Goal: Task Accomplishment & Management: Use online tool/utility

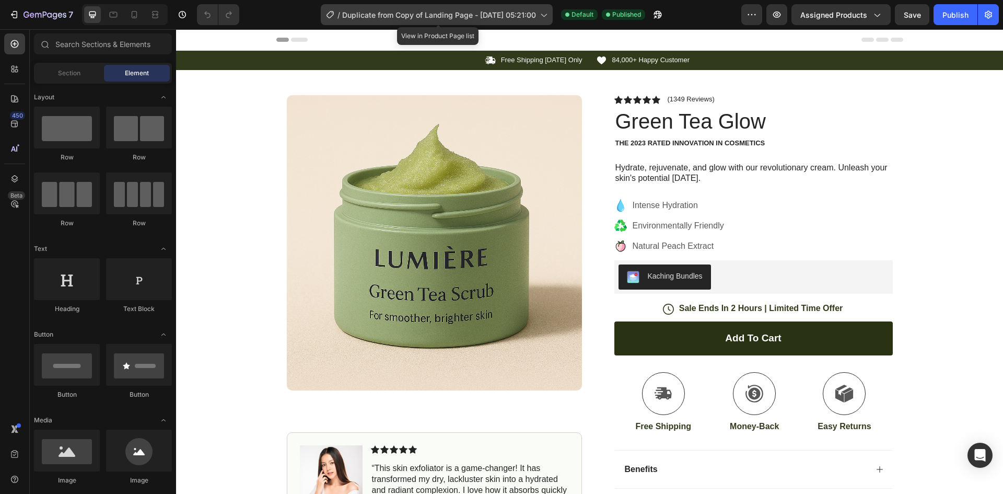
click at [503, 14] on span "Duplicate from Copy of Landing Page - [DATE] 05:21:00" at bounding box center [439, 14] width 194 height 11
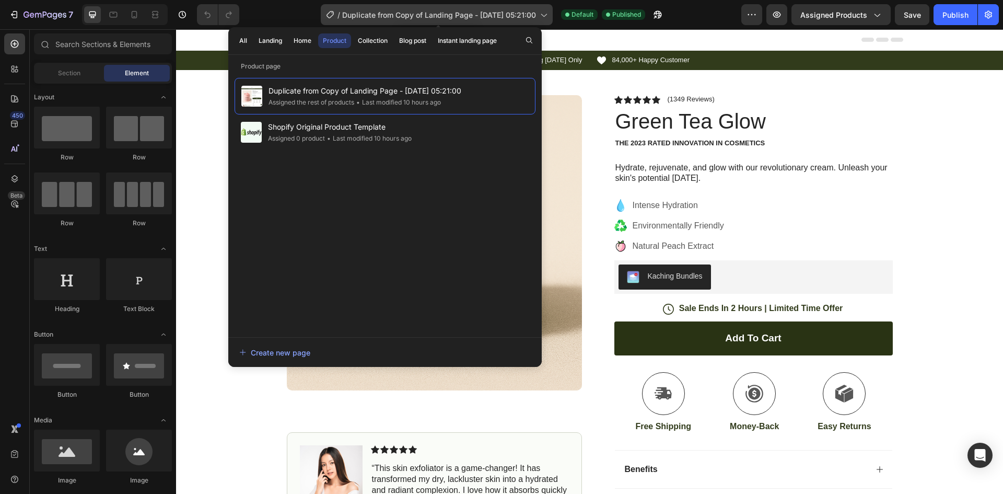
click at [503, 14] on span "Duplicate from Copy of Landing Page - [DATE] 05:21:00" at bounding box center [439, 14] width 194 height 11
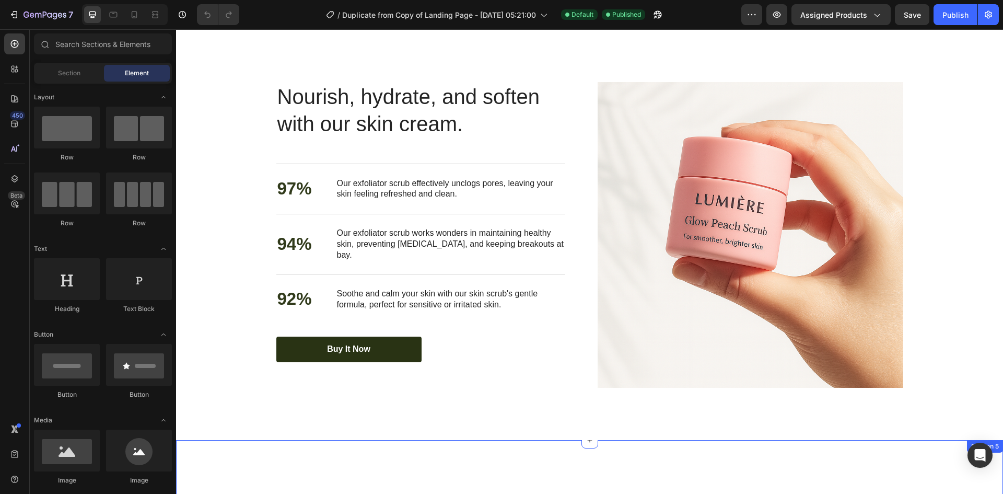
scroll to position [1568, 0]
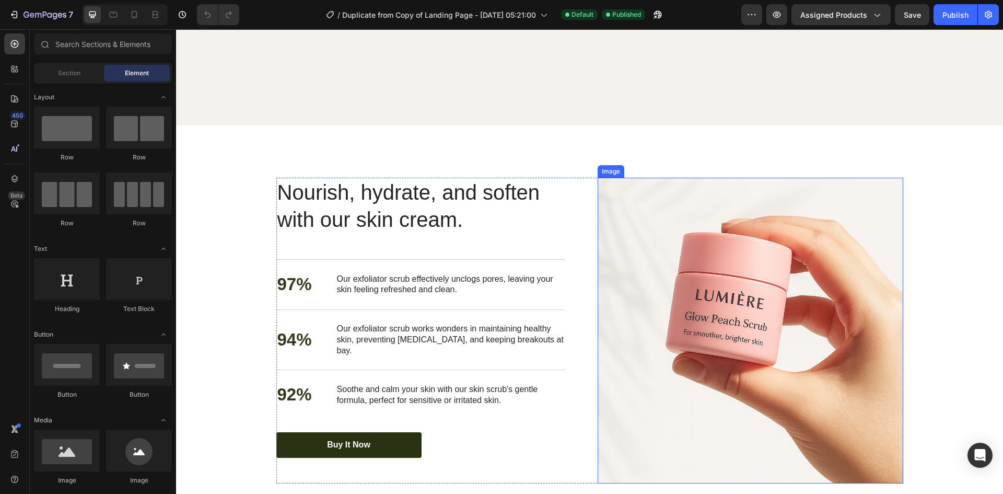
click at [701, 328] on img at bounding box center [751, 331] width 306 height 306
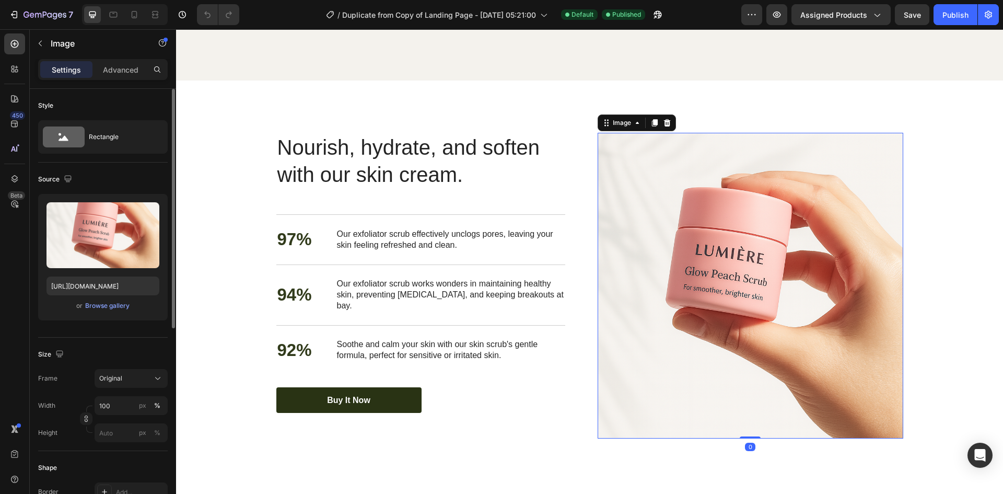
click at [112, 299] on div "Upload Image https://cdn.shopify.com/s/files/1/0762/3449/0084/files/gempages_58…" at bounding box center [103, 257] width 130 height 126
click at [112, 306] on div "Browse gallery" at bounding box center [107, 305] width 44 height 9
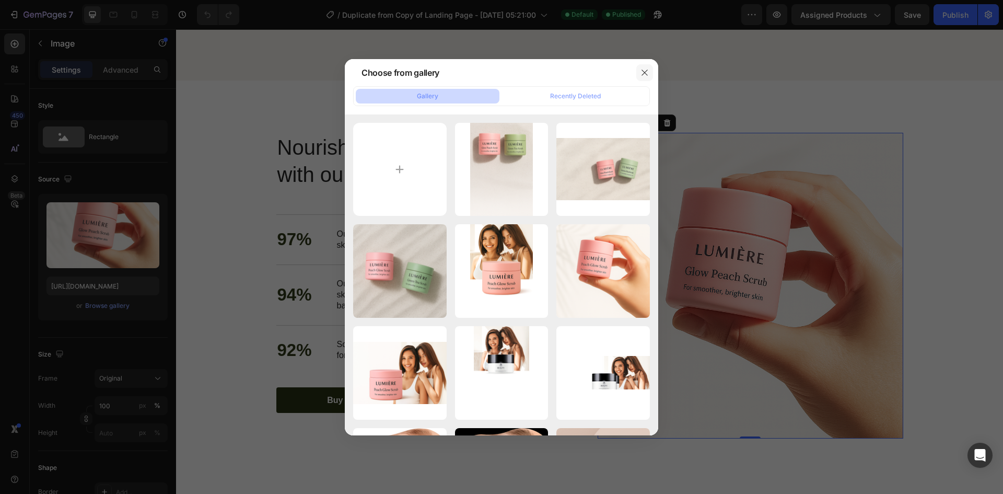
click at [646, 73] on icon "button" at bounding box center [645, 72] width 8 height 8
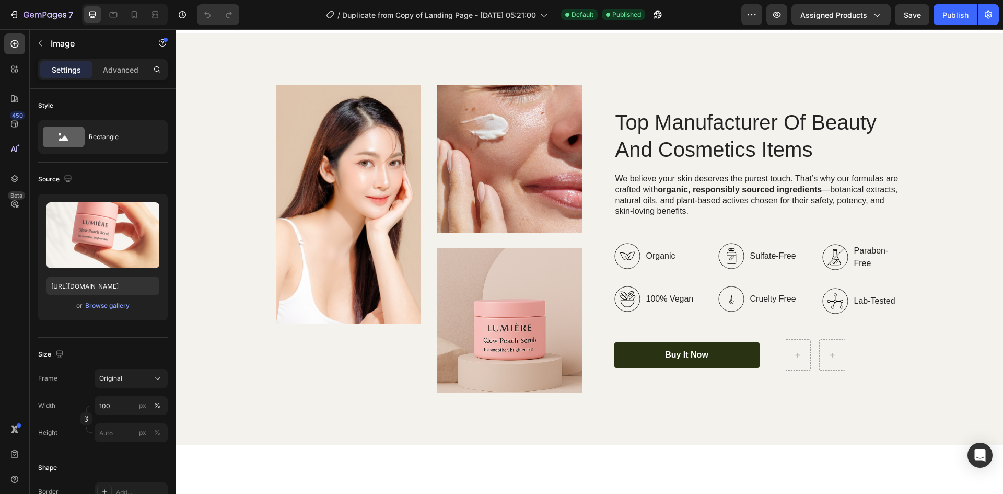
scroll to position [1254, 0]
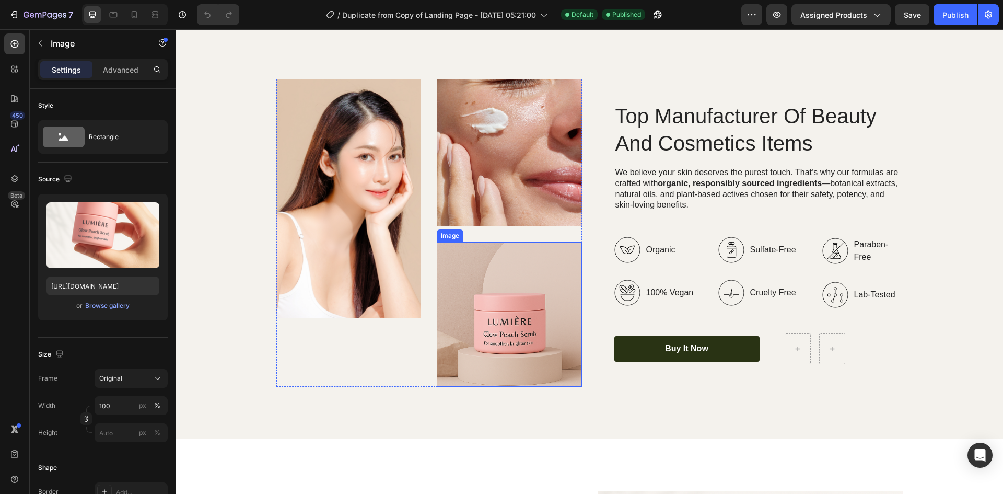
click at [539, 301] on img at bounding box center [509, 314] width 145 height 145
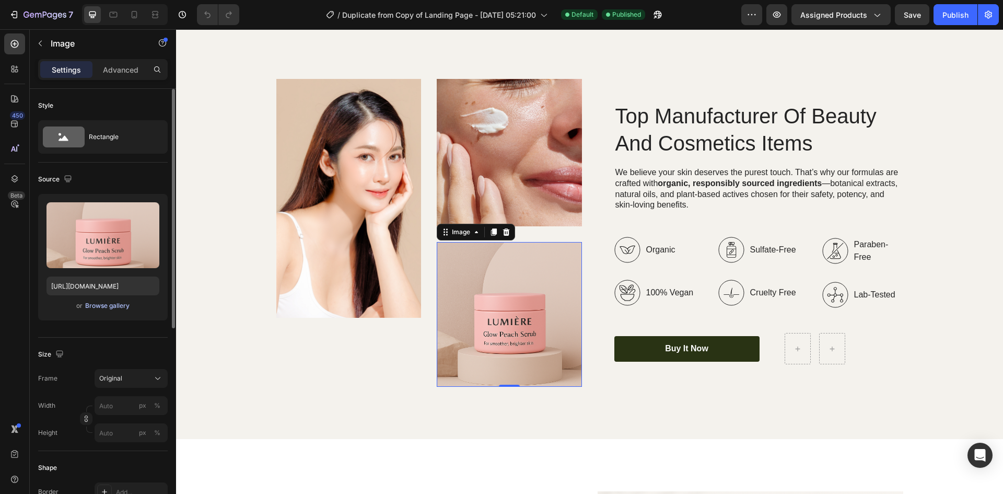
click at [98, 305] on div "Browse gallery" at bounding box center [107, 305] width 44 height 9
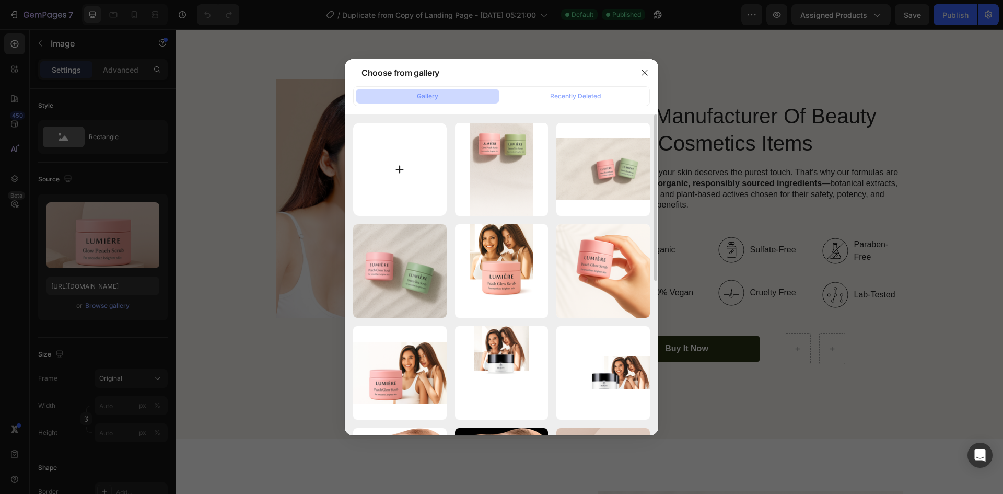
click at [408, 182] on input "file" at bounding box center [400, 170] width 94 height 94
click at [421, 178] on input "file" at bounding box center [400, 170] width 94 height 94
type input "C:\fakepath\ChatGPT Image Sep 26, 2025, 05_05_56 PM.png"
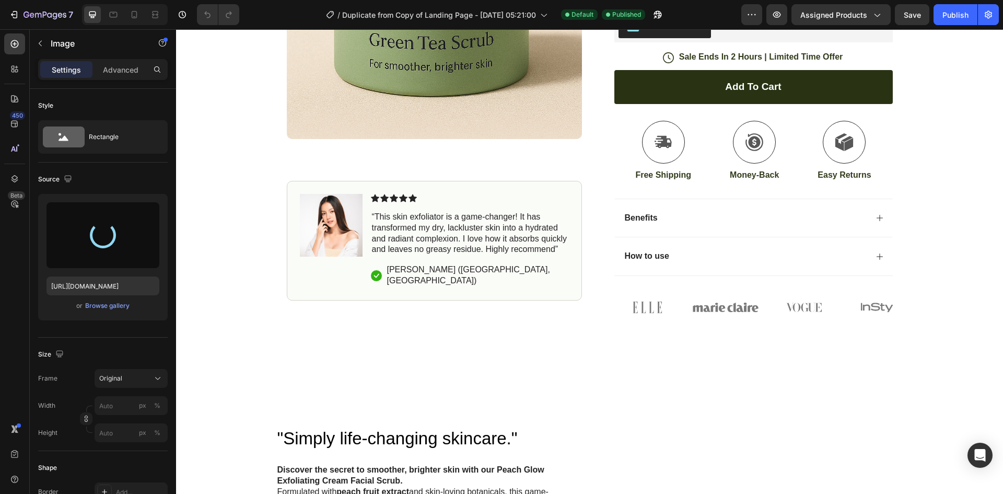
scroll to position [105, 0]
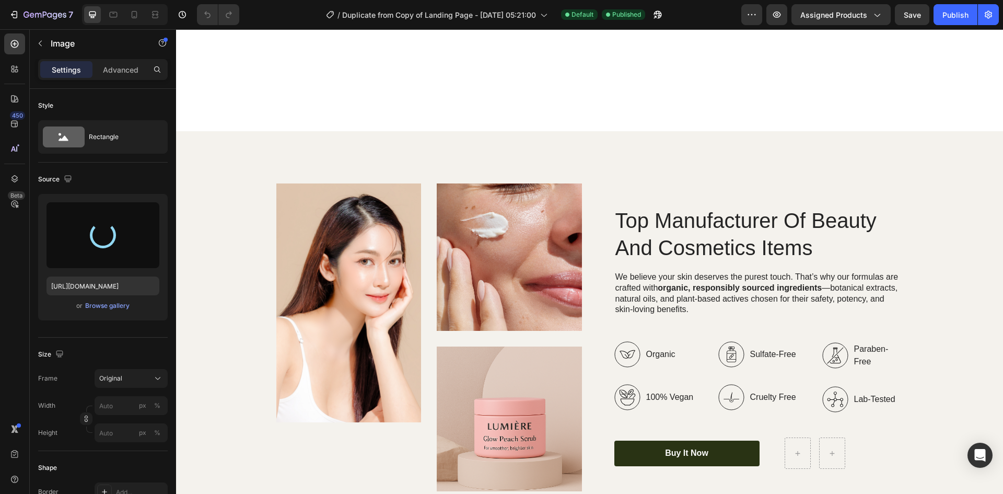
type input "https://cdn.shopify.com/s/files/1/0762/3449/0084/files/gempages_584848590682194…"
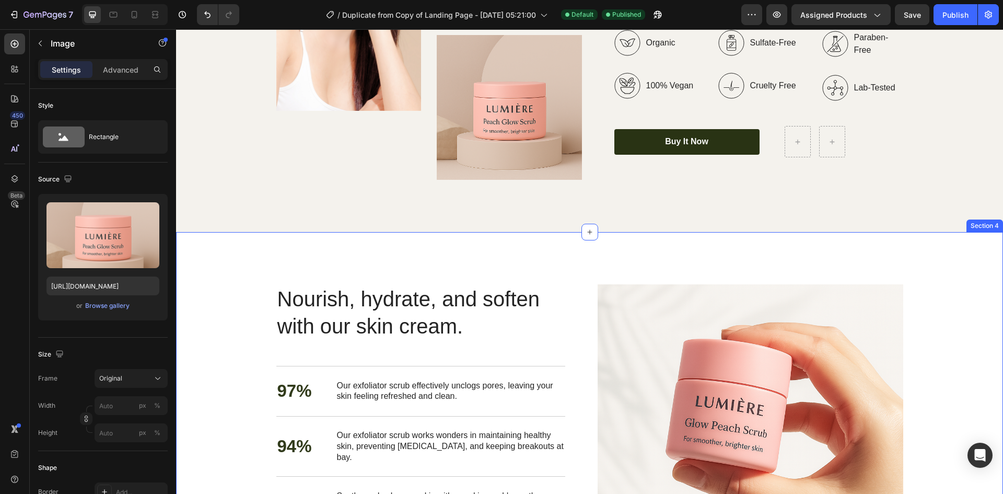
scroll to position [1568, 0]
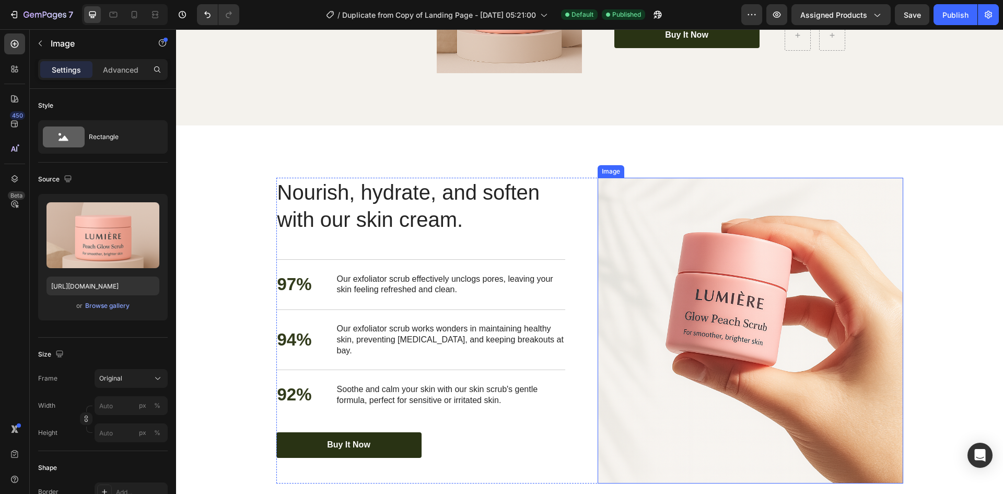
click at [719, 352] on img at bounding box center [751, 331] width 306 height 306
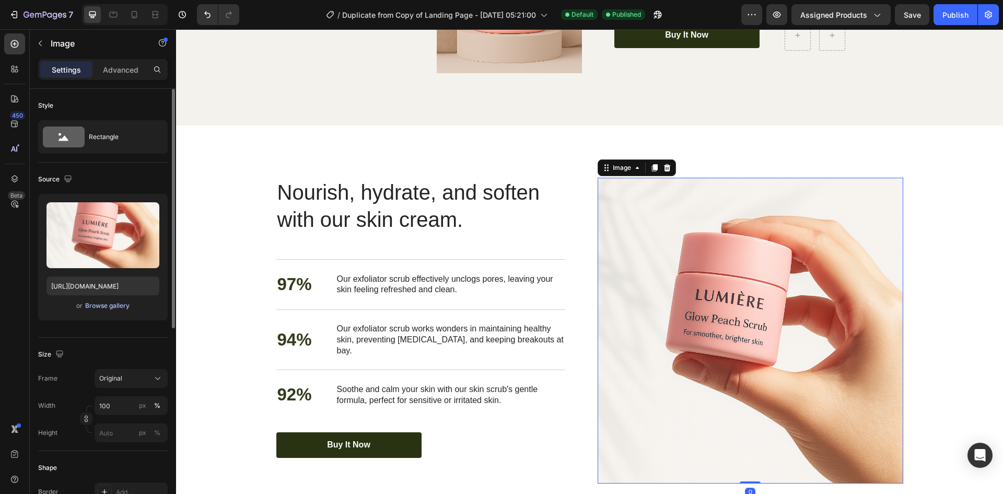
click at [120, 306] on div "Browse gallery" at bounding box center [107, 305] width 44 height 9
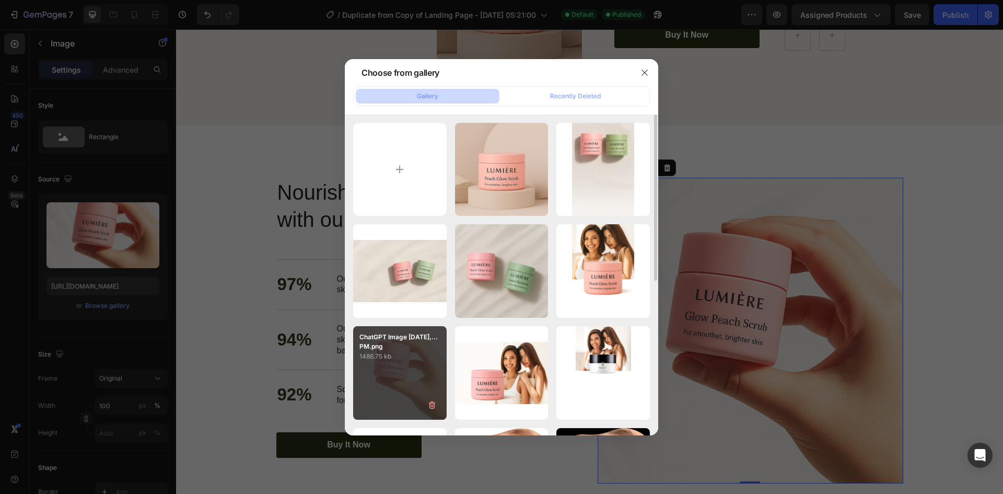
click at [409, 360] on p "1486.75 kb" at bounding box center [400, 356] width 81 height 10
type input "https://cdn.shopify.com/s/files/1/0762/3449/0084/files/gempages_584848590682194…"
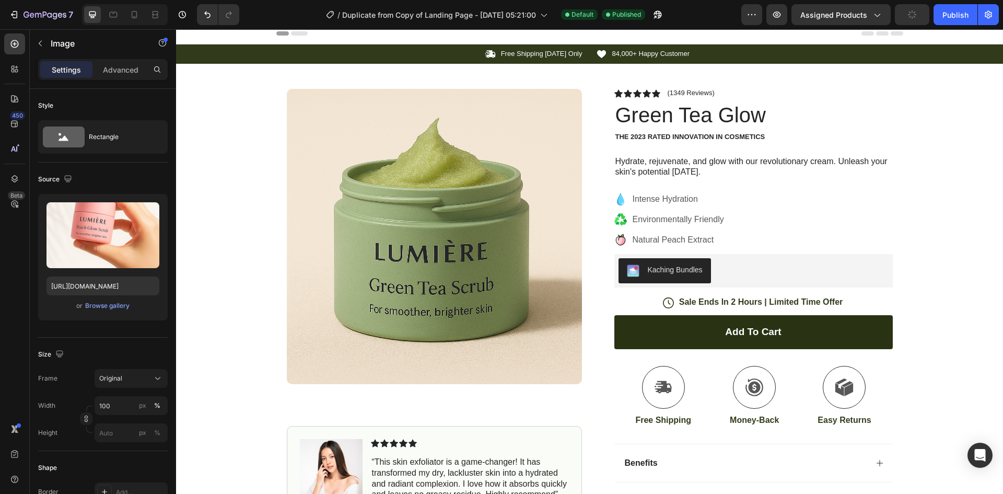
scroll to position [0, 0]
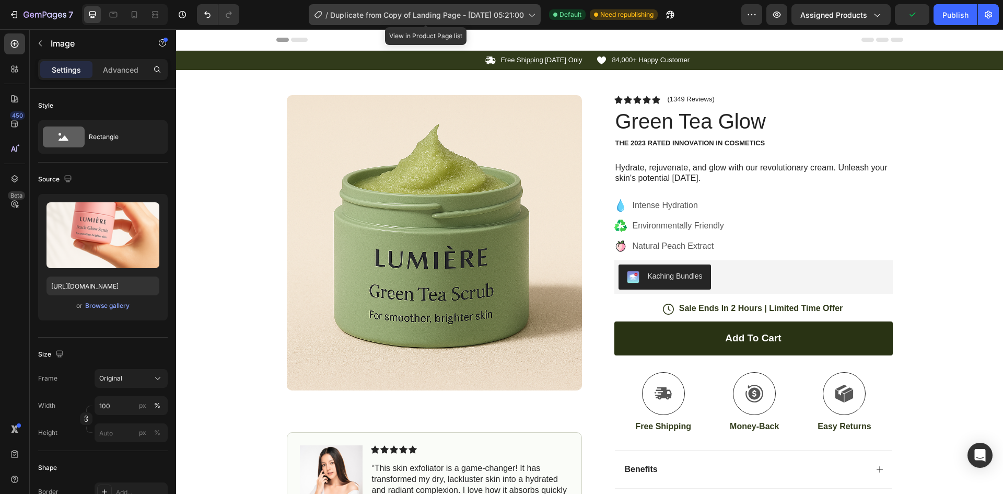
click at [519, 15] on span "Duplicate from Copy of Landing Page - [DATE] 05:21:00" at bounding box center [427, 14] width 194 height 11
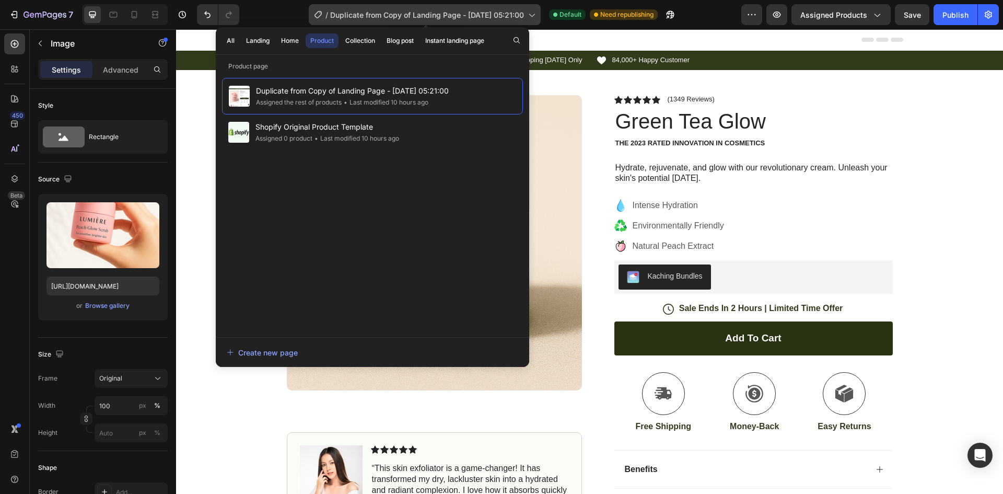
click at [519, 15] on span "Duplicate from Copy of Landing Page - [DATE] 05:21:00" at bounding box center [427, 14] width 194 height 11
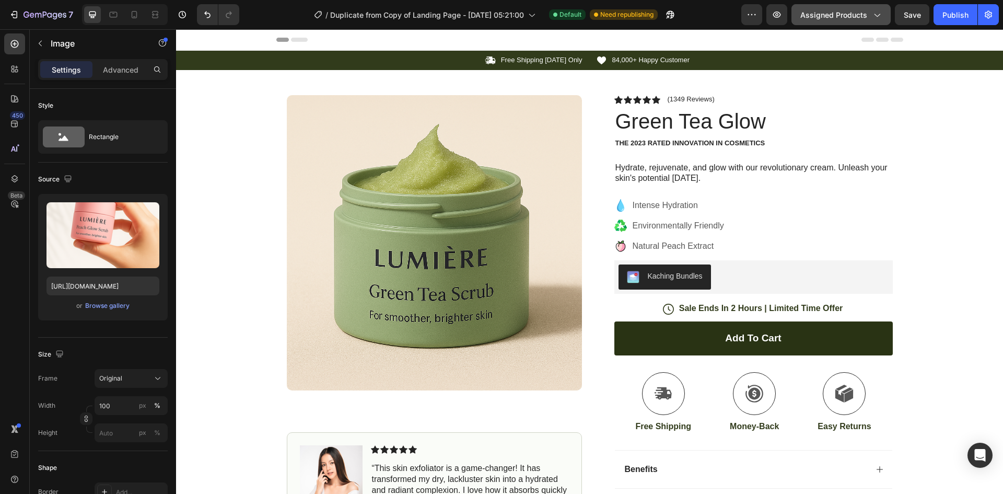
click at [815, 10] on span "Assigned Products" at bounding box center [834, 14] width 67 height 11
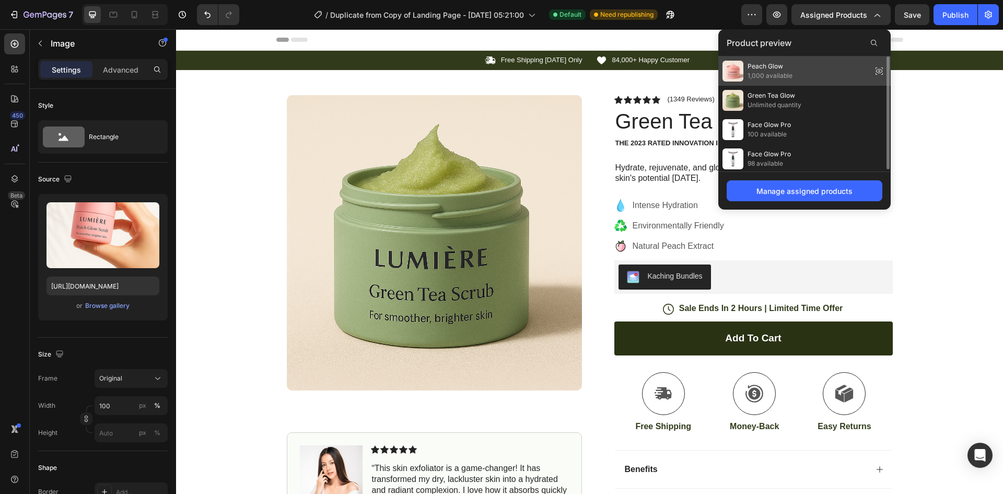
click at [805, 80] on div "Peach Glow 1,000 available" at bounding box center [805, 70] width 172 height 29
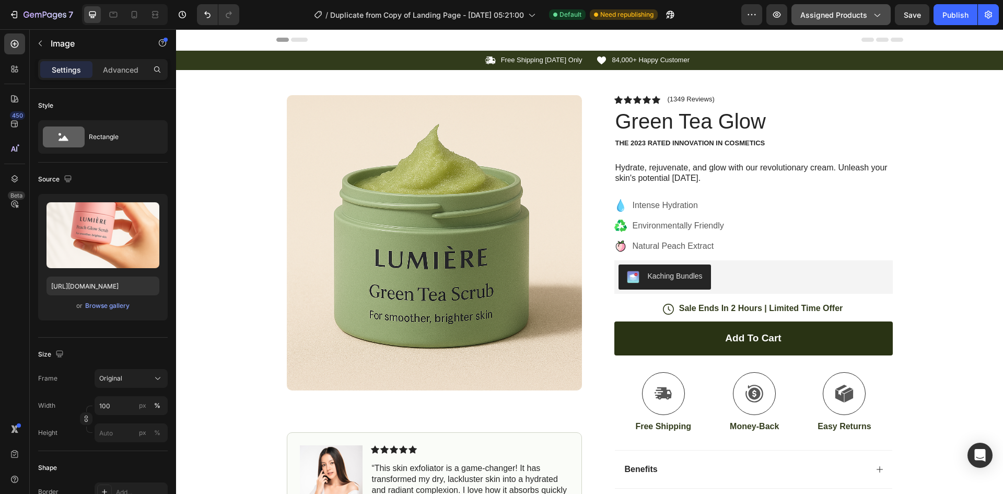
click at [844, 14] on span "Assigned Products" at bounding box center [834, 14] width 67 height 11
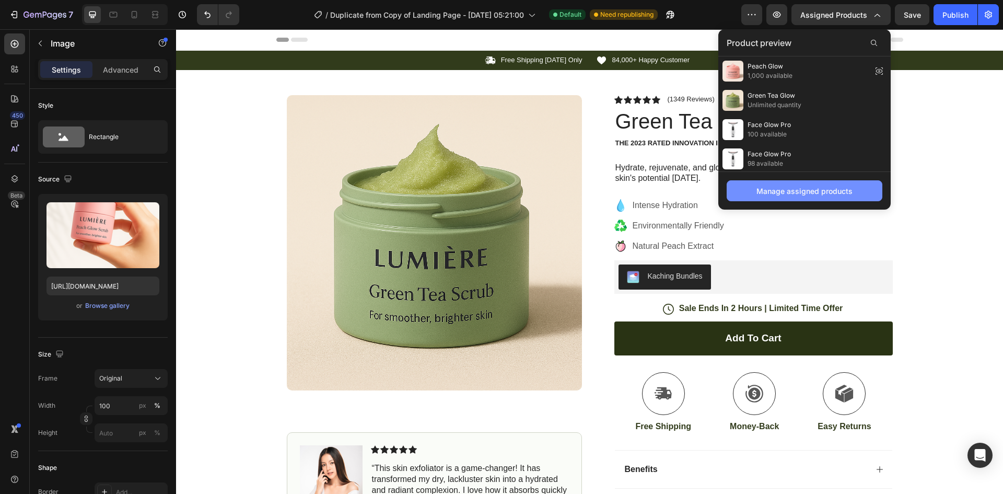
click at [805, 183] on button "Manage assigned products" at bounding box center [805, 190] width 156 height 21
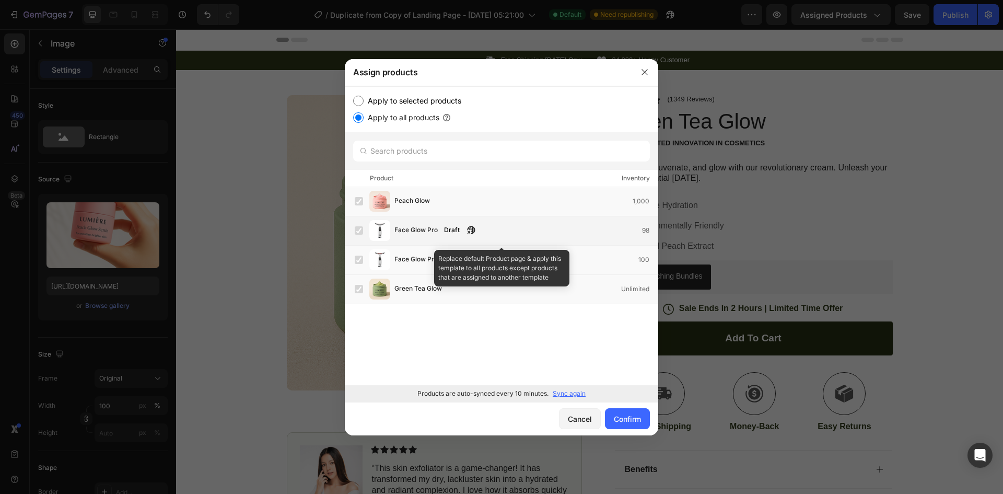
click at [361, 230] on label at bounding box center [359, 230] width 8 height 8
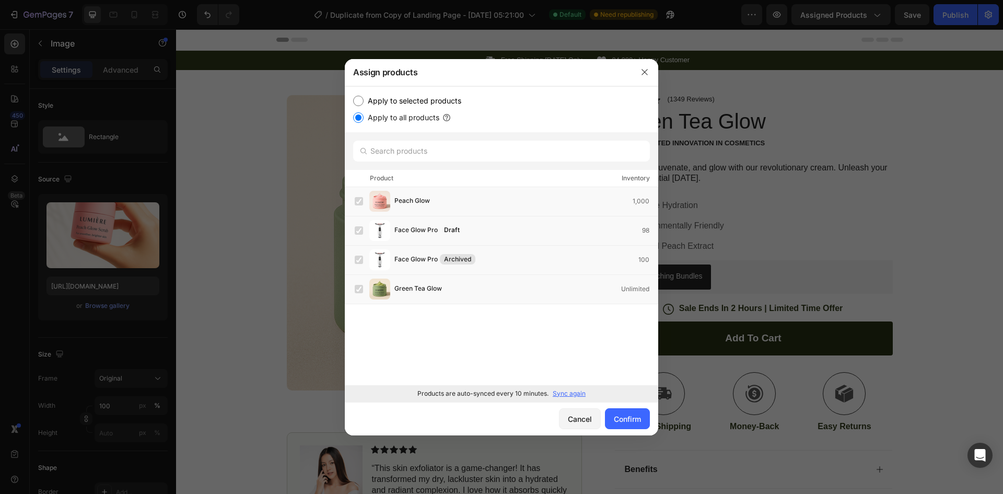
click at [360, 101] on input "Apply to selected products" at bounding box center [358, 101] width 10 height 10
radio input "true"
click at [635, 419] on div "Confirm" at bounding box center [627, 418] width 27 height 11
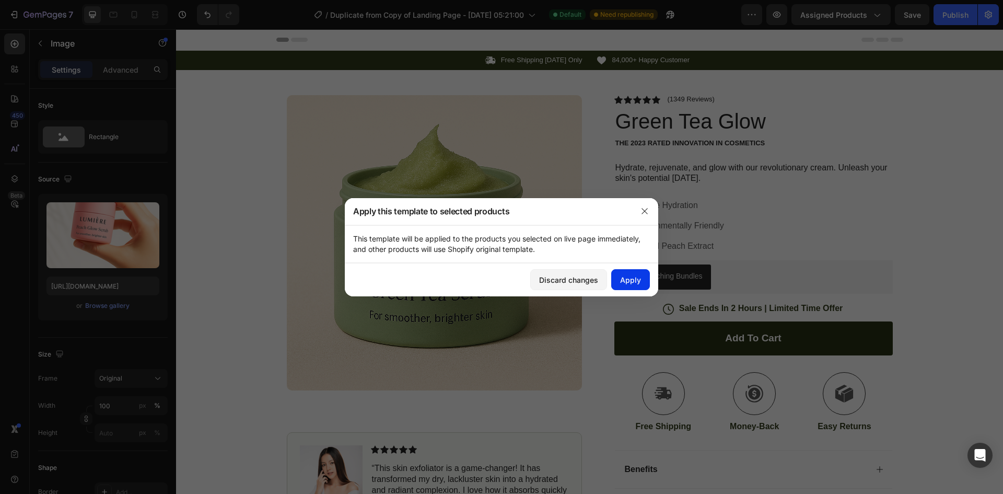
click at [632, 286] on button "Apply" at bounding box center [631, 279] width 39 height 21
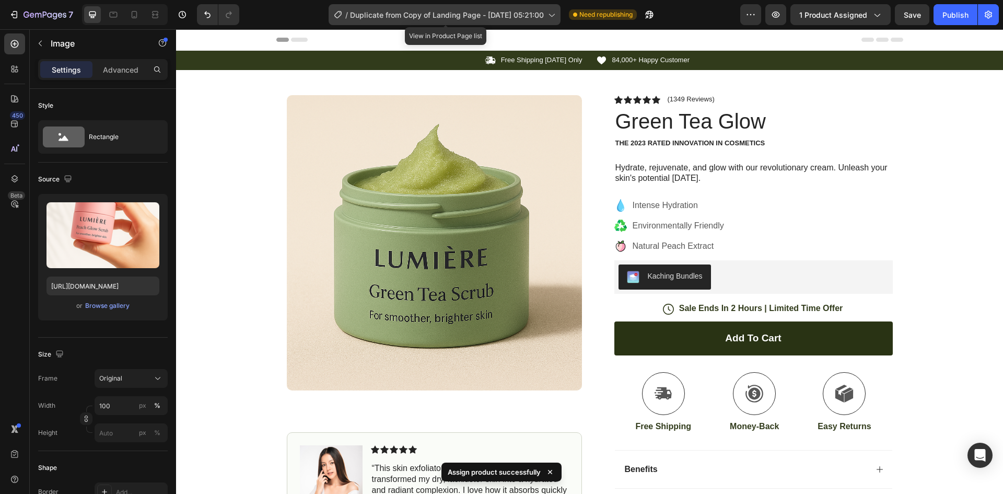
click at [521, 18] on span "Duplicate from Copy of Landing Page - [DATE] 05:21:00" at bounding box center [447, 14] width 194 height 11
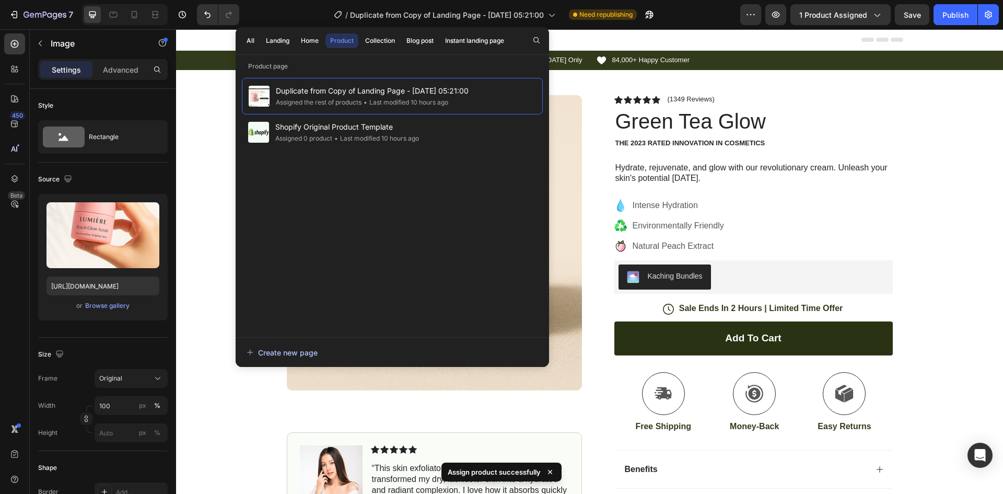
click at [305, 347] on div "Create new page" at bounding box center [282, 352] width 71 height 11
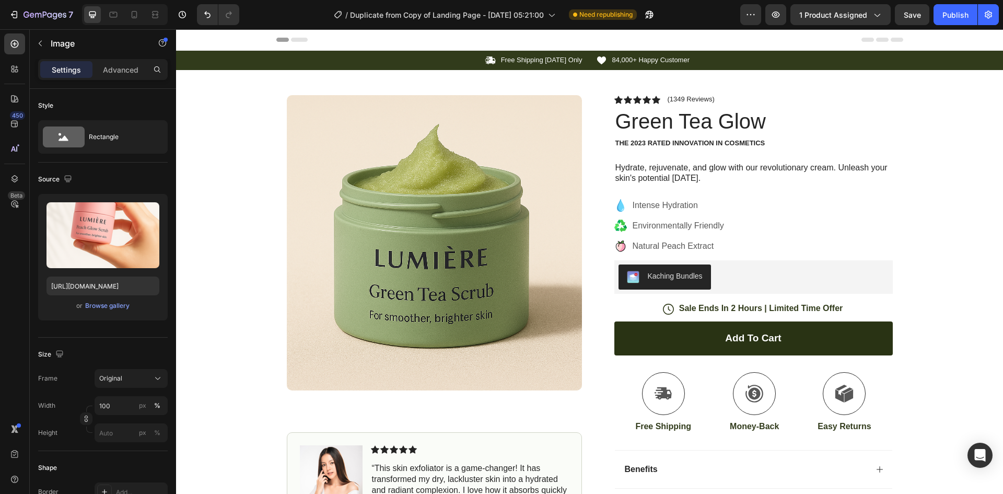
click at [688, 17] on div "/ Duplicate from Copy of Landing Page - Sep 26, 05:21:00 Need republishing" at bounding box center [494, 14] width 493 height 21
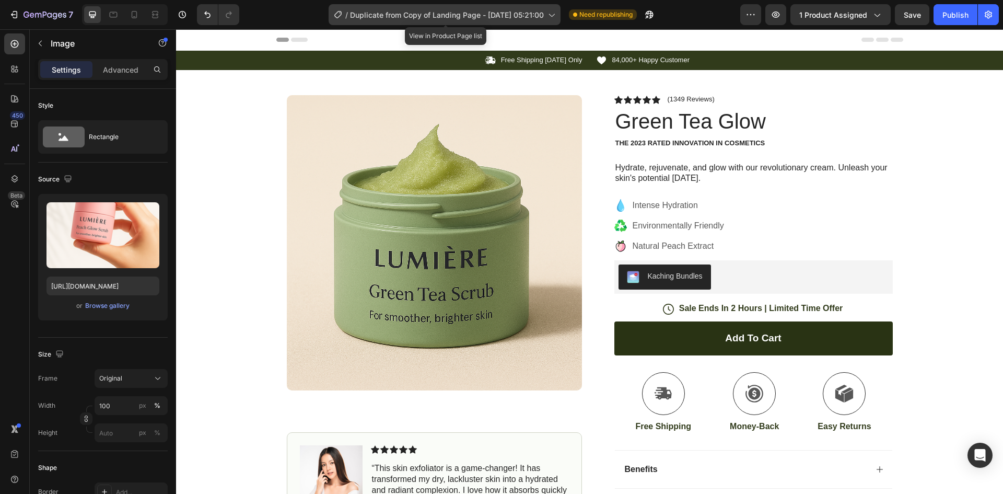
click at [532, 15] on span "Duplicate from Copy of Landing Page - [DATE] 05:21:00" at bounding box center [447, 14] width 194 height 11
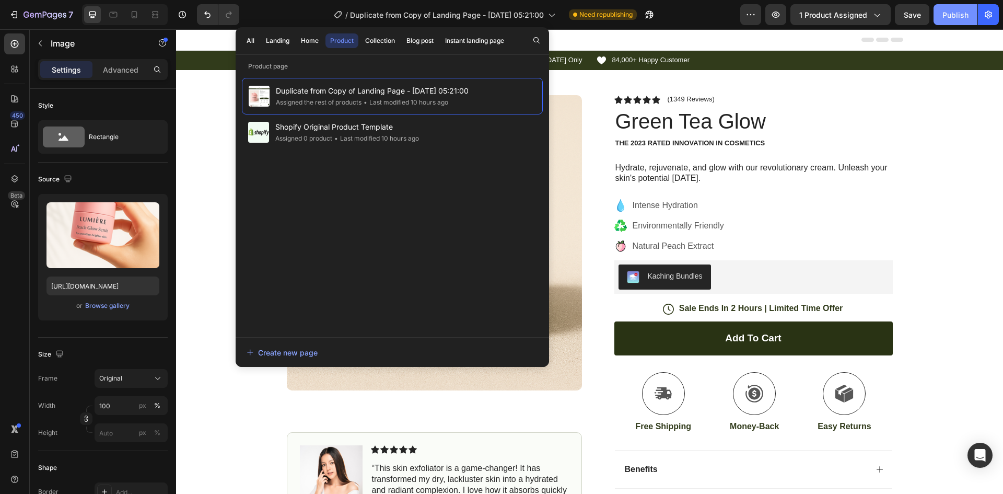
click at [950, 14] on div "Publish" at bounding box center [956, 14] width 26 height 11
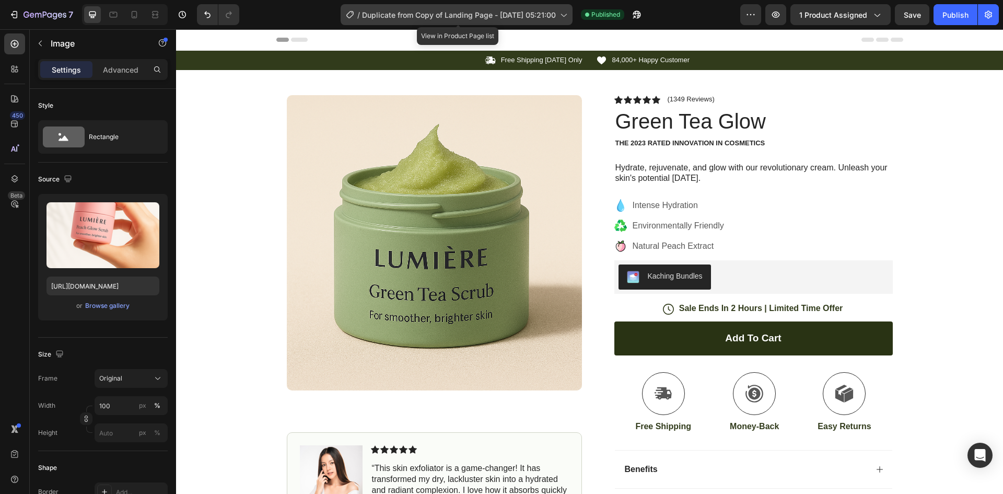
click at [556, 13] on span "Duplicate from Copy of Landing Page - [DATE] 05:21:00" at bounding box center [459, 14] width 194 height 11
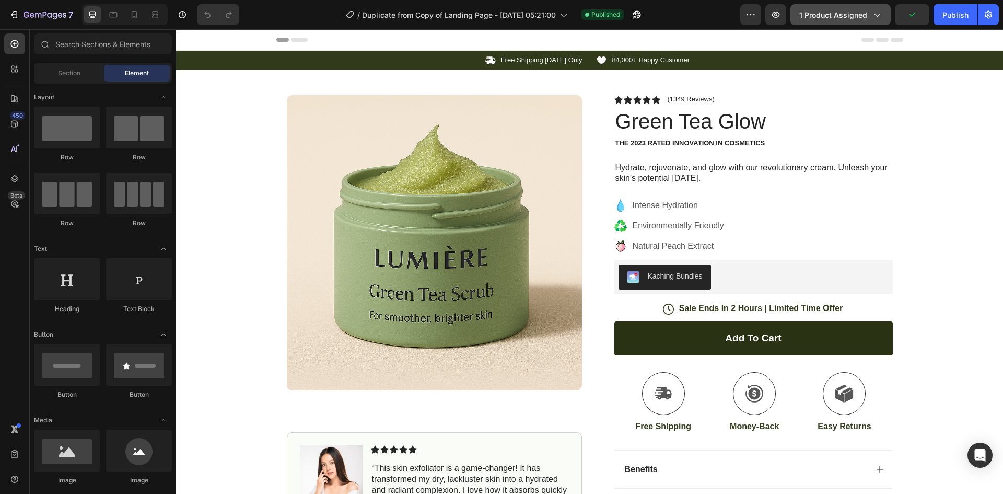
click at [880, 9] on div "1 product assigned" at bounding box center [841, 14] width 83 height 11
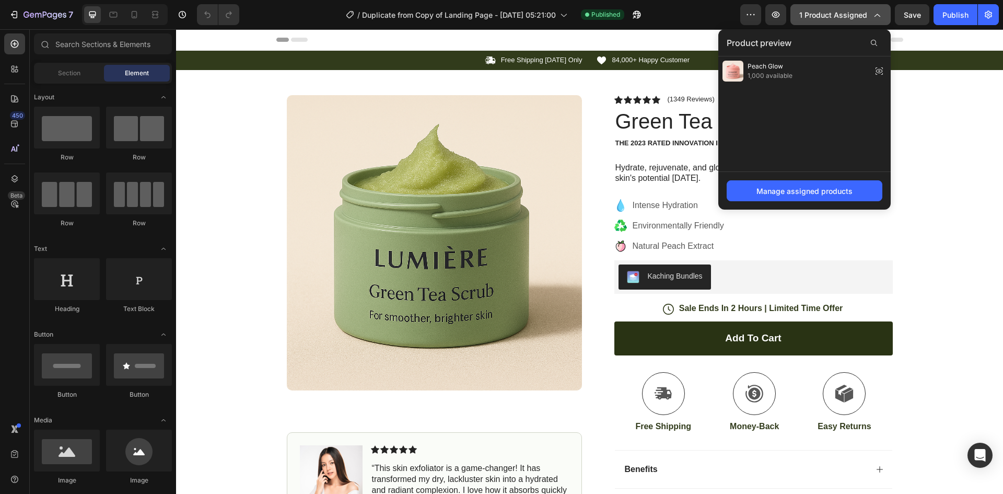
click at [880, 9] on div "1 product assigned" at bounding box center [841, 14] width 83 height 11
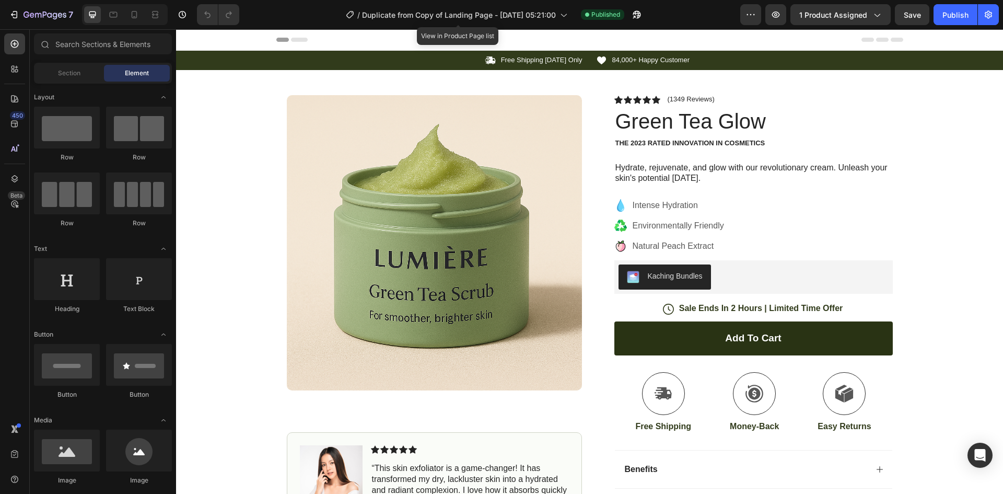
click at [548, 3] on div "/ Duplicate from Copy of Landing Page - Sep 26, 05:21:00" at bounding box center [457, 14] width 232 height 25
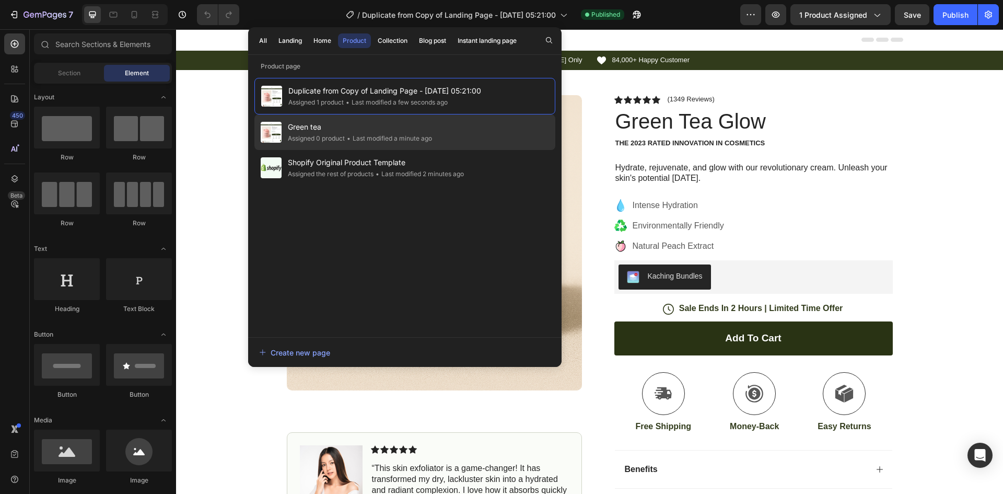
click at [446, 137] on div "Green tea Assigned 0 product • Last modified a minute ago" at bounding box center [405, 132] width 301 height 36
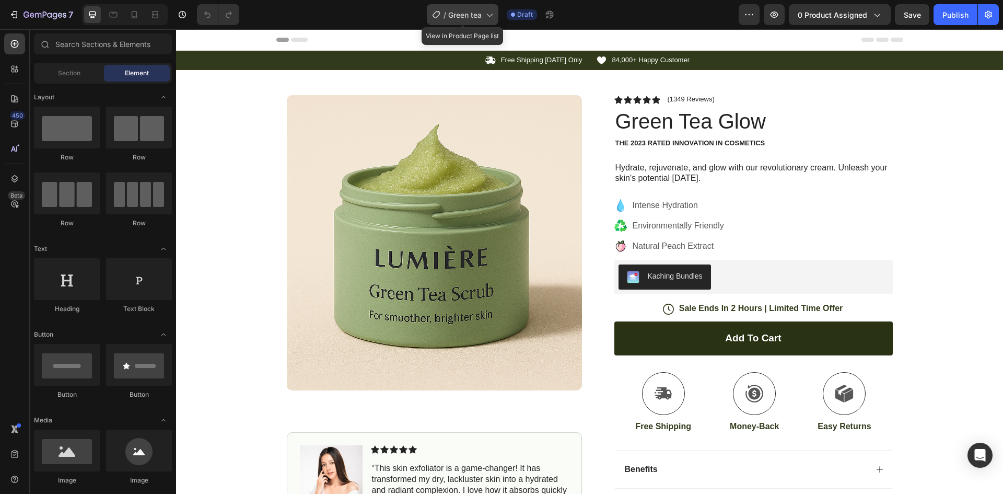
click at [474, 8] on div "/ Green tea" at bounding box center [463, 14] width 72 height 21
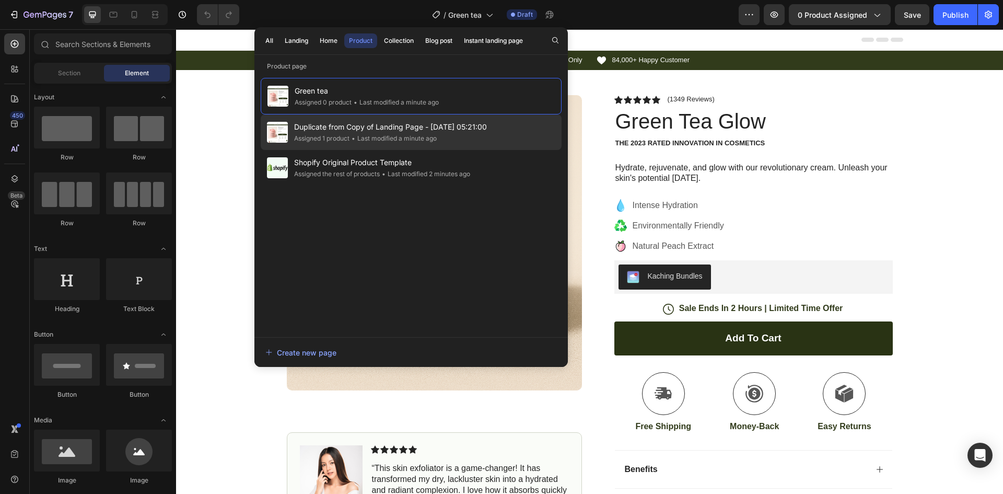
click at [455, 125] on span "Duplicate from Copy of Landing Page - [DATE] 05:21:00" at bounding box center [390, 127] width 193 height 13
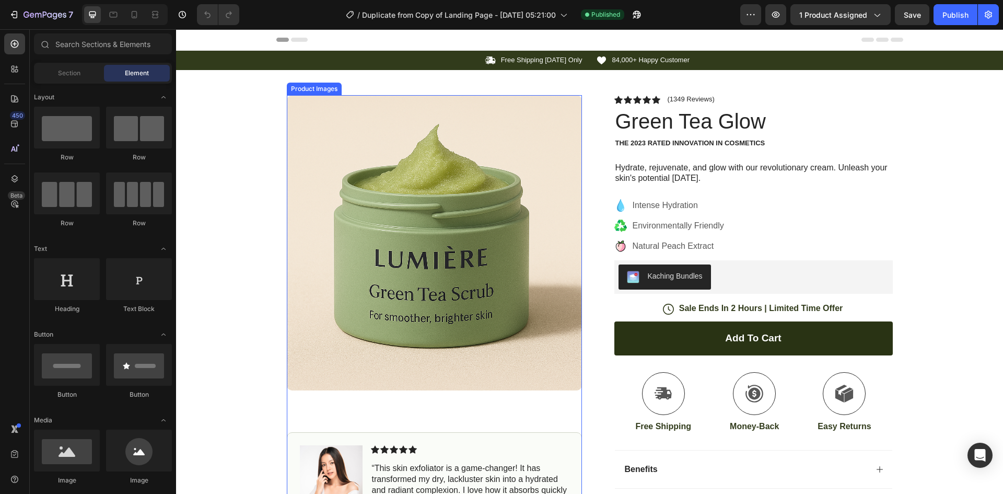
click at [456, 187] on img at bounding box center [434, 242] width 295 height 295
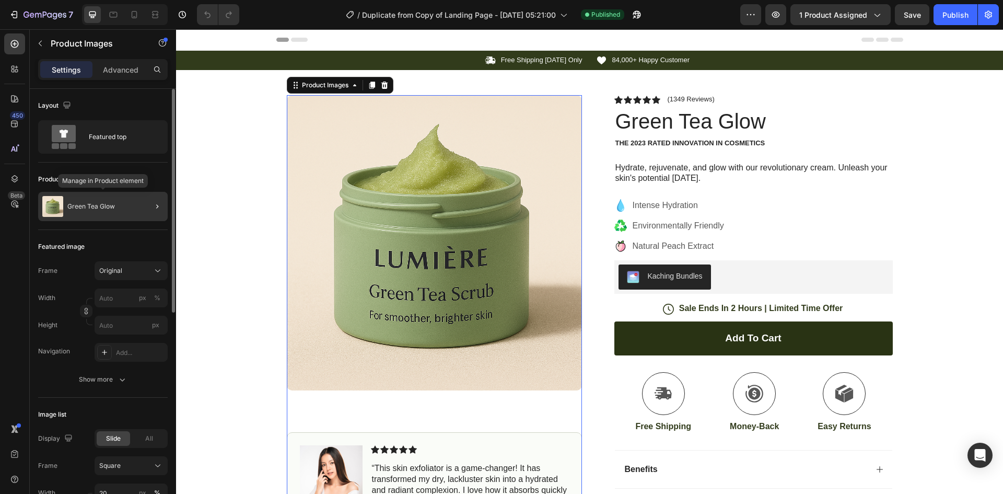
click at [106, 204] on p "Green Tea Glow" at bounding box center [91, 206] width 48 height 7
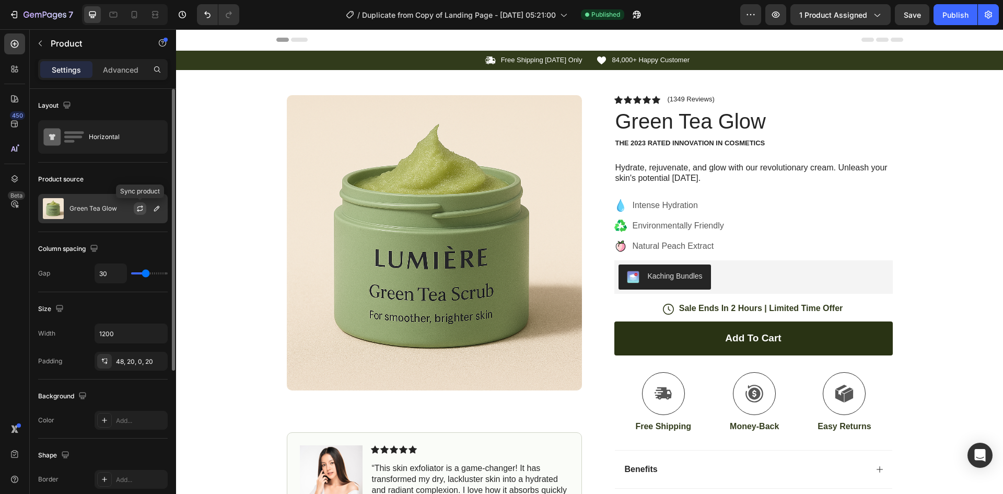
click at [145, 210] on button "button" at bounding box center [140, 208] width 13 height 13
click at [157, 209] on icon "button" at bounding box center [156, 208] width 5 height 5
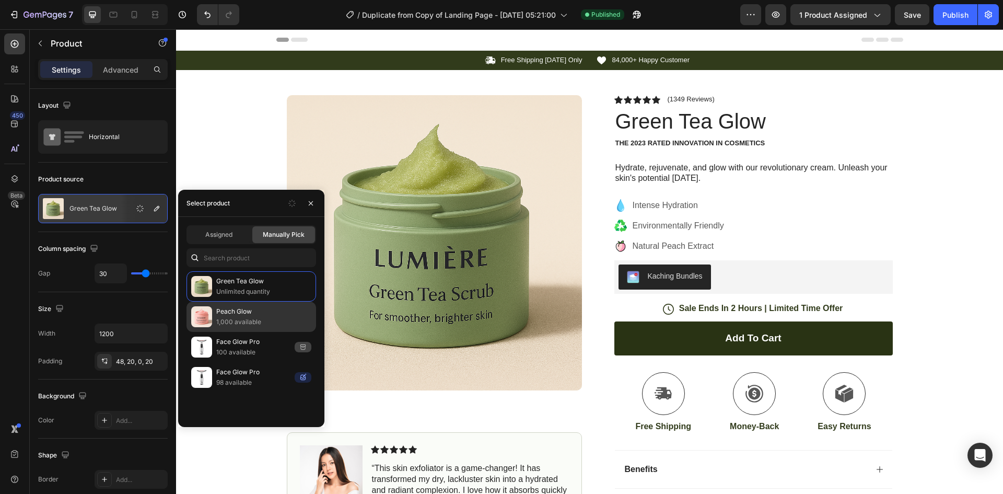
click at [271, 313] on p "Peach Glow" at bounding box center [263, 311] width 95 height 10
click at [259, 314] on p "Peach Glow" at bounding box center [263, 311] width 95 height 10
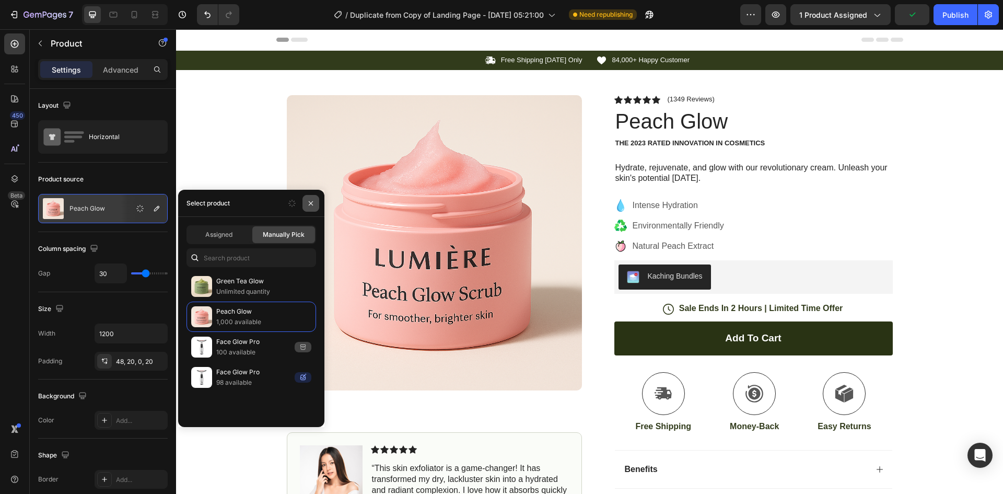
click at [307, 204] on icon "button" at bounding box center [311, 203] width 8 height 8
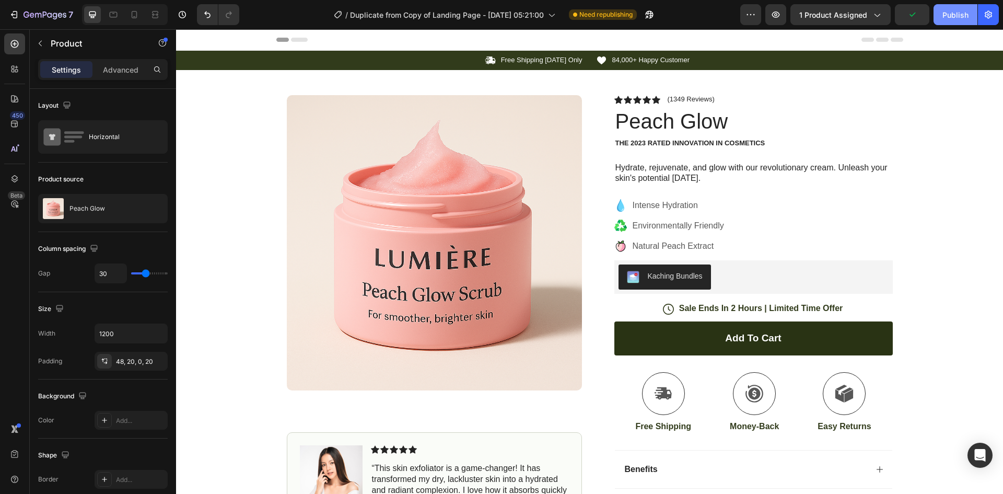
click at [965, 8] on button "Publish" at bounding box center [956, 14] width 44 height 21
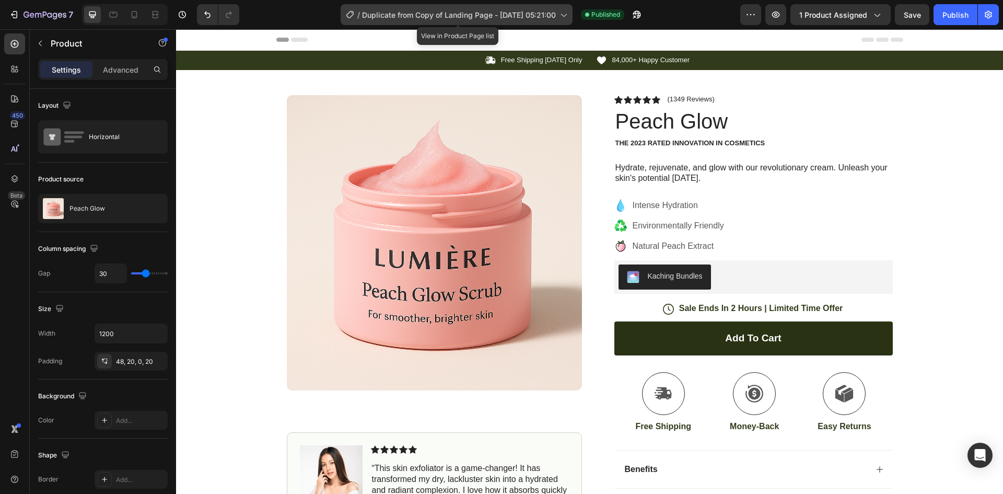
click at [530, 24] on div "/ Duplicate from Copy of Landing Page - Sep 26, 05:21:00" at bounding box center [457, 14] width 232 height 21
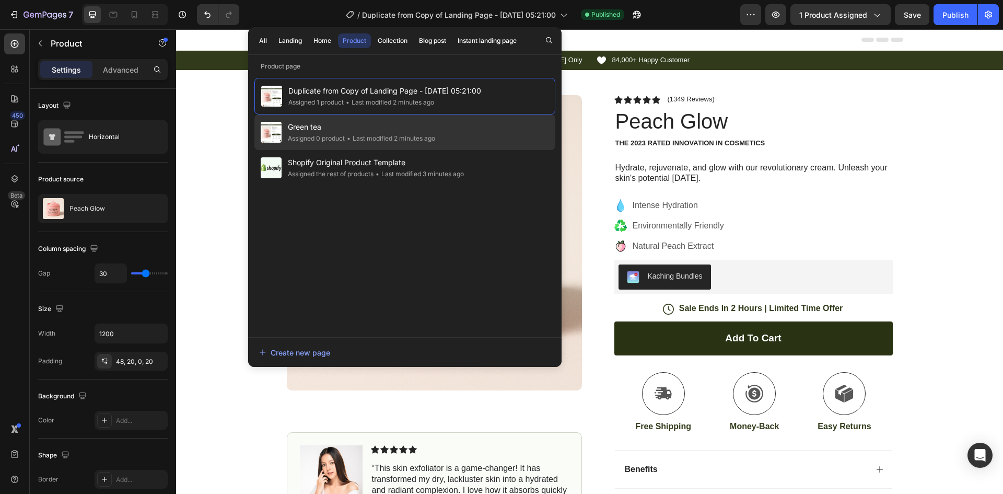
click at [488, 131] on div "Green tea Assigned 0 product • Last modified 2 minutes ago" at bounding box center [405, 132] width 301 height 36
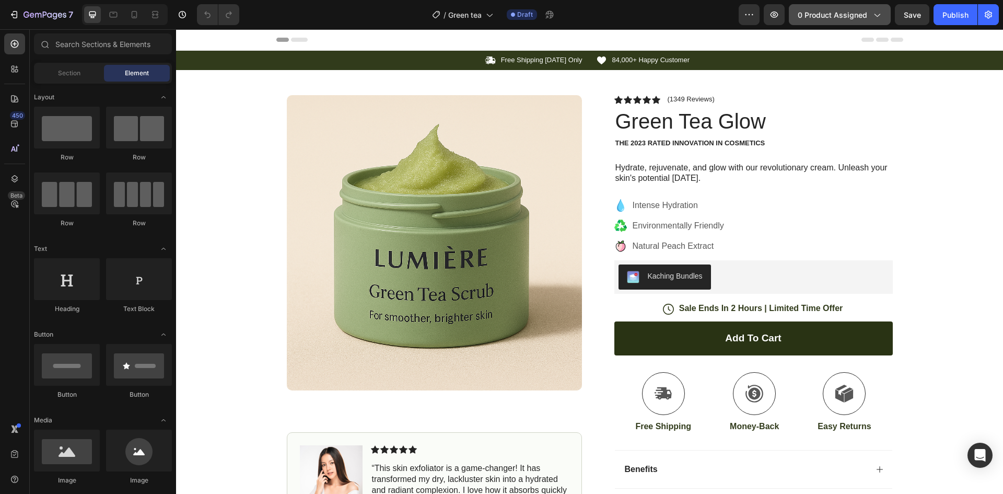
click at [836, 14] on span "0 product assigned" at bounding box center [833, 14] width 70 height 11
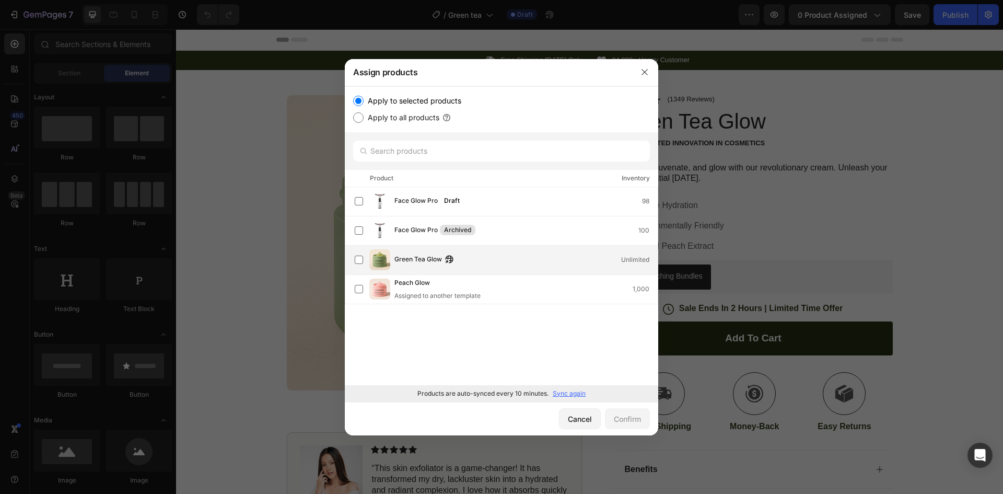
click at [396, 262] on span "Green Tea Glow" at bounding box center [419, 259] width 48 height 11
click at [614, 418] on div "Confirm" at bounding box center [627, 418] width 27 height 11
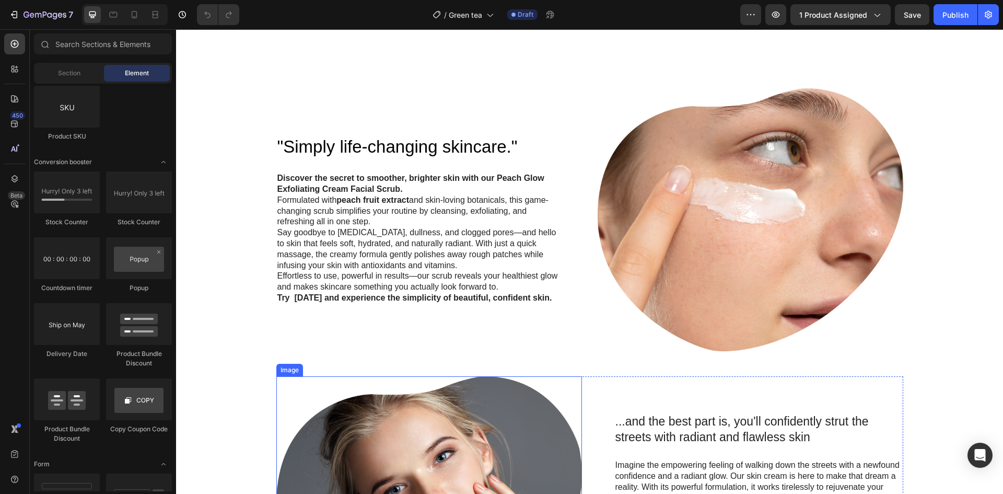
scroll to position [575, 0]
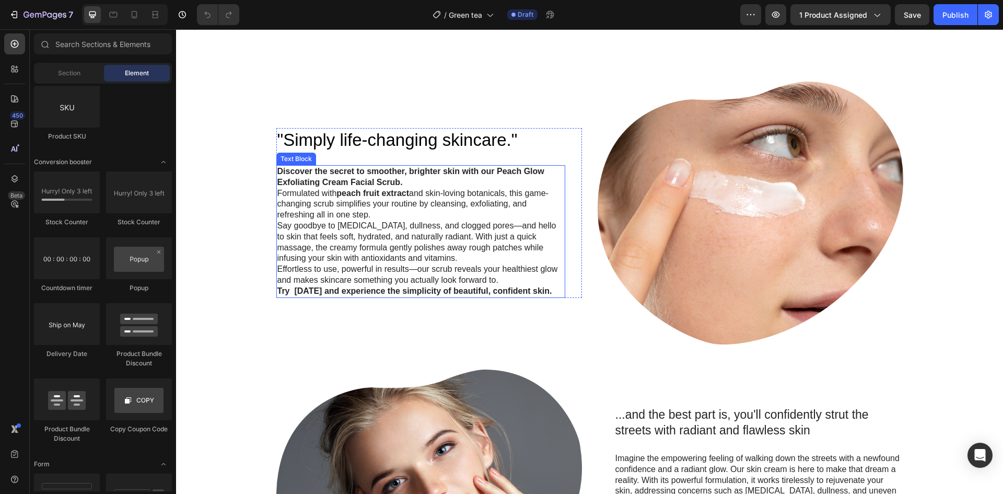
click at [515, 187] on strong "Discover the secret to smoother, brighter skin with our Peach Glow Exfoliating …" at bounding box center [411, 177] width 267 height 20
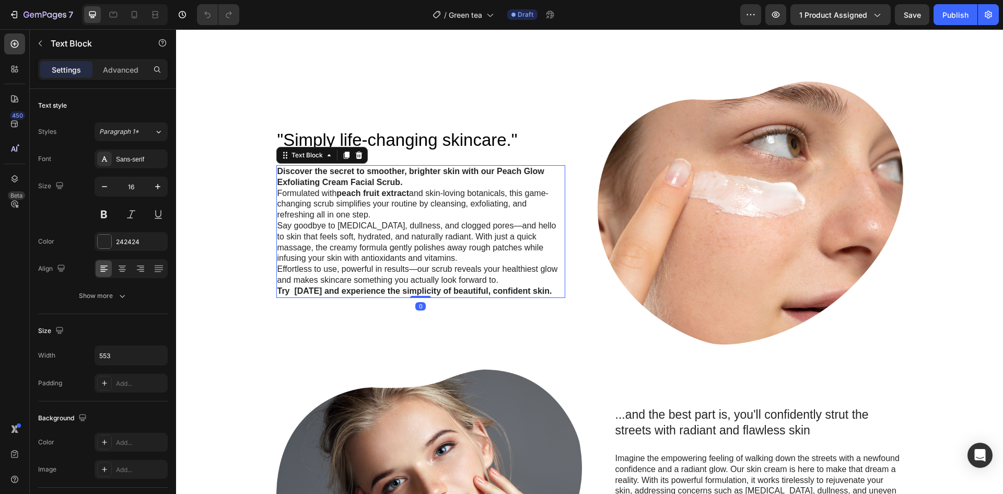
click at [517, 187] on strong "Discover the secret to smoother, brighter skin with our Peach Glow Exfoliating …" at bounding box center [411, 177] width 267 height 20
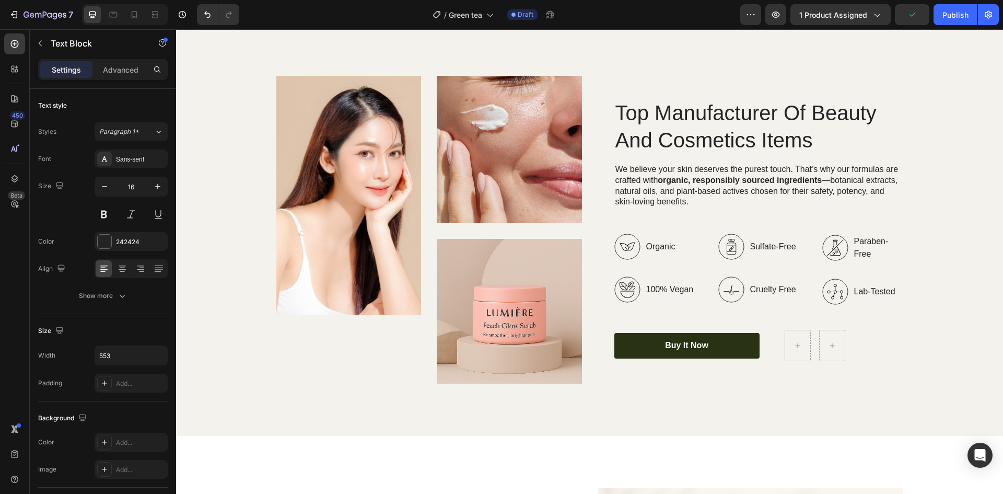
scroll to position [1254, 0]
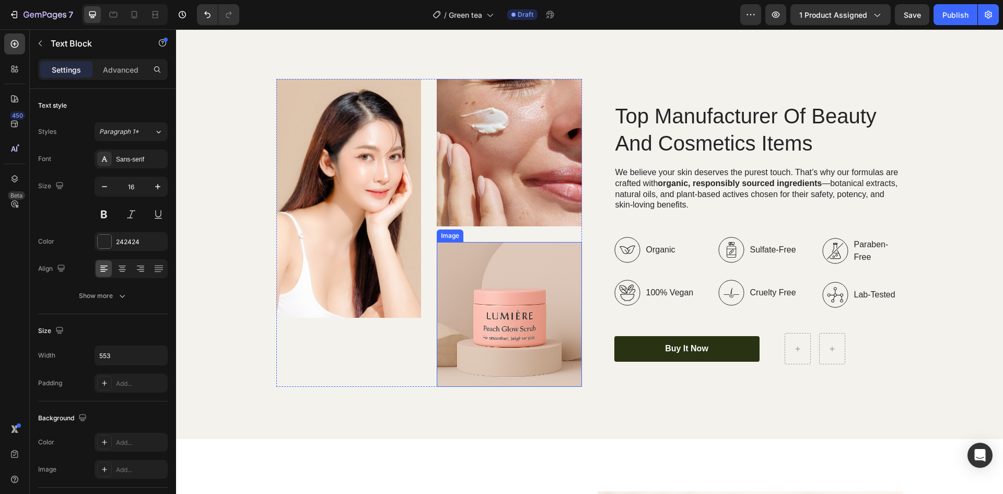
click at [501, 313] on img at bounding box center [509, 314] width 145 height 145
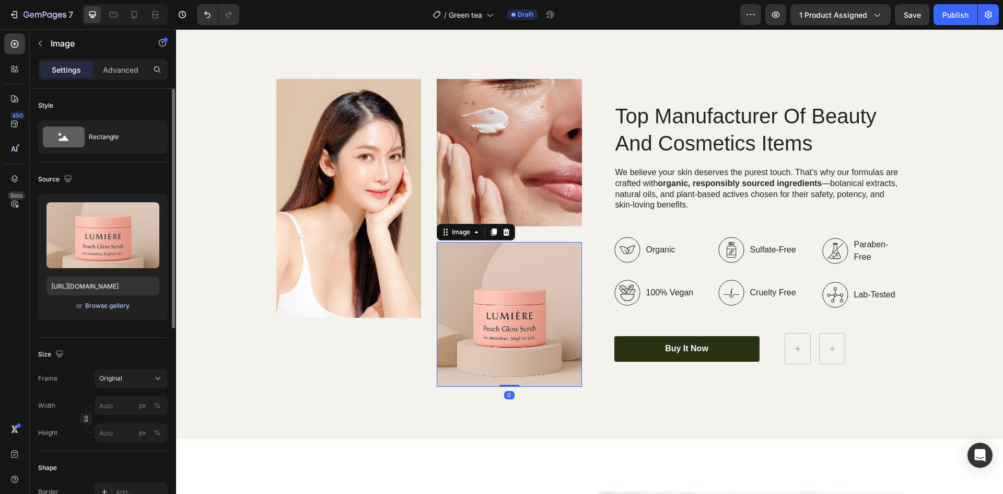
click at [112, 306] on div "Browse gallery" at bounding box center [107, 305] width 44 height 9
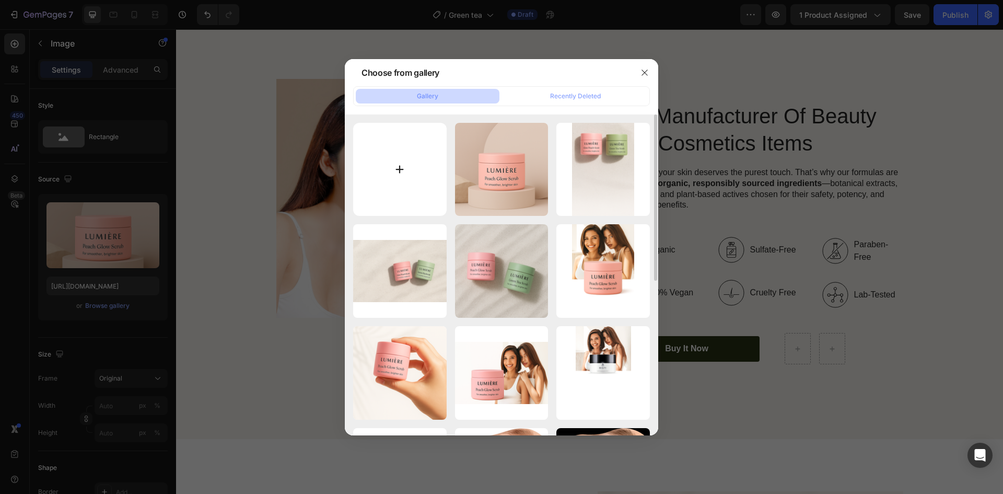
click at [406, 175] on input "file" at bounding box center [400, 170] width 94 height 94
type input "C:\fakepath\ChatGPT Image Sep 26, 2025, 05_12_33 PM.png"
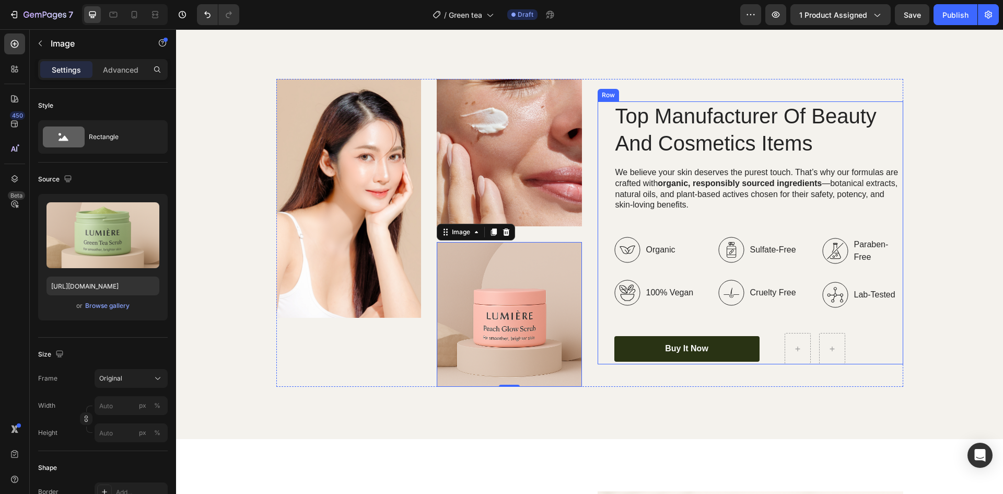
type input "https://cdn.shopify.com/s/files/1/0762/3449/0084/files/gempages_584848590682194…"
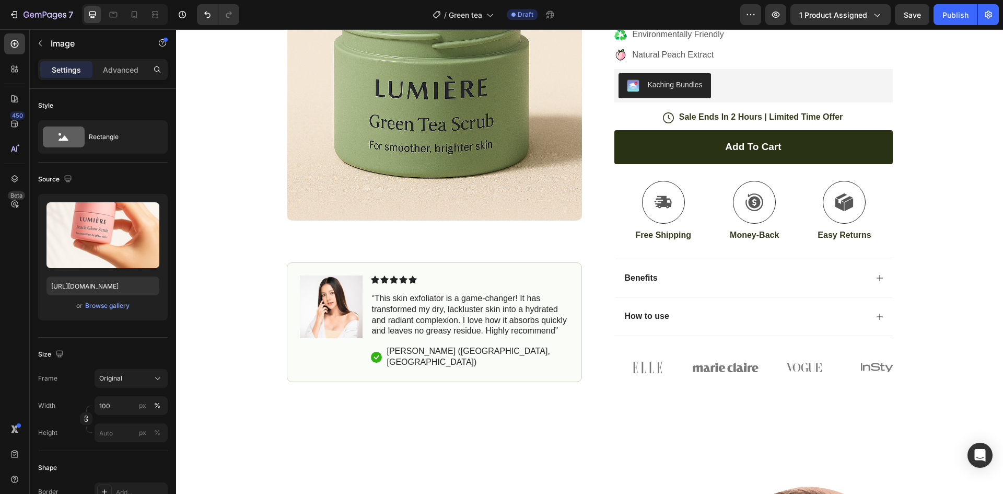
scroll to position [214, 0]
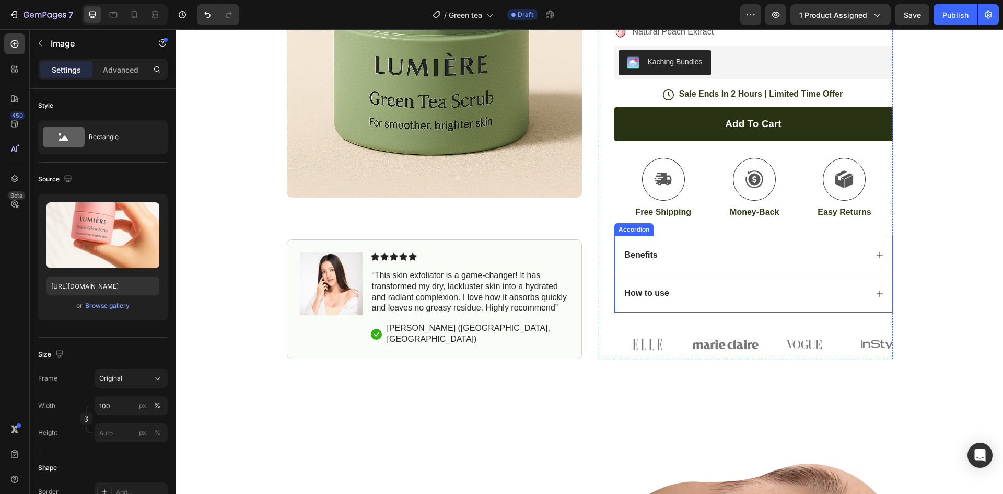
click at [879, 255] on icon at bounding box center [880, 255] width 6 height 6
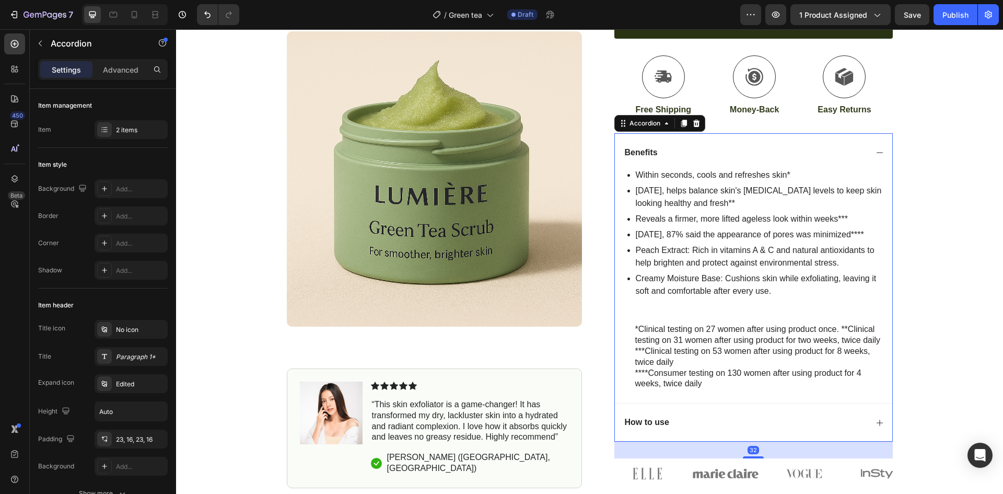
scroll to position [319, 0]
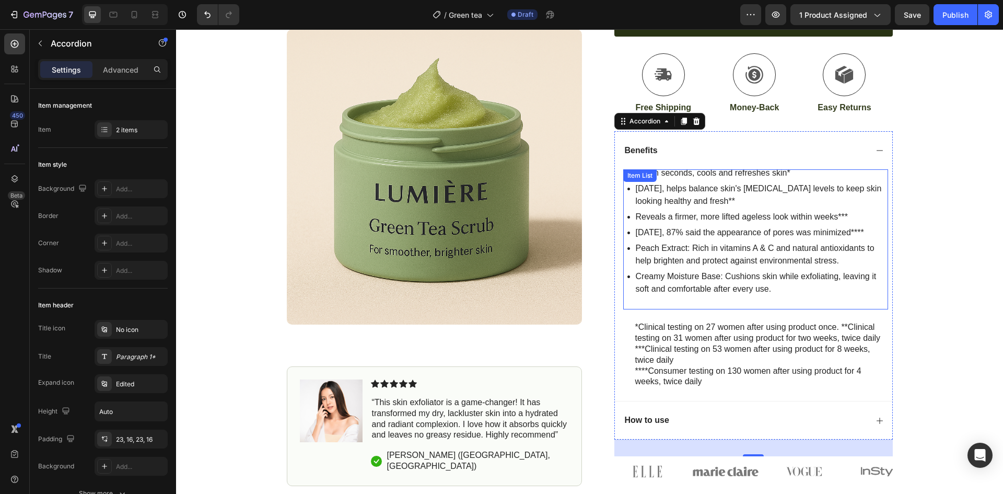
click at [650, 247] on p "Peach Extract: Rich in vitamins A & C and natural antioxidants to help brighten…" at bounding box center [761, 254] width 251 height 25
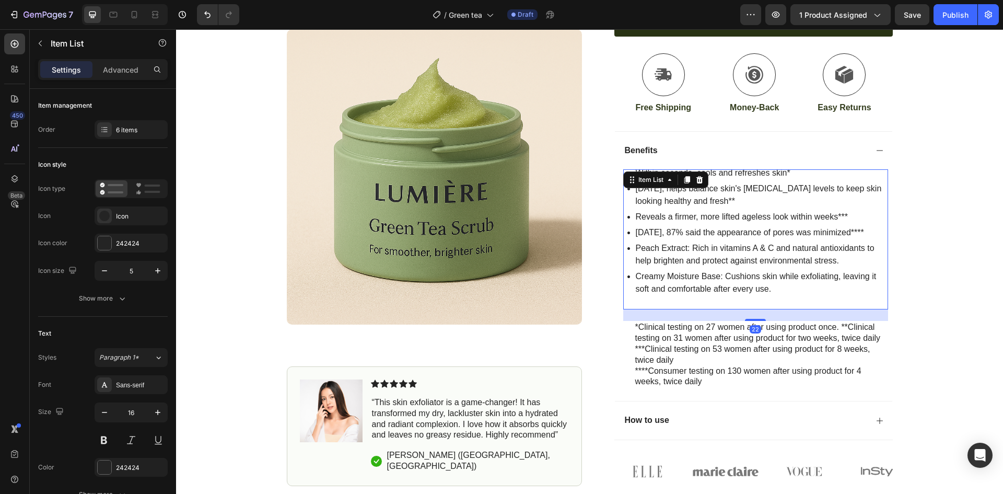
click at [680, 247] on p "Peach Extract: Rich in vitamins A & C and natural antioxidants to help brighten…" at bounding box center [761, 254] width 251 height 25
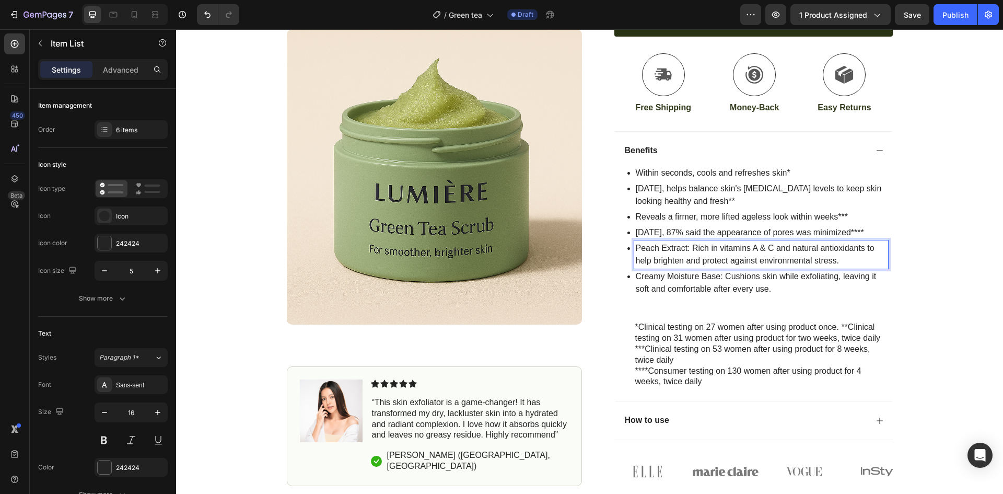
click at [683, 248] on p "Peach Extract: Rich in vitamins A & C and natural antioxidants to help brighten…" at bounding box center [761, 254] width 251 height 25
click at [685, 247] on p "Peach Extract: Rich in vitamins A & C and natural antioxidants to help brighten…" at bounding box center [761, 254] width 251 height 25
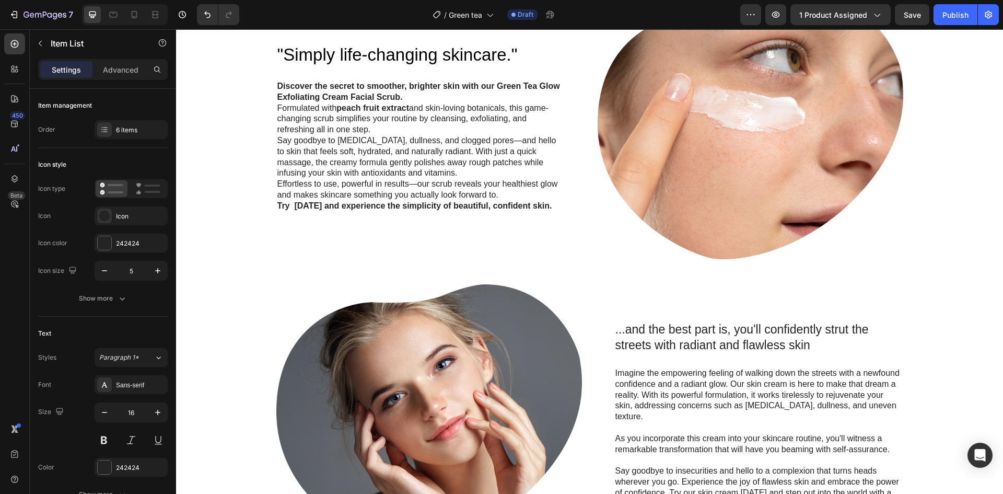
scroll to position [1051, 0]
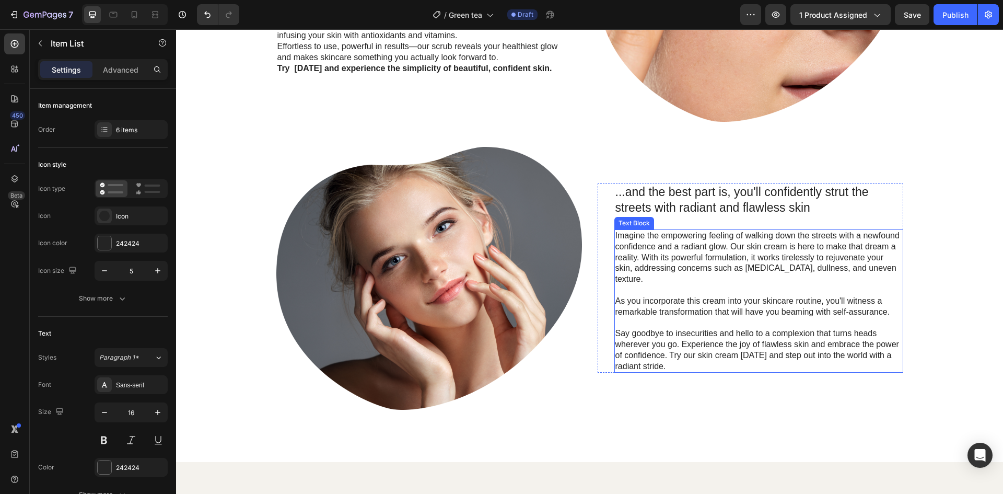
click at [788, 286] on p at bounding box center [759, 290] width 287 height 11
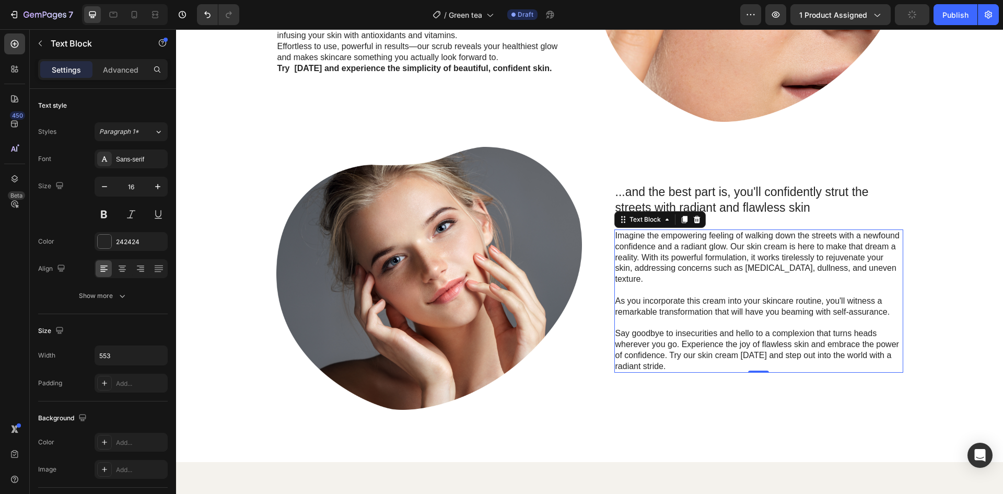
click at [752, 297] on p "As you incorporate this cream into your skincare routine, you'll witness a rema…" at bounding box center [759, 307] width 287 height 22
click at [782, 251] on p "Imagine the empowering feeling of walking down the streets with a newfound conf…" at bounding box center [759, 257] width 287 height 54
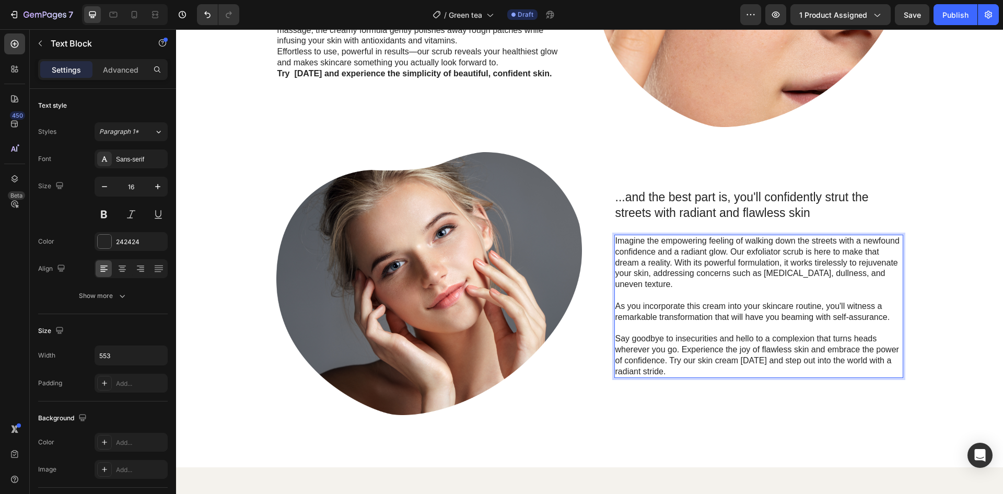
click at [725, 304] on p "As you incorporate this cream into your skincare routine, you'll witness a rema…" at bounding box center [759, 312] width 287 height 22
click at [722, 306] on p "As you incorporate this cream into your skincare routine, you'll witness a rema…" at bounding box center [759, 312] width 287 height 22
click at [733, 363] on p "Say goodbye to insecurities and hello to a complexion that turns heads wherever…" at bounding box center [759, 354] width 287 height 43
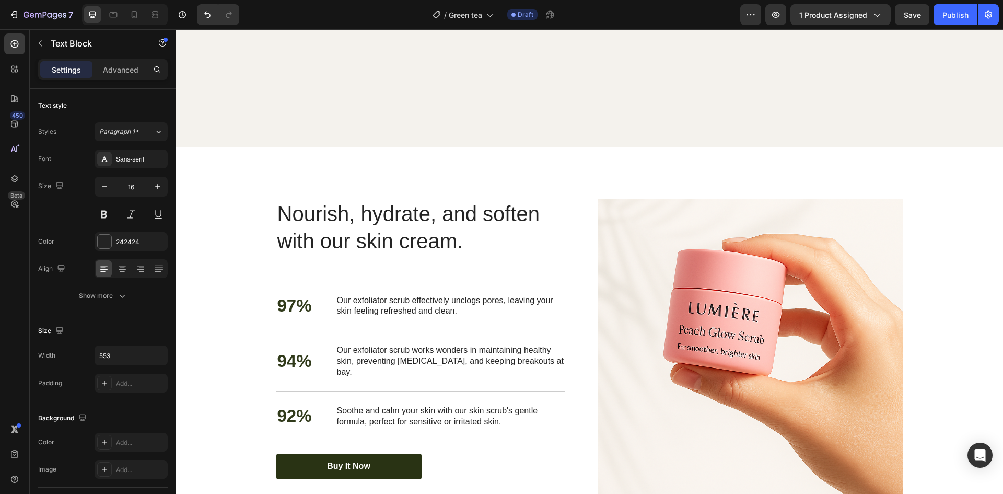
scroll to position [1672, 0]
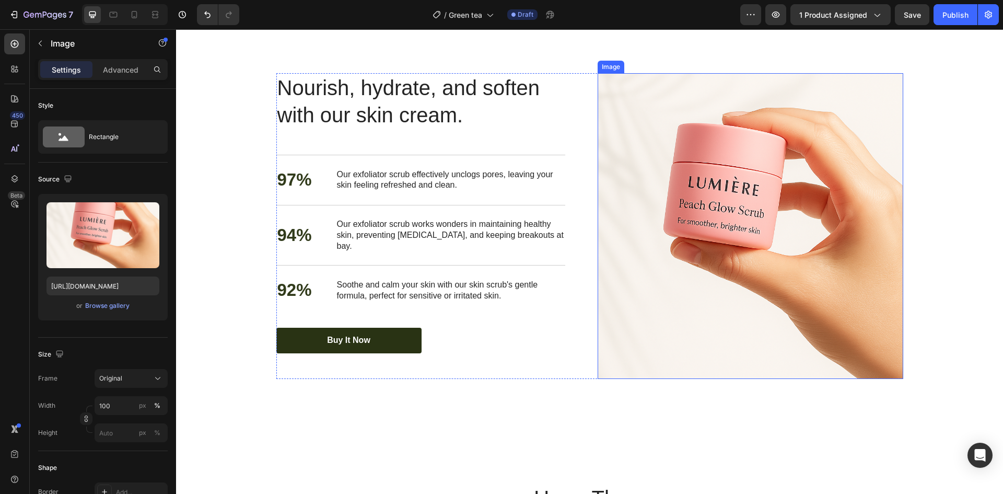
click at [699, 191] on img at bounding box center [751, 226] width 306 height 306
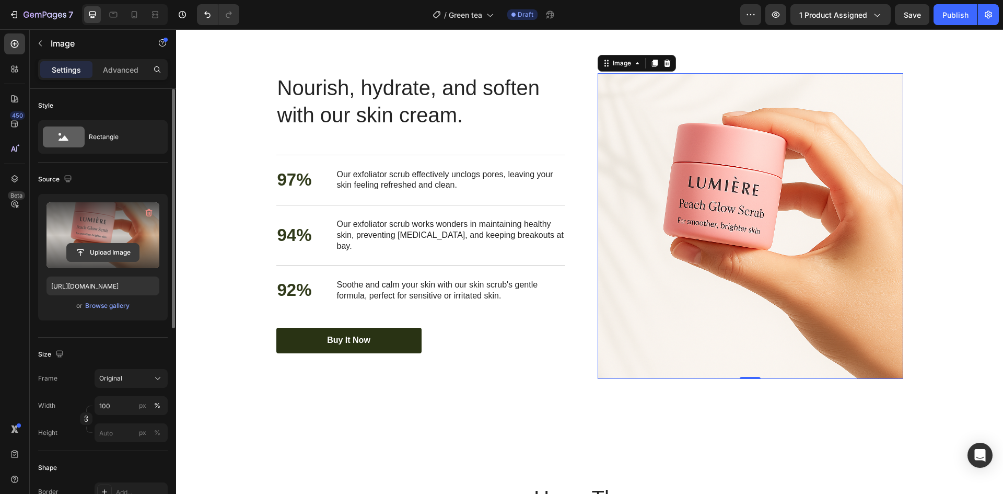
click at [109, 253] on input "file" at bounding box center [103, 253] width 72 height 18
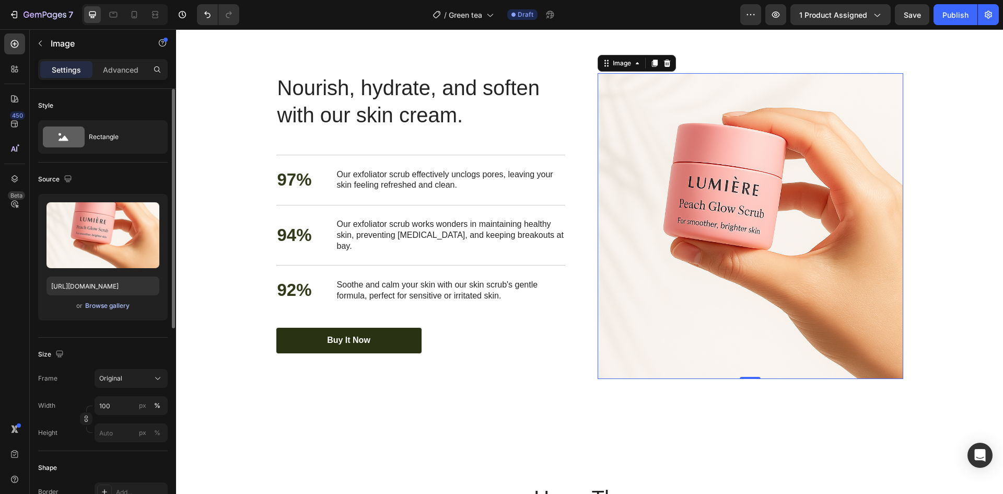
click at [113, 307] on div "Browse gallery" at bounding box center [107, 305] width 44 height 9
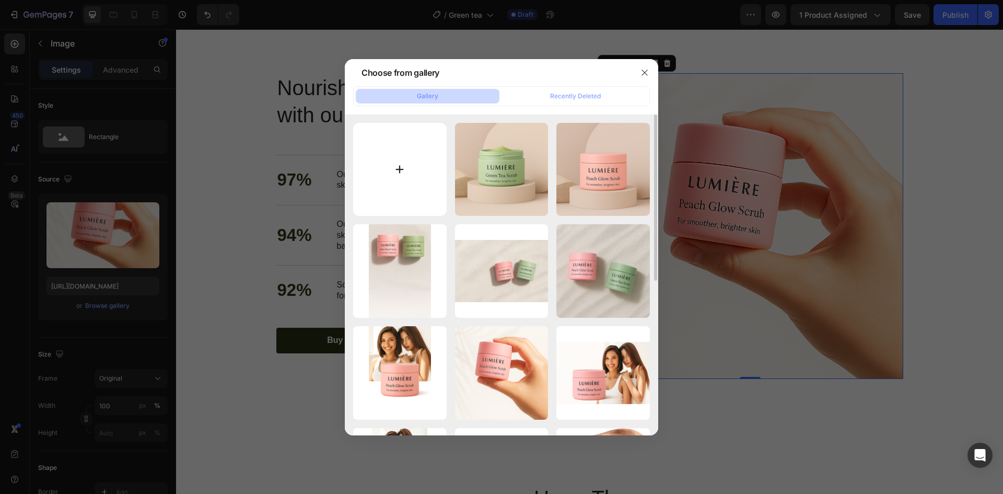
click at [389, 173] on input "file" at bounding box center [400, 170] width 94 height 94
type input "C:\fakepath\ChatGPT Image Sep 26, 2025, 05_16_31 PM.png"
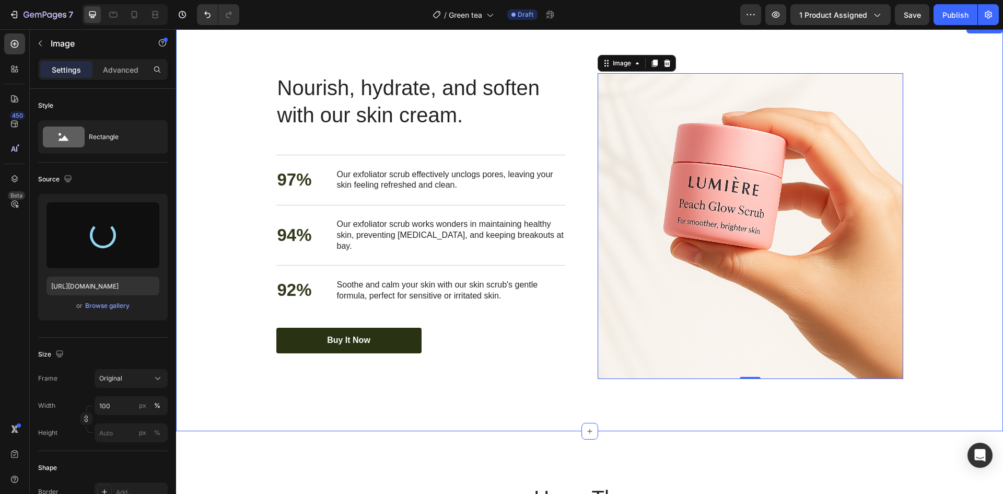
type input "https://cdn.shopify.com/s/files/1/0762/3449/0084/files/gempages_584848590682194…"
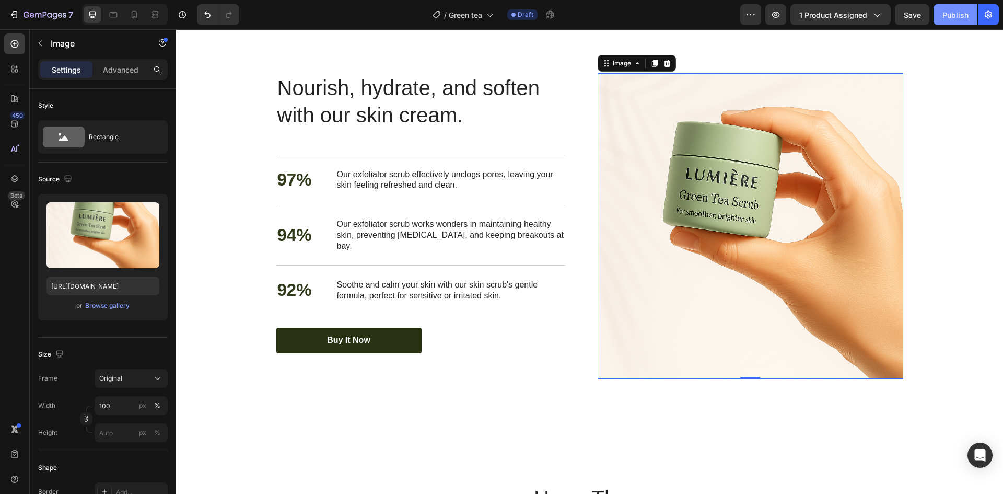
click at [959, 19] on div "Publish" at bounding box center [956, 14] width 26 height 11
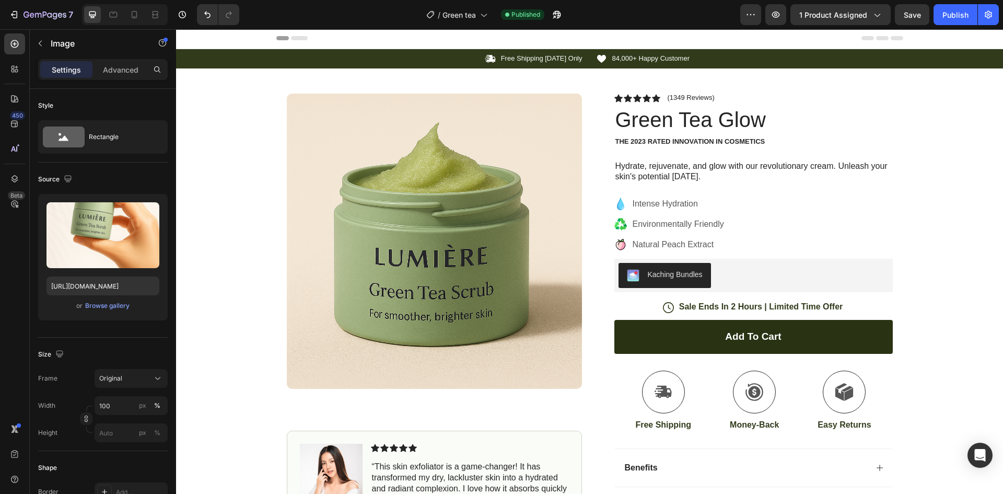
scroll to position [0, 0]
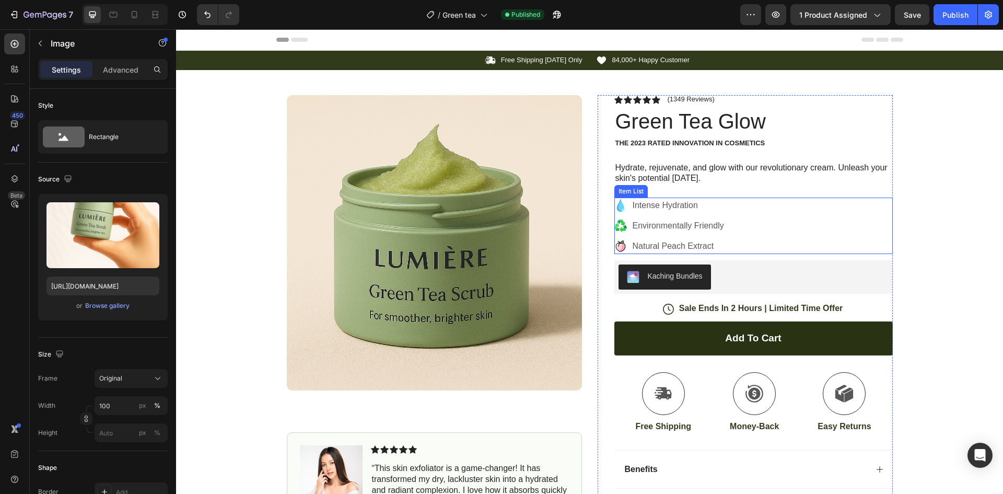
click at [620, 244] on icon at bounding box center [621, 247] width 10 height 9
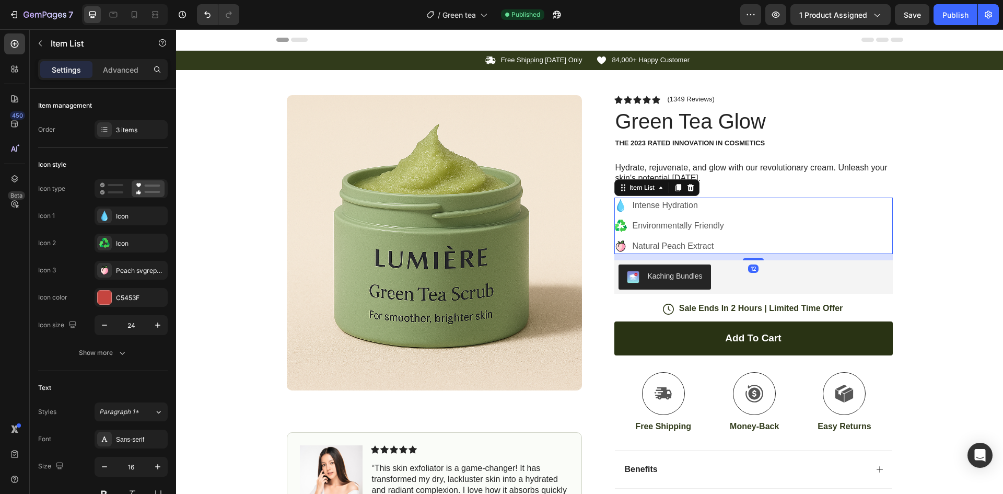
click at [617, 246] on icon at bounding box center [621, 248] width 8 height 8
click at [619, 246] on icon at bounding box center [622, 247] width 6 height 8
click at [98, 272] on div at bounding box center [104, 270] width 15 height 15
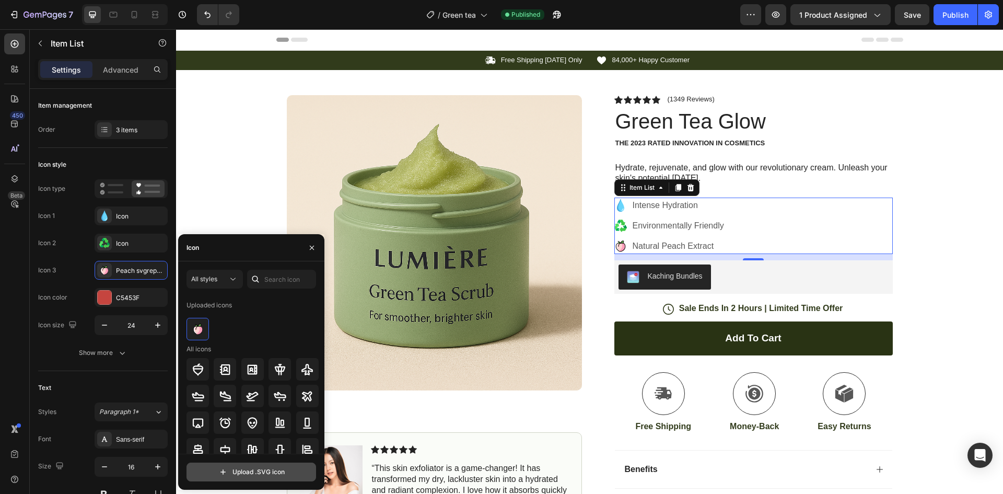
click at [262, 472] on input "file" at bounding box center [251, 472] width 129 height 18
type input "C:\fakepath\Morphing-tea.svg"
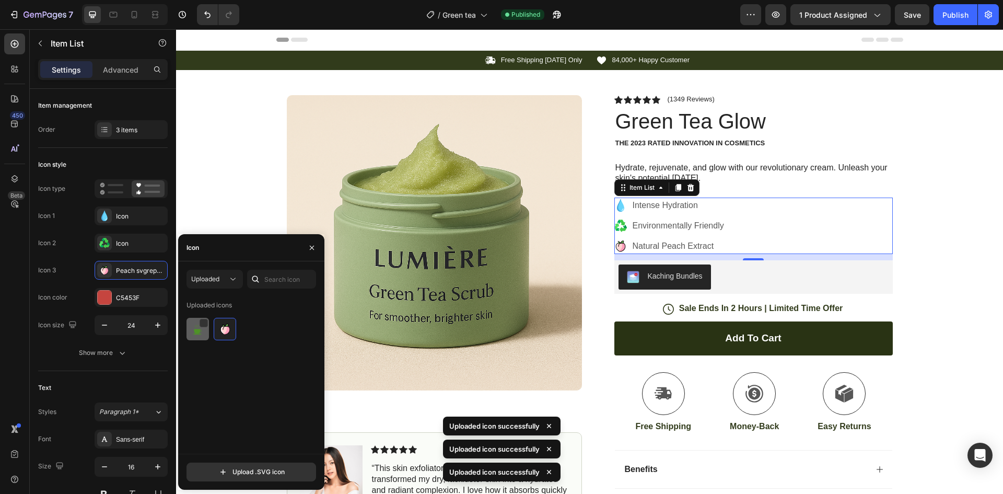
click at [199, 328] on img at bounding box center [198, 329] width 13 height 13
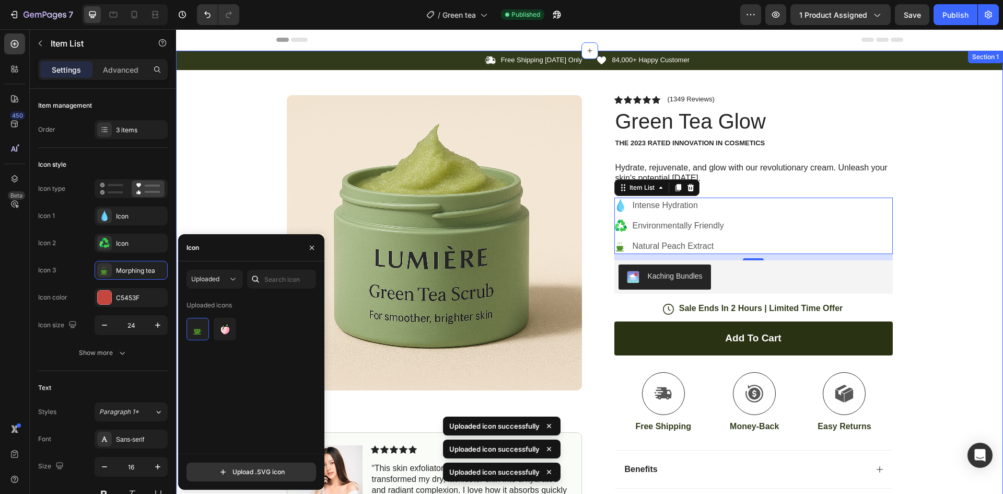
click at [959, 282] on div "Icon Free Shipping Today Only Text Block Row Icon 84,000+ Happy Customer Text B…" at bounding box center [589, 312] width 827 height 523
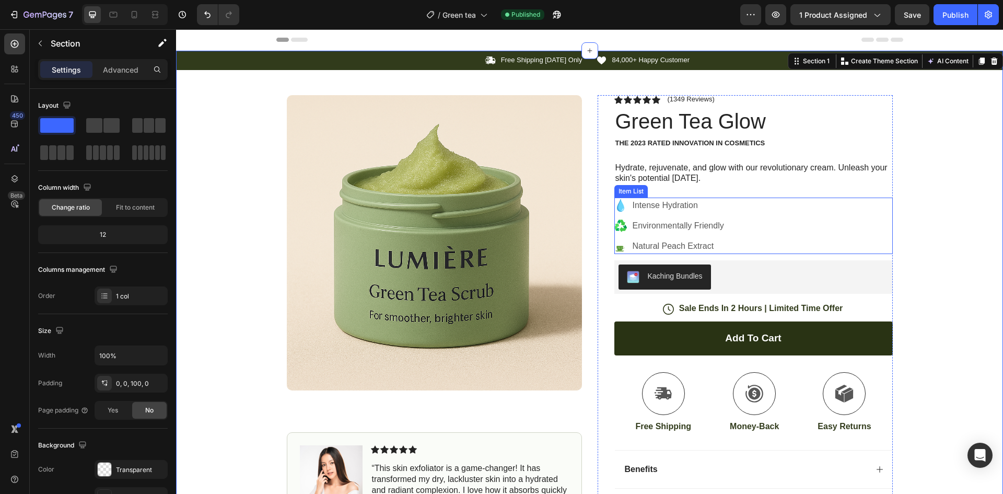
click at [683, 246] on p "Natural Peach Extract" at bounding box center [678, 246] width 91 height 13
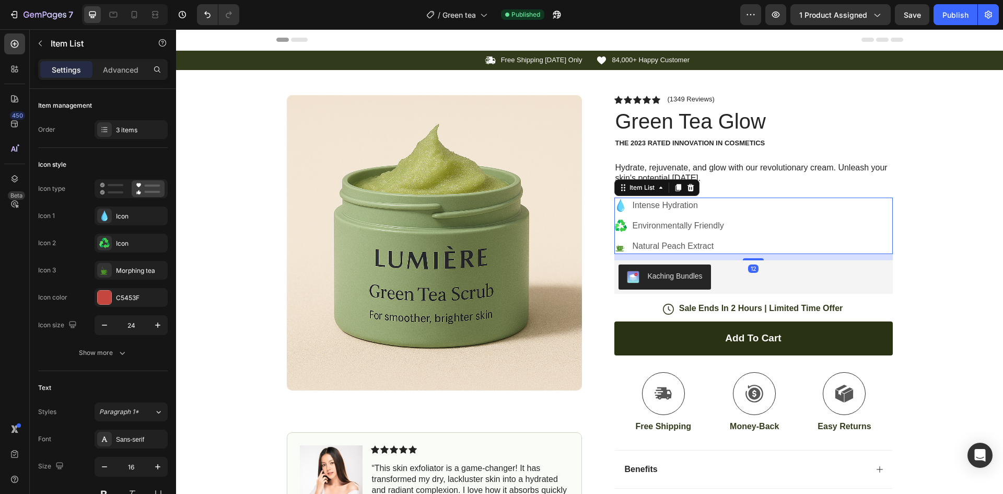
click at [683, 246] on p "Natural Peach Extract" at bounding box center [678, 246] width 91 height 13
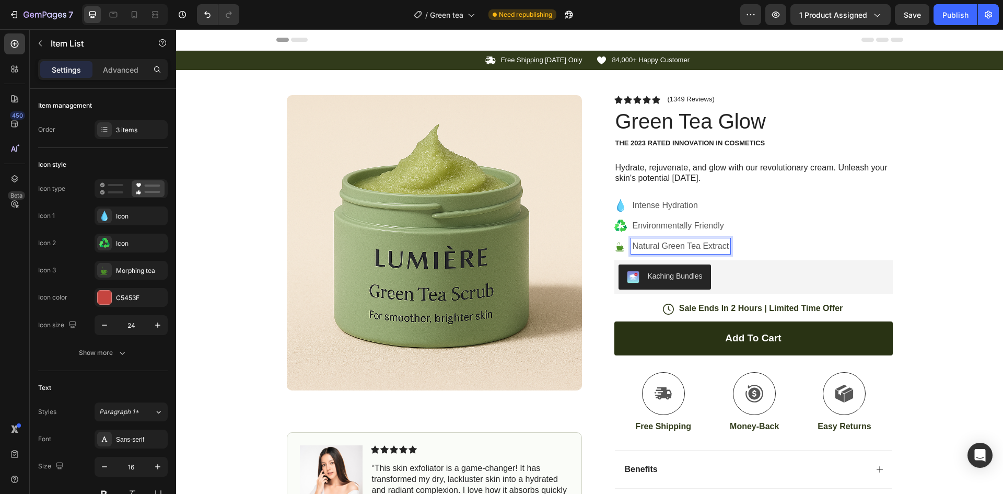
click at [924, 224] on div "Icon Free Shipping Today Only Text Block Row Icon 84,000+ Happy Customer Text B…" at bounding box center [589, 312] width 827 height 523
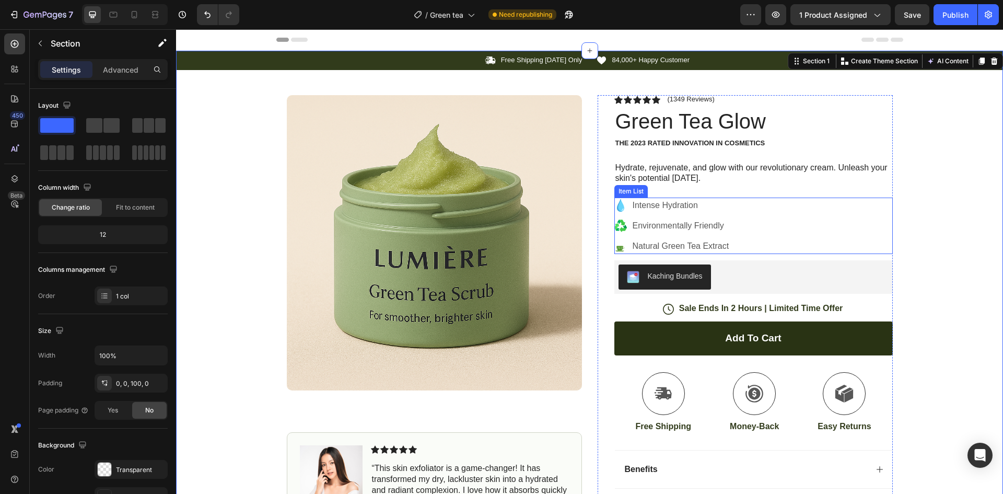
click at [618, 247] on icon at bounding box center [620, 249] width 9 height 6
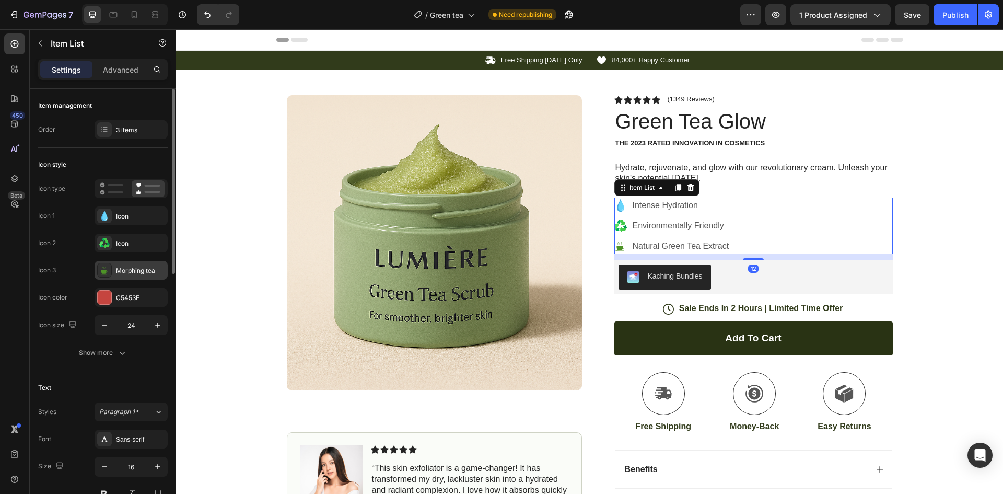
click at [129, 268] on div "Morphing tea" at bounding box center [140, 270] width 49 height 9
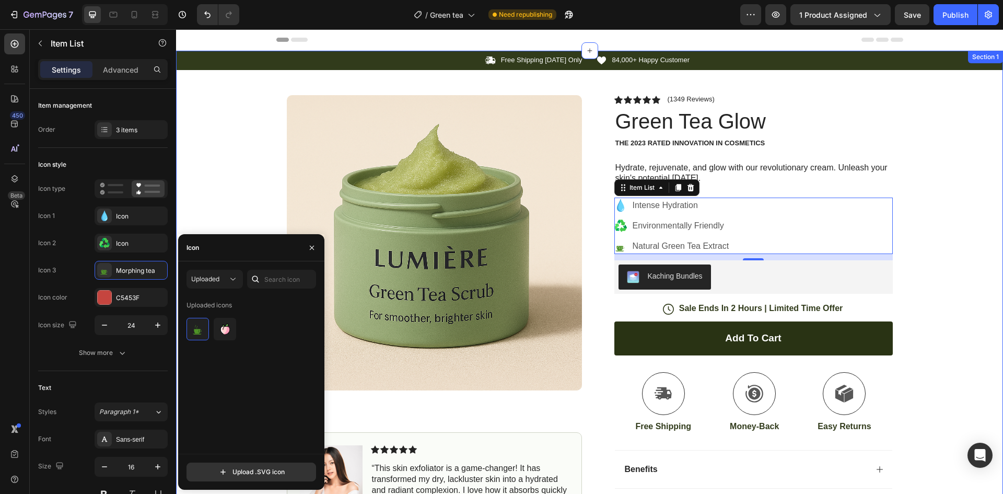
click at [971, 186] on div "Icon Free Shipping Today Only Text Block Row Icon 84,000+ Happy Customer Text B…" at bounding box center [589, 312] width 827 height 523
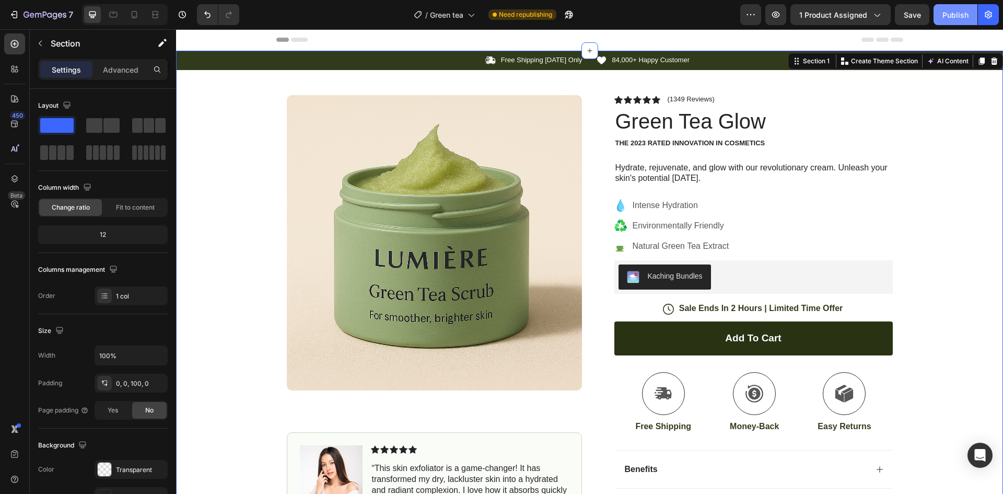
click at [955, 21] on button "Publish" at bounding box center [956, 14] width 44 height 21
click at [696, 309] on p "Sale Ends In 2 Hours | Limited Time Offer" at bounding box center [761, 308] width 164 height 11
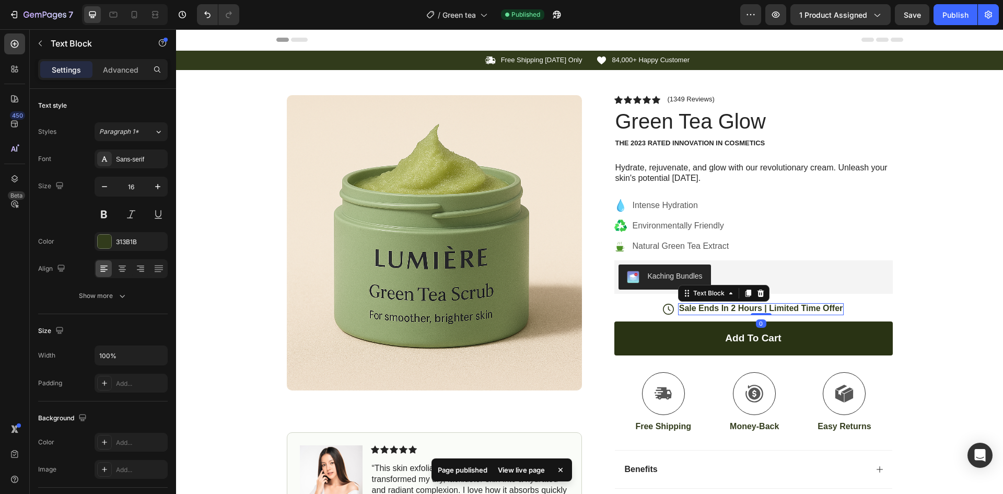
click at [694, 310] on p "Sale Ends In 2 Hours | Limited Time Offer" at bounding box center [761, 308] width 164 height 11
click at [691, 310] on p "Sale Ends In 2 Hours | Limited Time Offer" at bounding box center [761, 308] width 164 height 11
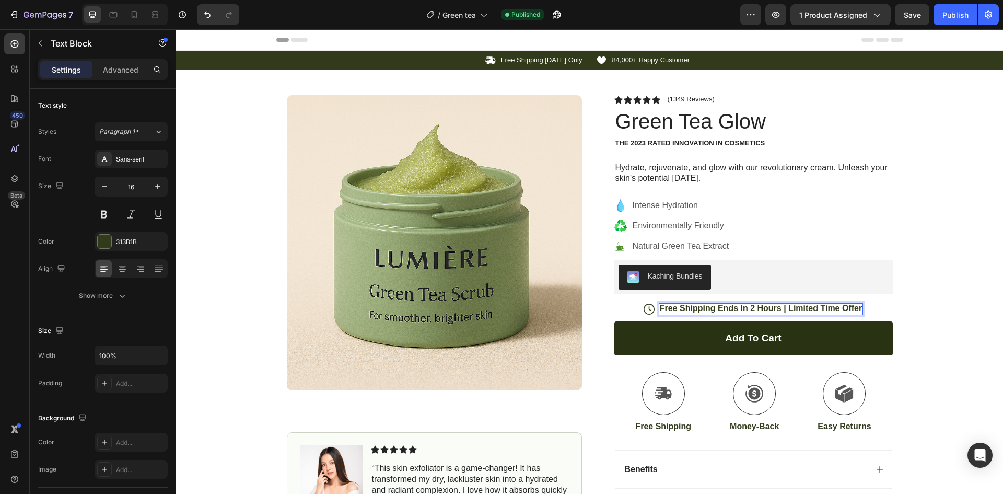
click at [780, 308] on p "Free Shipping Ends In 2 Hours | Limited Time Offer" at bounding box center [761, 308] width 202 height 11
click at [777, 310] on p "Free Shipping Ends In 2 Hours | Limited Time Offer" at bounding box center [761, 308] width 202 height 11
click at [940, 282] on div "Icon Free Shipping Today Only Text Block Row Icon 84,000+ Happy Customer Text B…" at bounding box center [589, 312] width 827 height 523
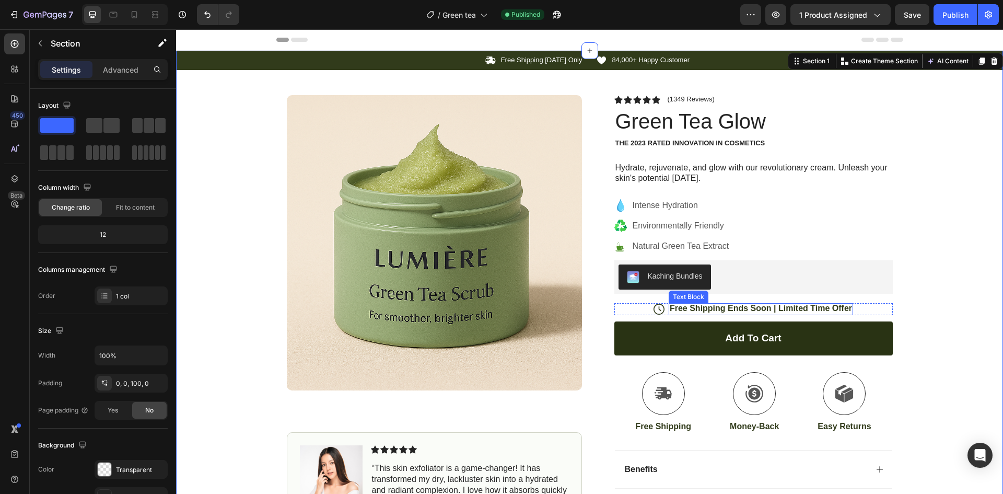
click at [818, 307] on p "Free Shipping Ends Soon | Limited Time Offer" at bounding box center [761, 308] width 182 height 11
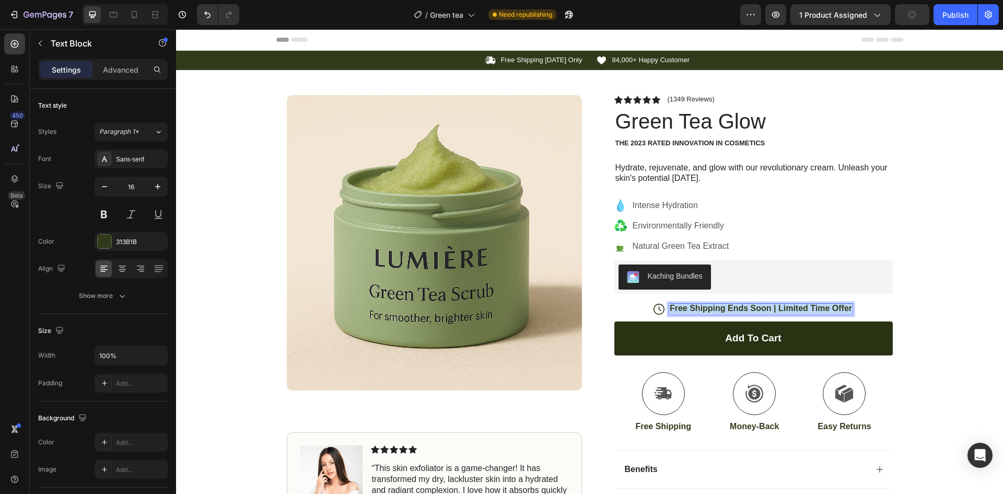
click at [818, 307] on p "Free Shipping Ends Soon | Limited Time Offer" at bounding box center [761, 308] width 182 height 11
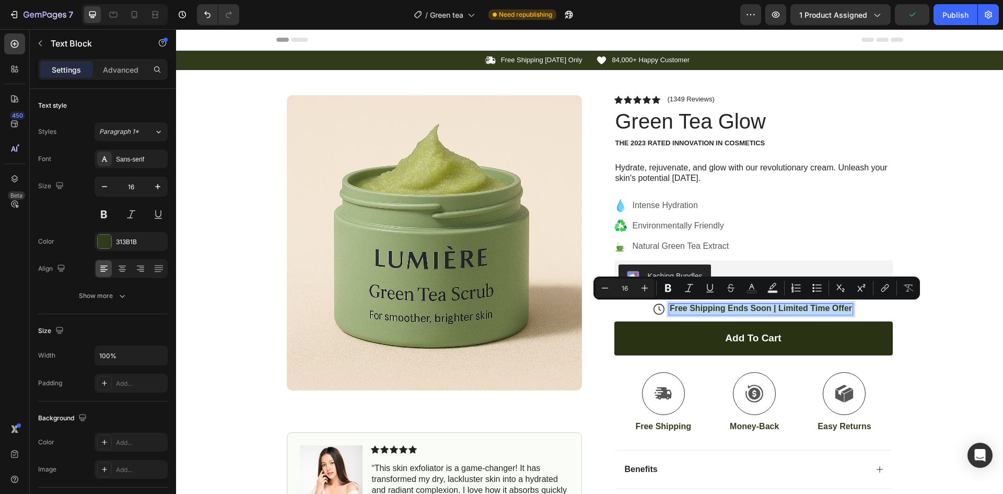
copy p "Free Shipping Ends Soon | Limited Time Offer"
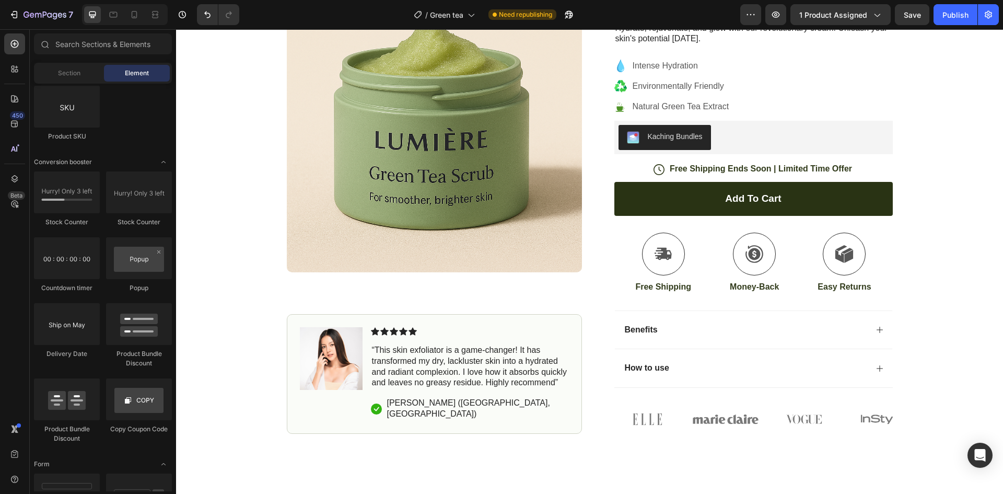
scroll to position [261, 0]
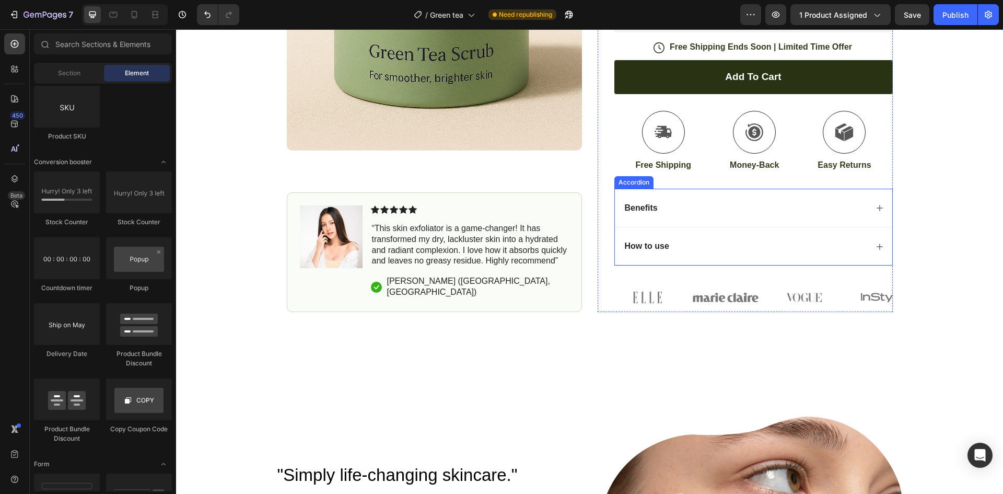
click at [881, 251] on div "How to use" at bounding box center [754, 246] width 278 height 39
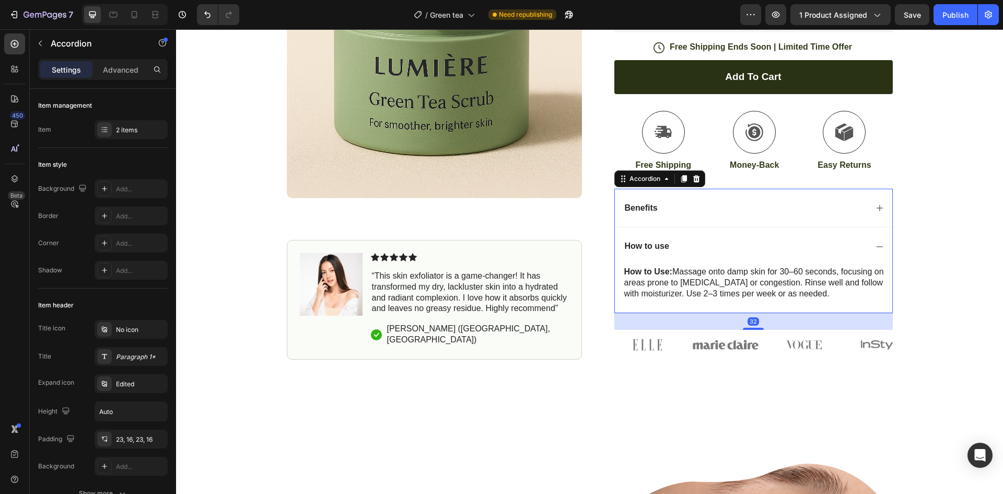
click at [881, 251] on div "How to use" at bounding box center [754, 246] width 278 height 39
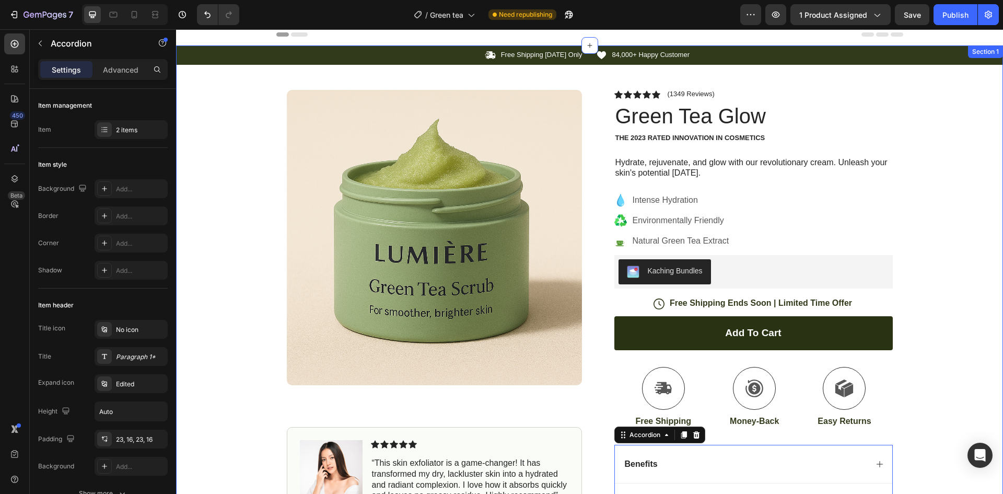
scroll to position [0, 0]
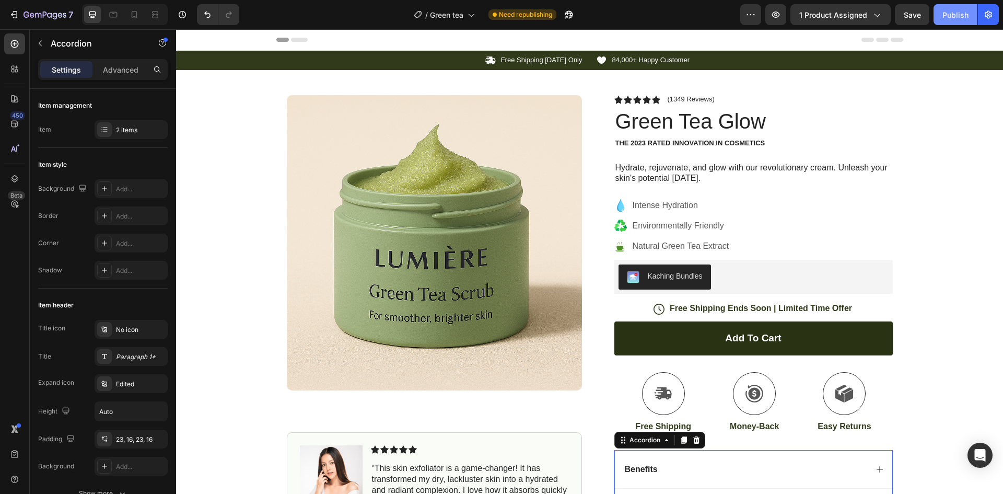
click at [960, 9] on div "Publish" at bounding box center [956, 14] width 26 height 11
click at [636, 276] on div "Kaching Bundles" at bounding box center [665, 277] width 76 height 13
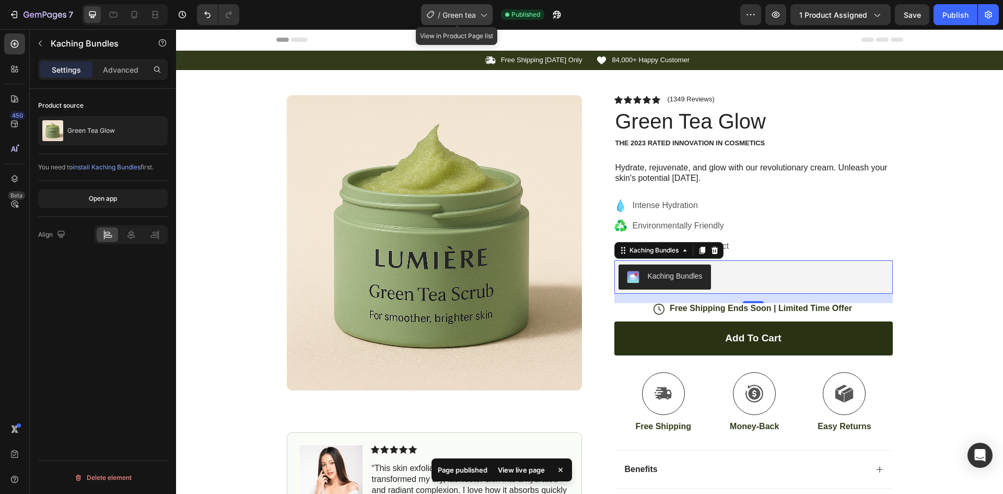
click at [444, 13] on span "Green tea" at bounding box center [459, 14] width 33 height 11
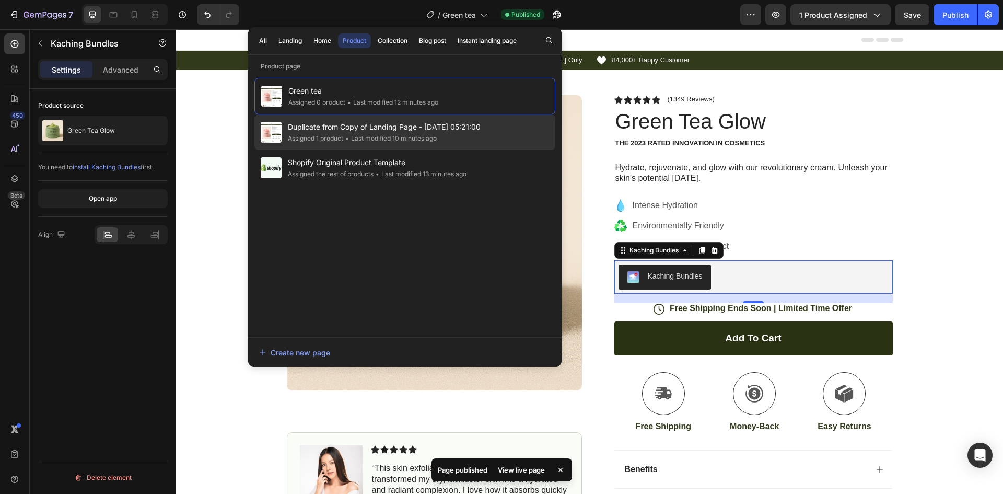
click at [409, 125] on span "Duplicate from Copy of Landing Page - [DATE] 05:21:00" at bounding box center [384, 127] width 193 height 13
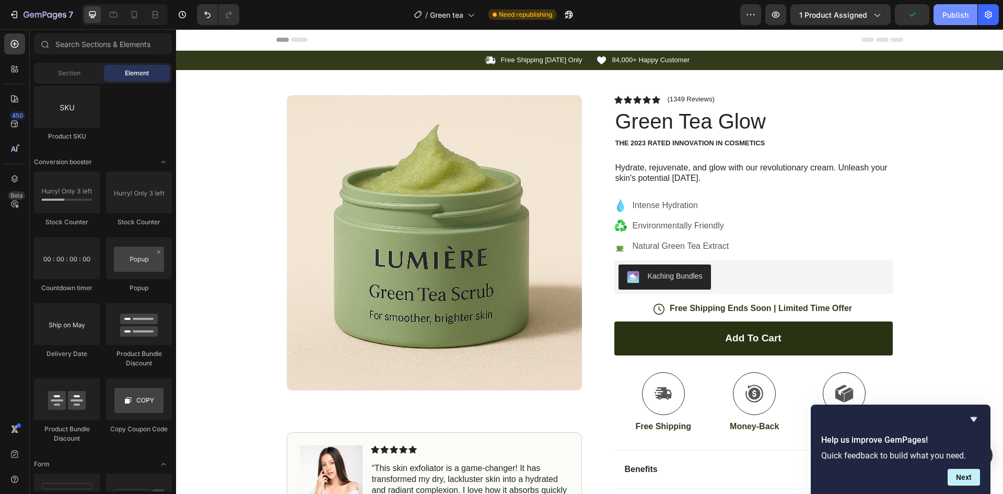
click at [961, 11] on div "Publish" at bounding box center [956, 14] width 26 height 11
click at [642, 144] on p "The 2023 Rated Innovation in Cosmetics" at bounding box center [754, 143] width 276 height 9
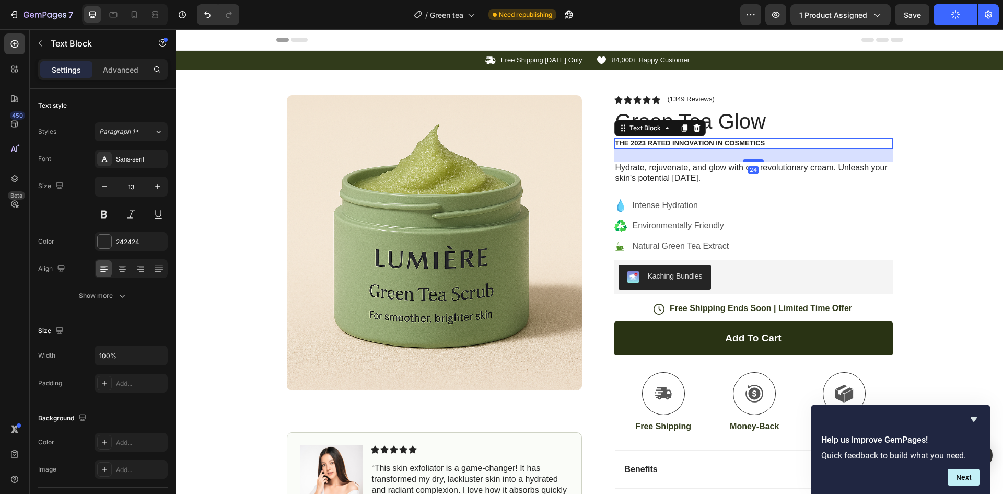
click at [642, 144] on p "The 2023 Rated Innovation in Cosmetics" at bounding box center [754, 143] width 276 height 9
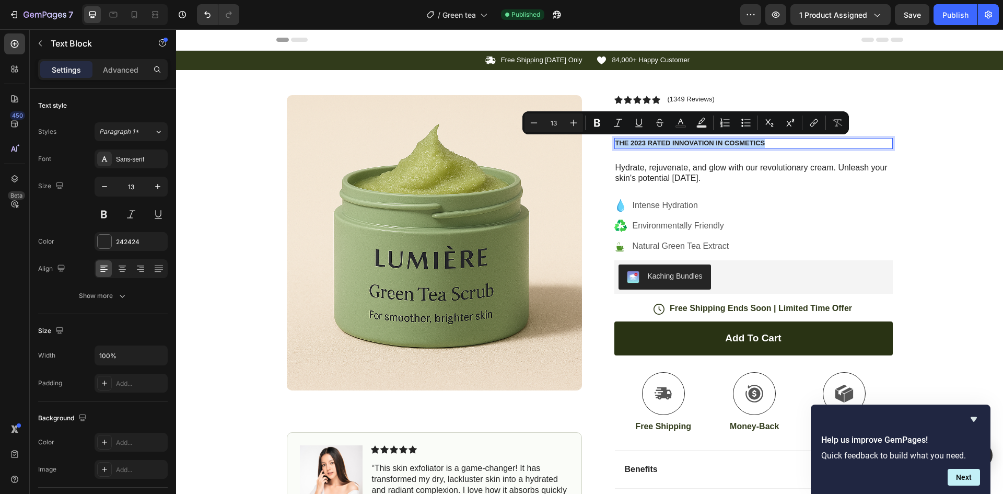
click at [642, 144] on p "The 2023 Rated Innovation in Cosmetics" at bounding box center [754, 143] width 276 height 9
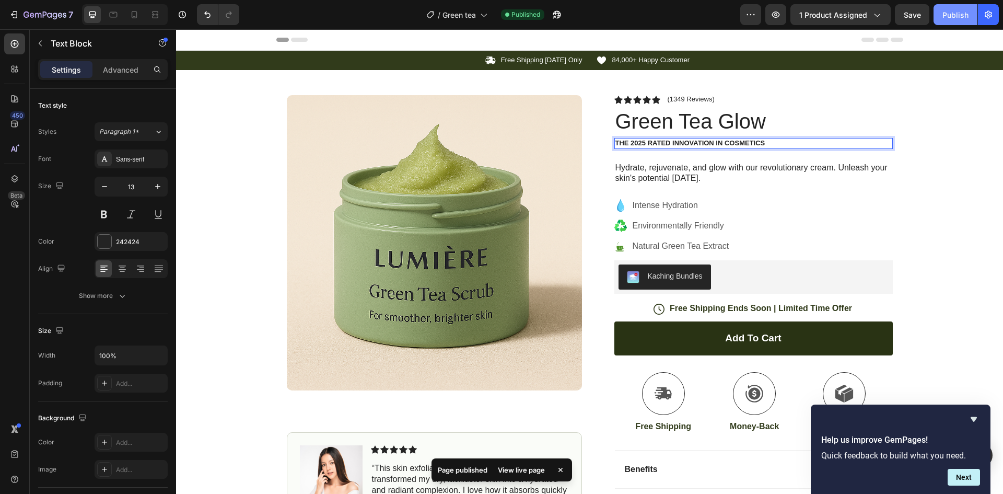
click at [957, 15] on div "Publish" at bounding box center [956, 14] width 26 height 11
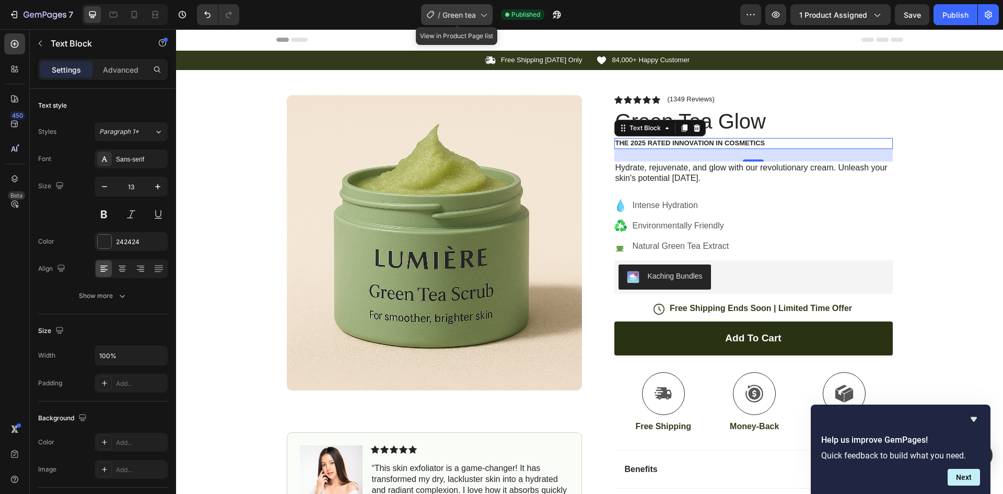
click at [458, 16] on span "Green tea" at bounding box center [459, 14] width 33 height 11
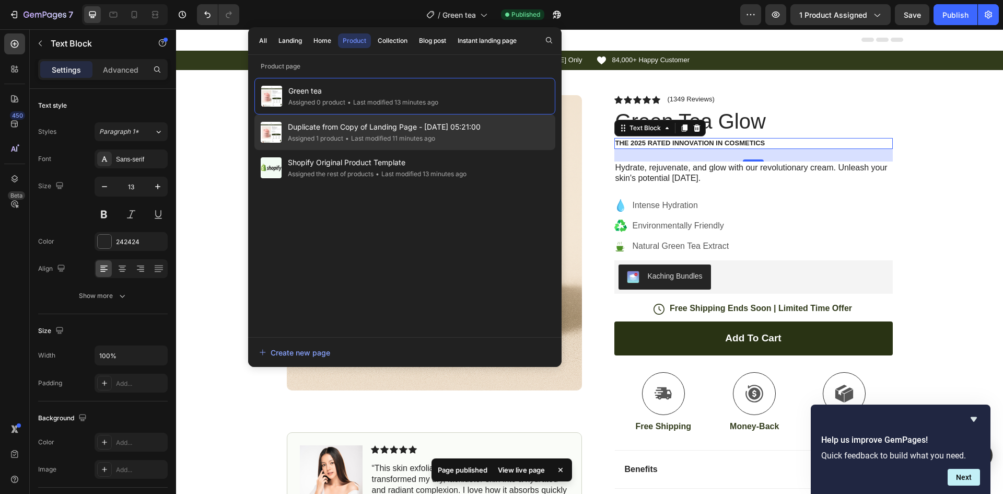
click at [445, 140] on div "Assigned 1 product • Last modified 11 minutes ago" at bounding box center [384, 138] width 193 height 10
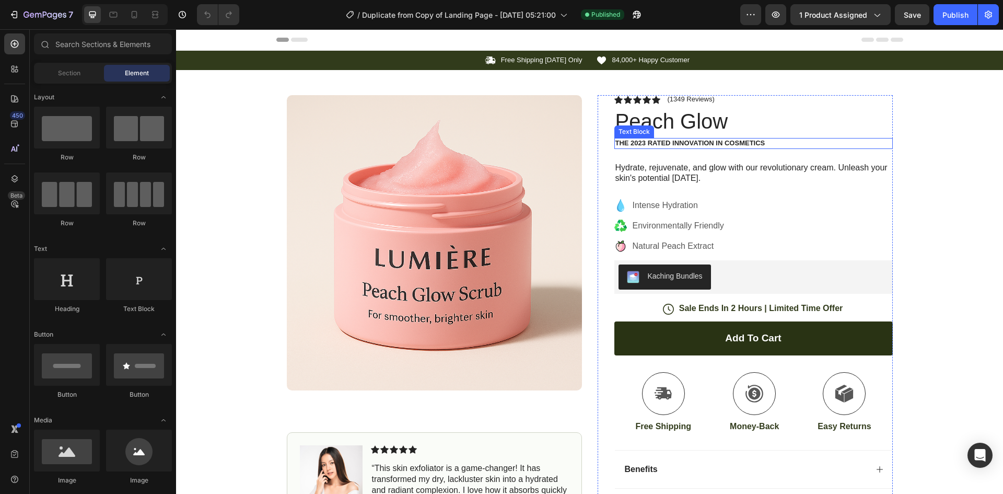
click at [640, 140] on p "The 2023 Rated Innovation in Cosmetics" at bounding box center [754, 143] width 276 height 9
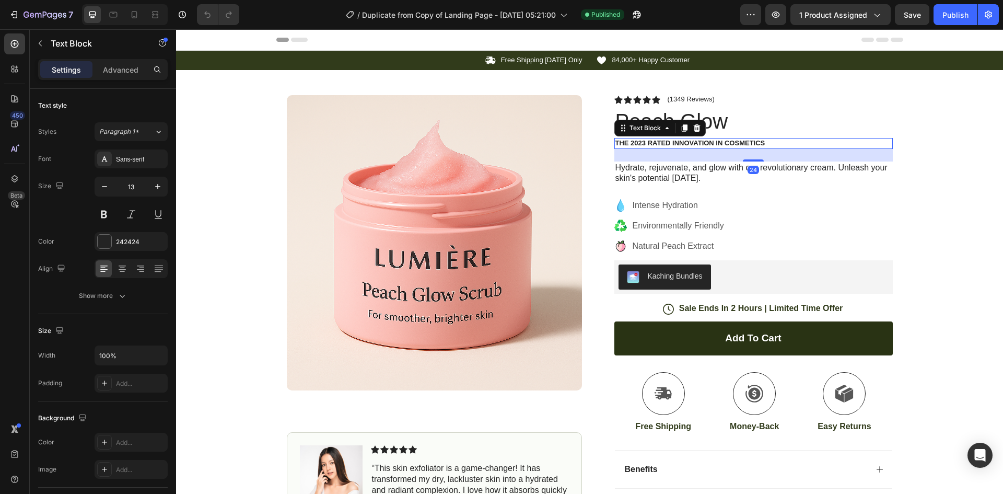
click at [640, 143] on p "The 2023 Rated Innovation in Cosmetics" at bounding box center [754, 143] width 276 height 9
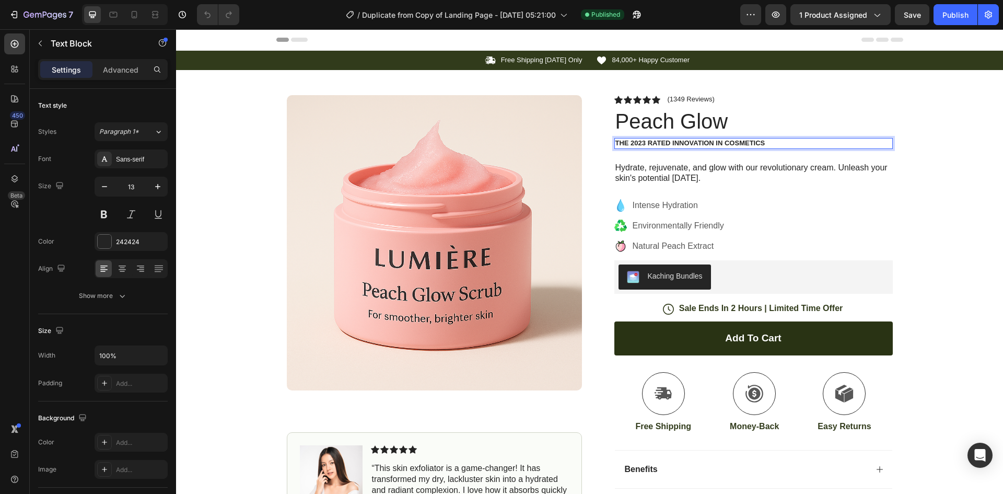
click at [642, 143] on p "The 2023 Rated Innovation in Cosmetics" at bounding box center [754, 143] width 276 height 9
click at [749, 302] on div "Icon Icon Icon Icon Icon Icon List (1349 Reviews) Text Block Row Peach Glow Pro…" at bounding box center [754, 319] width 279 height 449
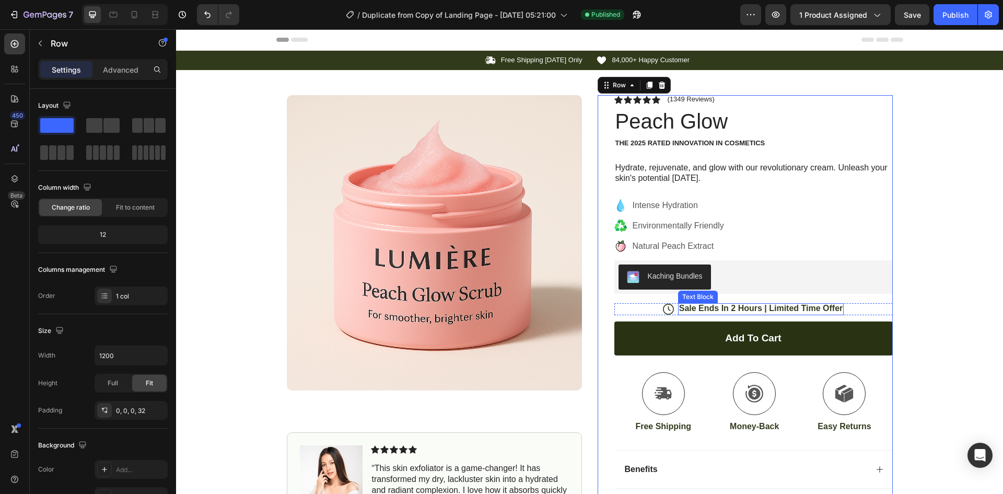
click at [749, 308] on p "Sale Ends In 2 Hours | Limited Time Offer" at bounding box center [761, 308] width 164 height 11
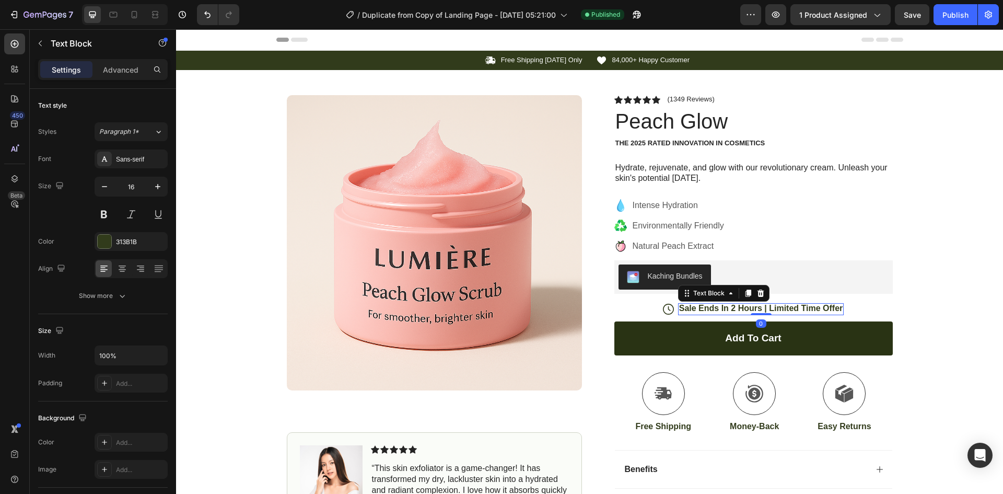
click at [749, 308] on p "Sale Ends In 2 Hours | Limited Time Offer" at bounding box center [761, 308] width 164 height 11
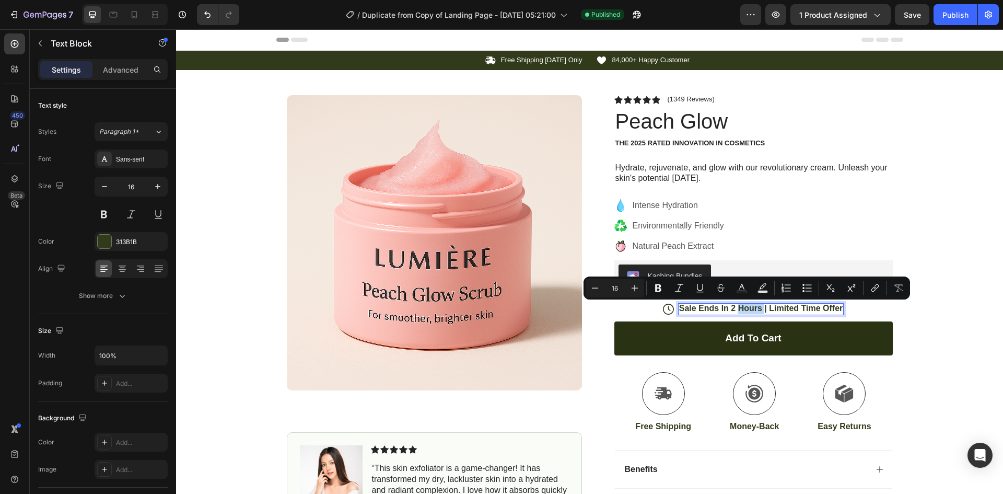
click at [753, 307] on p "Sale Ends In 2 Hours | Limited Time Offer" at bounding box center [761, 308] width 164 height 11
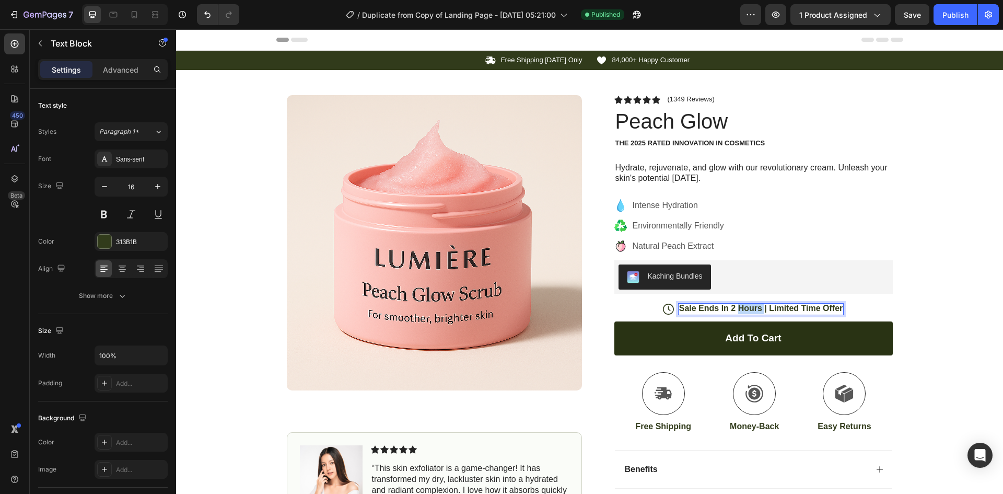
click at [753, 307] on p "Sale Ends In 2 Hours | Limited Time Offer" at bounding box center [761, 308] width 164 height 11
click at [943, 11] on div "Publish" at bounding box center [956, 14] width 26 height 11
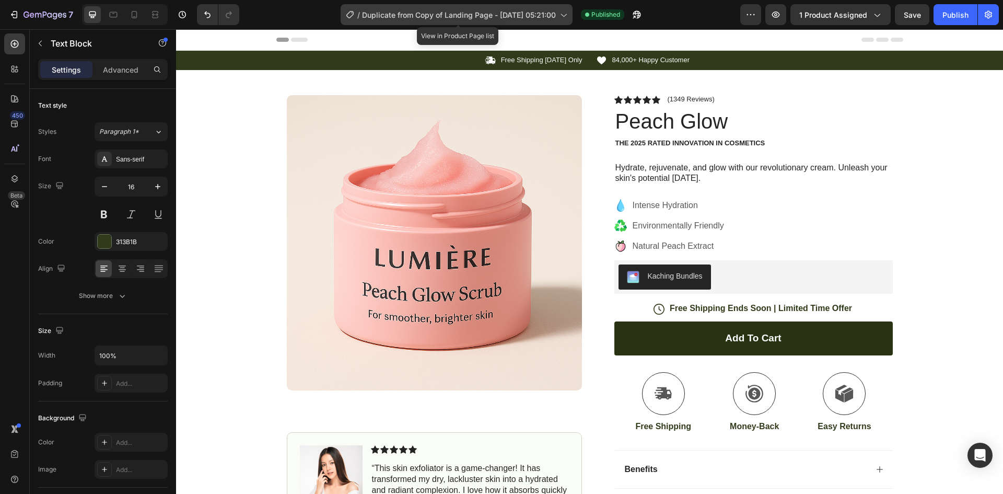
click at [544, 19] on span "Duplicate from Copy of Landing Page - [DATE] 05:21:00" at bounding box center [459, 14] width 194 height 11
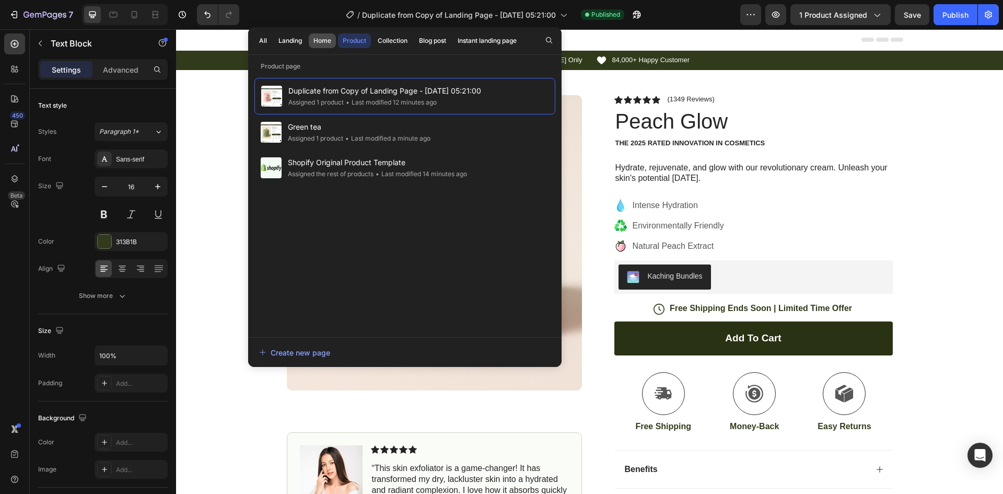
click at [314, 44] on div "Home" at bounding box center [323, 40] width 18 height 9
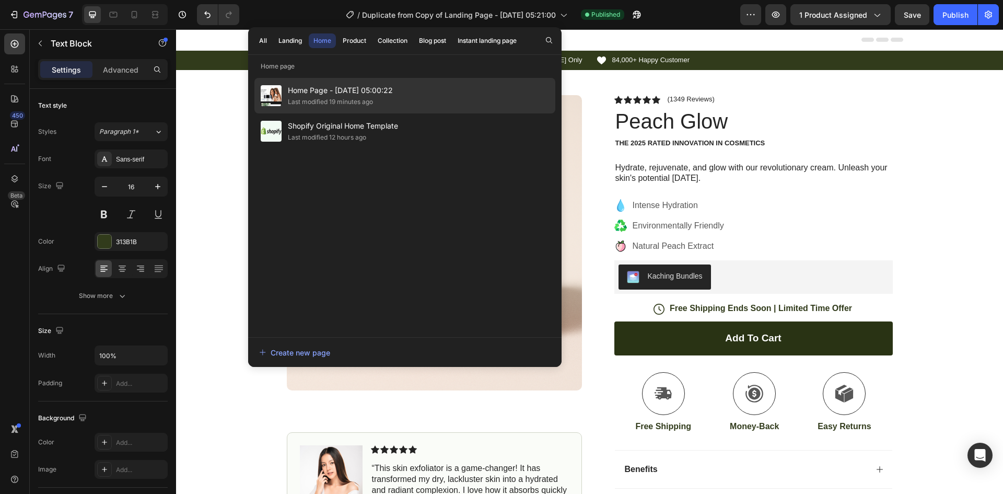
click at [340, 95] on span "Home Page - [DATE] 05:00:22" at bounding box center [340, 90] width 105 height 13
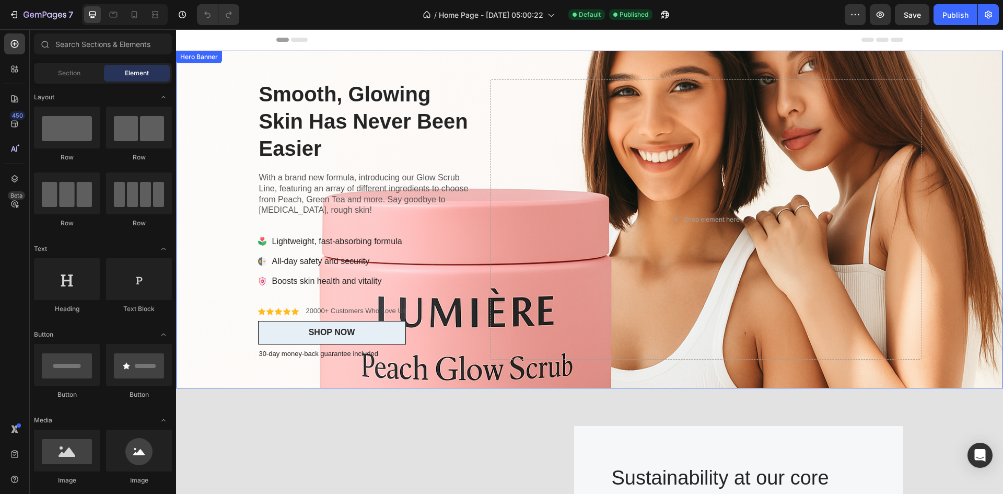
click at [510, 63] on div "Icon Icon Icon Icon Icon Icon List 20000+ Customers Who Love Us Text Block Row …" at bounding box center [589, 220] width 679 height 338
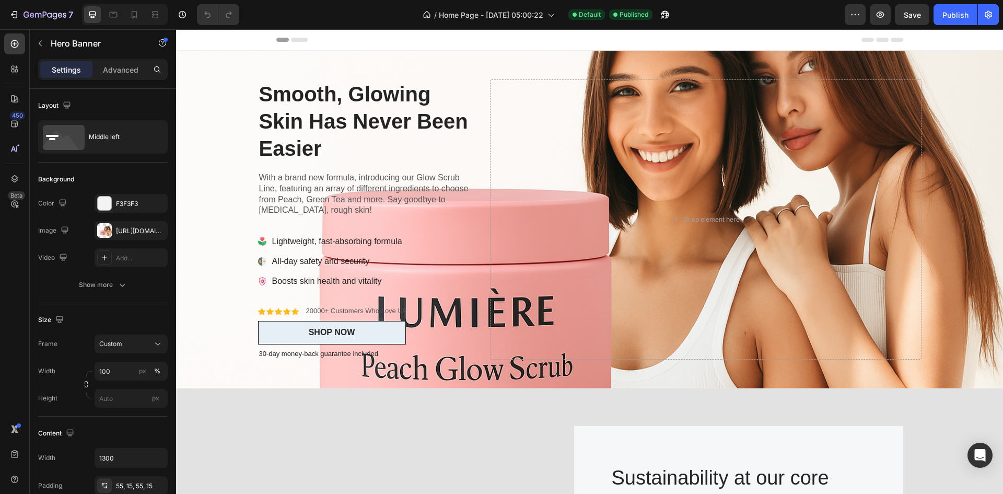
click at [491, 41] on div "Header" at bounding box center [589, 39] width 627 height 21
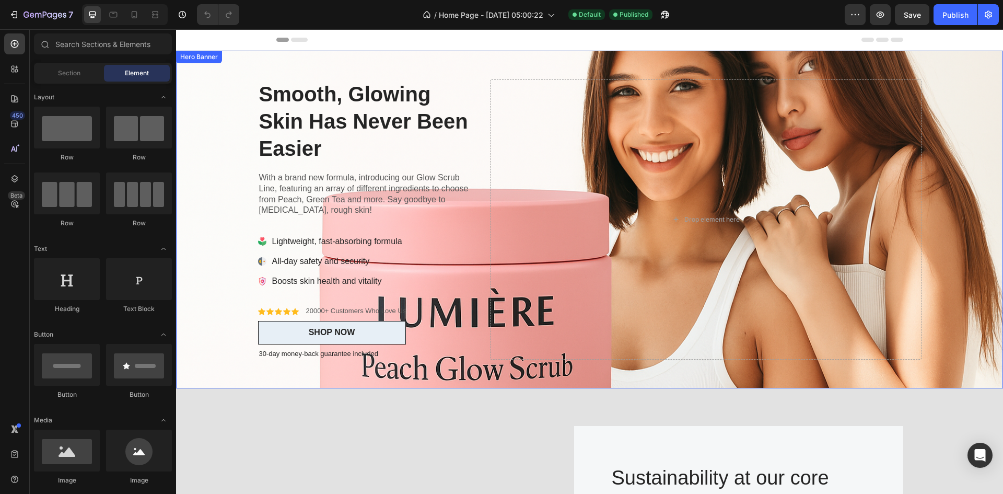
click at [475, 75] on div "Icon Icon Icon Icon Icon Icon List 20000+ Customers Who Love Us Text Block Row …" at bounding box center [589, 220] width 679 height 338
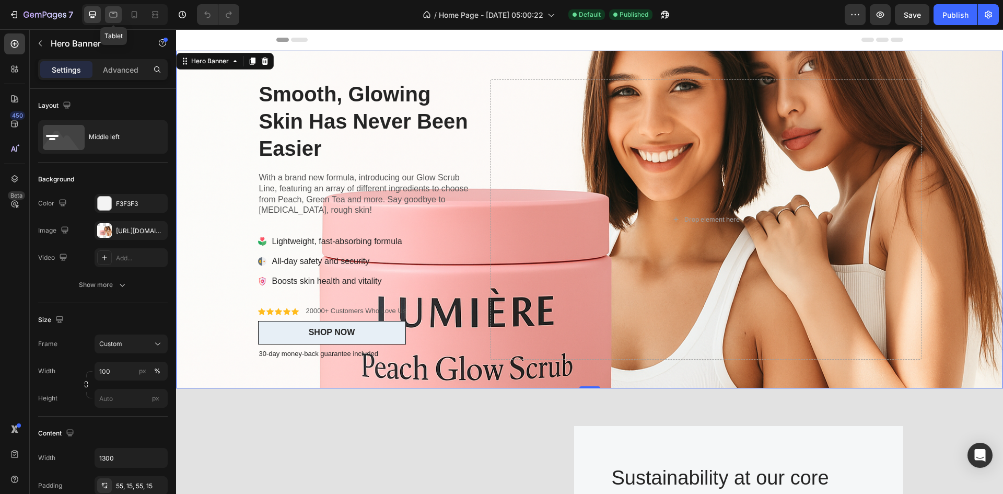
click at [112, 14] on icon at bounding box center [113, 14] width 10 height 10
type input "100%"
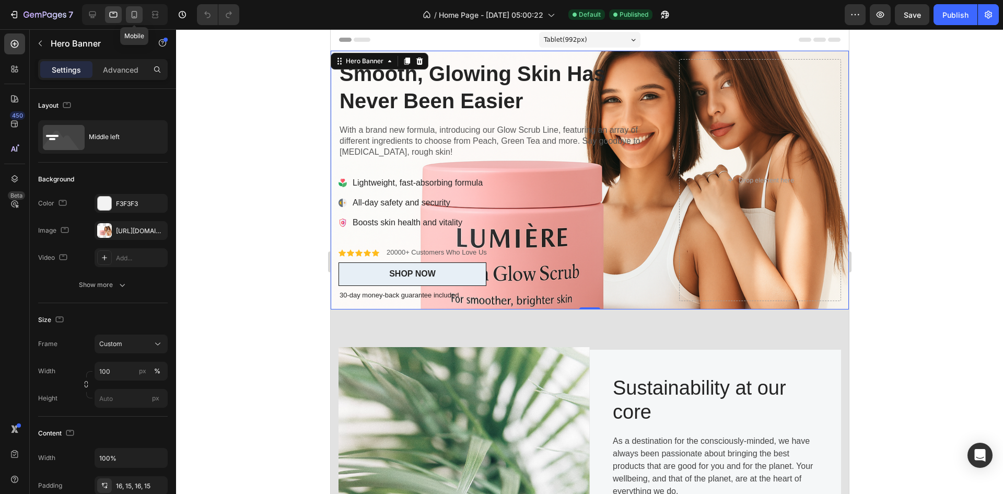
click at [136, 10] on icon at bounding box center [134, 14] width 10 height 10
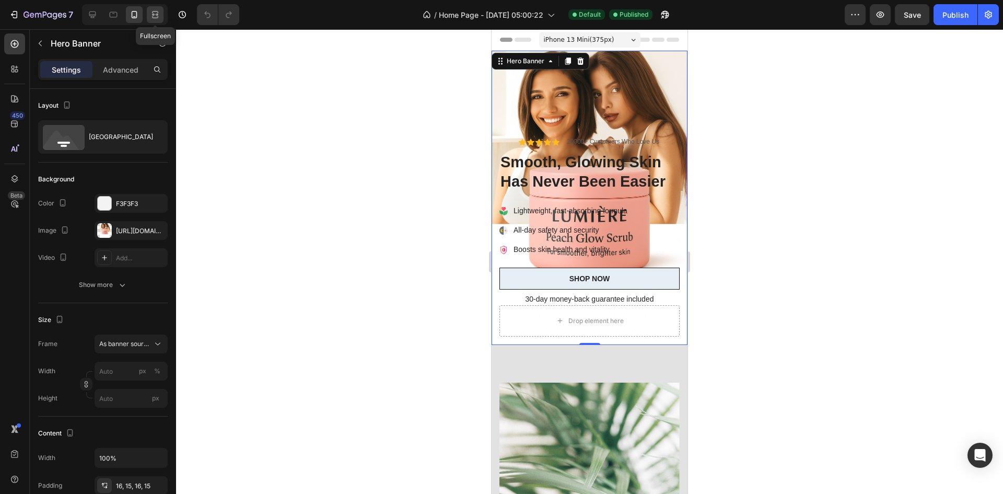
click at [155, 10] on icon at bounding box center [155, 14] width 10 height 10
type input "100"
type input "1300"
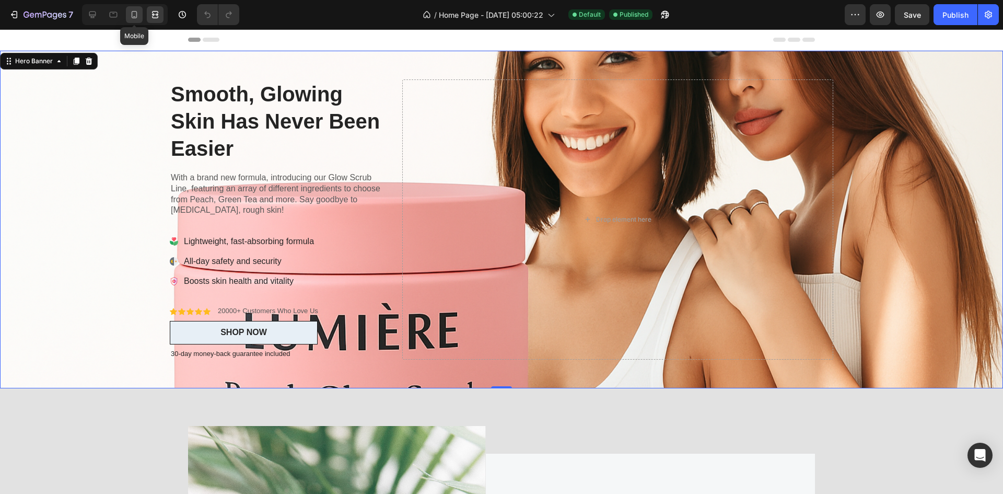
click at [133, 11] on icon at bounding box center [135, 14] width 6 height 7
type input "100%"
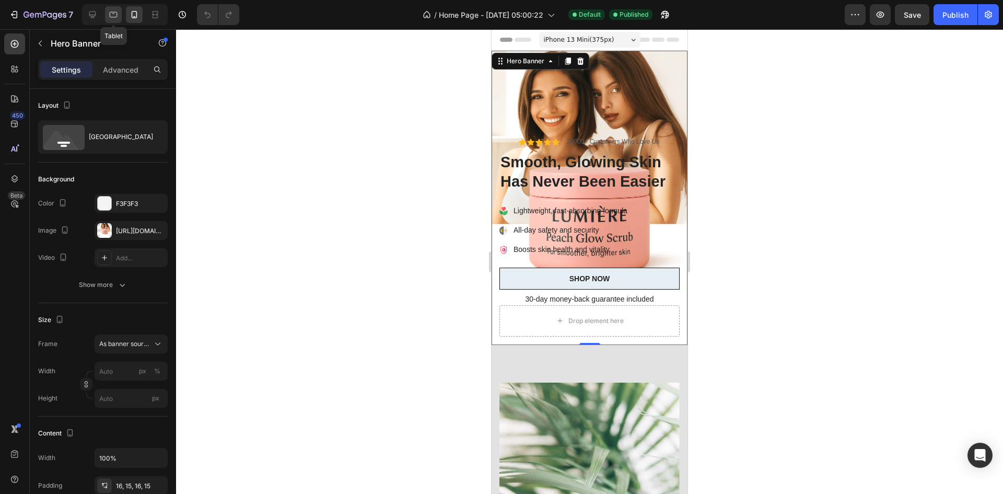
click at [118, 12] on icon at bounding box center [113, 14] width 10 height 10
type input "100"
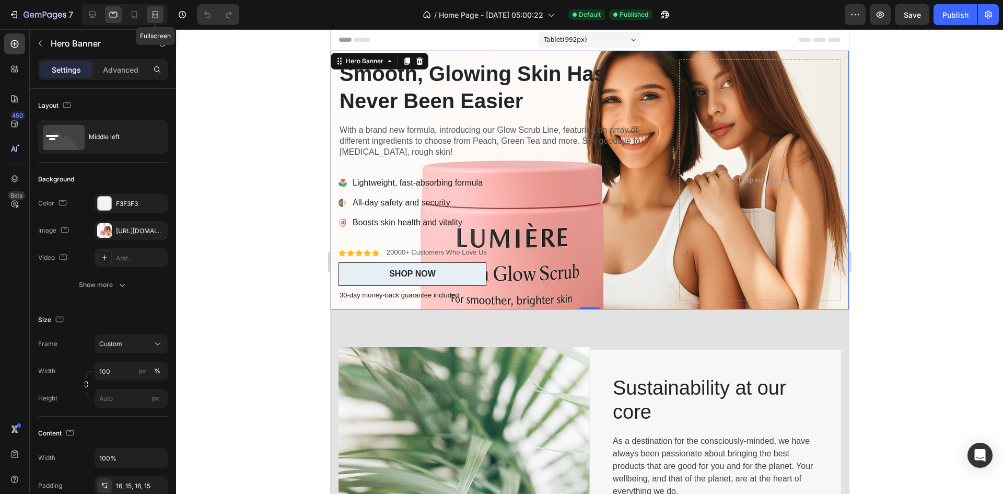
click at [151, 11] on icon at bounding box center [155, 14] width 10 height 10
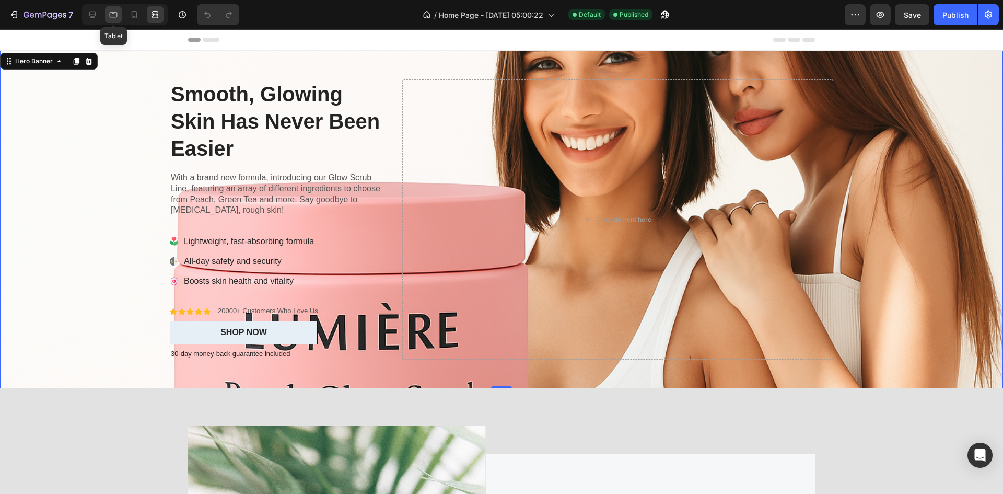
click at [121, 11] on div at bounding box center [113, 14] width 17 height 17
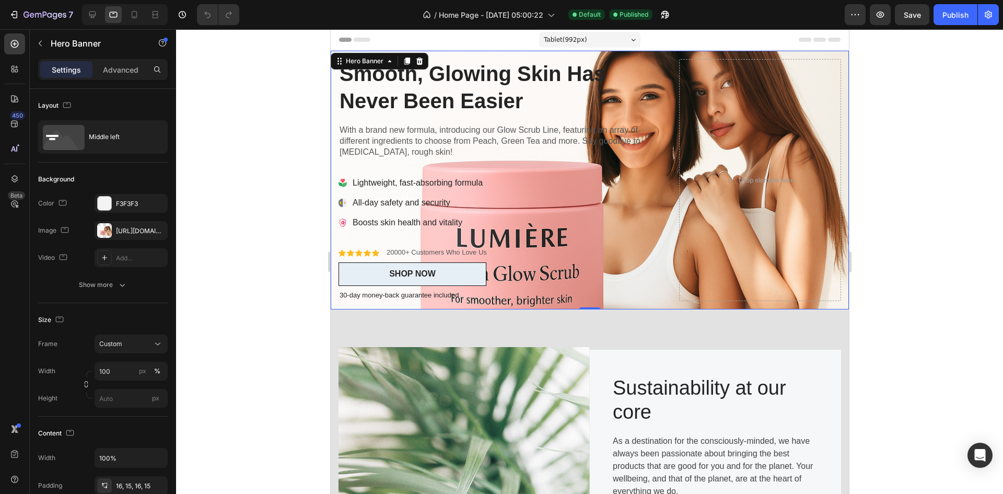
click at [105, 9] on div at bounding box center [125, 14] width 86 height 21
click at [95, 9] on icon at bounding box center [92, 14] width 10 height 10
type input "1300"
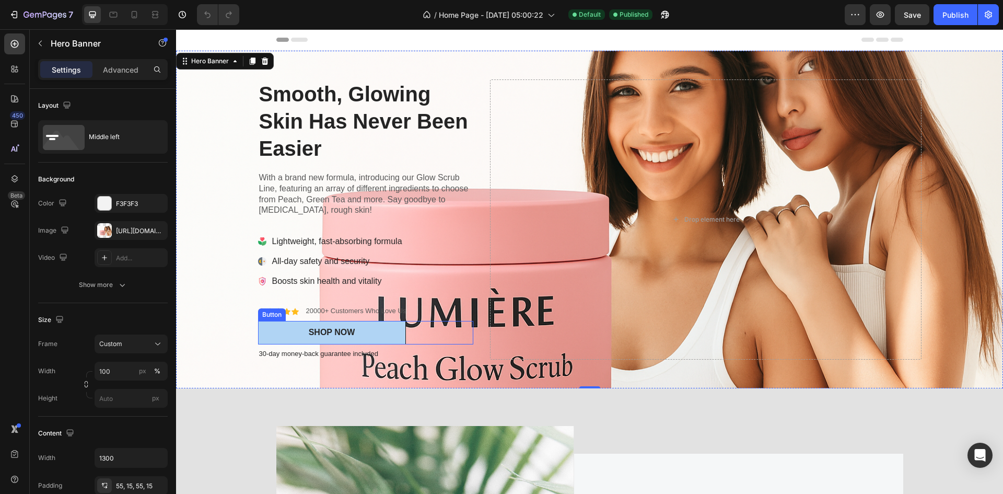
click at [351, 325] on button "SHOP NOW" at bounding box center [332, 333] width 148 height 24
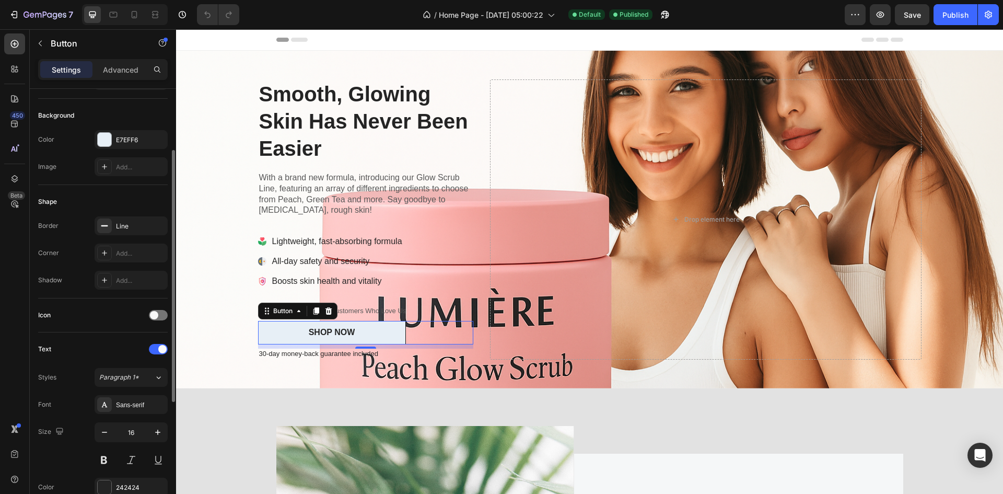
scroll to position [315, 0]
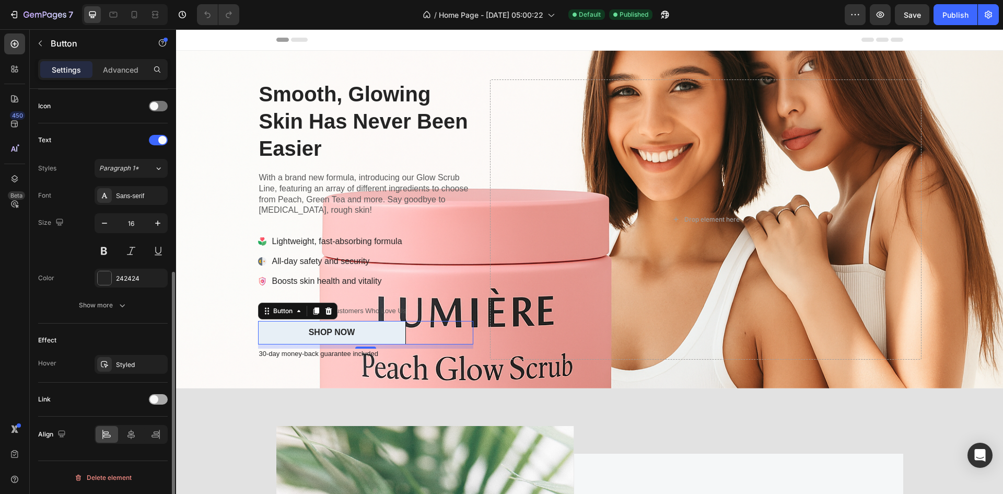
click at [160, 398] on div at bounding box center [158, 399] width 19 height 10
click at [138, 418] on button "Open page" at bounding box center [131, 425] width 73 height 19
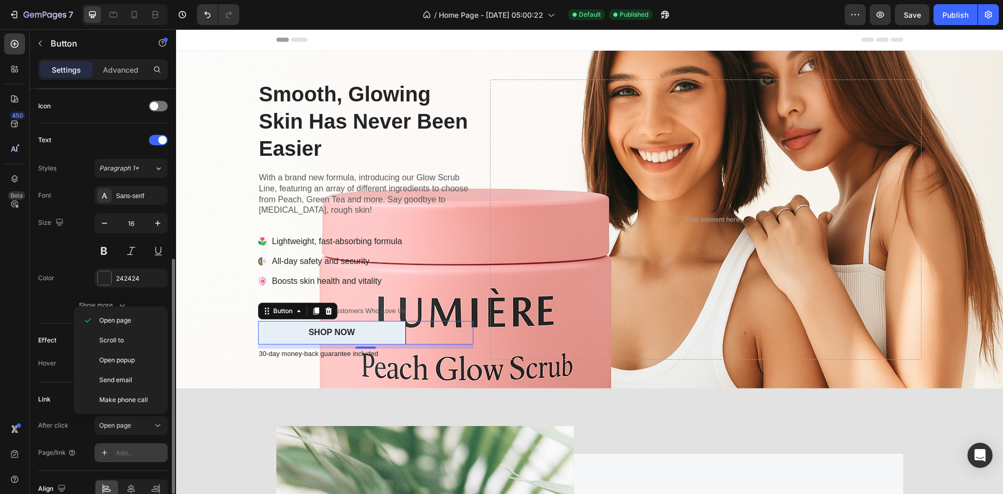
click at [145, 444] on div "Add..." at bounding box center [131, 452] width 73 height 19
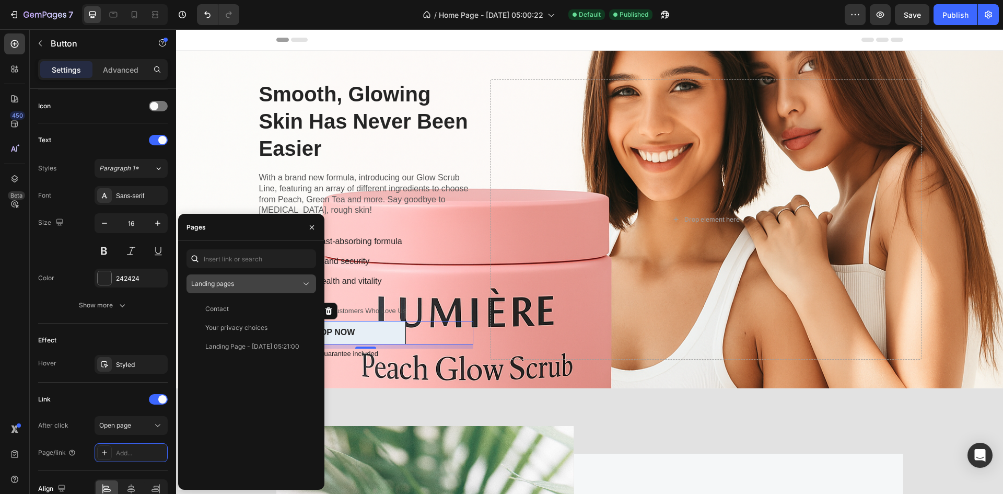
click at [255, 289] on button "Landing pages" at bounding box center [252, 283] width 130 height 19
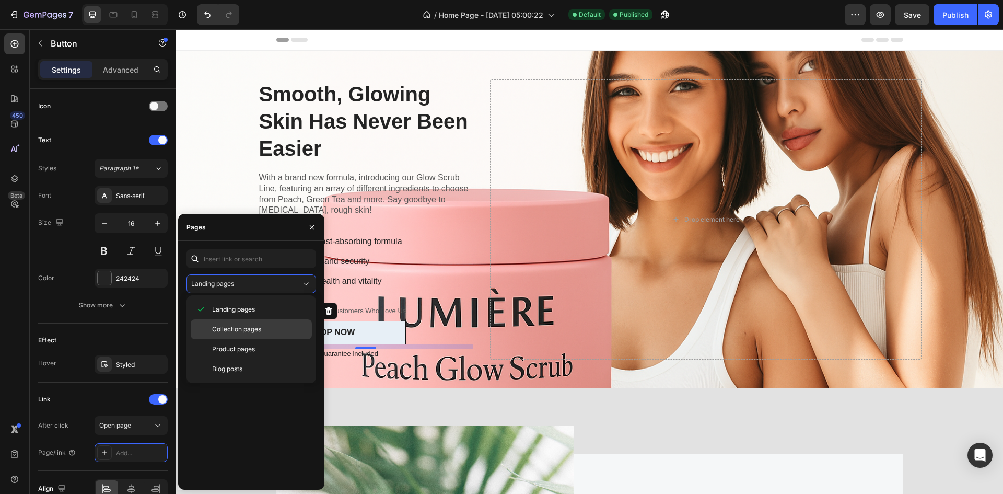
click at [248, 334] on div "Collection pages" at bounding box center [251, 329] width 121 height 20
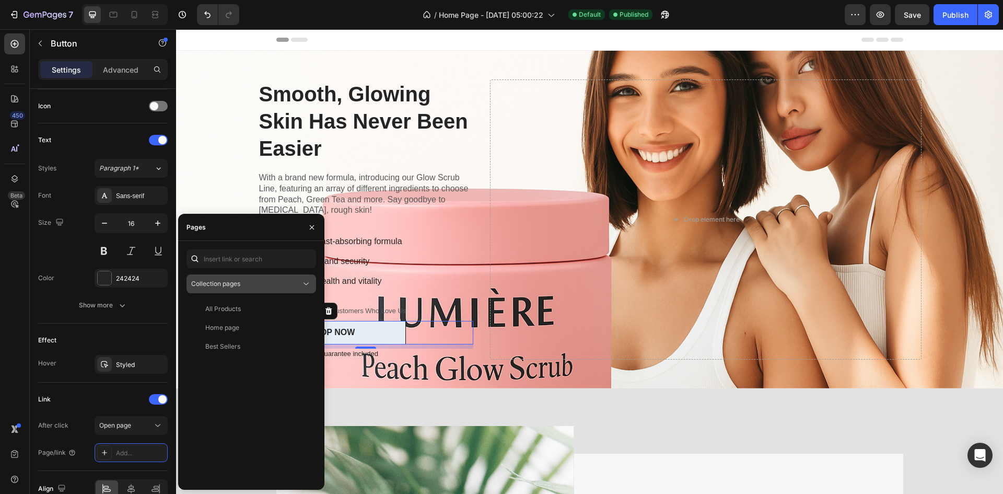
click at [260, 286] on div "Collection pages" at bounding box center [246, 283] width 110 height 9
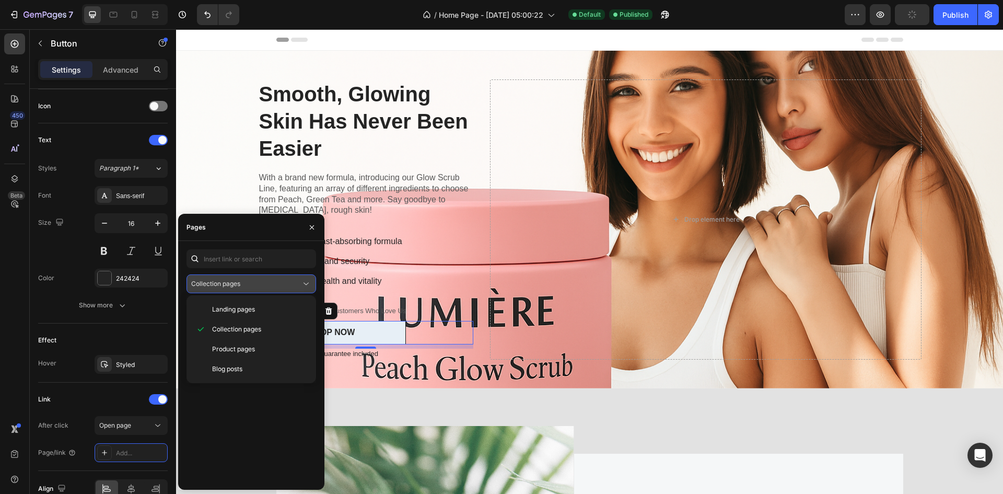
click at [262, 282] on div "Collection pages" at bounding box center [246, 283] width 110 height 9
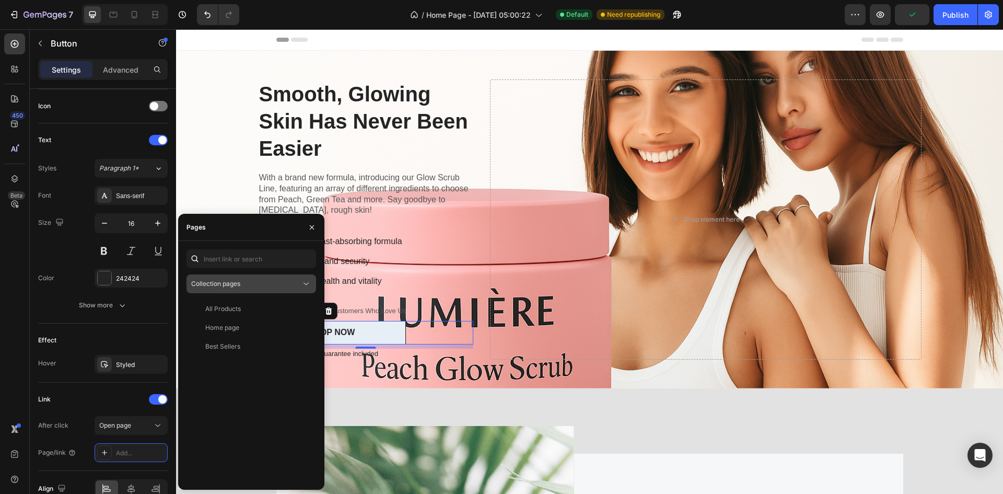
click at [257, 286] on div "Collection pages" at bounding box center [246, 283] width 110 height 9
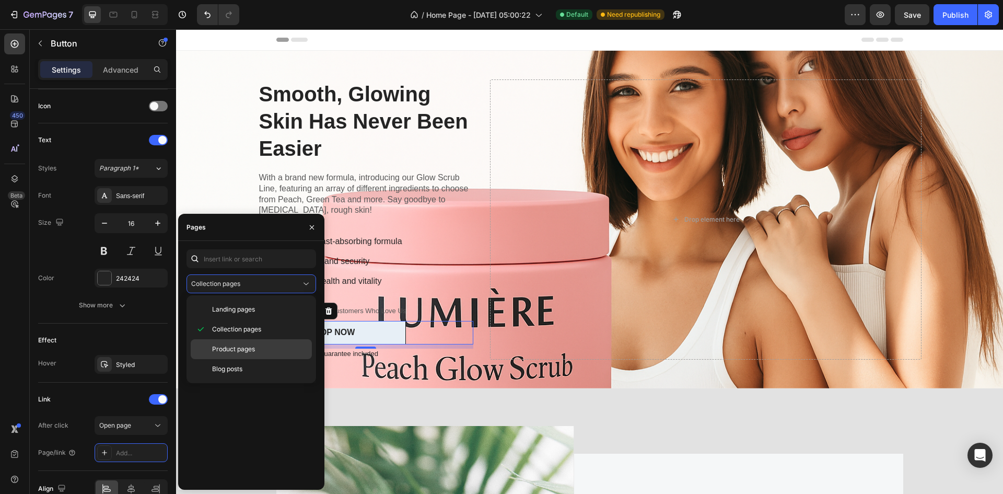
click at [249, 345] on span "Product pages" at bounding box center [233, 348] width 43 height 9
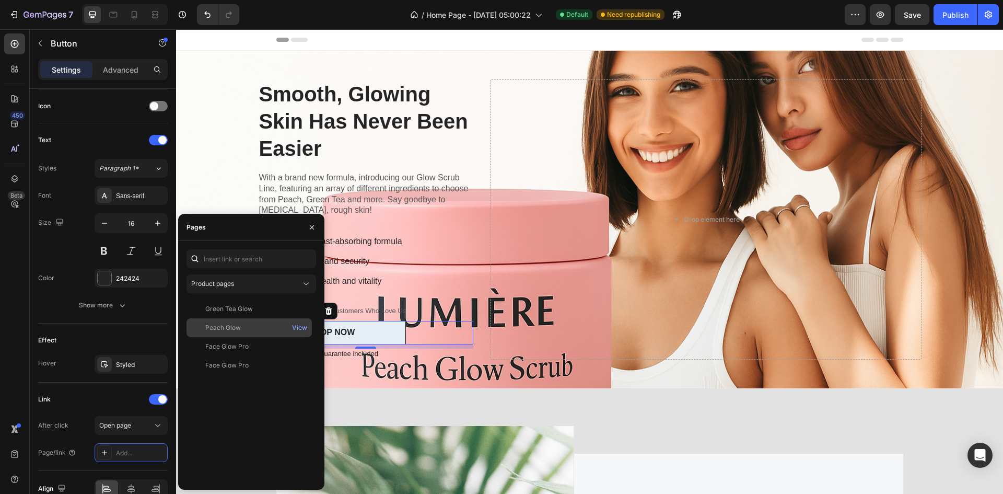
click at [250, 325] on div "Peach Glow" at bounding box center [249, 327] width 117 height 9
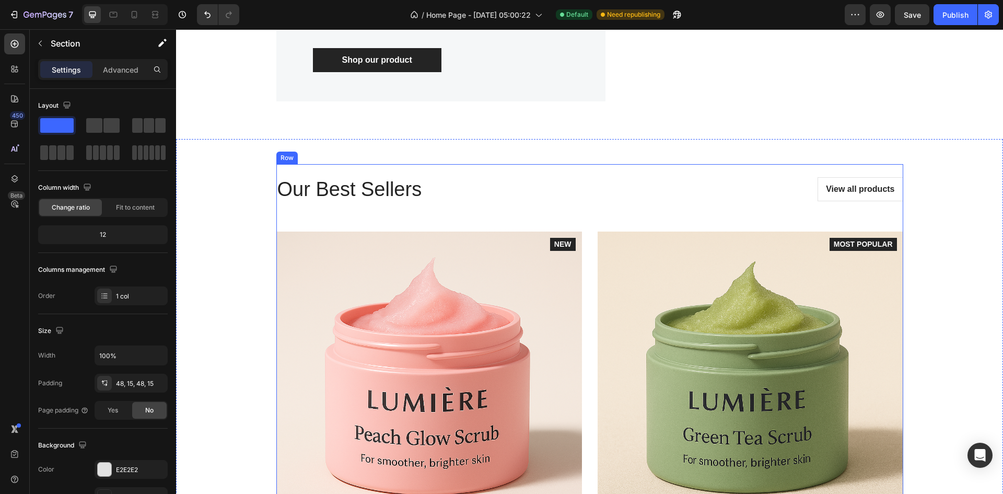
scroll to position [1098, 0]
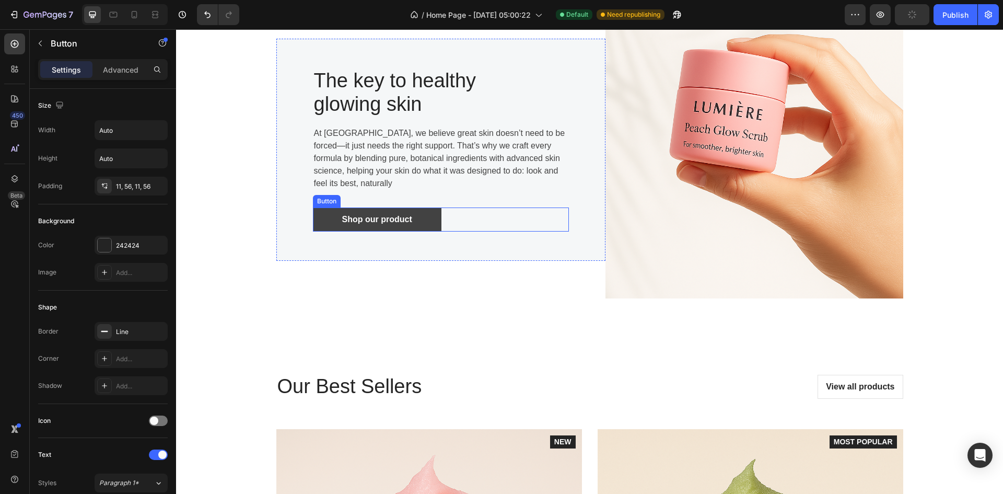
click at [410, 222] on link "Shop our product" at bounding box center [377, 219] width 129 height 24
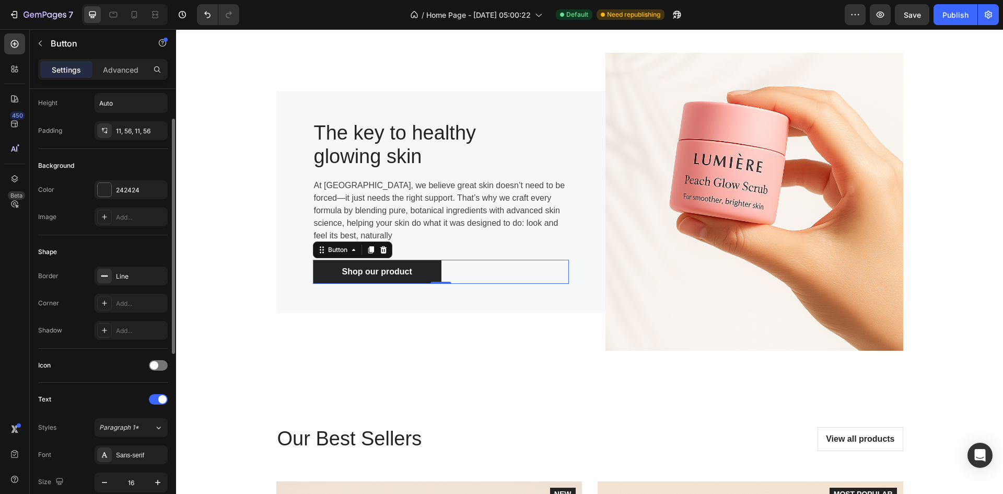
scroll to position [0, 0]
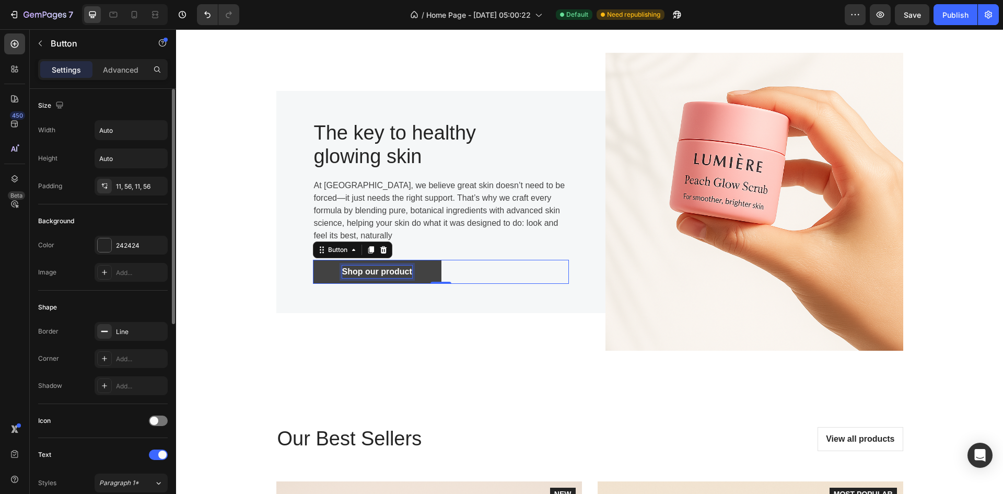
click at [344, 269] on div "Shop our product" at bounding box center [377, 272] width 70 height 13
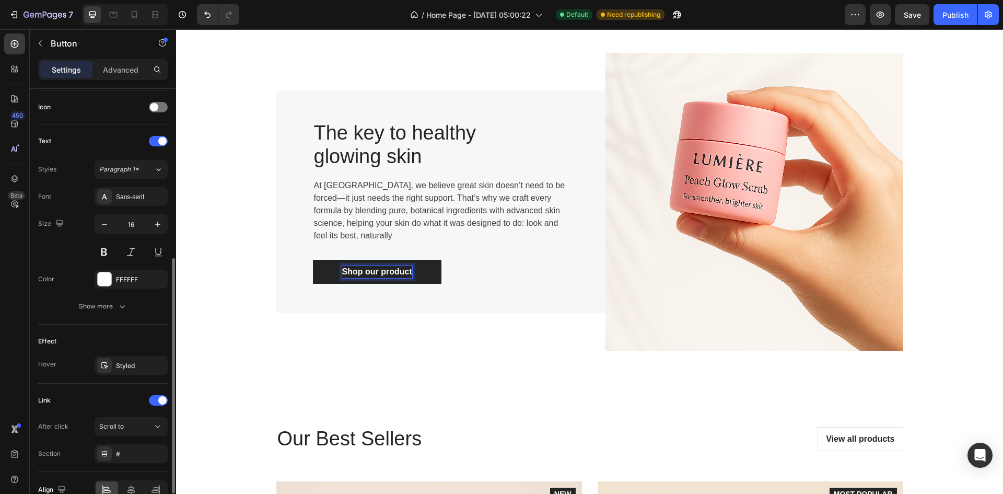
scroll to position [369, 0]
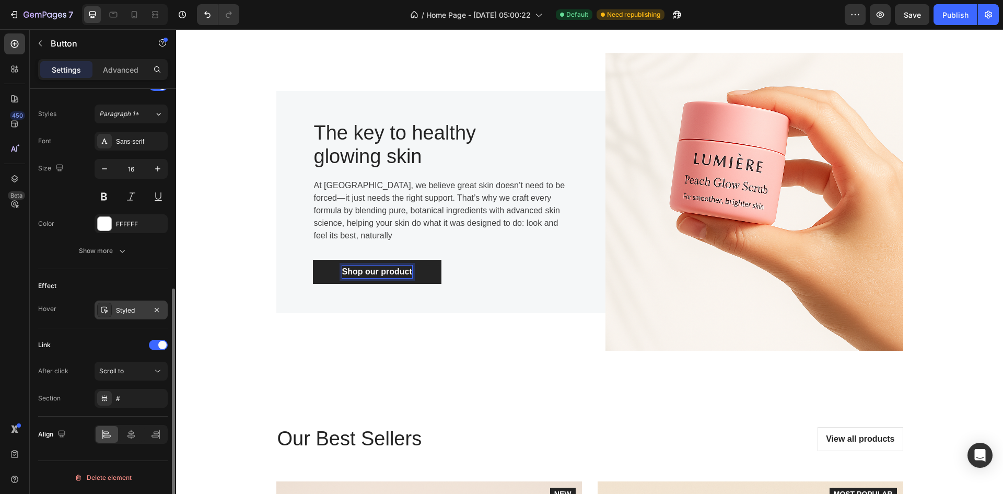
click at [145, 311] on div "Styled" at bounding box center [131, 310] width 30 height 9
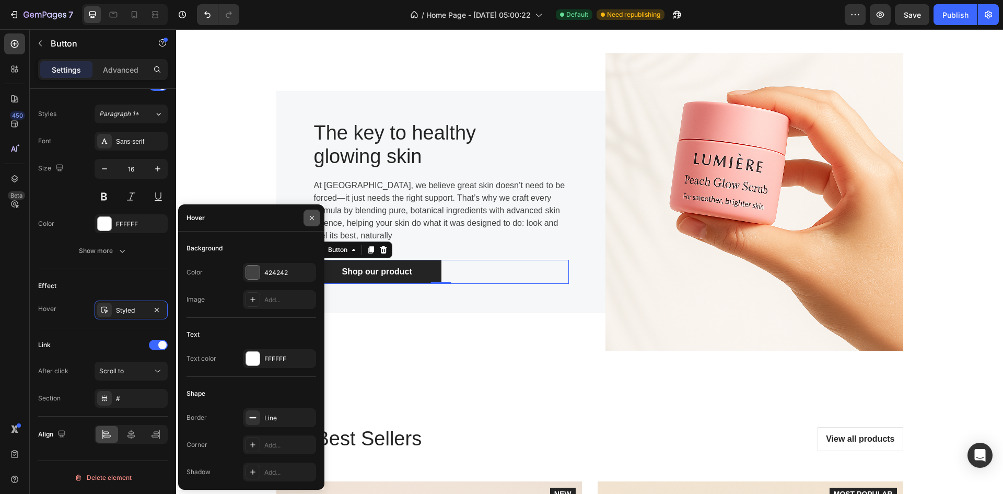
click at [307, 215] on button "button" at bounding box center [312, 218] width 17 height 17
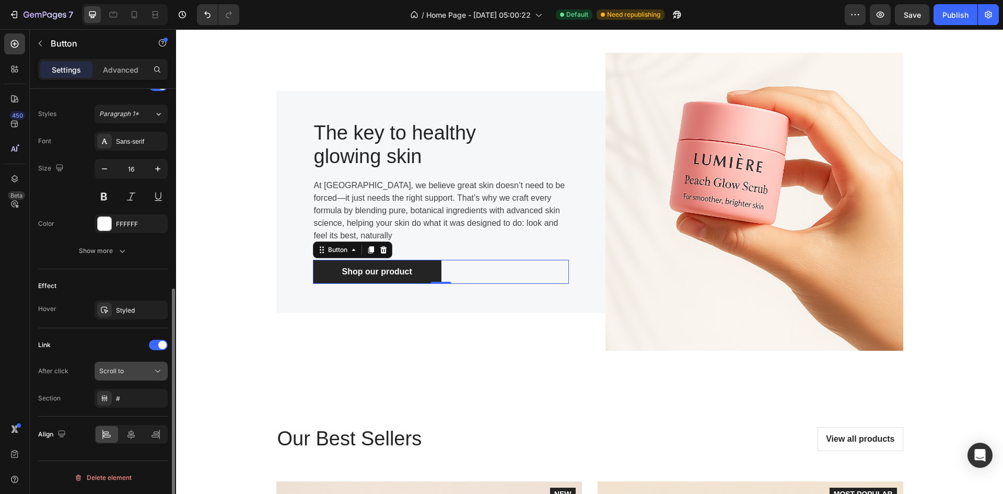
click at [138, 372] on div "Scroll to" at bounding box center [125, 370] width 53 height 9
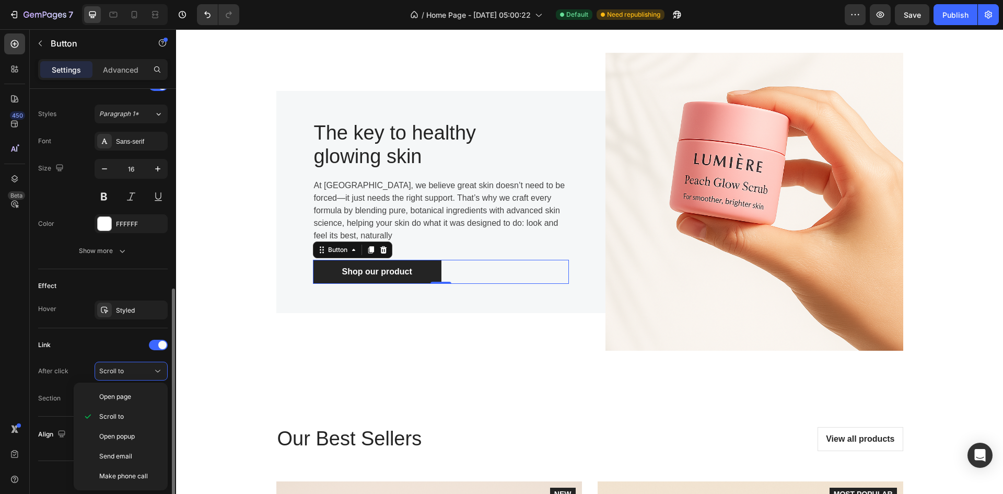
click at [102, 350] on div "Link" at bounding box center [103, 345] width 130 height 17
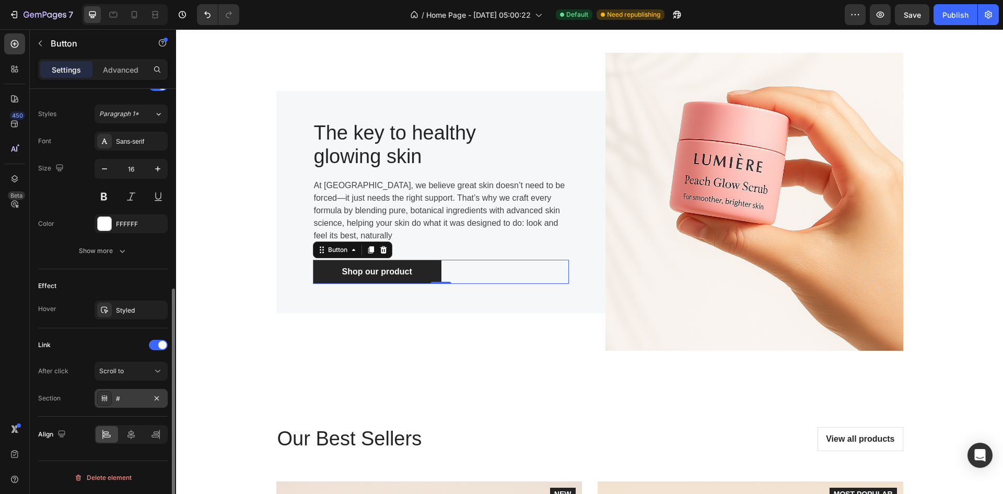
click at [121, 394] on div "#" at bounding box center [131, 398] width 30 height 9
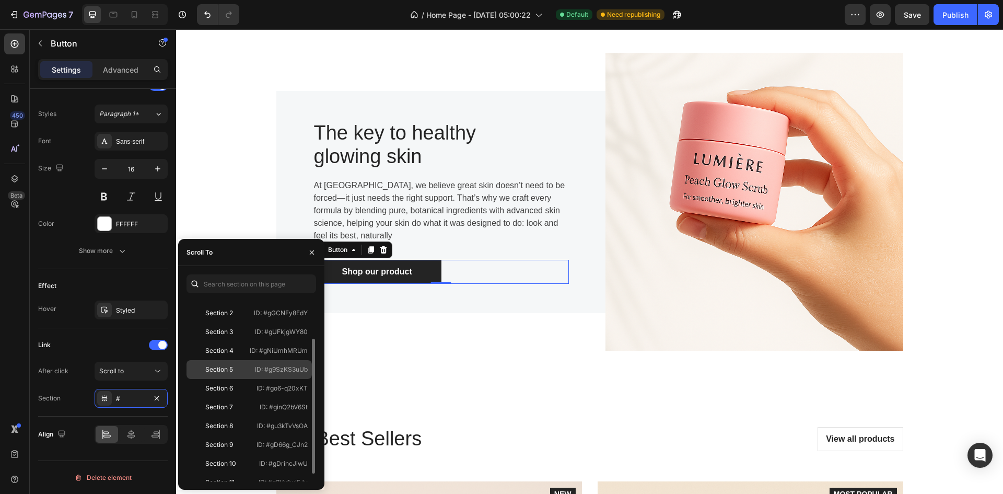
click at [223, 376] on div "Section 5 ID: #g9SzKS3uUb" at bounding box center [249, 369] width 125 height 19
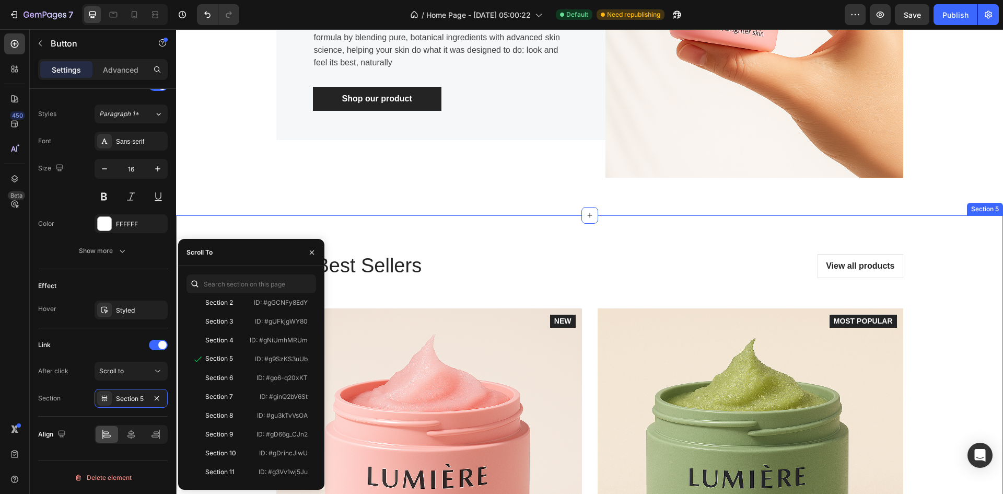
scroll to position [1150, 0]
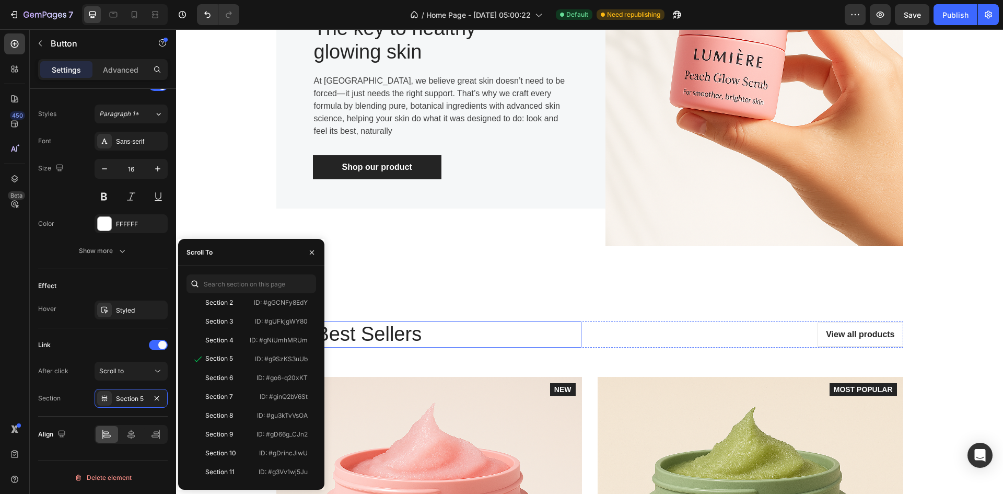
click at [472, 343] on h2 "Our Best Sellers" at bounding box center [428, 334] width 305 height 26
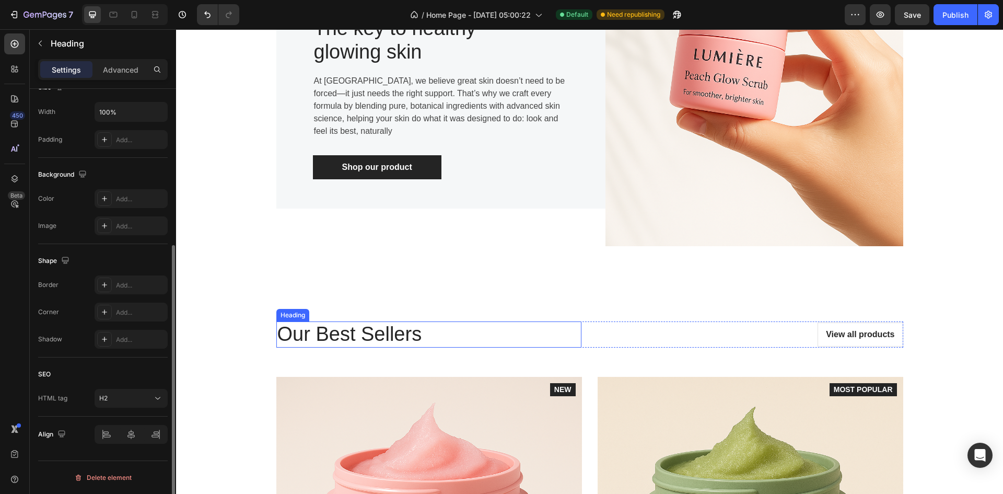
scroll to position [0, 0]
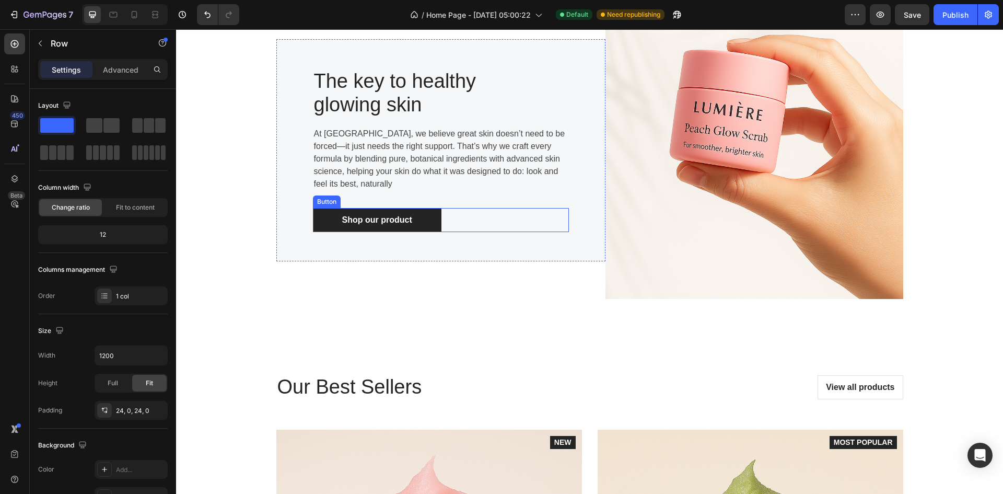
scroll to position [1359, 0]
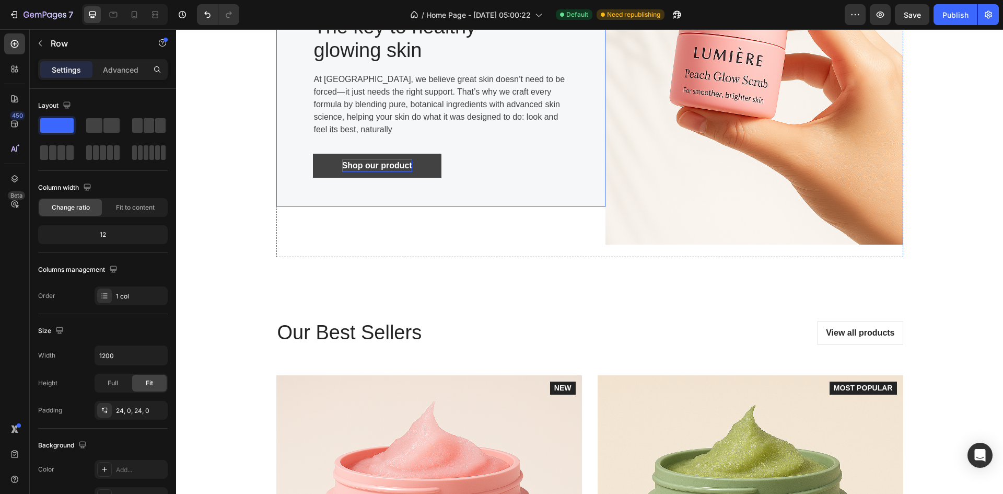
click at [372, 169] on div "Shop our product" at bounding box center [377, 165] width 70 height 13
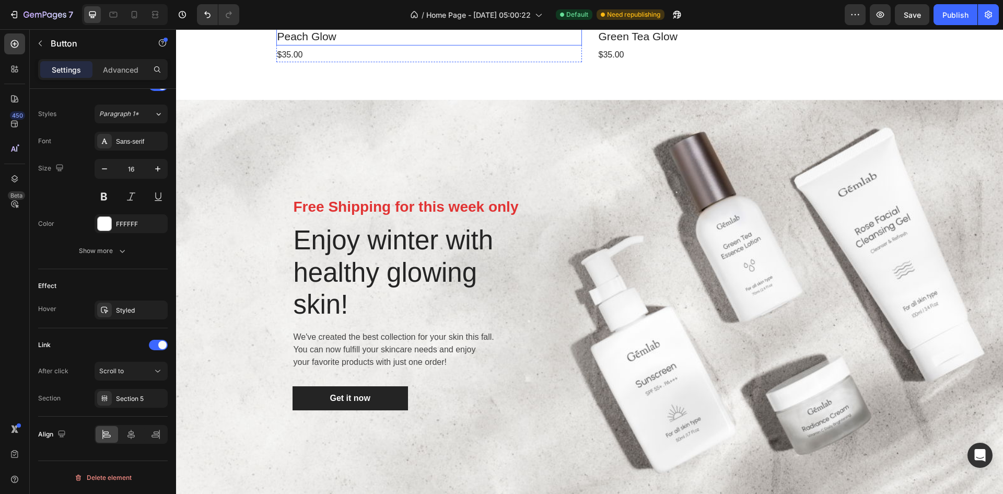
scroll to position [1777, 0]
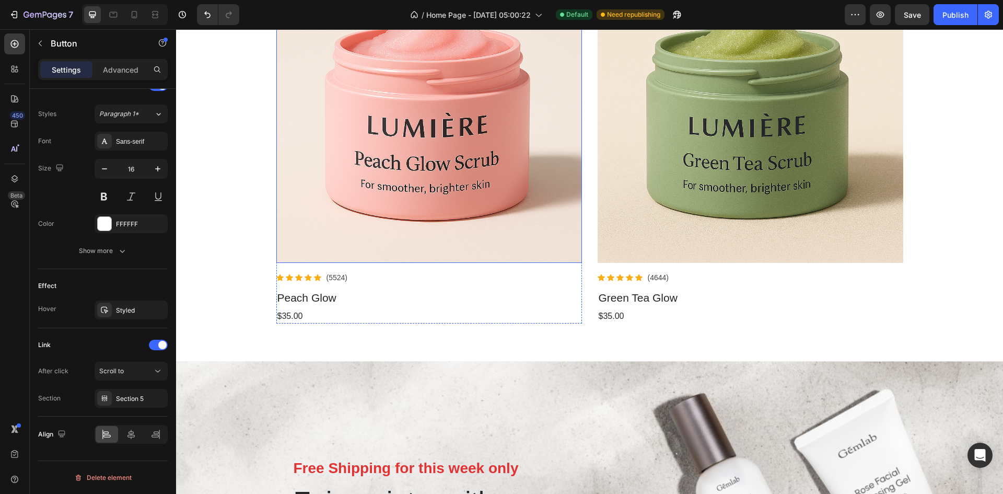
click at [341, 182] on img at bounding box center [429, 110] width 306 height 306
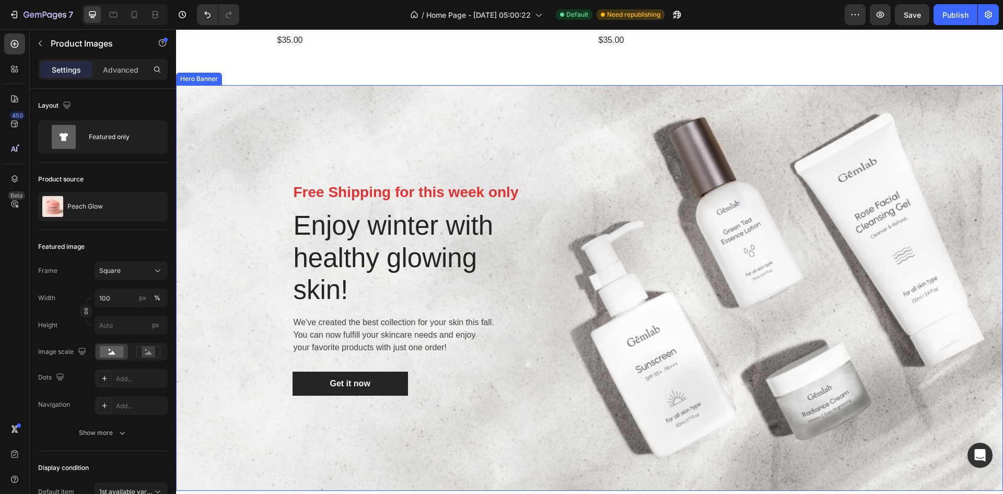
scroll to position [2195, 0]
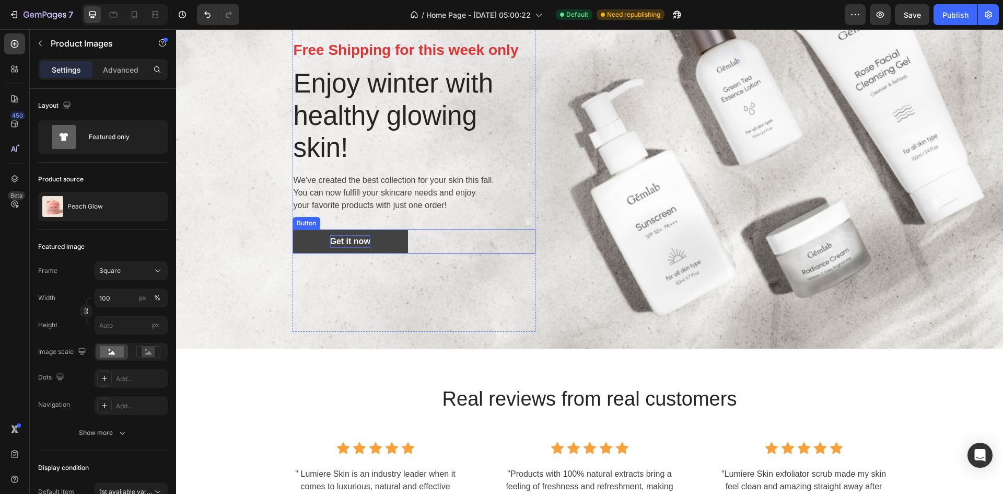
click at [356, 241] on div "Get it now" at bounding box center [350, 241] width 40 height 13
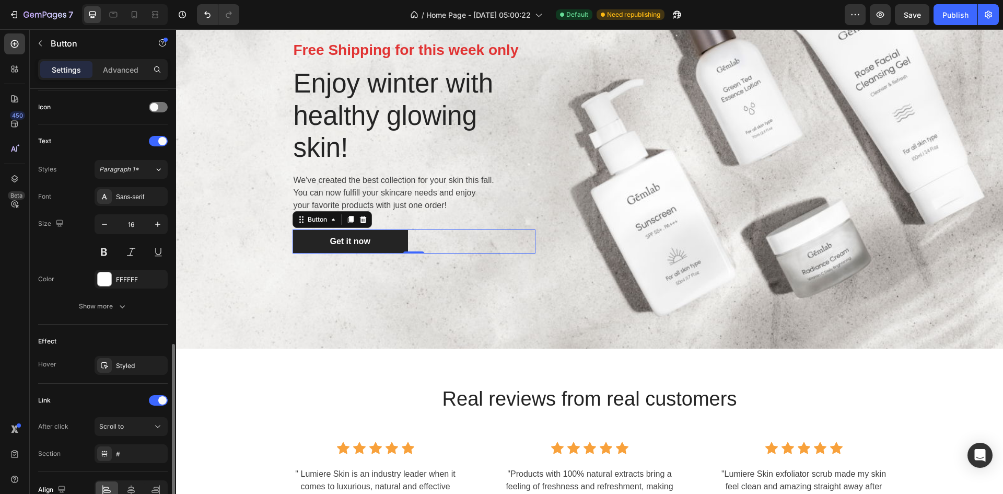
scroll to position [369, 0]
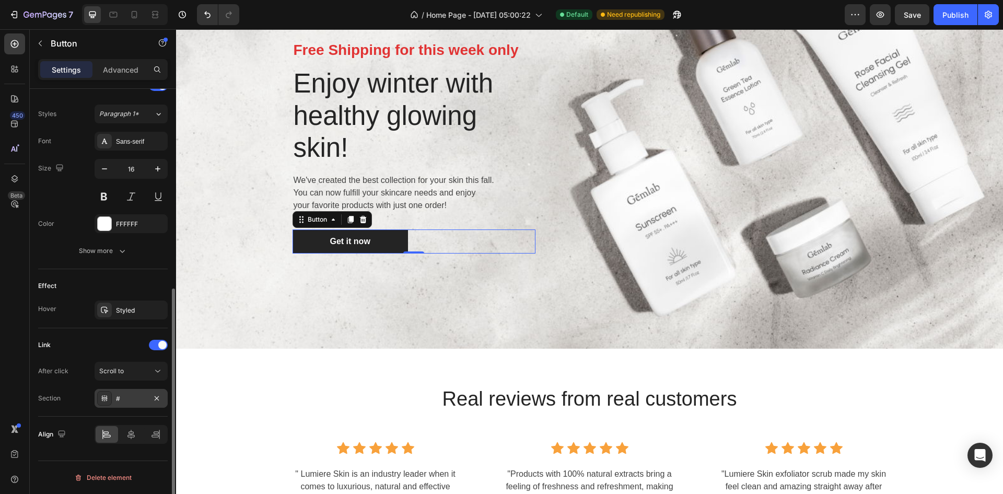
click at [136, 400] on div "#" at bounding box center [131, 398] width 30 height 9
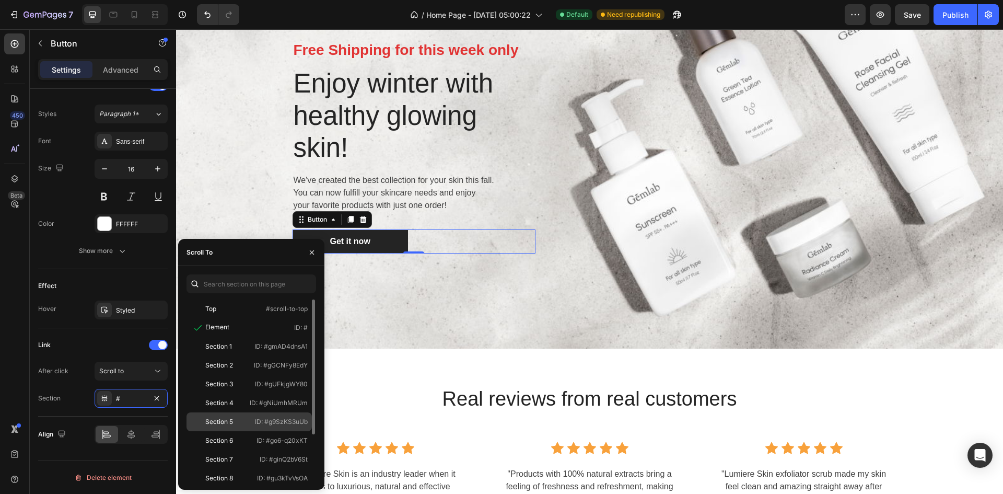
click at [240, 416] on div "Section 5 ID: #g9SzKS3uUb" at bounding box center [249, 421] width 125 height 19
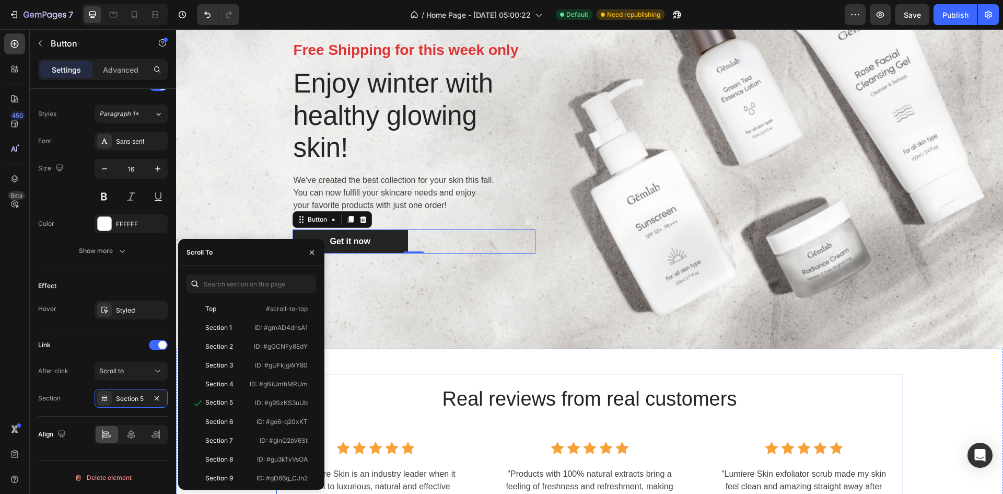
click at [372, 379] on div "Real reviews from real customers Heading Icon Icon Icon Icon Icon Icon List Hoz…" at bounding box center [589, 485] width 627 height 223
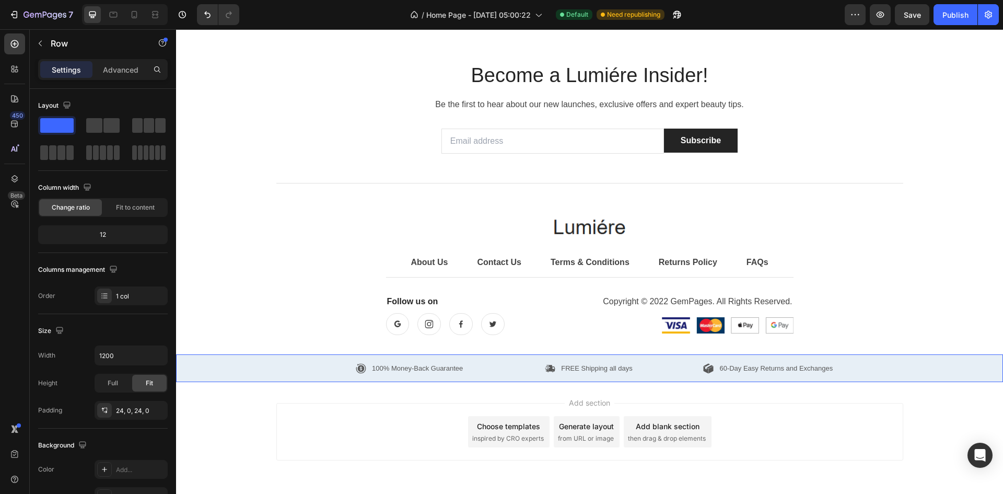
scroll to position [3436, 0]
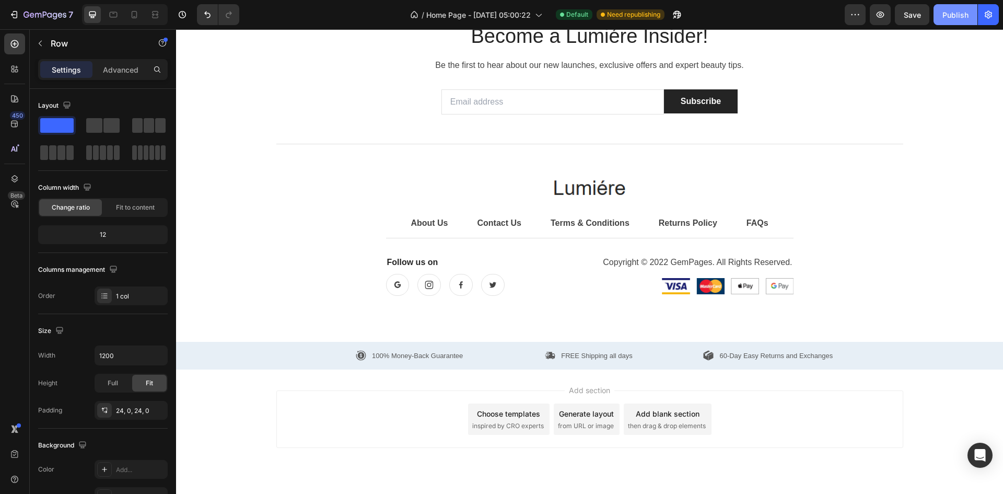
click at [964, 11] on div "Publish" at bounding box center [956, 14] width 26 height 11
click at [716, 263] on p "Copyright © 2022 GemPages. All Rights Reserved." at bounding box center [696, 262] width 194 height 13
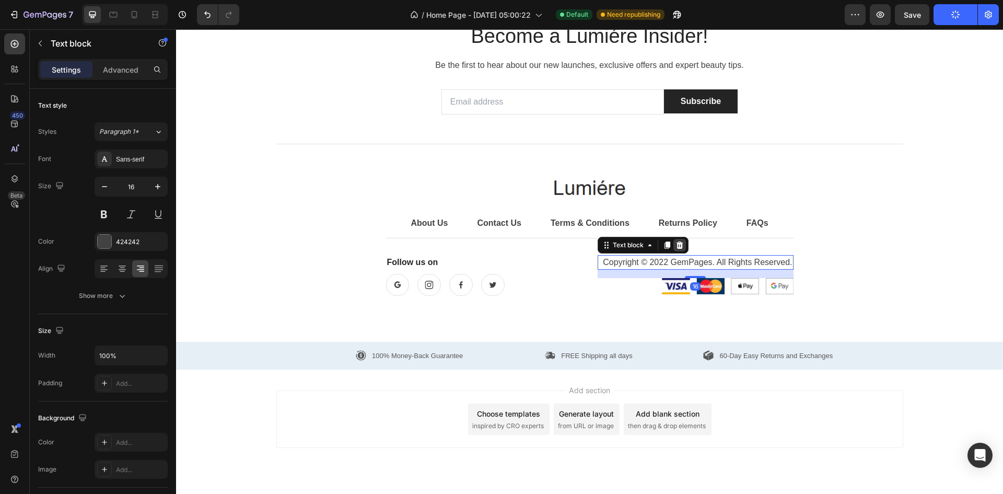
click at [678, 244] on icon at bounding box center [679, 244] width 7 height 7
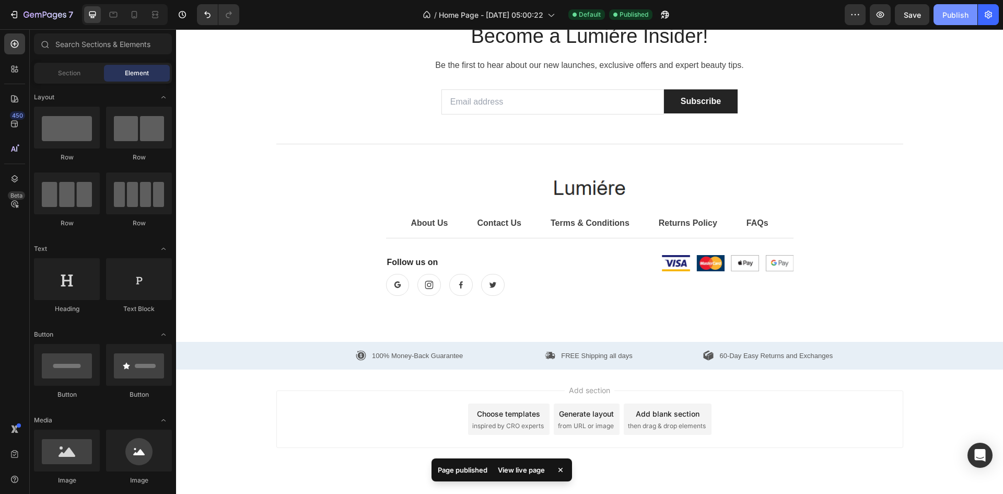
click at [948, 6] on button "Publish" at bounding box center [956, 14] width 44 height 21
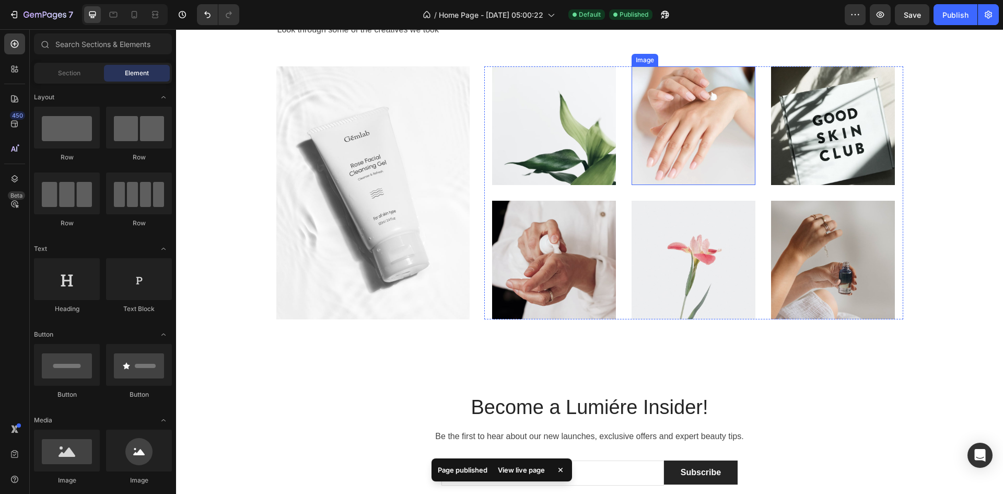
scroll to position [3018, 0]
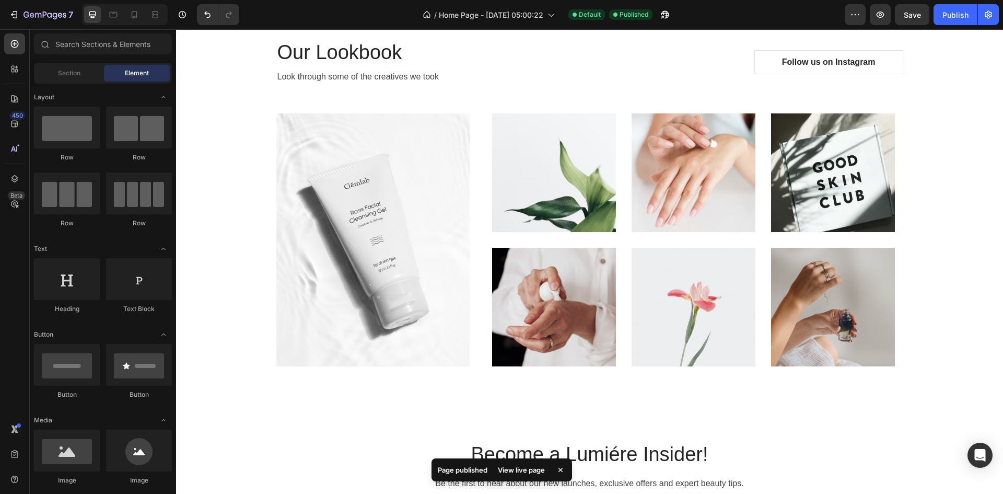
click at [532, 30] on div "Our Lookbook Heading Look through some of the creatives we took Text block Foll…" at bounding box center [589, 203] width 627 height 352
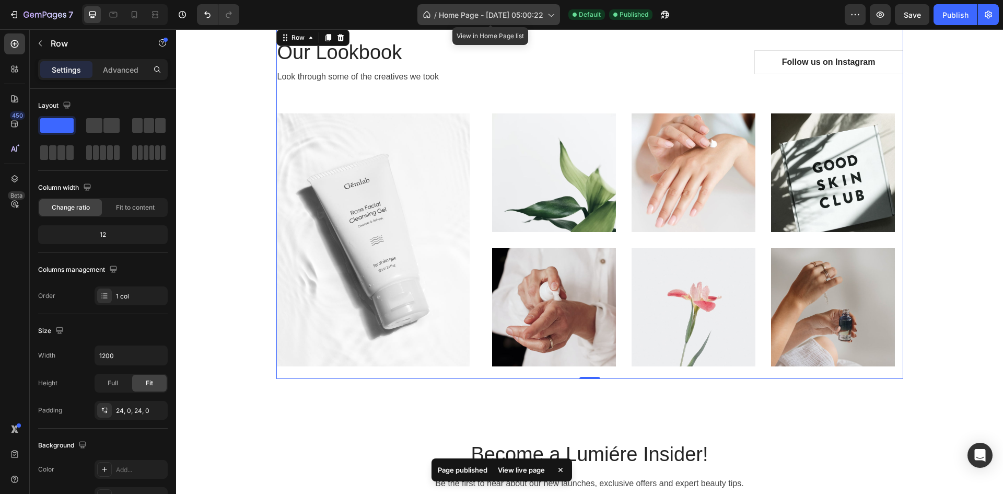
click at [533, 22] on div "/ Home Page - Sep 26, 05:00:22" at bounding box center [489, 14] width 143 height 21
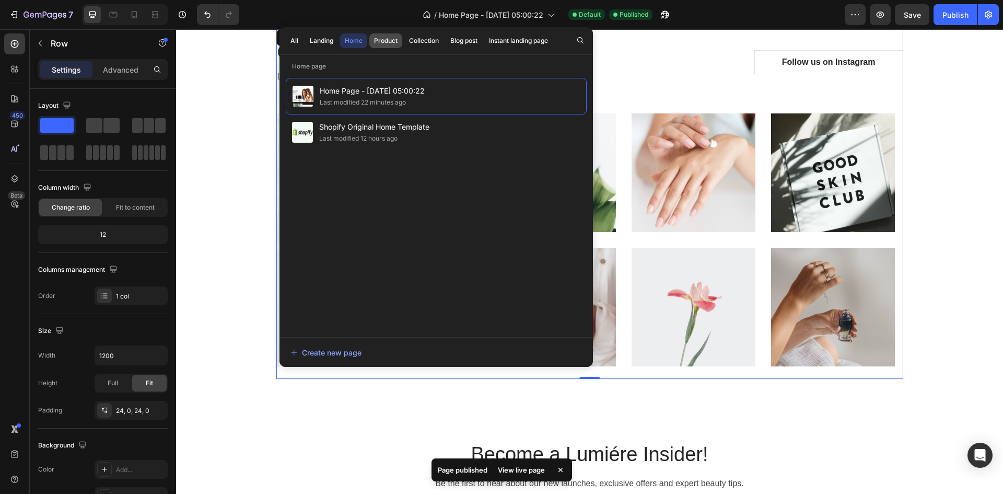
click at [398, 43] on div "Product" at bounding box center [386, 40] width 24 height 9
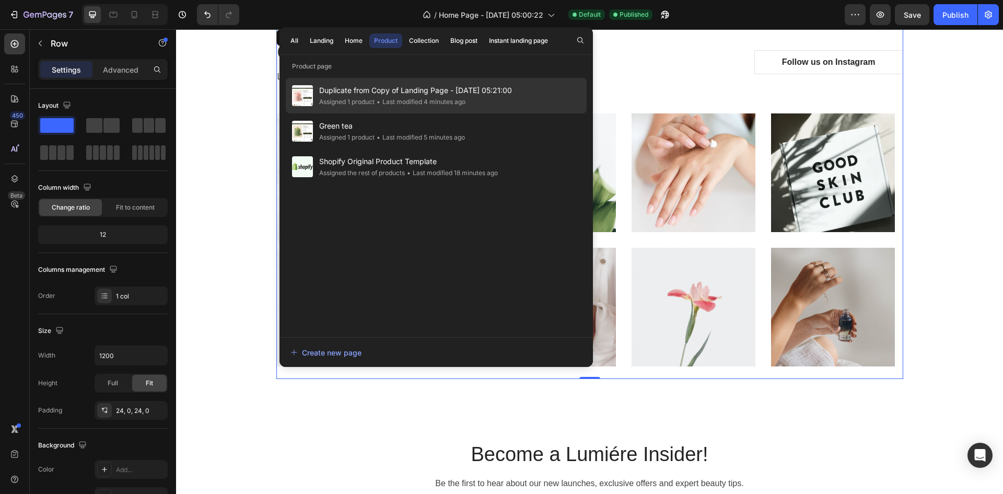
click at [447, 99] on div "• Last modified 4 minutes ago" at bounding box center [420, 102] width 91 height 10
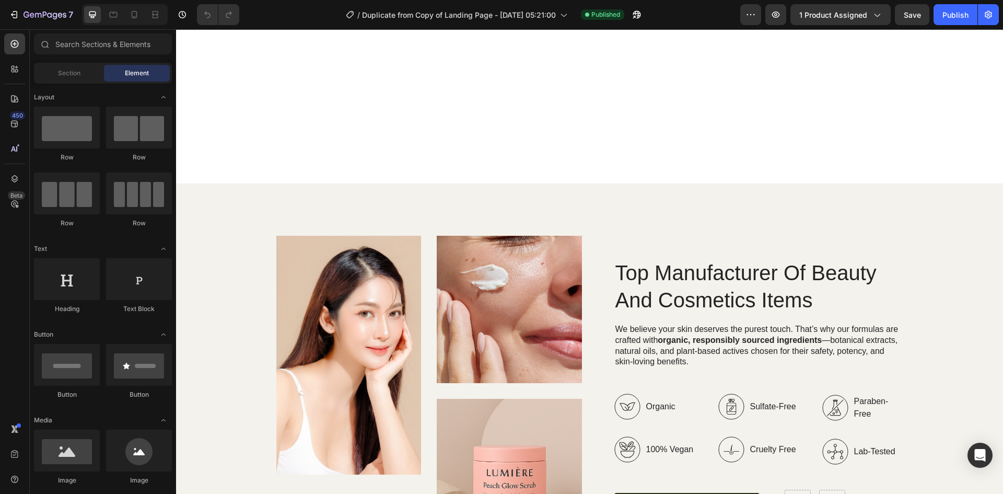
scroll to position [1359, 0]
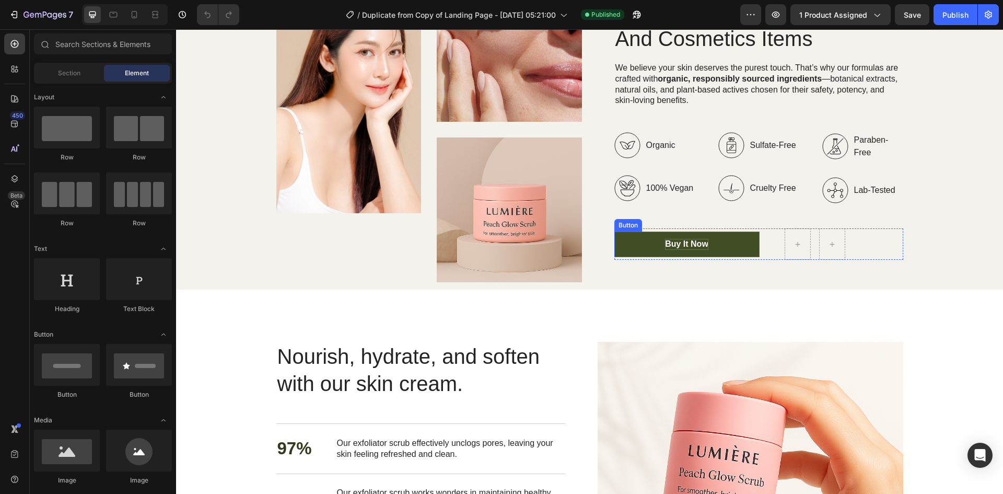
click at [684, 243] on div "Buy It Now" at bounding box center [686, 244] width 43 height 11
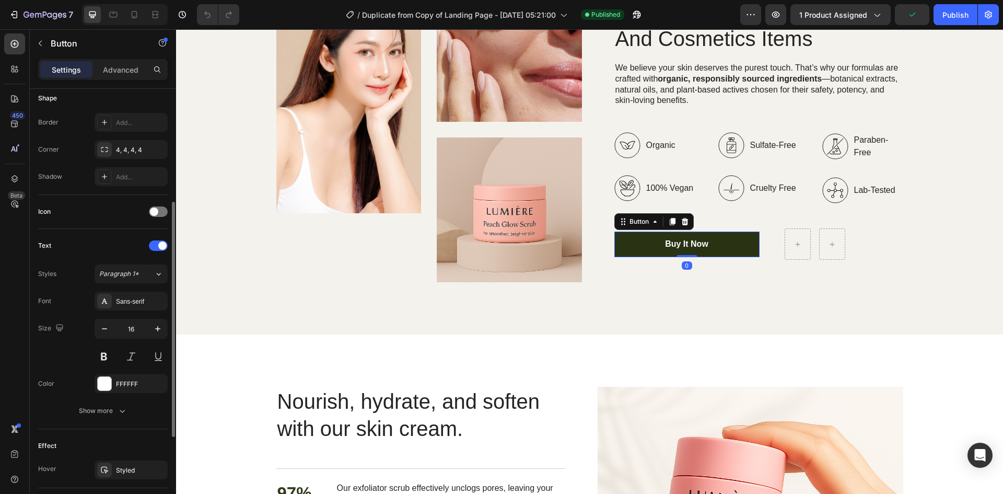
scroll to position [369, 0]
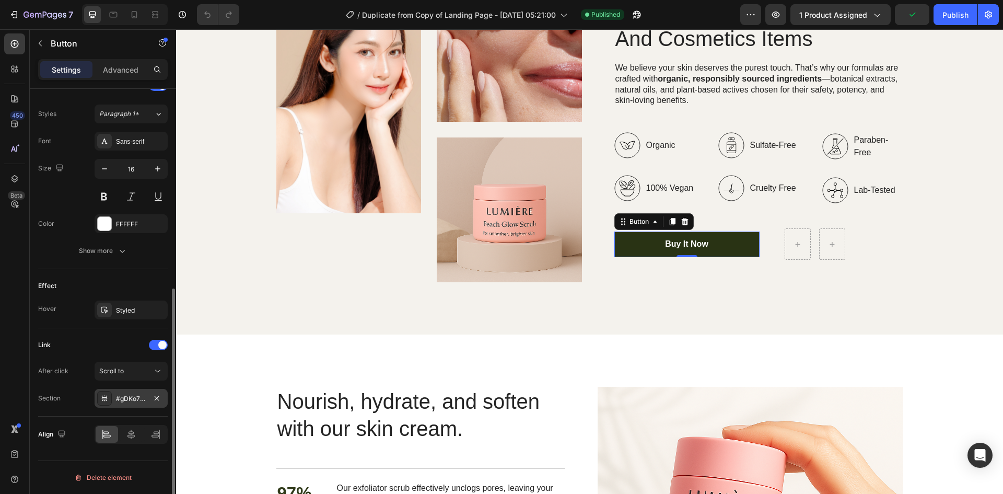
click at [135, 404] on div "#gDKo7uU22Q" at bounding box center [131, 398] width 73 height 19
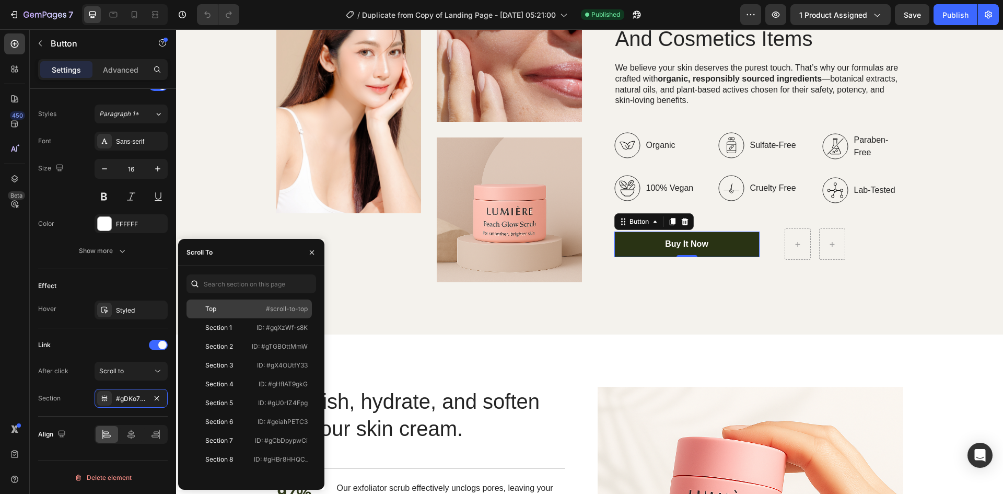
click at [264, 303] on div "Top #scroll-to-top" at bounding box center [249, 308] width 125 height 19
click at [262, 322] on div "Section 1 ID: #gqXzWf-s8K" at bounding box center [249, 327] width 125 height 19
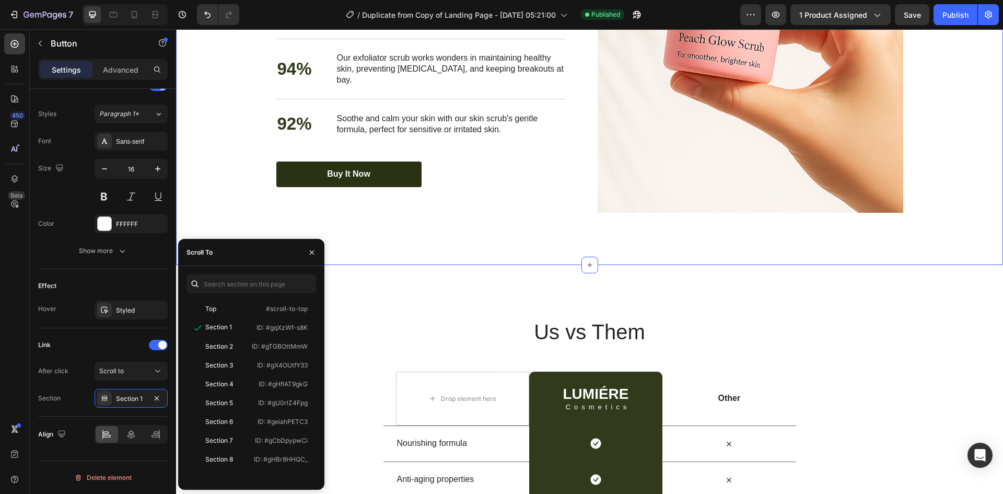
scroll to position [1777, 0]
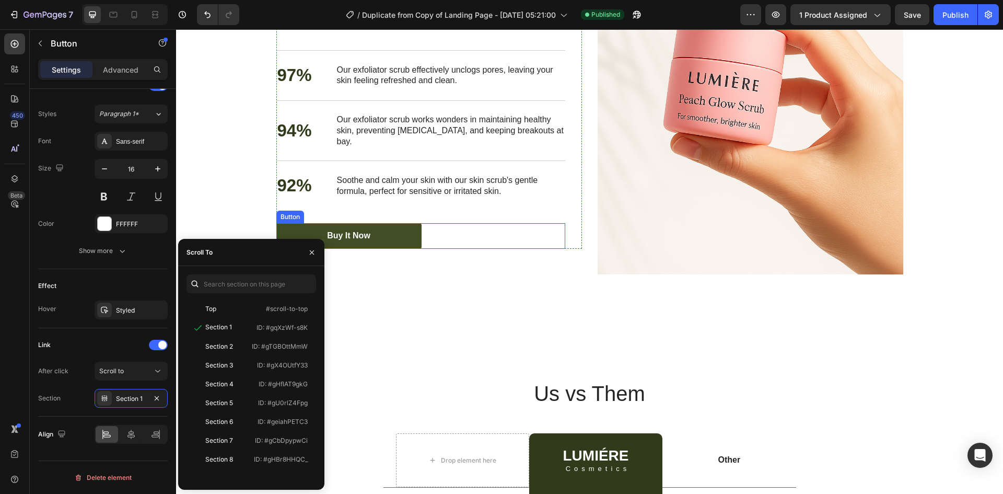
click at [378, 223] on link "Buy It Now" at bounding box center [348, 236] width 145 height 26
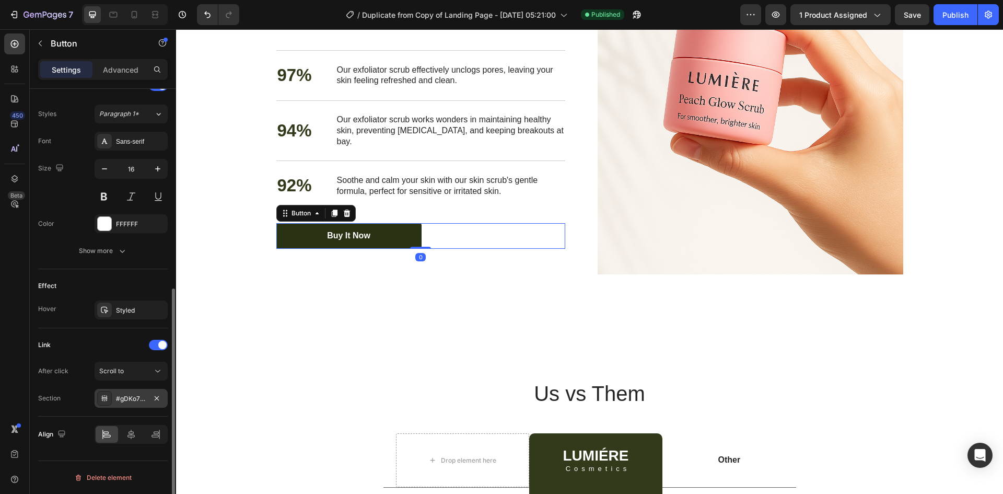
click at [130, 397] on div "#gDKo7uU22Q" at bounding box center [131, 398] width 30 height 9
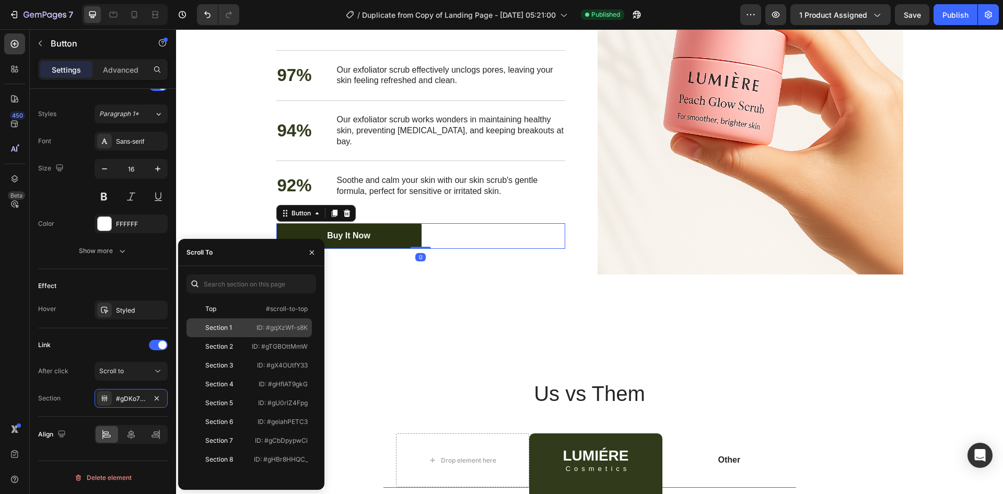
click at [233, 330] on div "Section 1" at bounding box center [221, 327] width 61 height 9
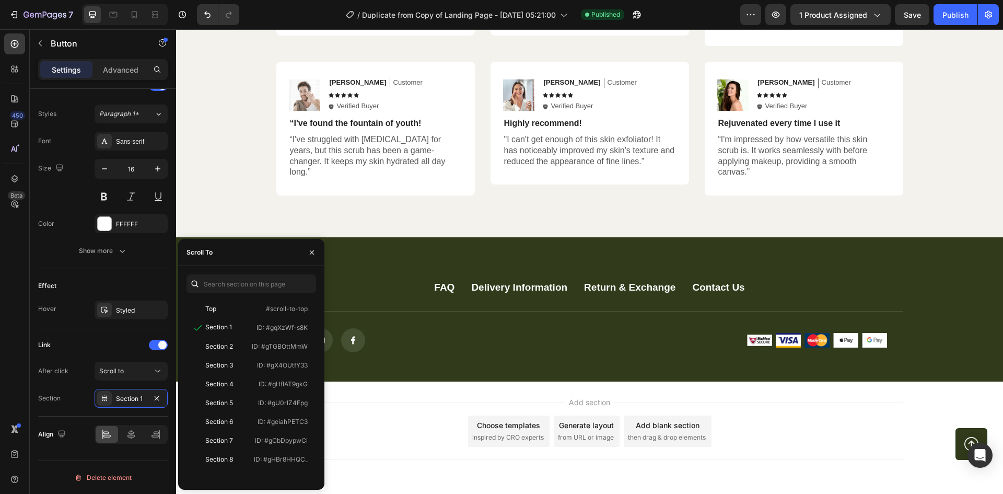
scroll to position [2723, 0]
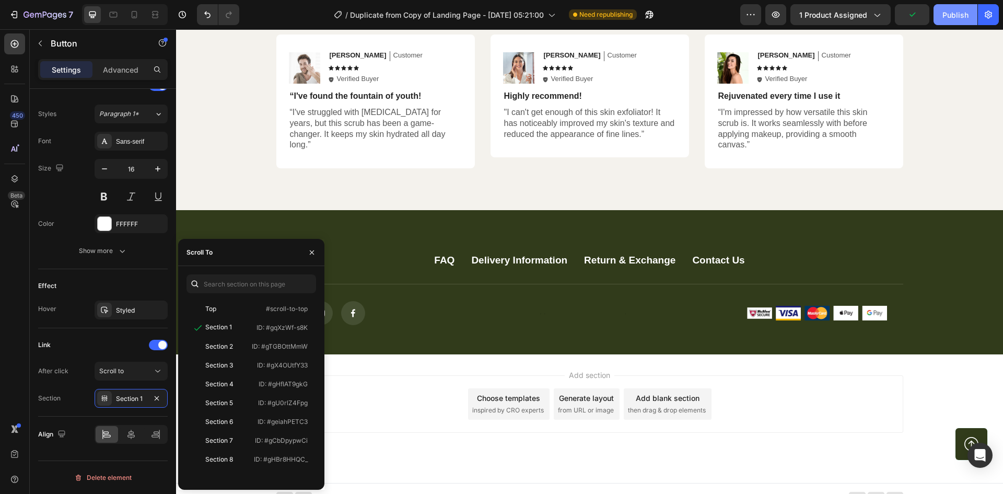
click at [959, 14] on div "Publish" at bounding box center [956, 14] width 26 height 11
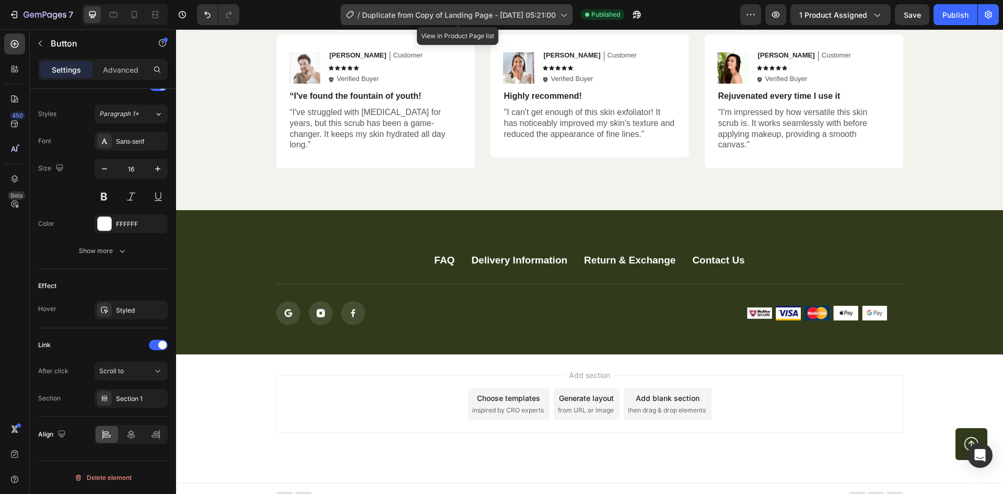
click at [556, 9] on span "Duplicate from Copy of Landing Page - [DATE] 05:21:00" at bounding box center [459, 14] width 194 height 11
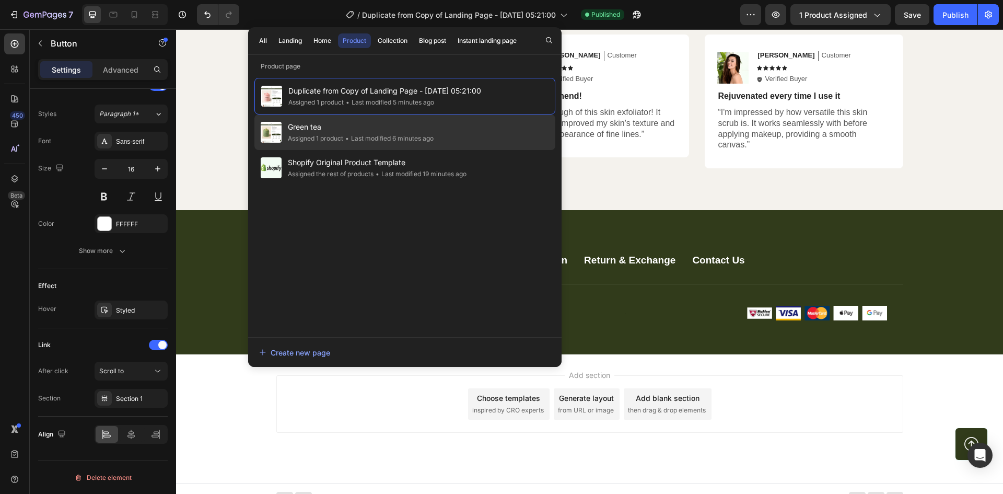
click at [399, 130] on span "Green tea" at bounding box center [361, 127] width 146 height 13
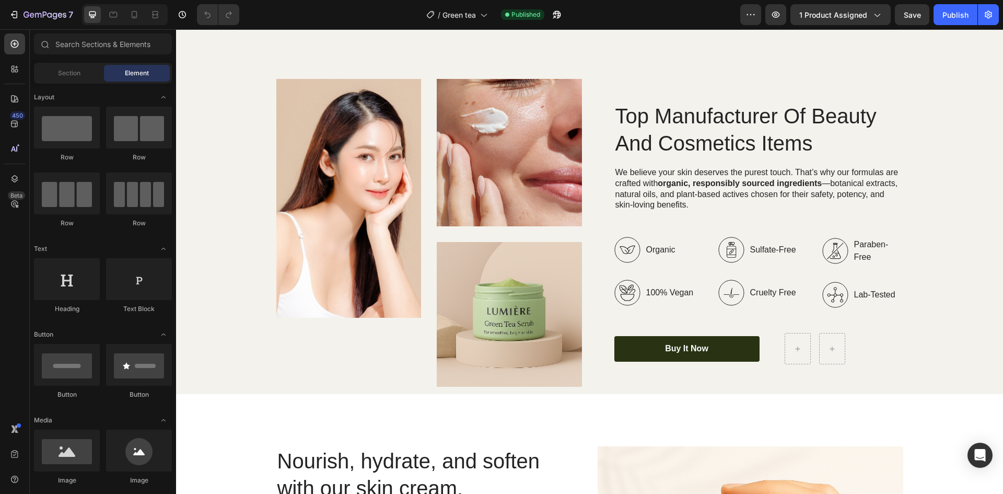
scroll to position [1359, 0]
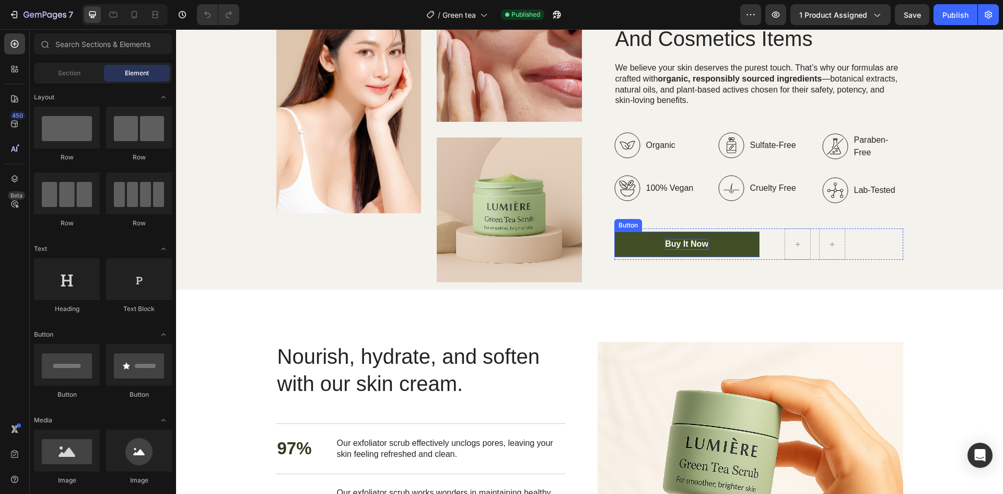
click at [680, 245] on div "Buy It Now" at bounding box center [686, 244] width 43 height 11
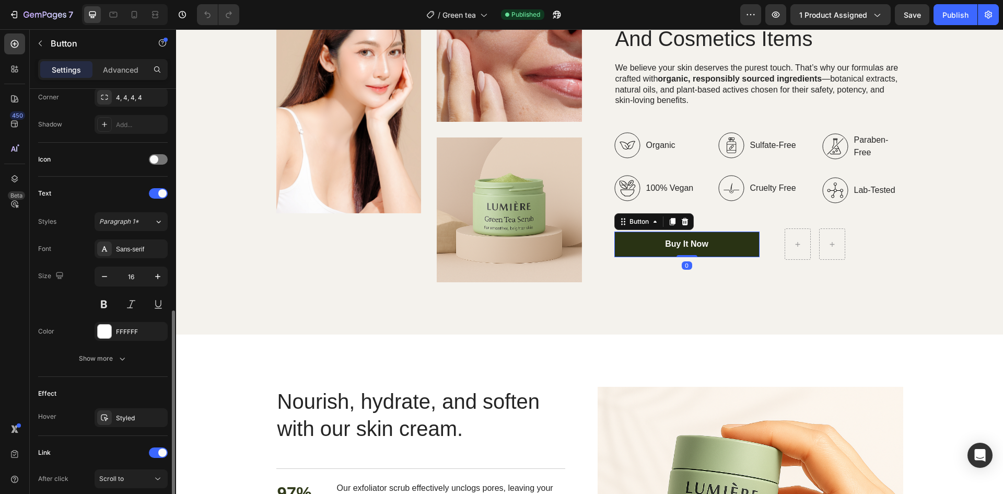
scroll to position [369, 0]
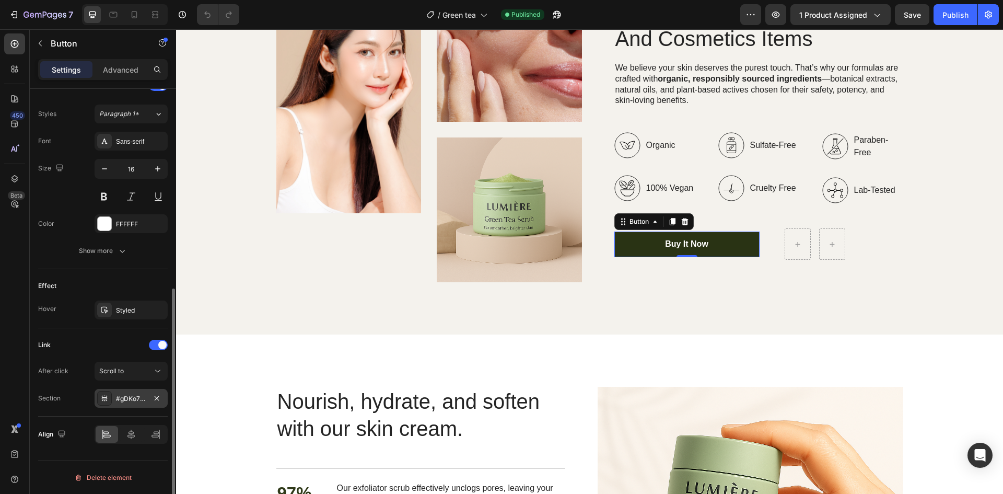
click at [151, 394] on div "#gDKo7uU22Q" at bounding box center [131, 398] width 73 height 19
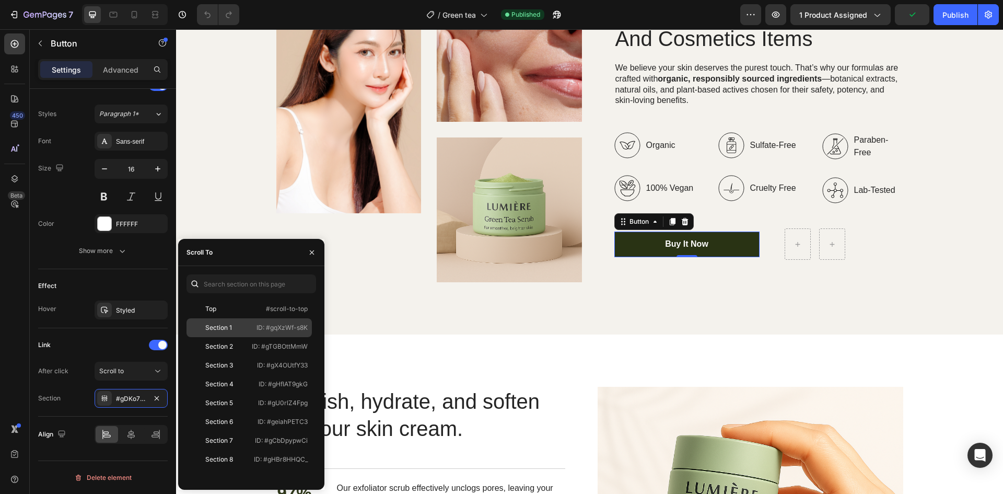
click at [237, 325] on div "Section 1" at bounding box center [221, 327] width 61 height 9
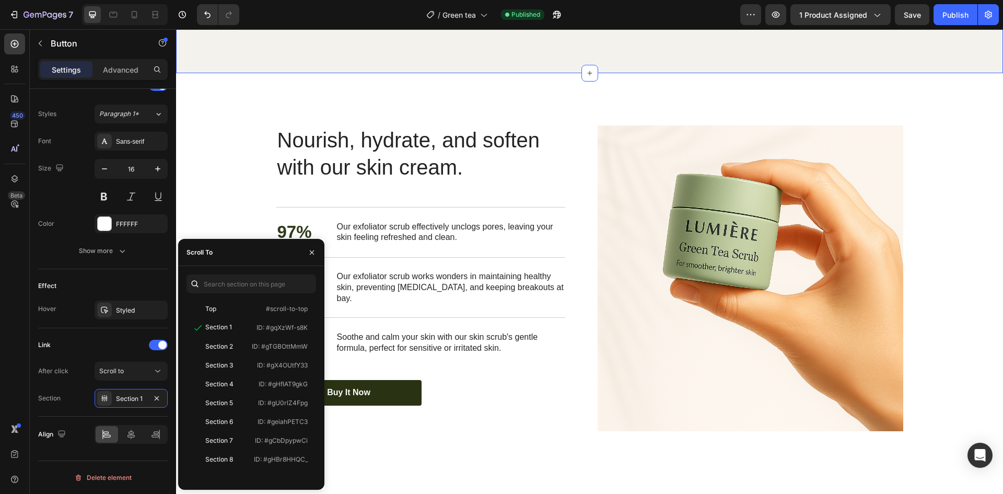
scroll to position [1672, 0]
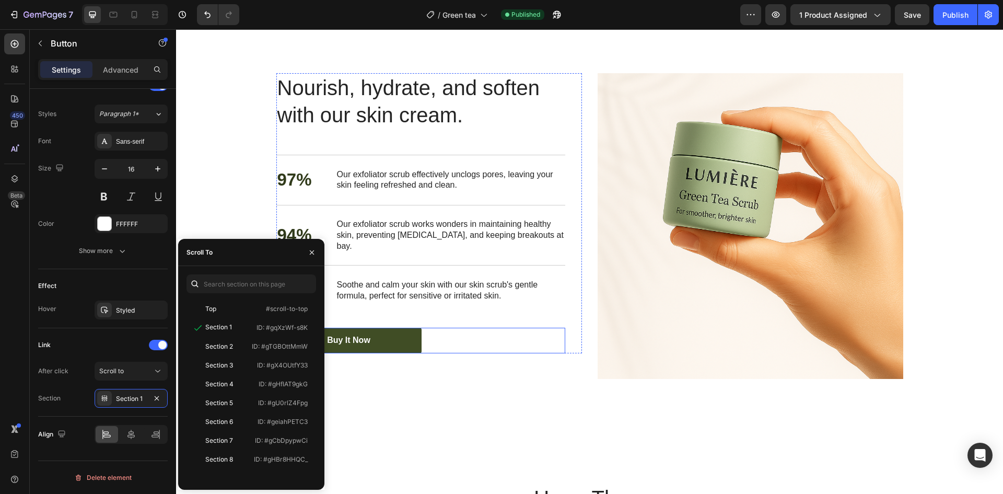
click at [341, 328] on link "Buy It Now" at bounding box center [348, 341] width 145 height 26
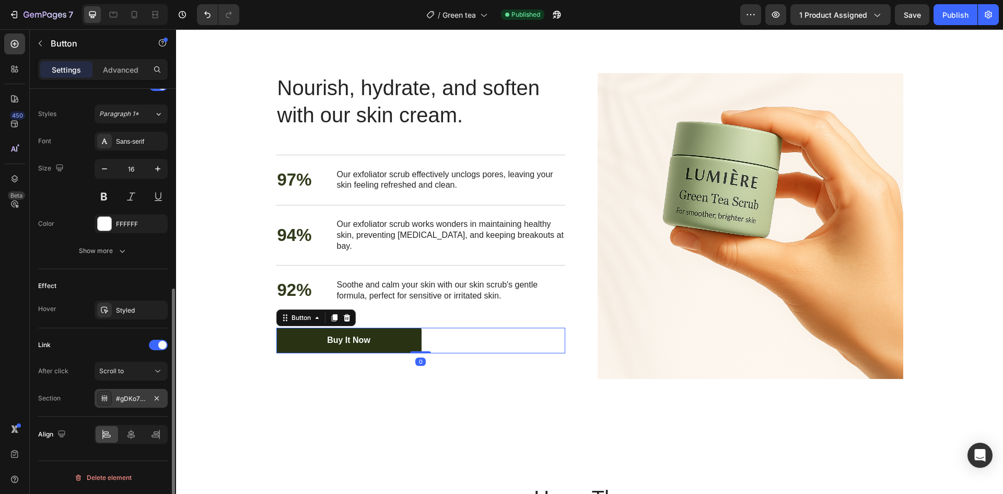
click at [141, 392] on div "#gDKo7uU22Q" at bounding box center [131, 398] width 73 height 19
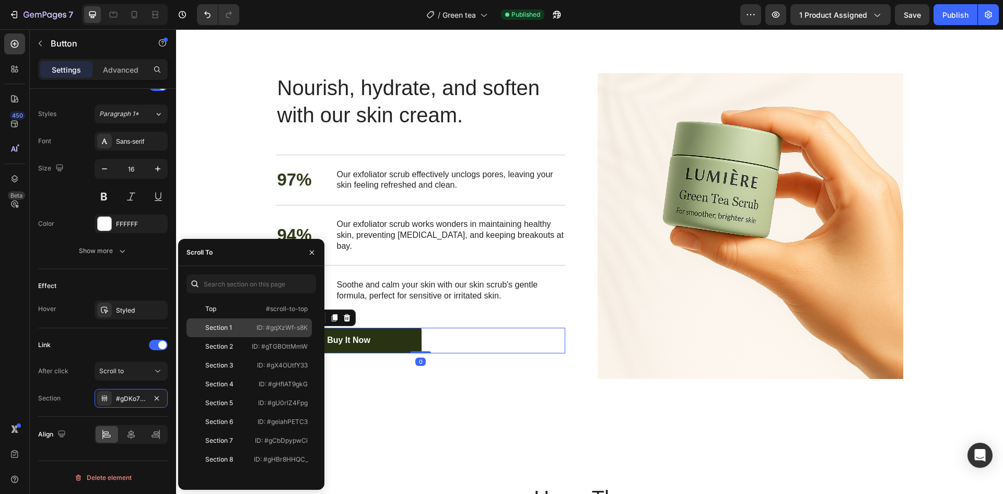
click at [222, 331] on div "Section 1" at bounding box center [218, 327] width 27 height 9
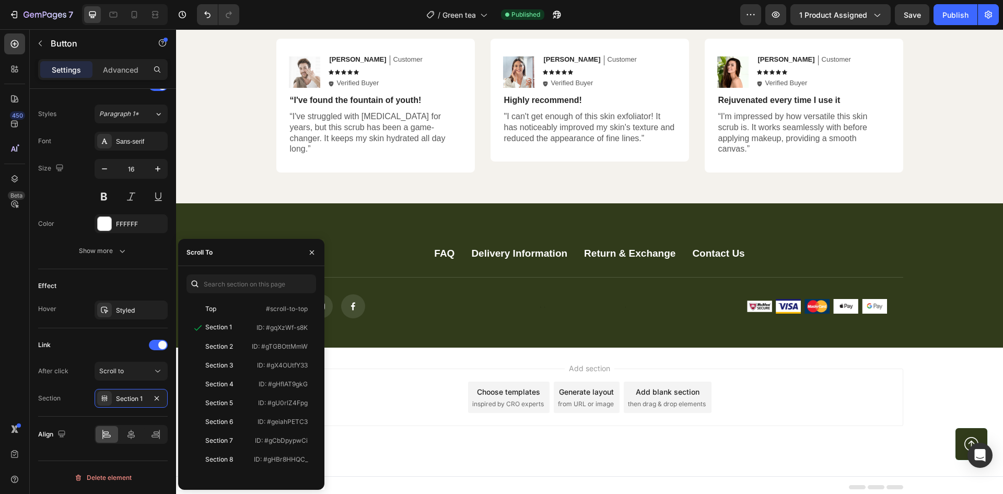
scroll to position [2723, 0]
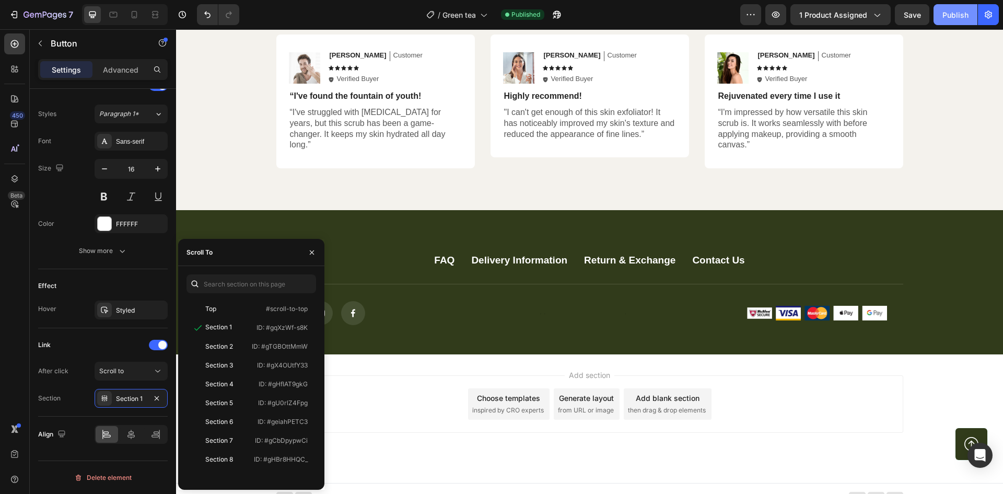
click at [964, 15] on div "Publish" at bounding box center [956, 14] width 26 height 11
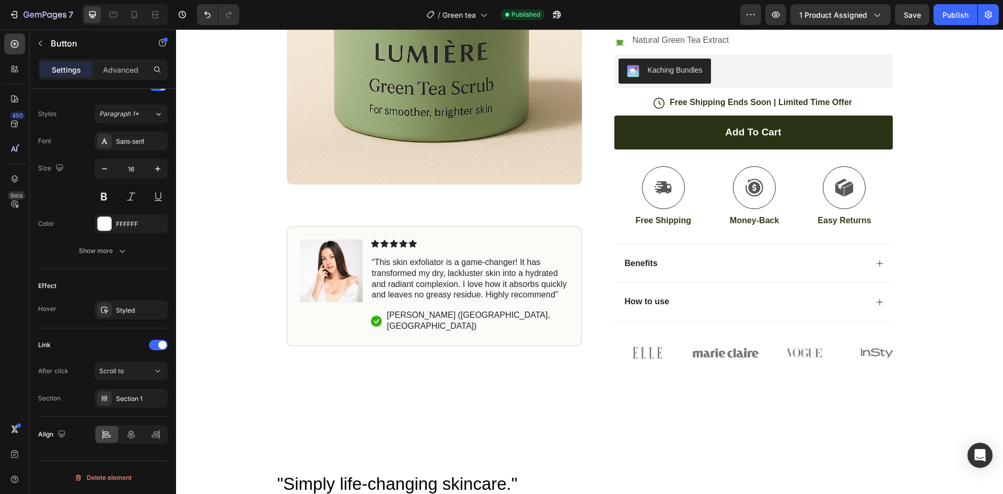
scroll to position [57, 0]
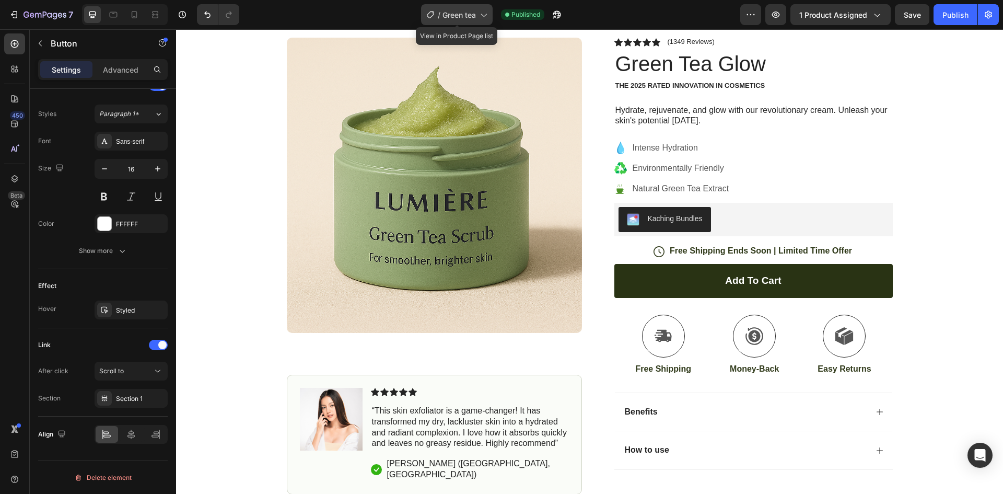
click at [477, 8] on div "/ Green tea" at bounding box center [457, 14] width 72 height 21
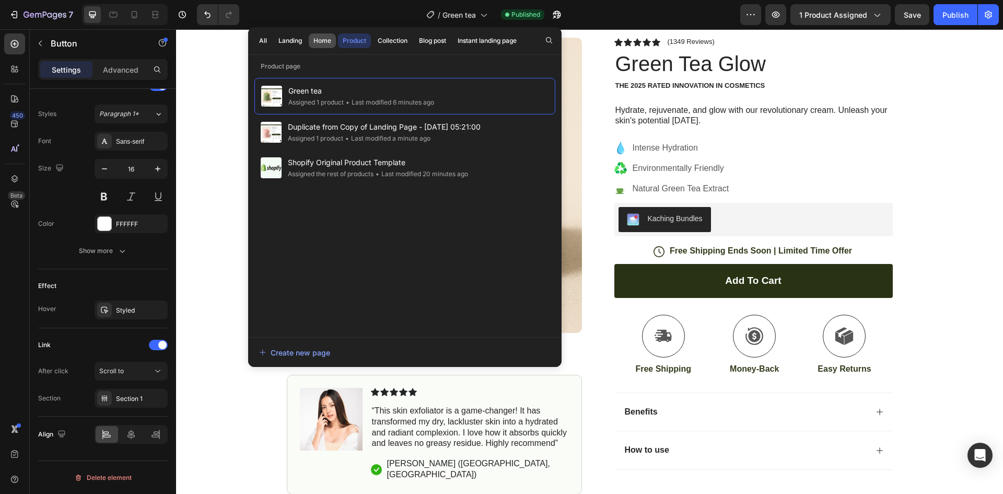
click at [316, 45] on button "Home" at bounding box center [322, 40] width 27 height 15
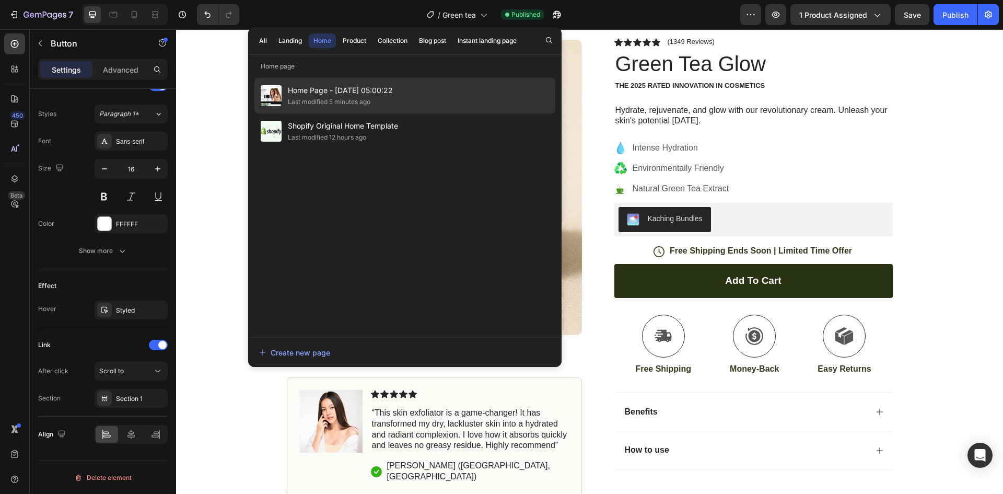
click at [336, 93] on span "Home Page - [DATE] 05:00:22" at bounding box center [340, 90] width 105 height 13
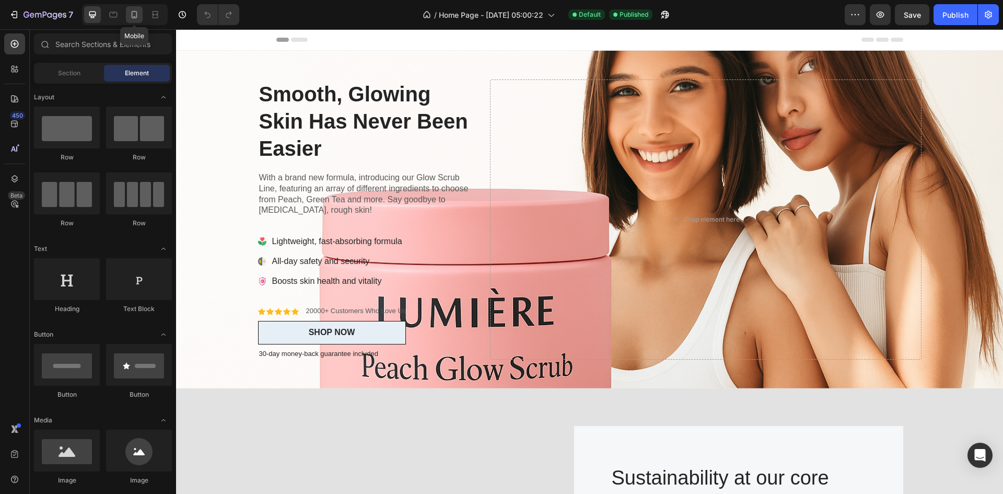
click at [128, 15] on div at bounding box center [134, 14] width 17 height 17
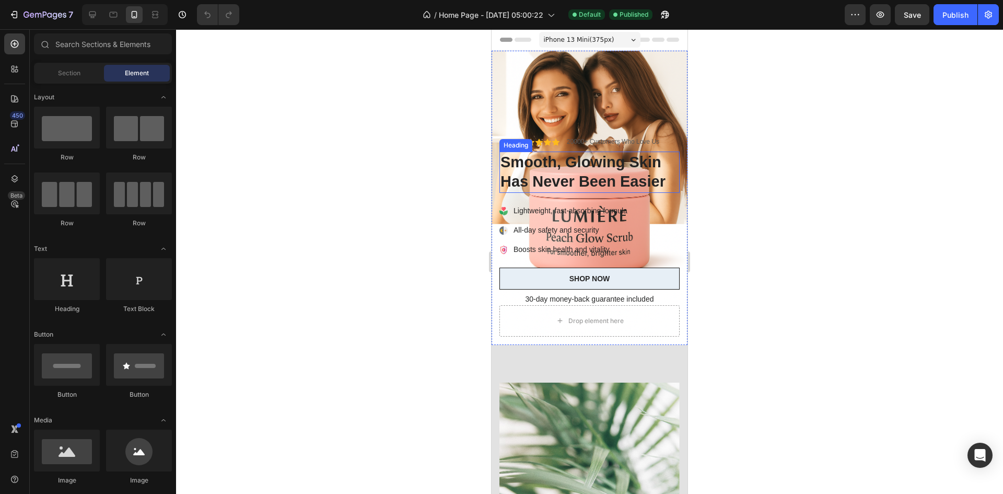
click at [594, 170] on h2 "Smooth, Glowing Skin Has Never Been Easier" at bounding box center [590, 172] width 180 height 41
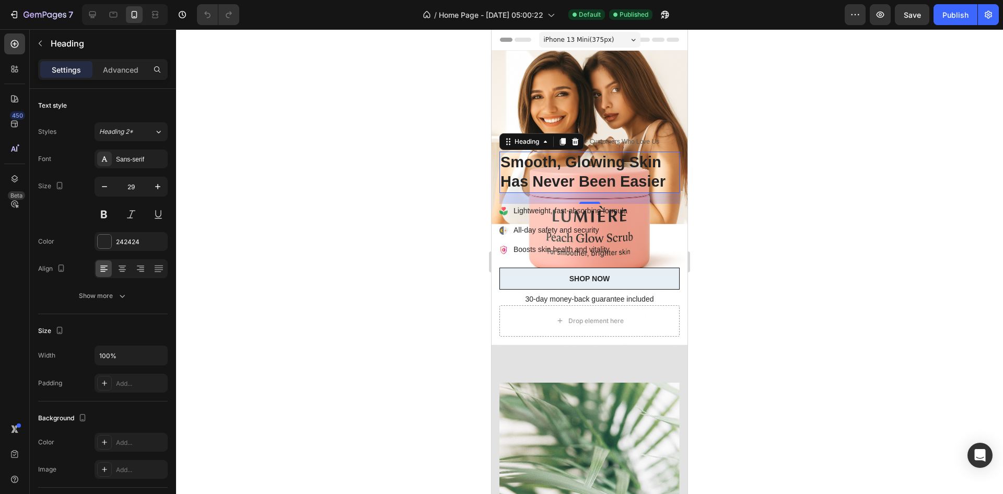
click at [728, 179] on div at bounding box center [589, 261] width 827 height 465
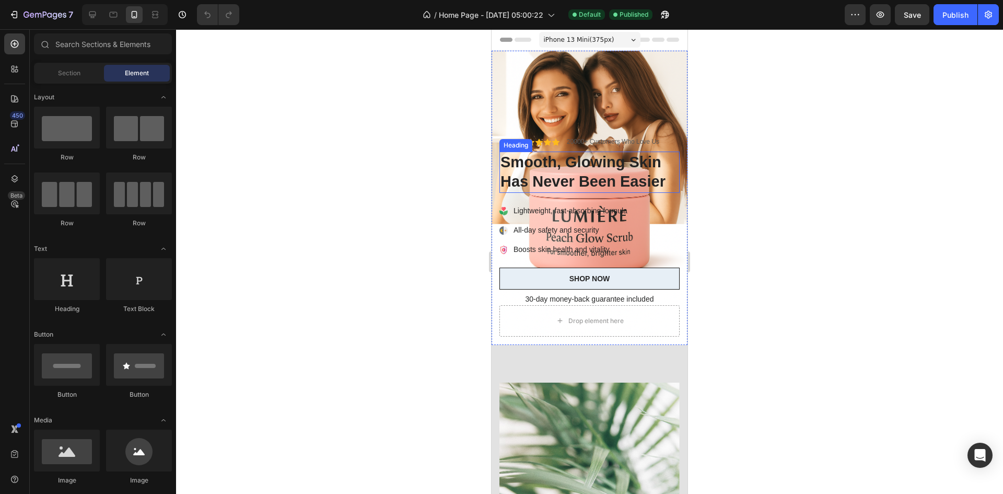
click at [623, 171] on h2 "Smooth, Glowing Skin Has Never Been Easier" at bounding box center [590, 172] width 180 height 41
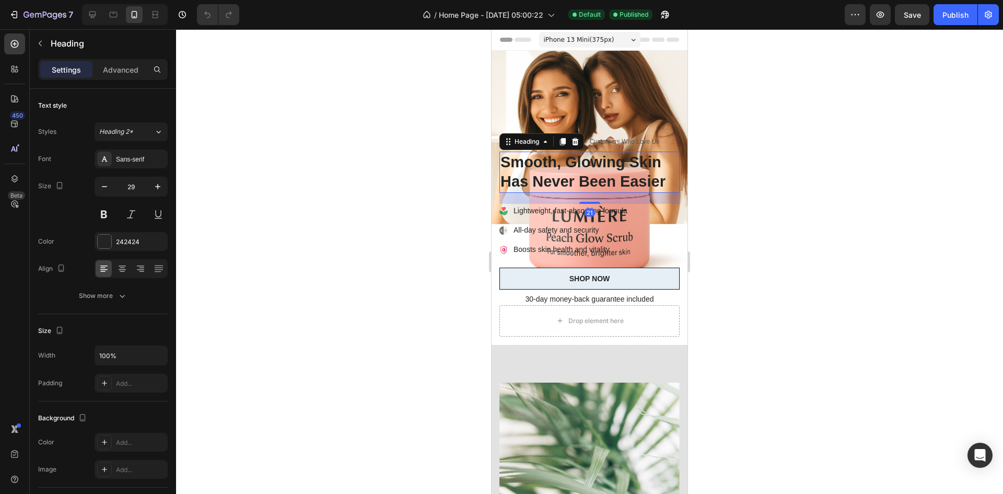
click at [623, 171] on h2 "Smooth, Glowing Skin Has Never Been Easier" at bounding box center [590, 172] width 180 height 41
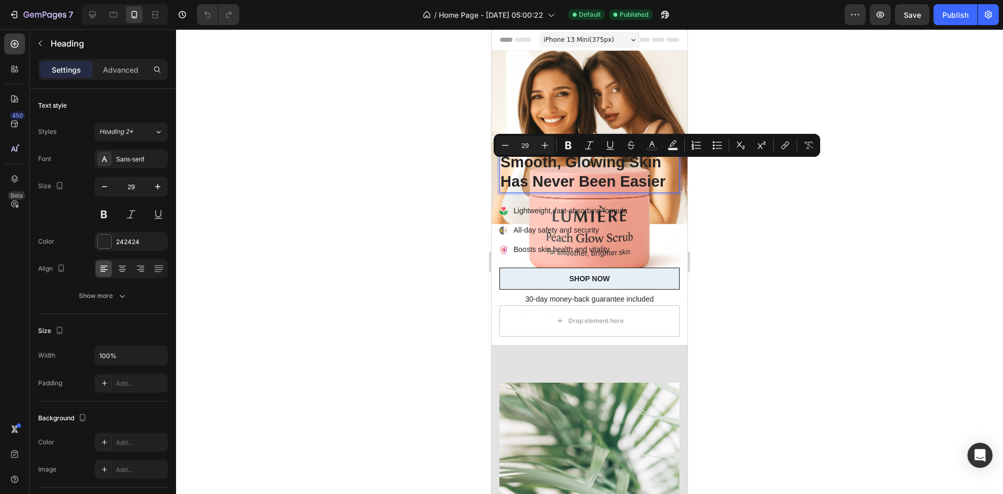
click at [610, 171] on p "Smooth, Glowing Skin Has Never Been Easier" at bounding box center [590, 172] width 178 height 39
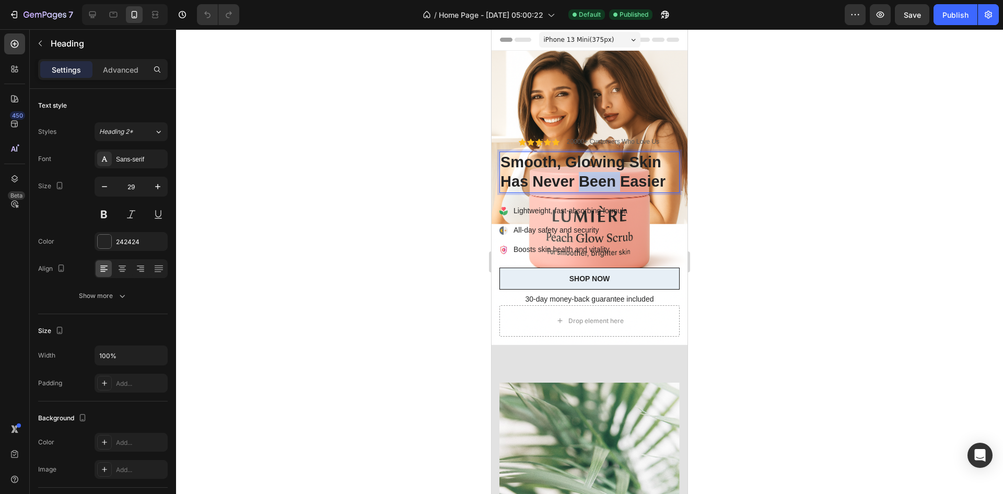
click at [610, 171] on p "Smooth, Glowing Skin Has Never Been Easier" at bounding box center [590, 172] width 178 height 39
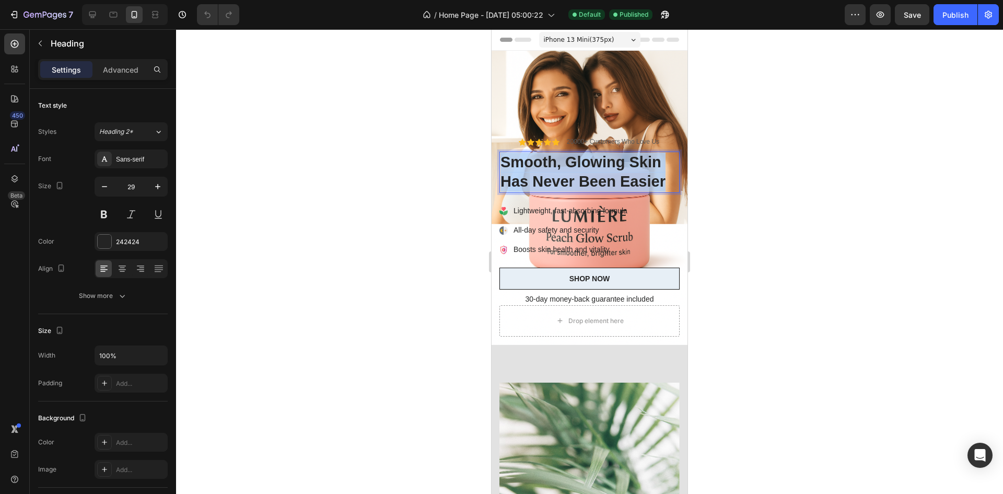
click at [610, 171] on p "Smooth, Glowing Skin Has Never Been Easier" at bounding box center [590, 172] width 178 height 39
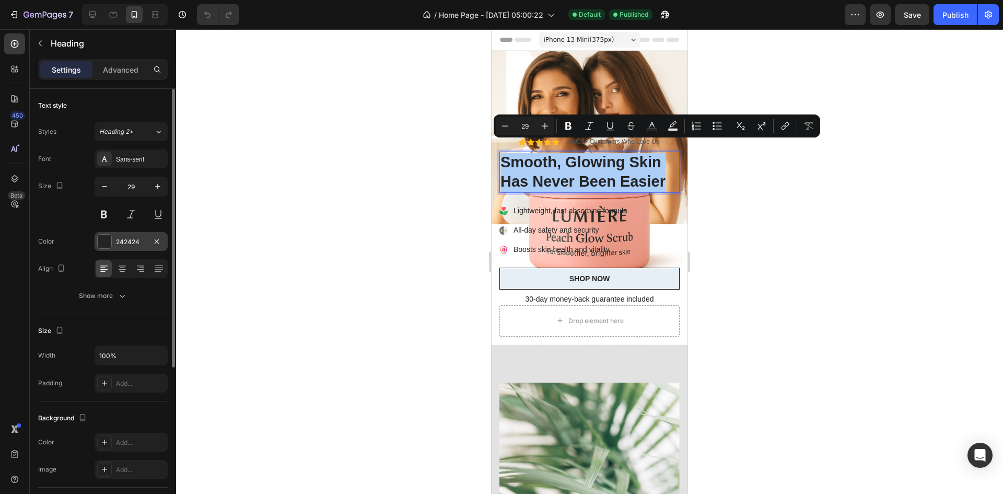
click at [109, 241] on div at bounding box center [105, 242] width 14 height 14
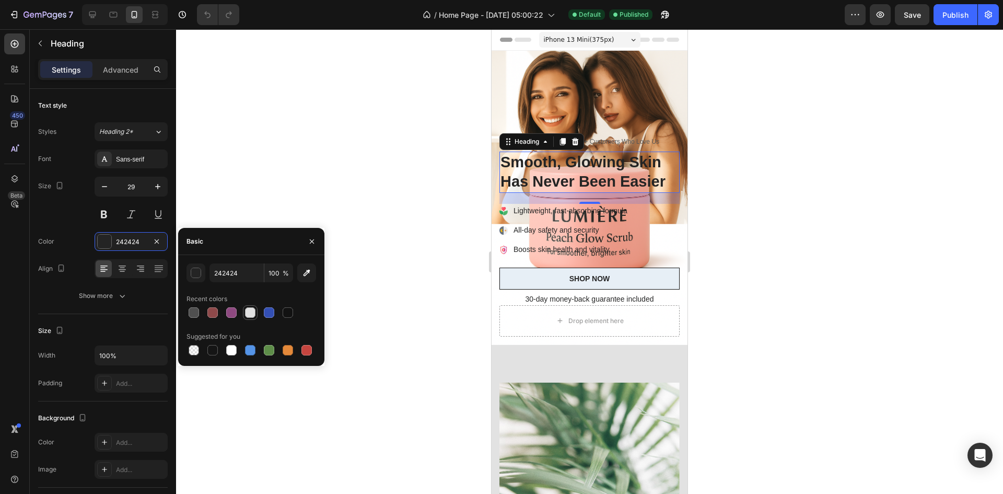
click at [255, 311] on div at bounding box center [250, 312] width 10 height 10
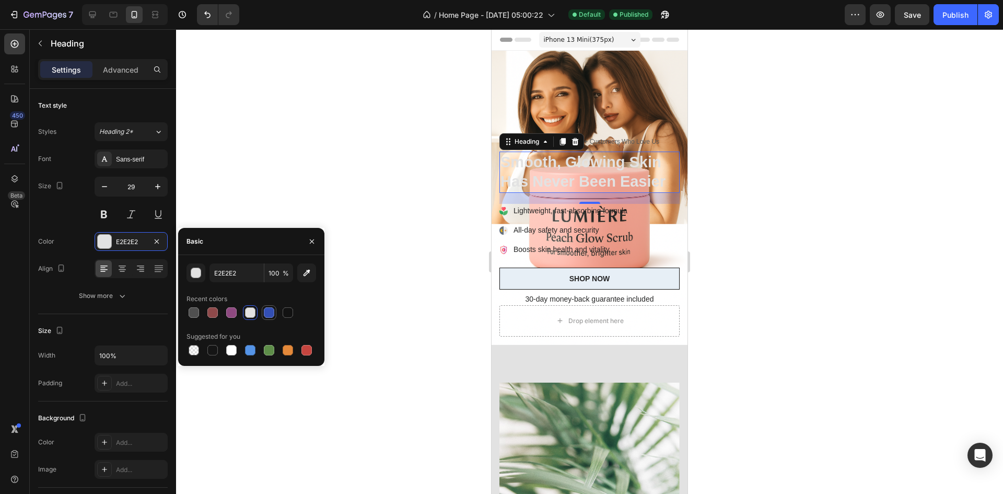
click at [266, 313] on div at bounding box center [269, 312] width 10 height 10
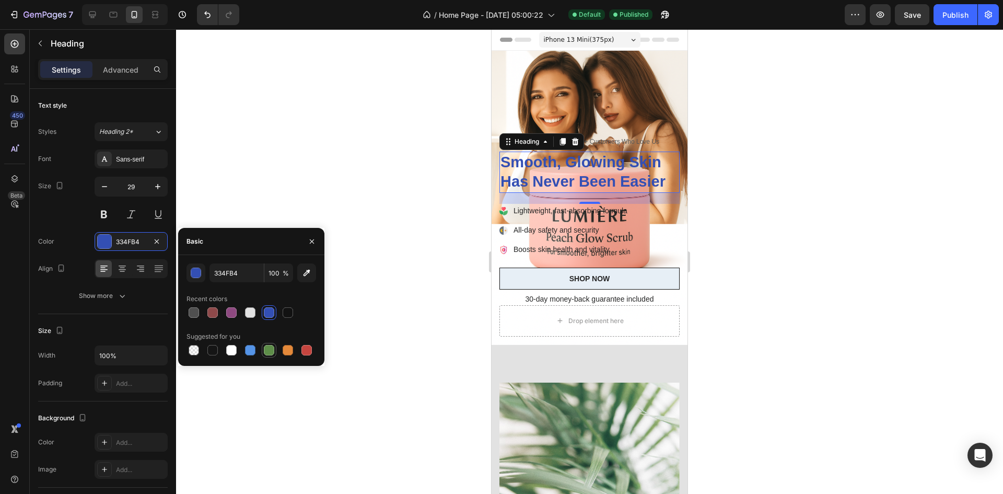
click at [271, 352] on div at bounding box center [269, 350] width 10 height 10
click at [230, 345] on div at bounding box center [231, 350] width 10 height 10
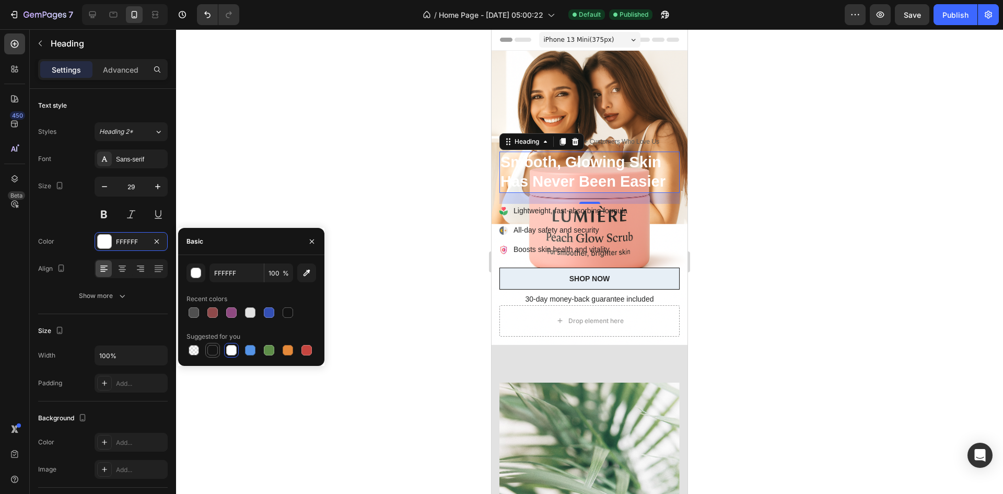
click at [212, 345] on div at bounding box center [212, 350] width 10 height 10
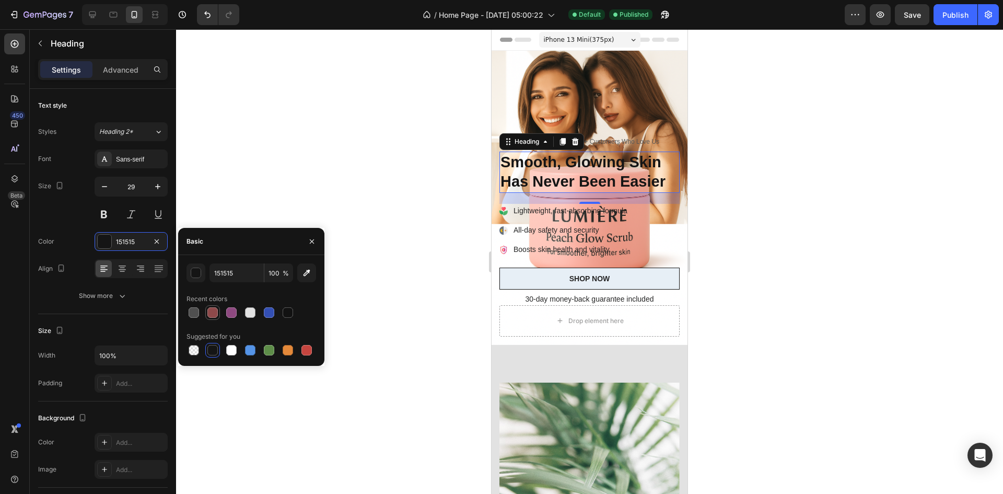
click at [214, 312] on div at bounding box center [212, 312] width 10 height 10
click at [199, 311] on div at bounding box center [194, 312] width 10 height 10
type input "4F4F4F"
click at [312, 244] on icon "button" at bounding box center [312, 241] width 8 height 8
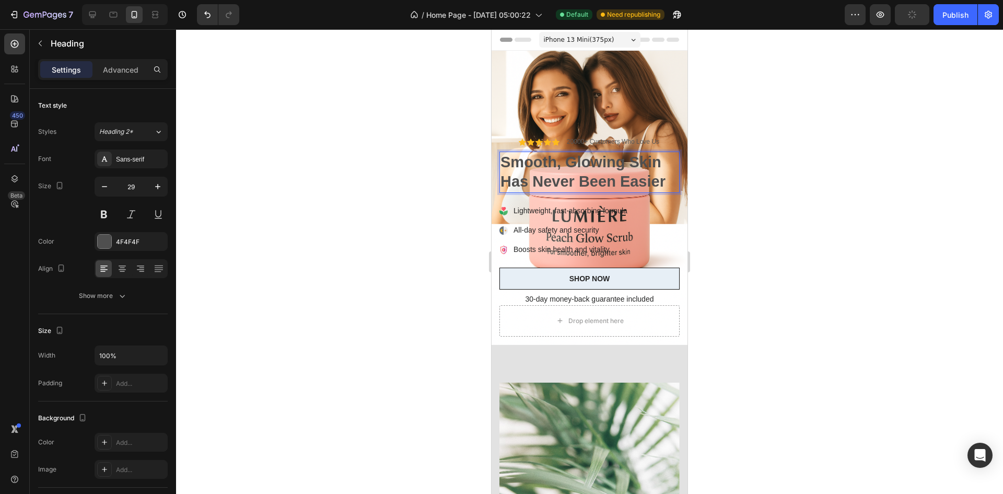
click at [533, 165] on p "Smooth, Glowing Skin Has Never Been Easier" at bounding box center [590, 172] width 178 height 39
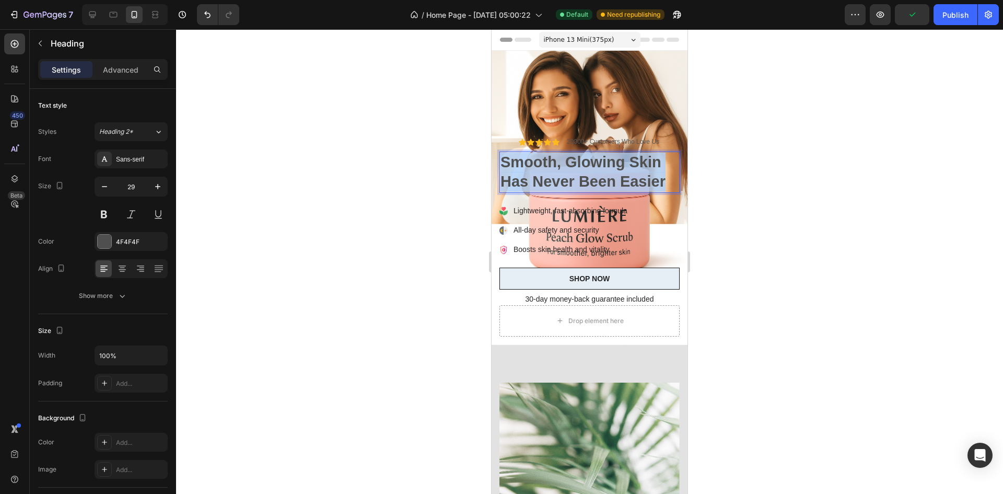
click at [533, 165] on p "Smooth, Glowing Skin Has Never Been Easier" at bounding box center [590, 172] width 178 height 39
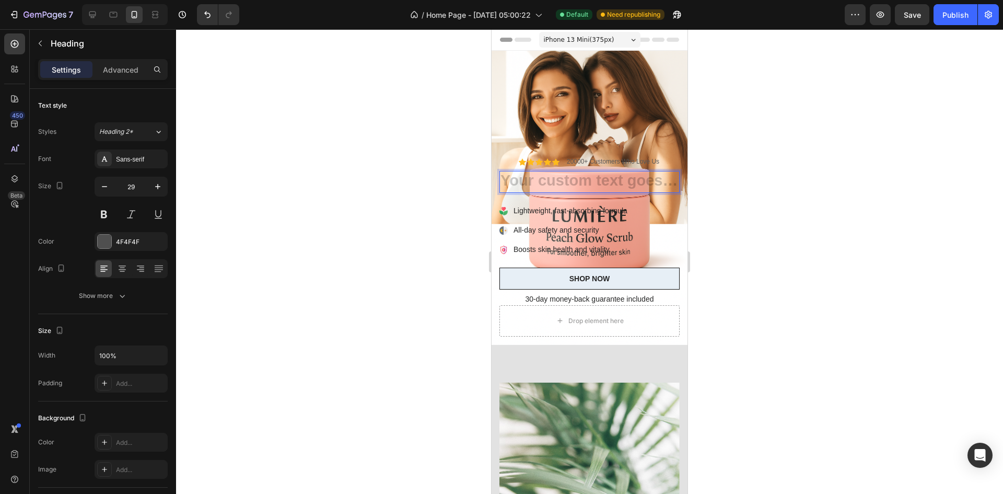
click at [779, 170] on div at bounding box center [589, 261] width 827 height 465
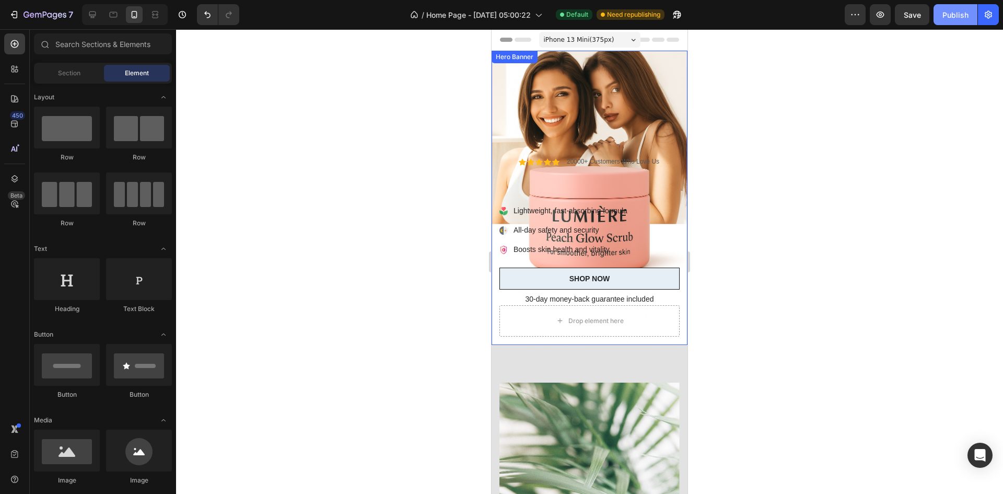
click at [948, 21] on button "Publish" at bounding box center [956, 14] width 44 height 21
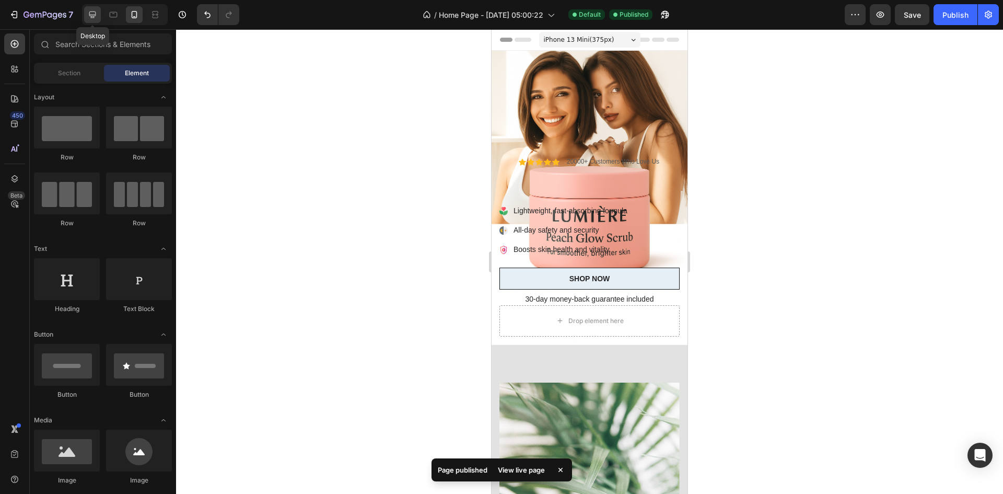
click at [94, 18] on icon at bounding box center [92, 14] width 7 height 7
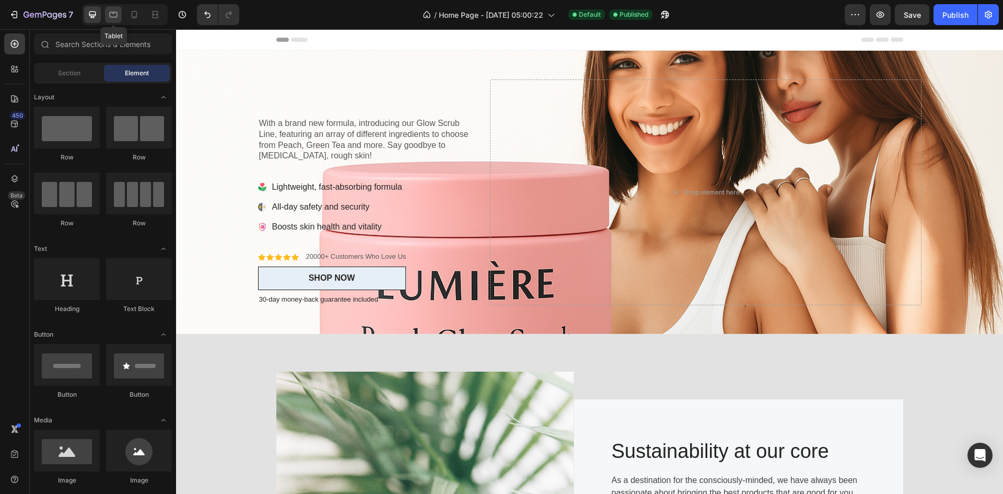
click at [107, 14] on div at bounding box center [113, 14] width 17 height 17
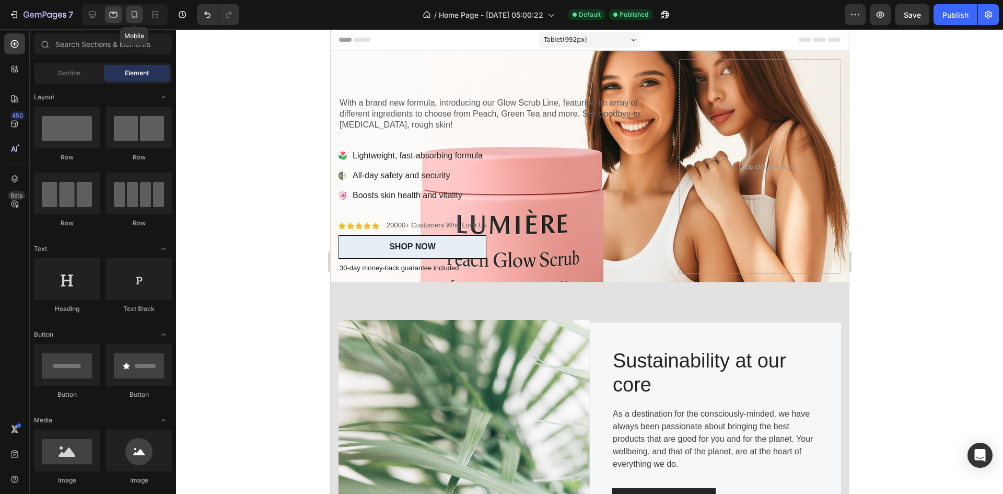
click at [134, 14] on icon at bounding box center [134, 14] width 10 height 10
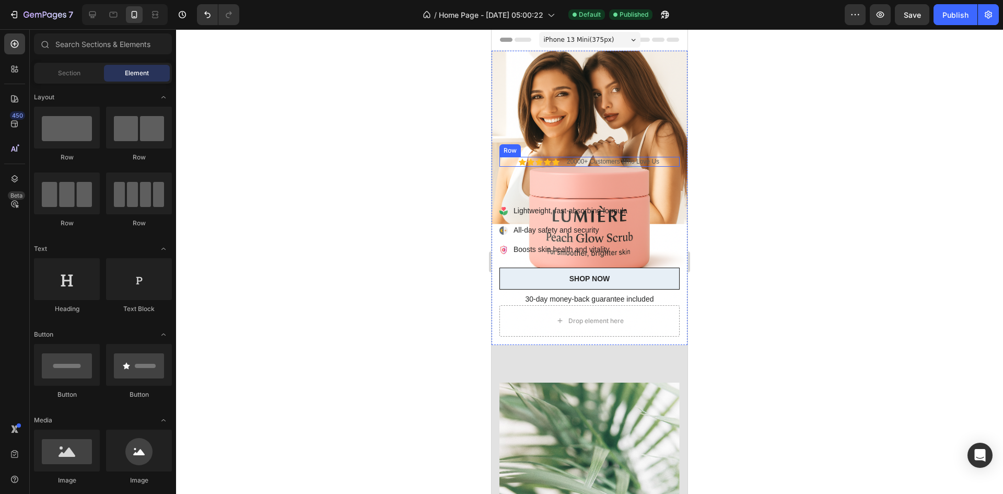
click at [561, 157] on div "Icon Icon Icon Icon Icon Icon List 20000+ Customers Who Love Us Text Block Row" at bounding box center [590, 162] width 180 height 10
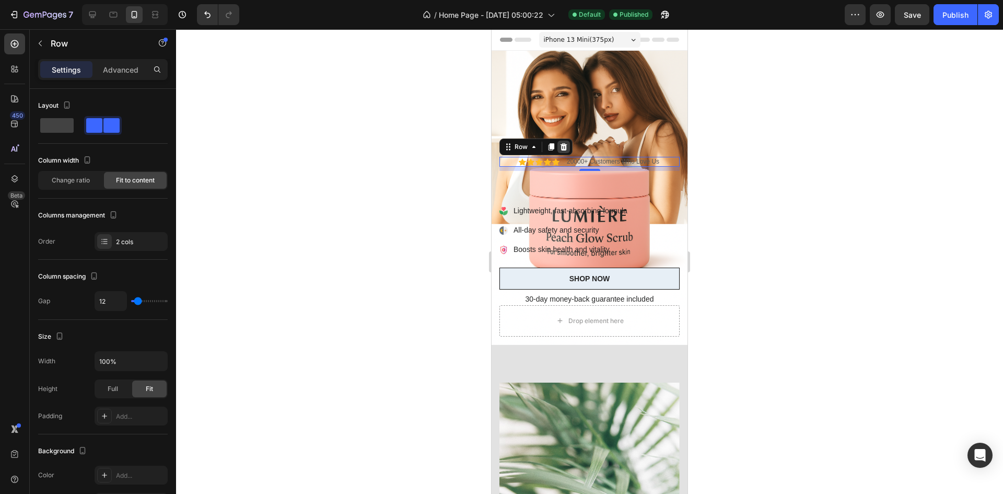
click at [564, 143] on icon at bounding box center [564, 146] width 7 height 7
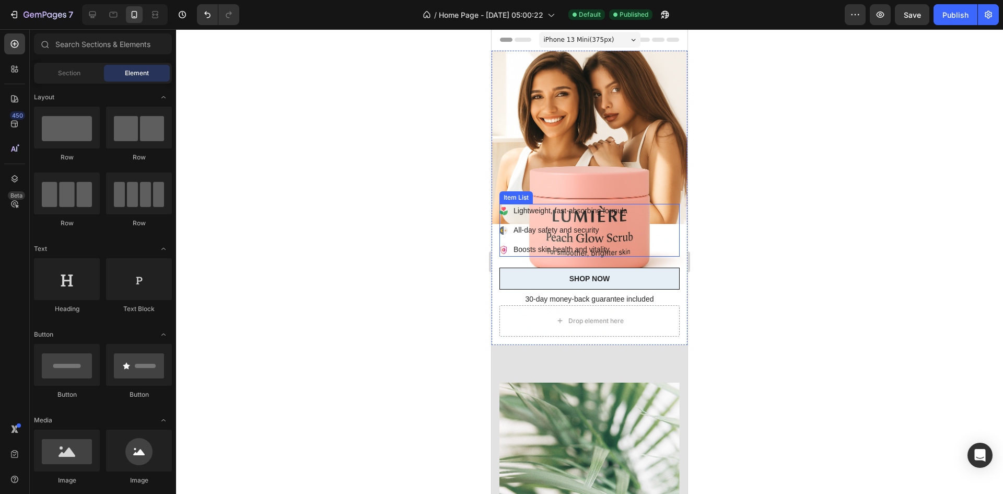
click at [584, 205] on p "Lightweight, fast-absorbing formula" at bounding box center [571, 210] width 114 height 11
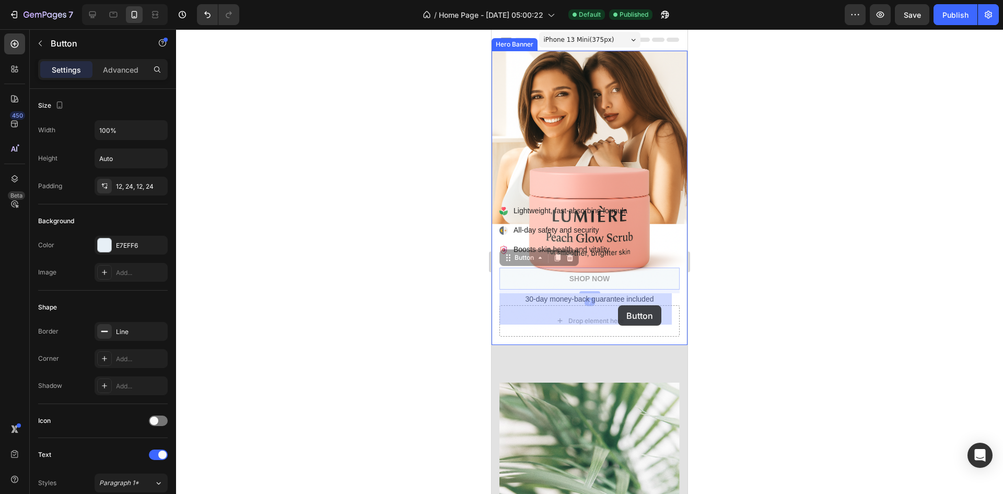
drag, startPoint x: 620, startPoint y: 268, endPoint x: 618, endPoint y: 305, distance: 37.1
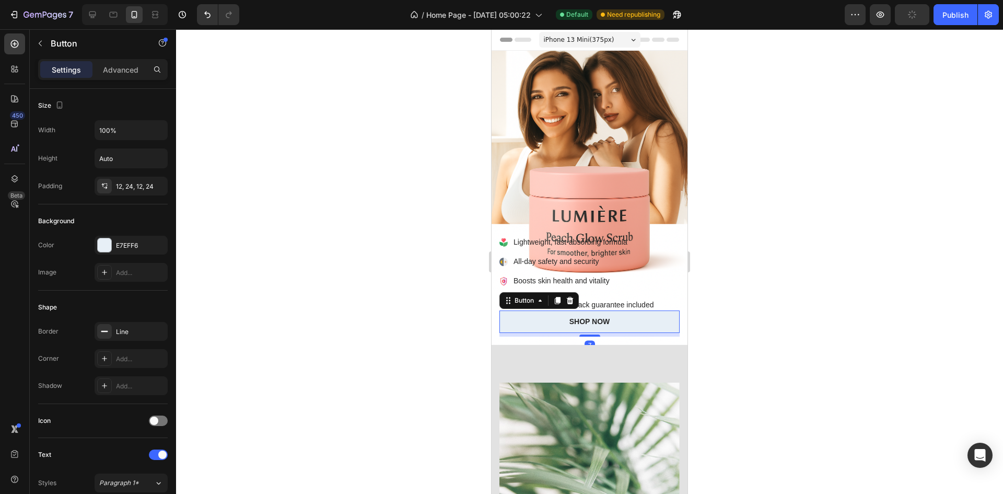
click at [716, 256] on div at bounding box center [589, 261] width 827 height 465
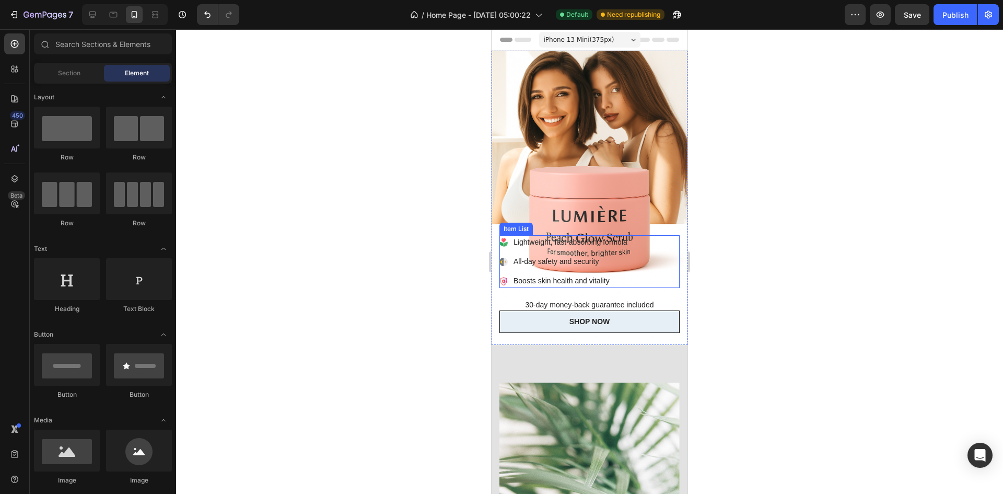
click at [671, 255] on div "Lightweight, fast-absorbing formula All-day safety and security Boosts skin hea…" at bounding box center [590, 261] width 180 height 53
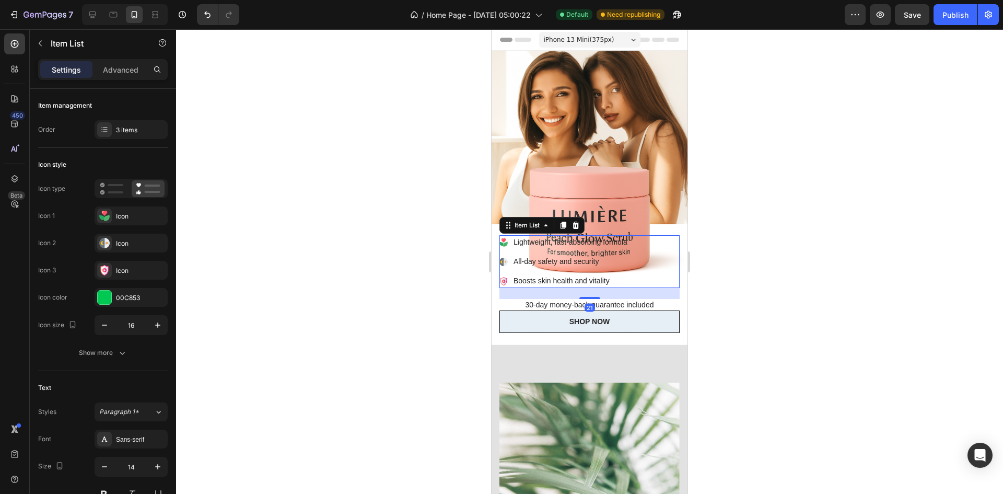
click at [754, 250] on div at bounding box center [589, 261] width 827 height 465
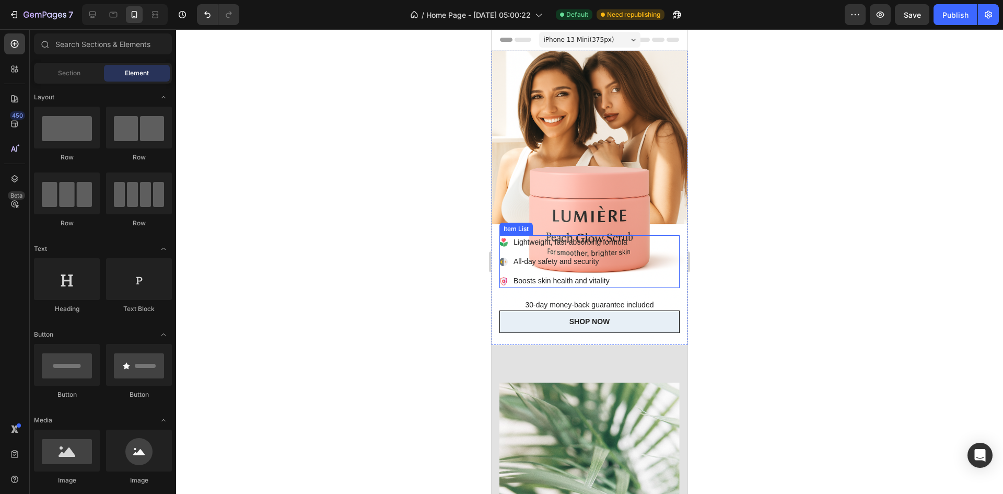
click at [604, 237] on p "Lightweight, fast-absorbing formula" at bounding box center [571, 242] width 114 height 11
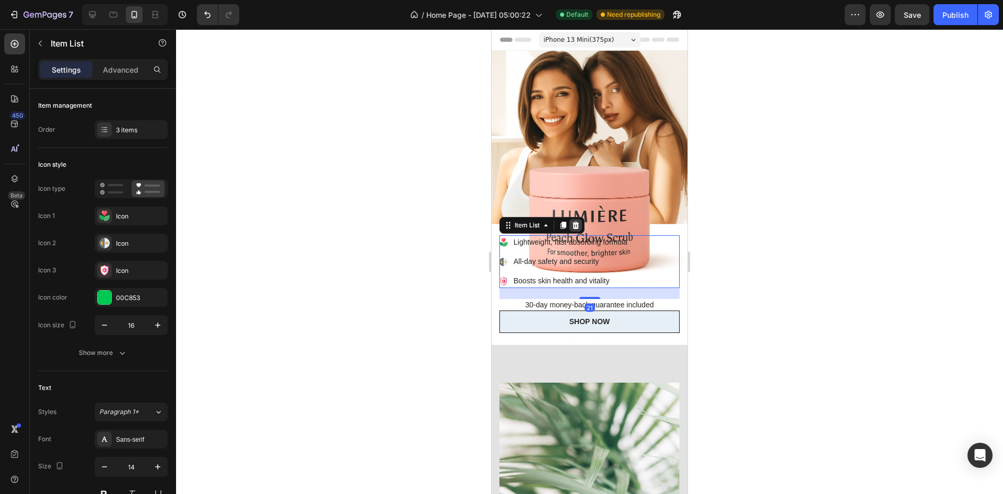
click at [575, 222] on icon at bounding box center [576, 225] width 7 height 7
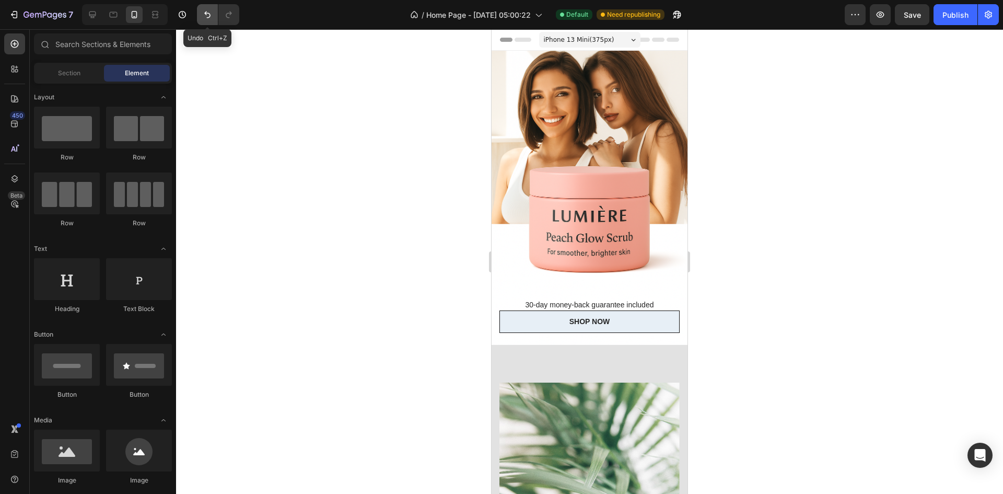
click at [204, 17] on icon "Undo/Redo" at bounding box center [207, 14] width 10 height 10
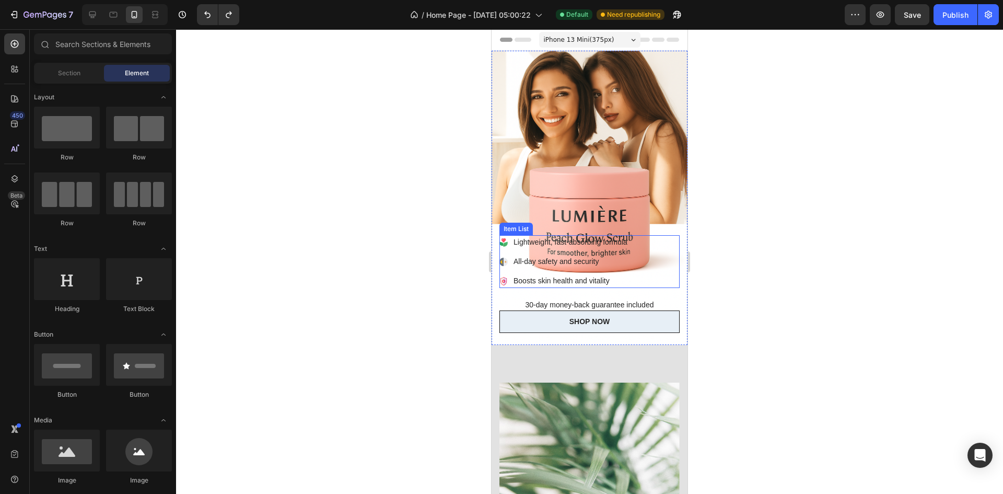
click at [520, 237] on p "Lightweight, fast-absorbing formula" at bounding box center [571, 242] width 114 height 11
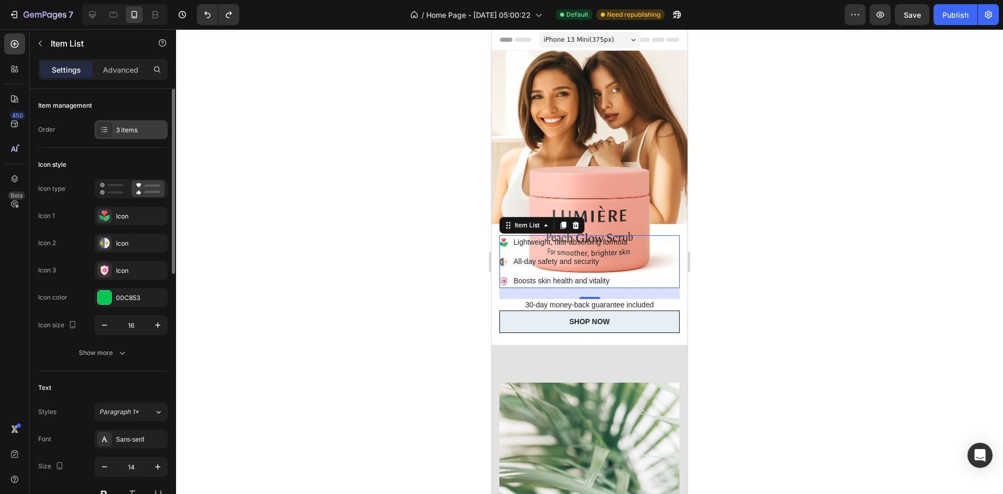
click at [124, 128] on div "3 items" at bounding box center [140, 129] width 49 height 9
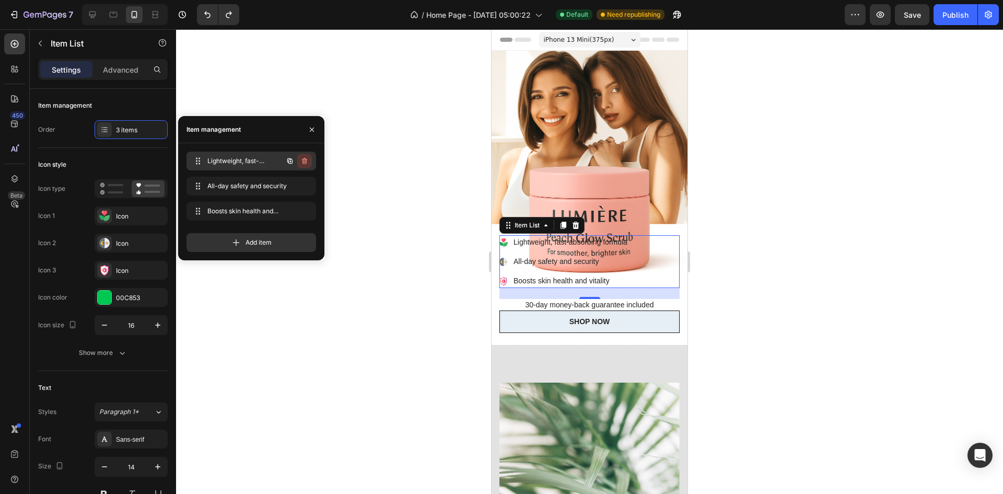
click at [306, 159] on icon "button" at bounding box center [304, 161] width 5 height 6
click at [306, 159] on div "Delete" at bounding box center [297, 160] width 19 height 9
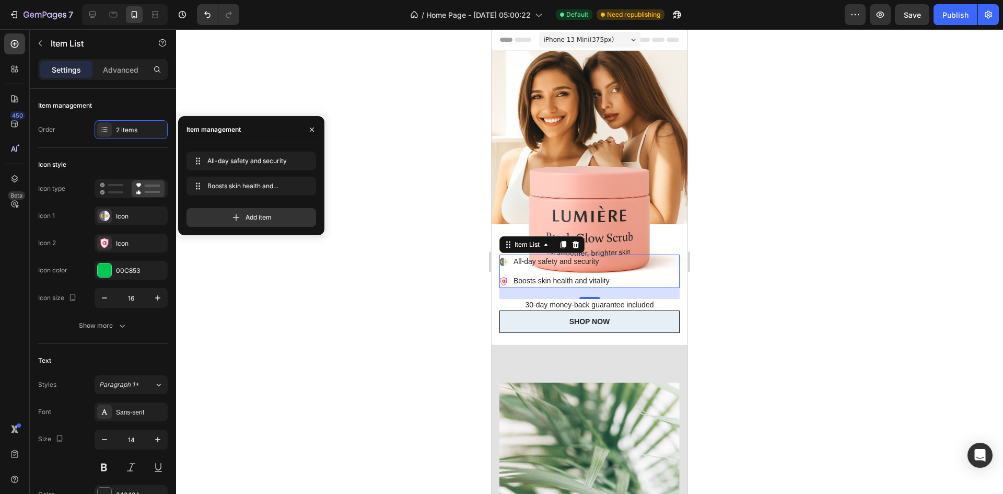
click at [453, 192] on div at bounding box center [589, 261] width 827 height 465
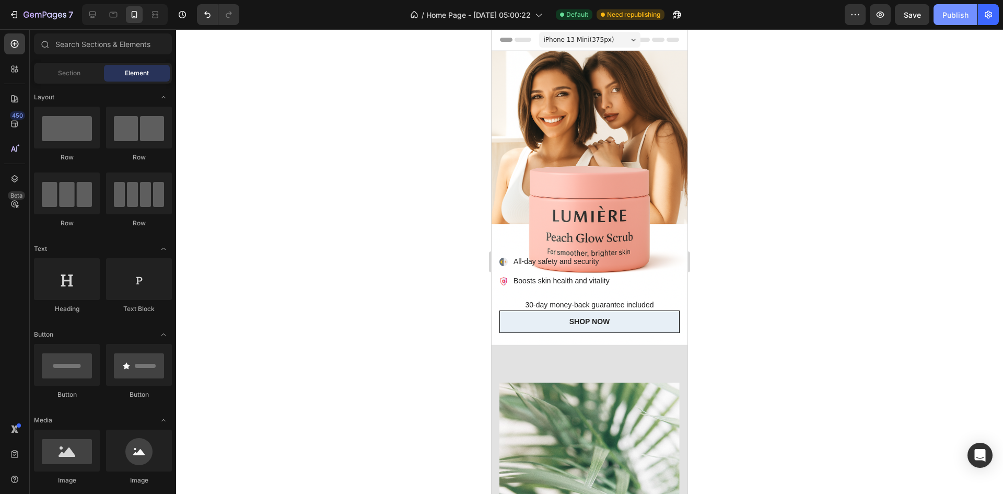
click at [957, 18] on div "Publish" at bounding box center [956, 14] width 26 height 11
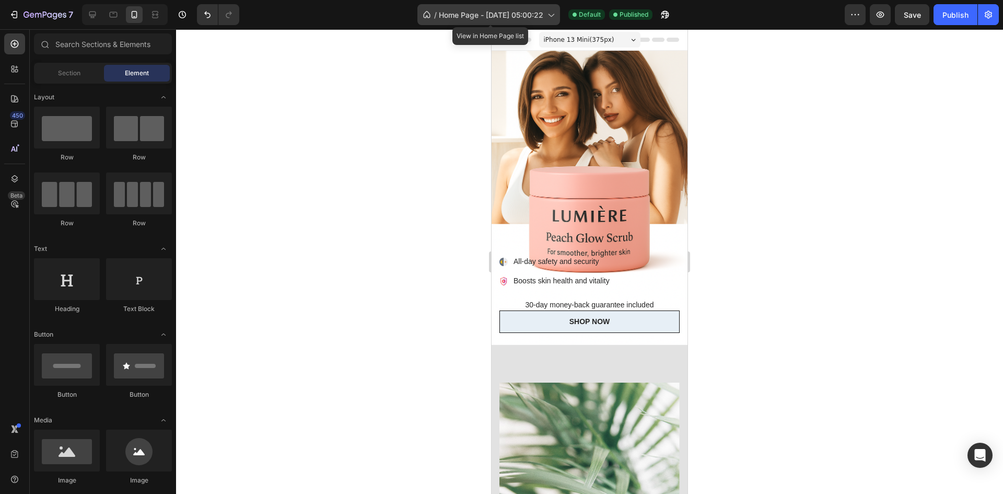
click at [515, 21] on div "/ Home Page - Sep 26, 05:00:22" at bounding box center [489, 14] width 143 height 21
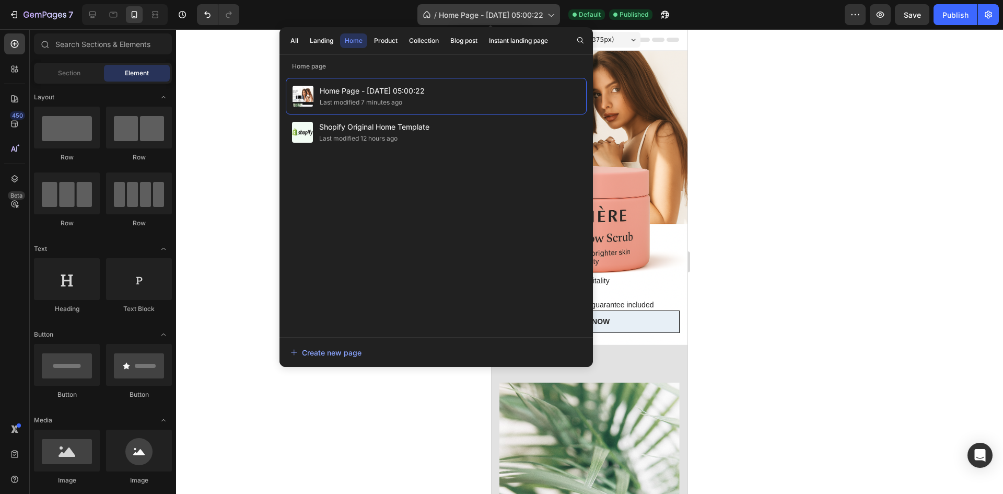
click at [515, 21] on div "/ Home Page - Sep 26, 05:00:22" at bounding box center [489, 14] width 143 height 21
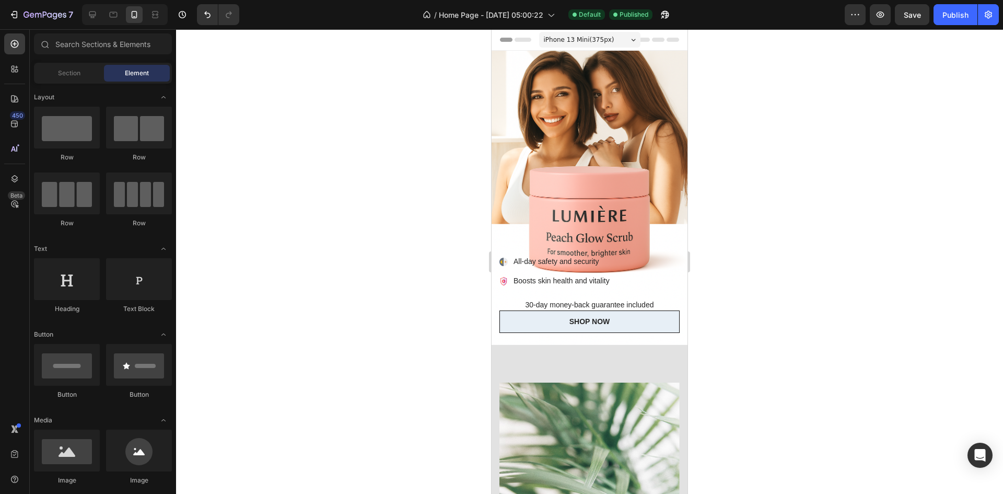
click at [81, 16] on div at bounding box center [123, 14] width 90 height 21
click at [93, 16] on icon at bounding box center [92, 14] width 7 height 7
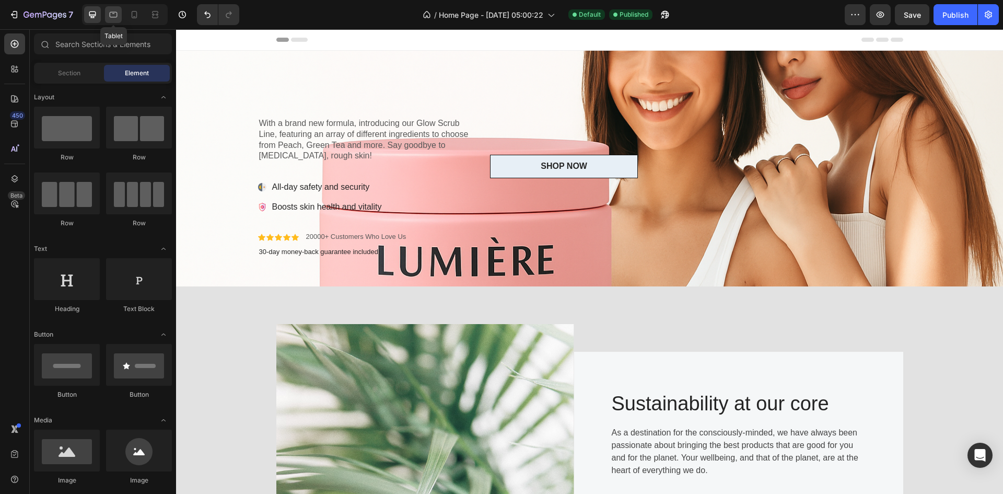
click at [109, 15] on icon at bounding box center [113, 14] width 10 height 10
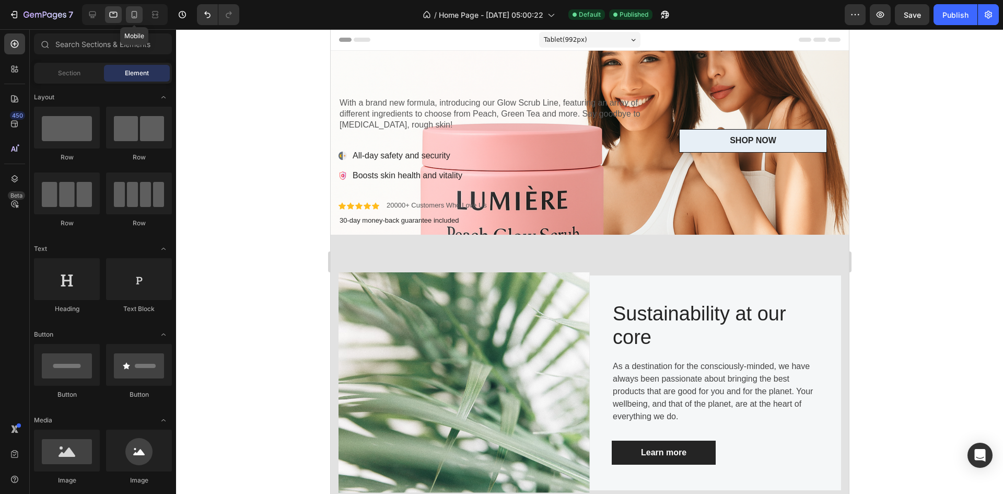
click at [136, 15] on icon at bounding box center [134, 14] width 10 height 10
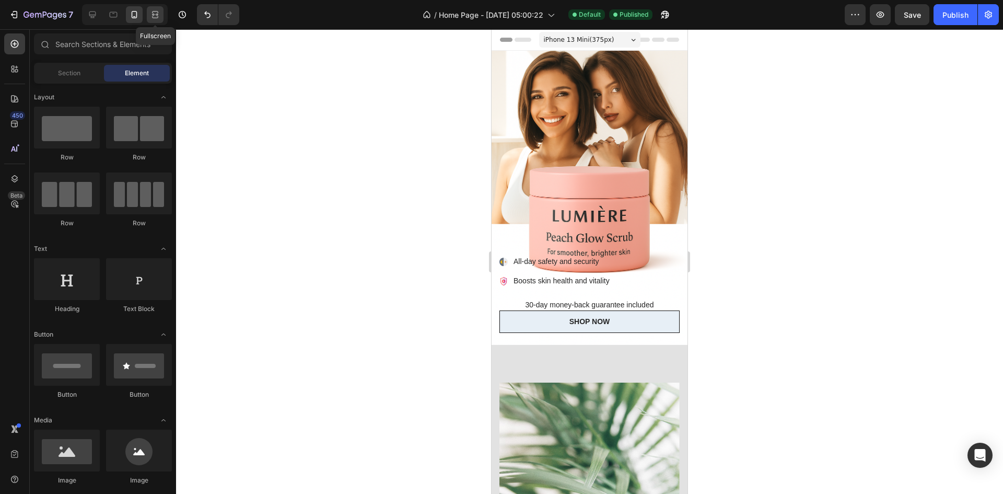
click at [150, 15] on icon at bounding box center [155, 14] width 10 height 10
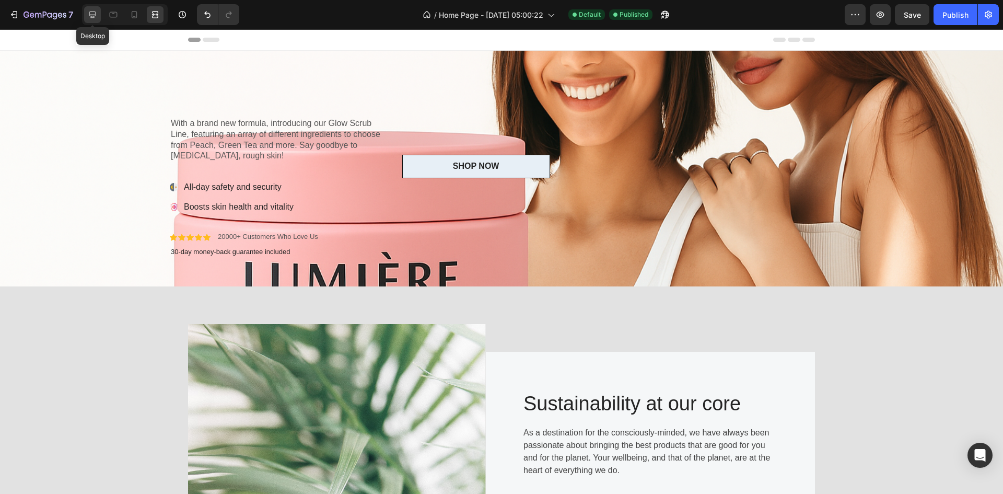
click at [94, 11] on icon at bounding box center [92, 14] width 10 height 10
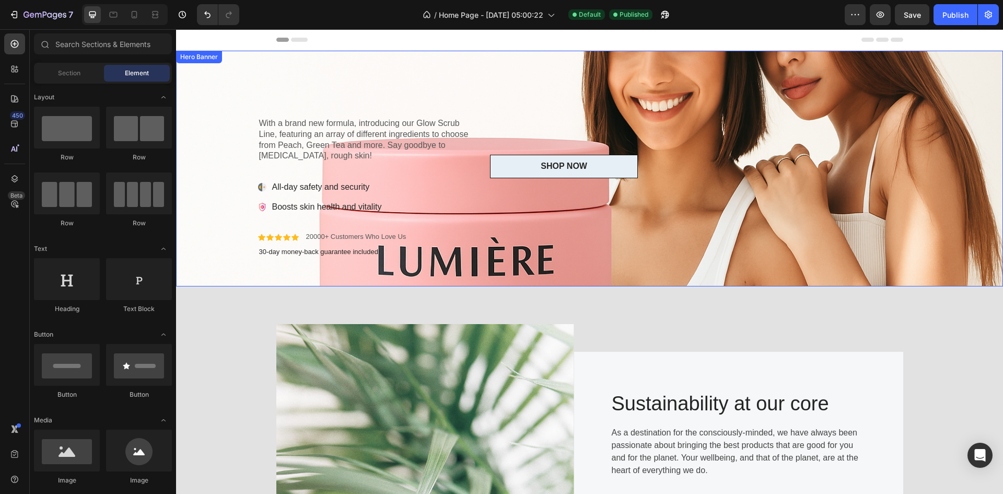
click at [347, 75] on div "Heading With a brand new formula, introducing our Glow Scrub Line, featuring an…" at bounding box center [589, 169] width 679 height 236
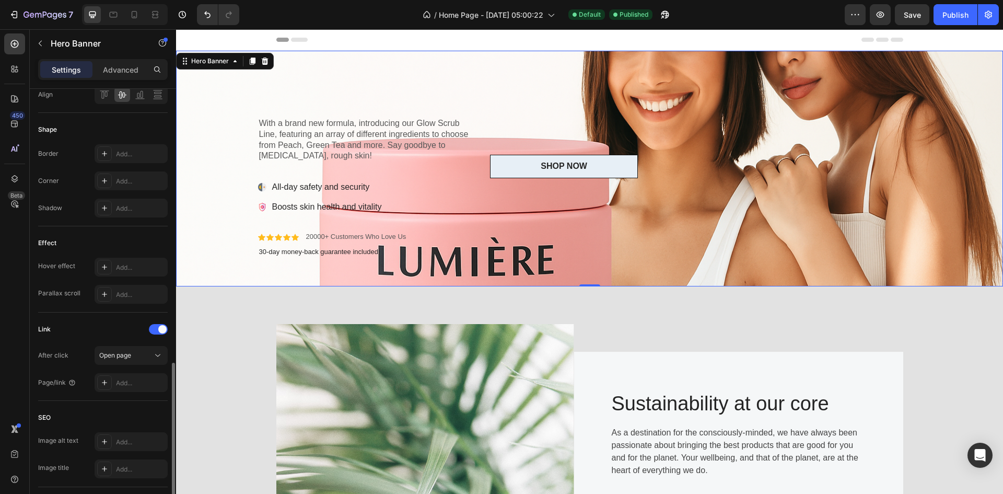
scroll to position [470, 0]
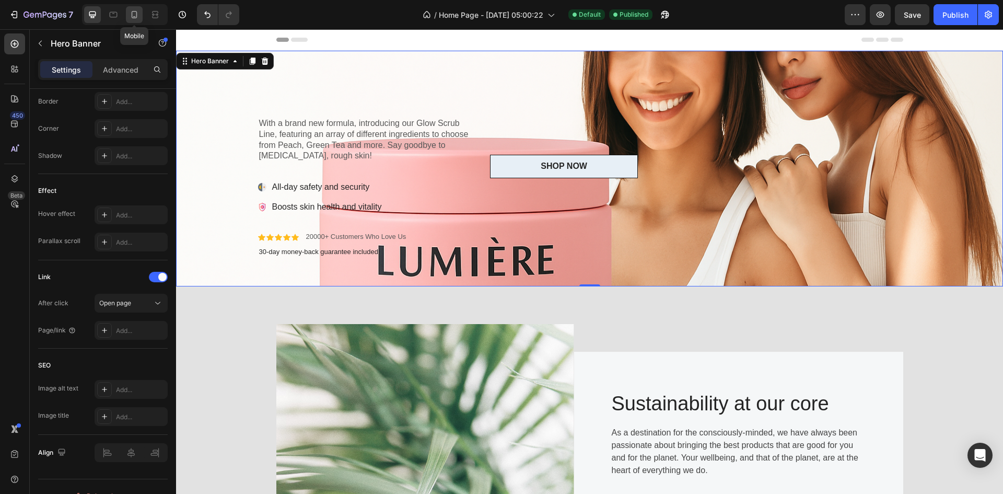
click at [138, 16] on icon at bounding box center [134, 14] width 10 height 10
type input "100%"
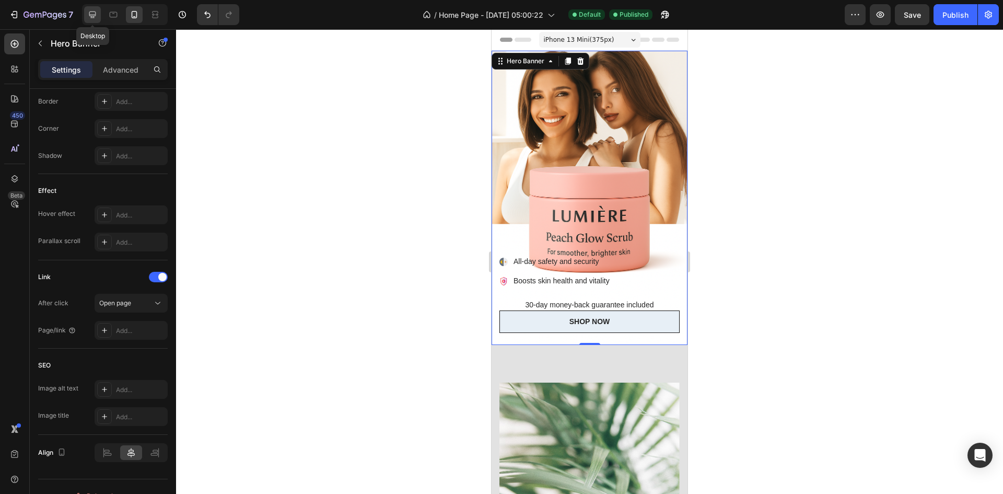
click at [94, 14] on icon at bounding box center [92, 14] width 10 height 10
type input "100"
type input "1300"
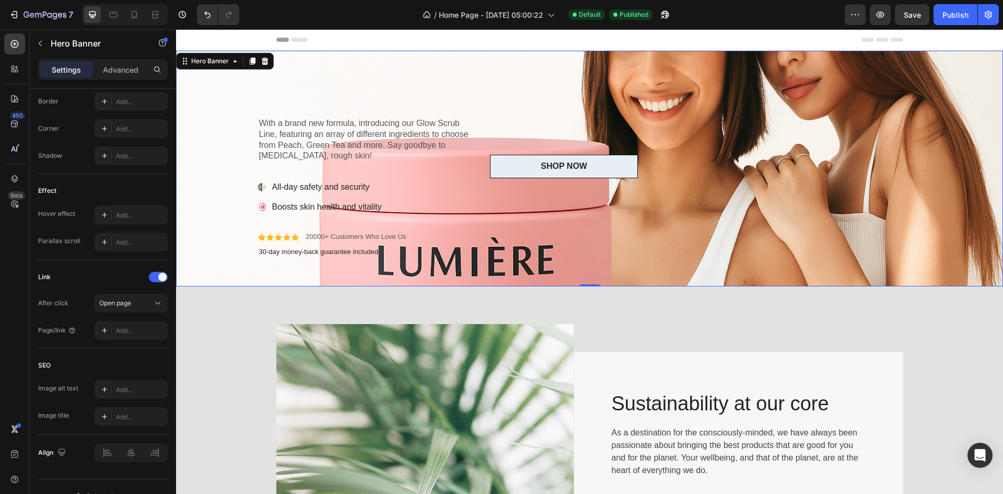
click at [477, 70] on div "Heading With a brand new formula, introducing our Glow Scrub Line, featuring an…" at bounding box center [589, 169] width 679 height 236
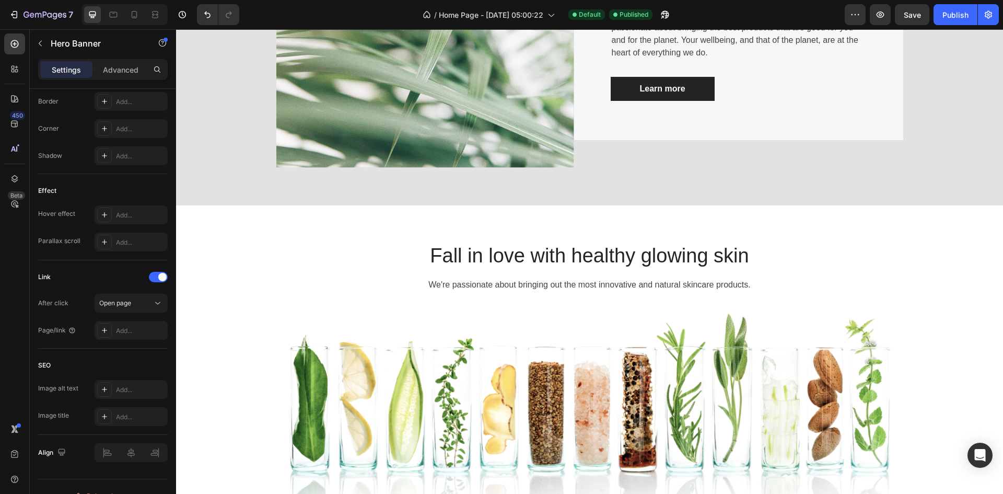
scroll to position [418, 0]
click at [504, 15] on span "Home Page - Sep 26, 05:00:22" at bounding box center [491, 14] width 105 height 11
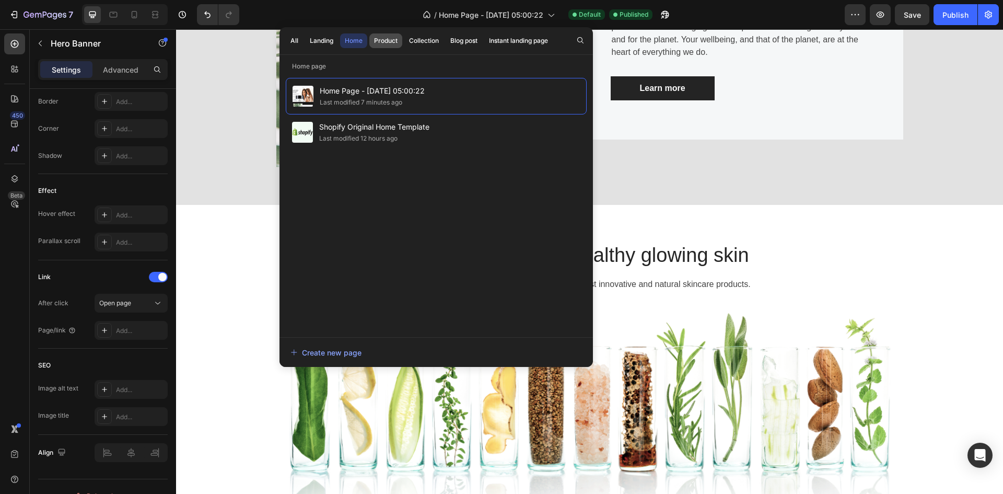
click at [401, 40] on button "Product" at bounding box center [386, 40] width 33 height 15
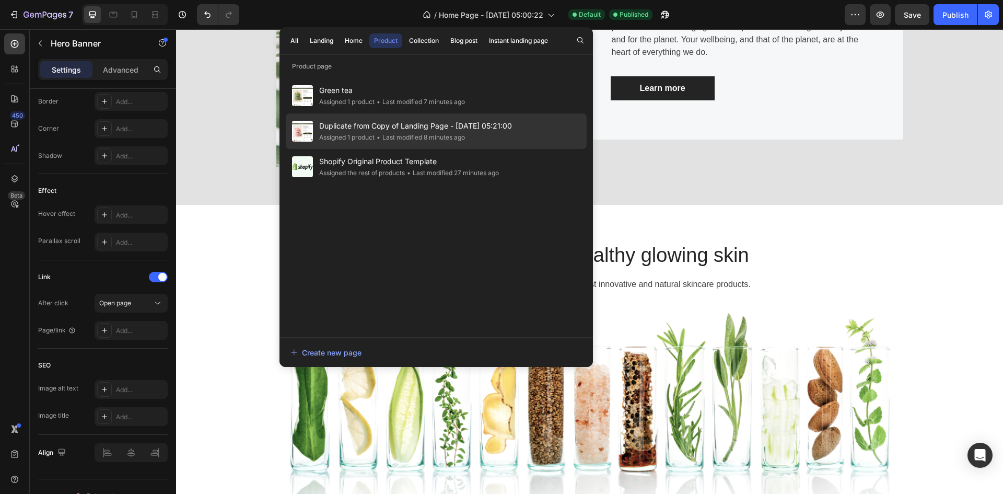
click at [400, 141] on div "• Last modified 8 minutes ago" at bounding box center [420, 137] width 90 height 10
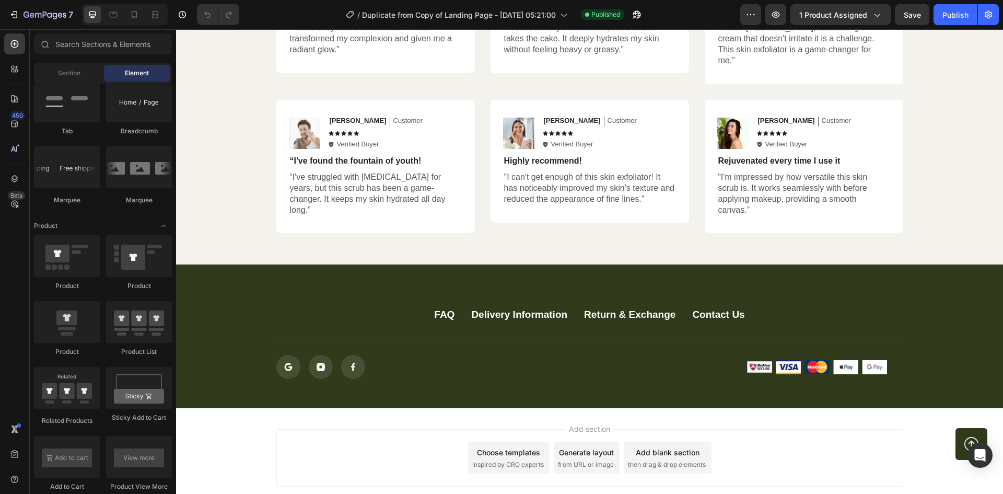
scroll to position [2678, 0]
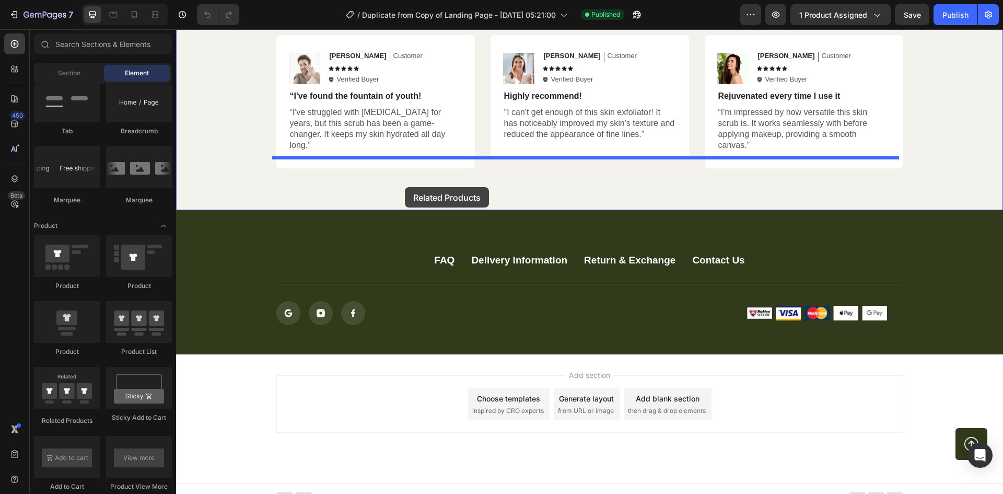
drag, startPoint x: 244, startPoint y: 424, endPoint x: 405, endPoint y: 187, distance: 286.6
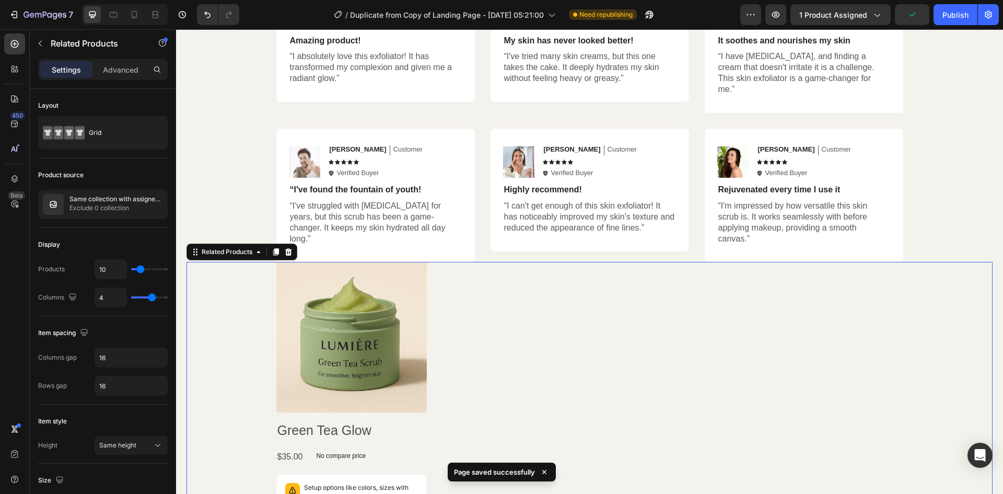
scroll to position [2574, 0]
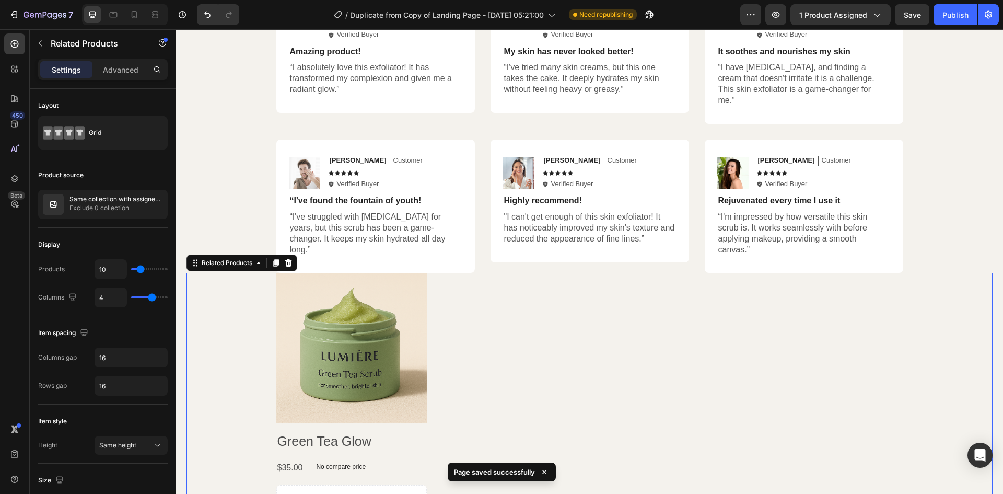
click at [550, 365] on div "Product Images Green Tea Glow Product Title $35.00 Product Price Product Price …" at bounding box center [589, 426] width 627 height 306
click at [237, 363] on div "Product Images Green Tea Glow Product Title $35.00 Product Price Product Price …" at bounding box center [590, 426] width 806 height 306
click at [251, 258] on div "Related Products" at bounding box center [227, 262] width 55 height 9
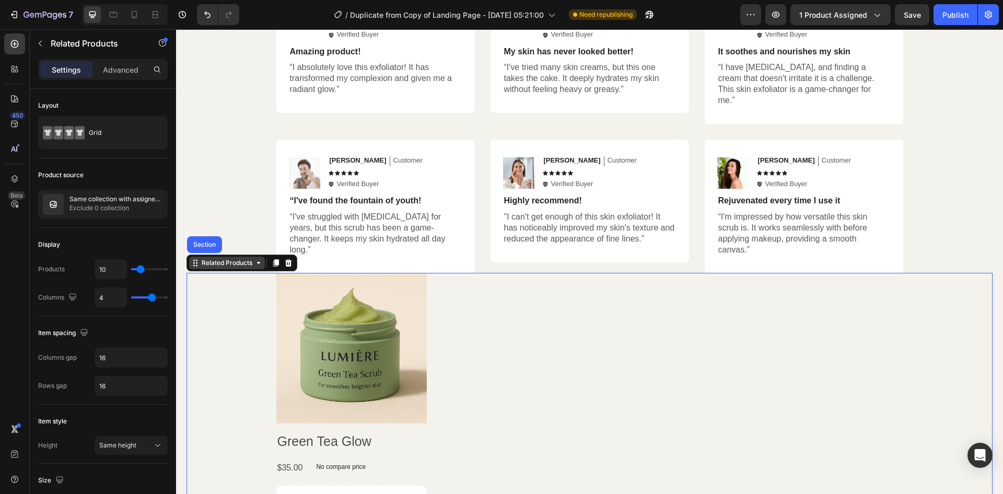
click at [251, 258] on div "Related Products" at bounding box center [227, 262] width 55 height 9
click at [249, 232] on div "Hear from Our Customers Heading Icon Icon Icon Icon Icon Icon List 2000+ Custom…" at bounding box center [590, 249] width 806 height 659
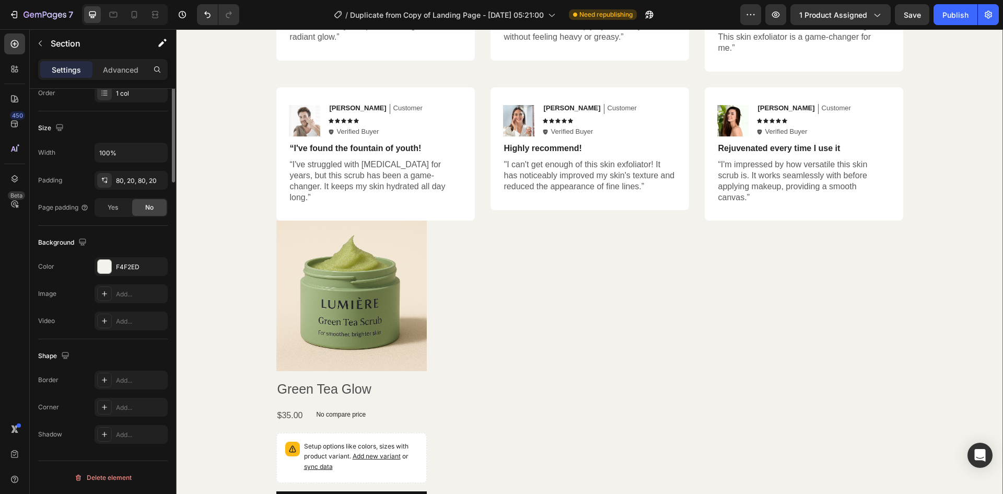
scroll to position [0, 0]
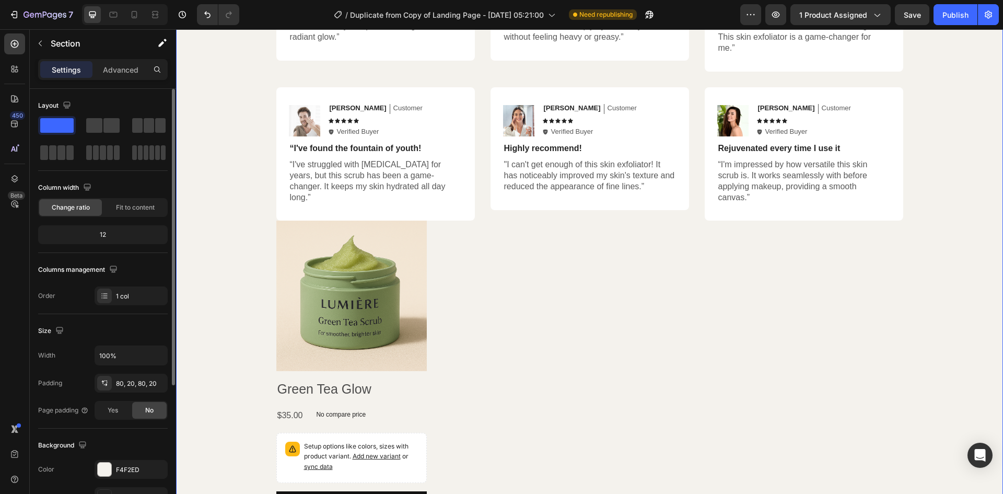
click at [226, 271] on div "Product Images Green Tea Glow Product Title $35.00 Product Price Product Price …" at bounding box center [590, 374] width 806 height 306
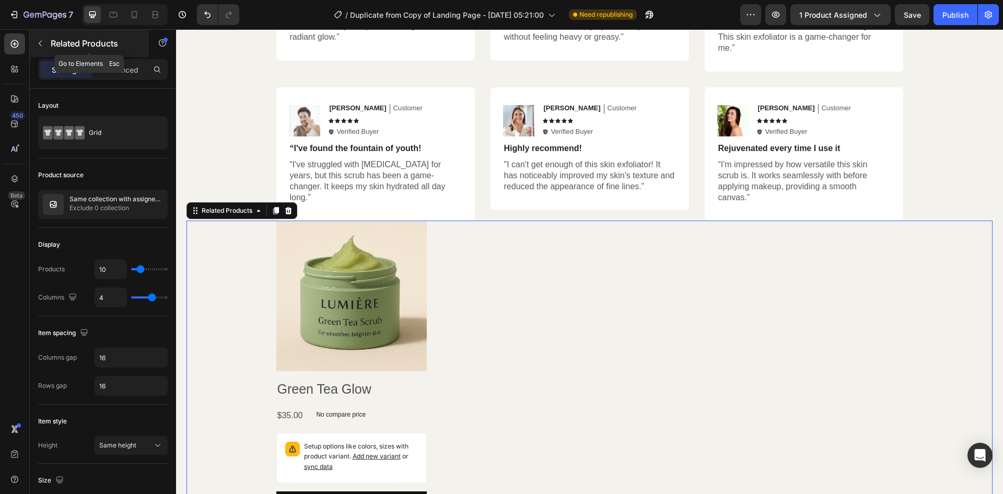
click at [41, 44] on icon "button" at bounding box center [40, 43] width 8 height 8
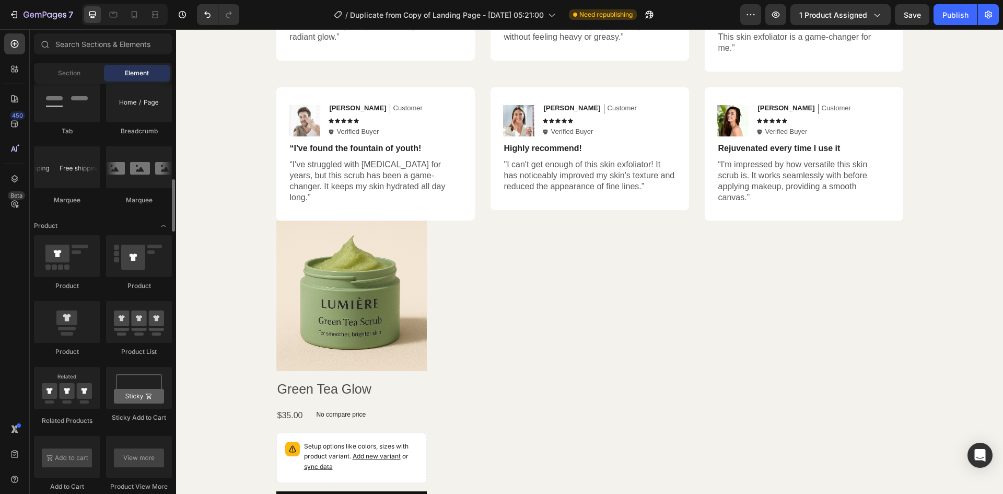
scroll to position [1098, 0]
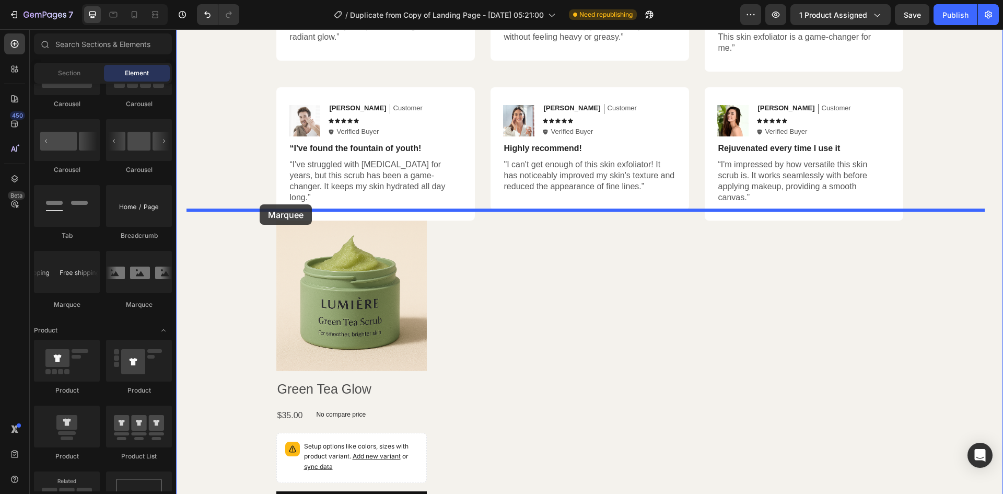
drag, startPoint x: 243, startPoint y: 299, endPoint x: 260, endPoint y: 204, distance: 96.1
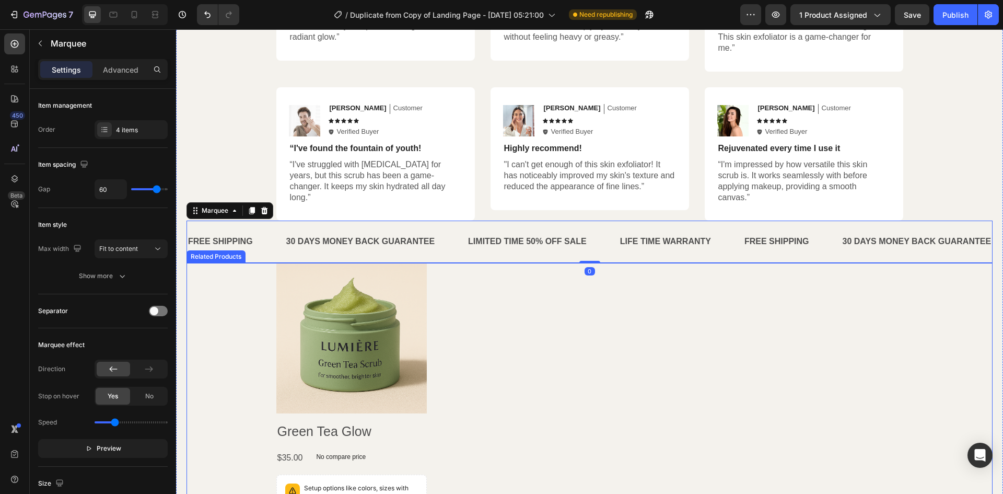
click at [460, 284] on div "Product Images Green Tea Glow Product Title $35.00 Product Price Product Price …" at bounding box center [589, 416] width 627 height 306
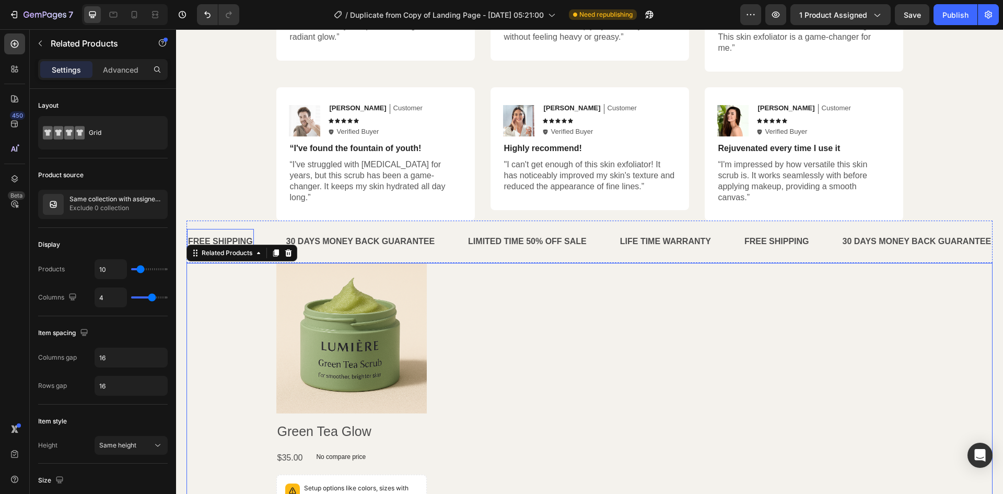
click at [230, 233] on div "FREE SHIPPING" at bounding box center [220, 241] width 67 height 17
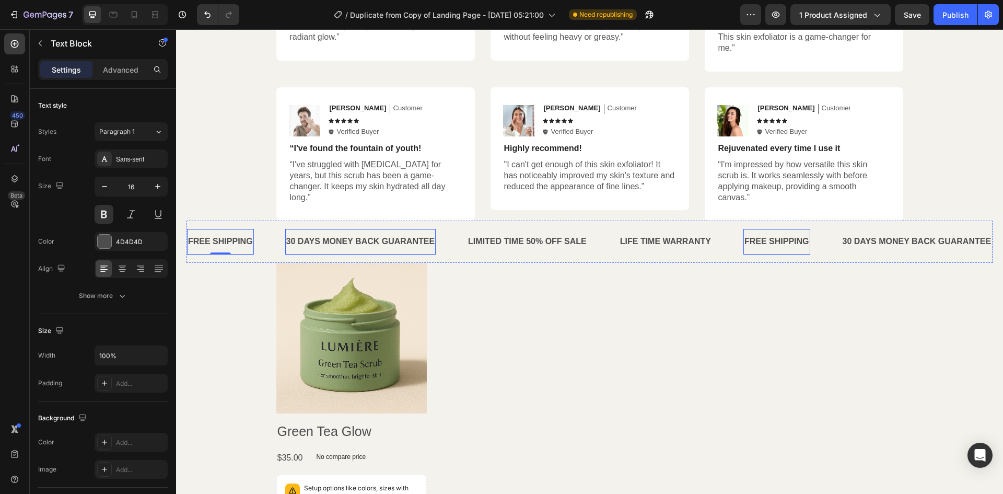
click at [390, 233] on div "30 DAYS MONEY BACK GUARANTEE" at bounding box center [360, 241] width 151 height 17
click at [515, 233] on div "LIMITED TIME 50% OFF SALE" at bounding box center [527, 241] width 121 height 17
click at [249, 233] on div "FREE SHIPPING" at bounding box center [220, 241] width 67 height 17
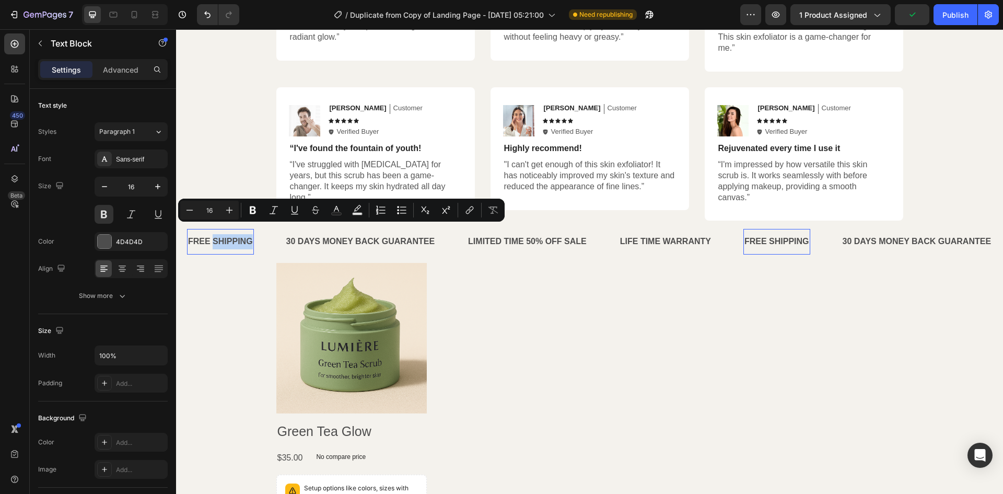
click at [237, 234] on p "FREE SHIPPING" at bounding box center [220, 241] width 65 height 15
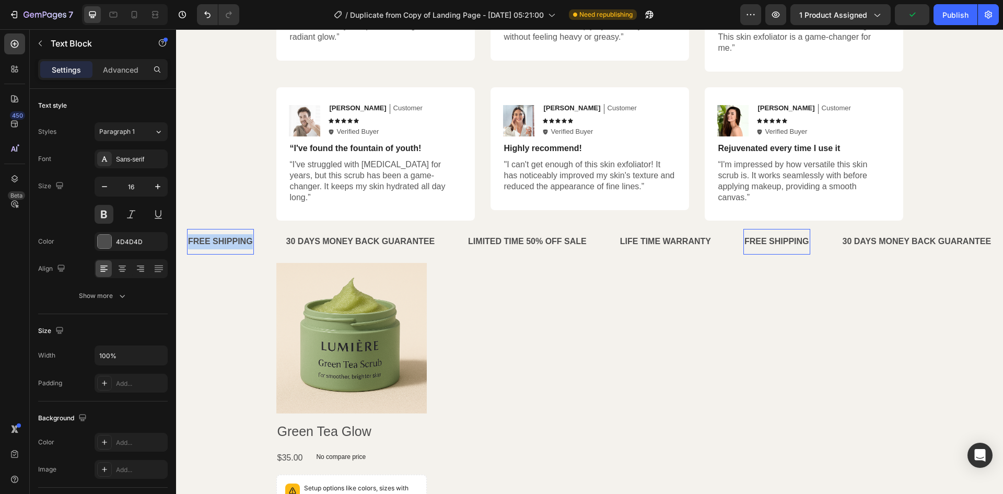
click at [237, 234] on p "FREE SHIPPING" at bounding box center [220, 241] width 65 height 15
click at [213, 234] on p "Our other prpducts" at bounding box center [226, 241] width 76 height 15
click at [211, 234] on p "Our other prpducts" at bounding box center [226, 241] width 76 height 15
click at [240, 234] on p "Our Other prpducts" at bounding box center [226, 241] width 77 height 15
click at [242, 234] on p "Our Other prpducts" at bounding box center [226, 241] width 77 height 15
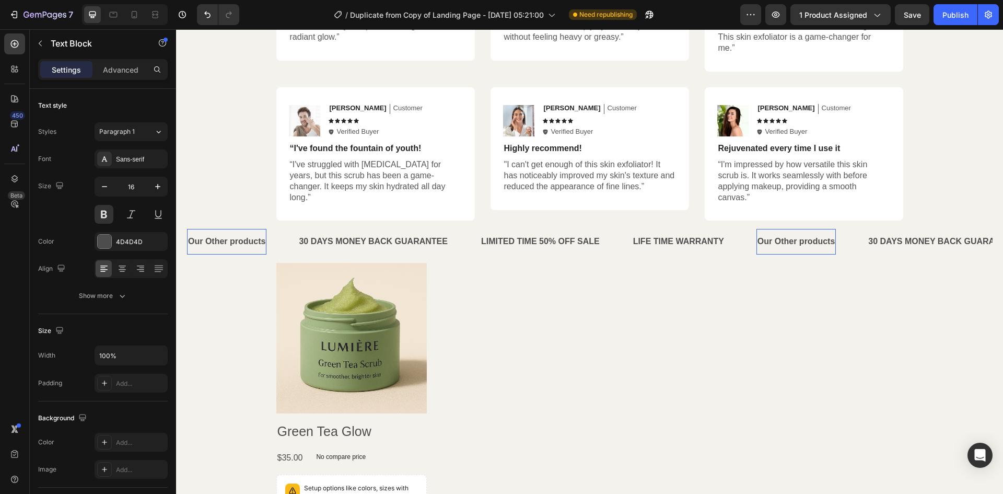
click at [234, 234] on p "Our Other products" at bounding box center [226, 241] width 77 height 15
click at [346, 233] on div "30 DAYS MONEY BACK GUARANTEE" at bounding box center [373, 241] width 151 height 17
click at [503, 233] on div "LIMITED TIME 50% OFF SALE" at bounding box center [541, 241] width 121 height 17
click at [407, 233] on div "30 DAYS MONEY BACK GUARANTEE" at bounding box center [373, 241] width 151 height 17
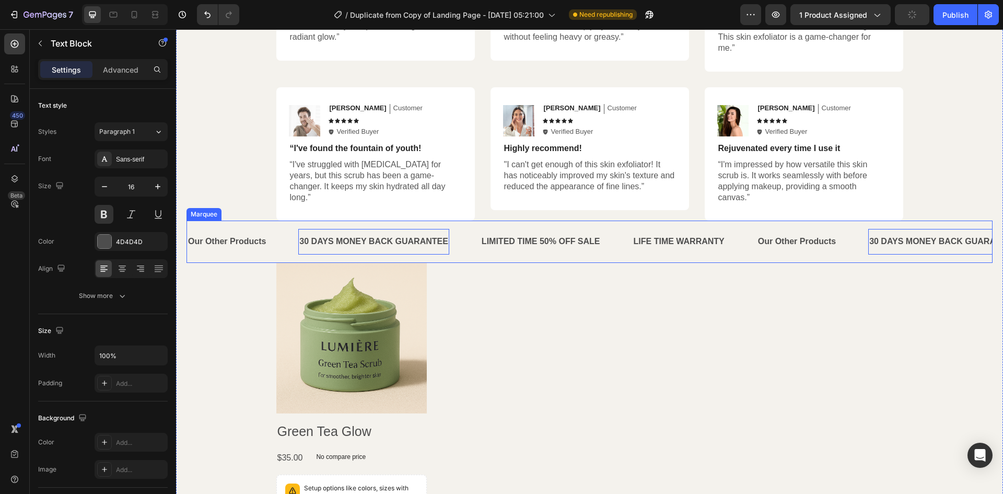
click at [244, 234] on p "Our Other Products" at bounding box center [227, 241] width 78 height 15
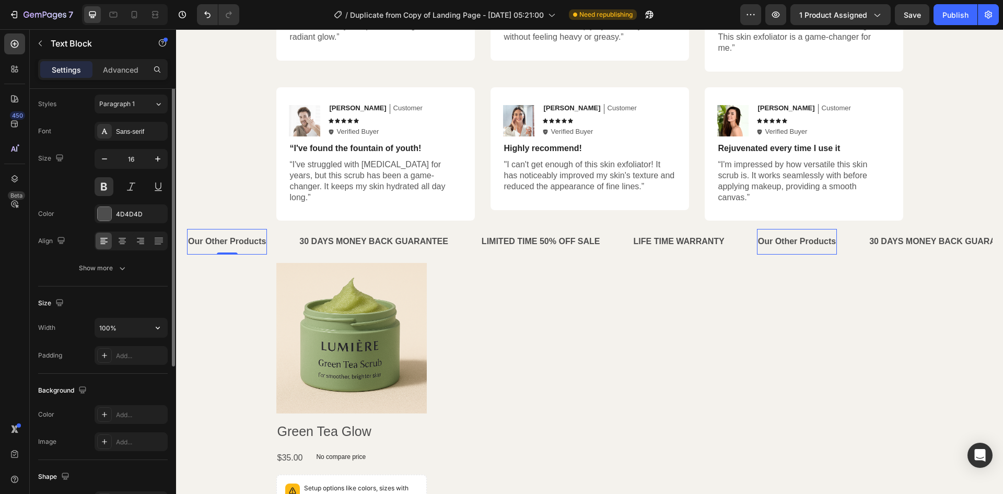
scroll to position [0, 0]
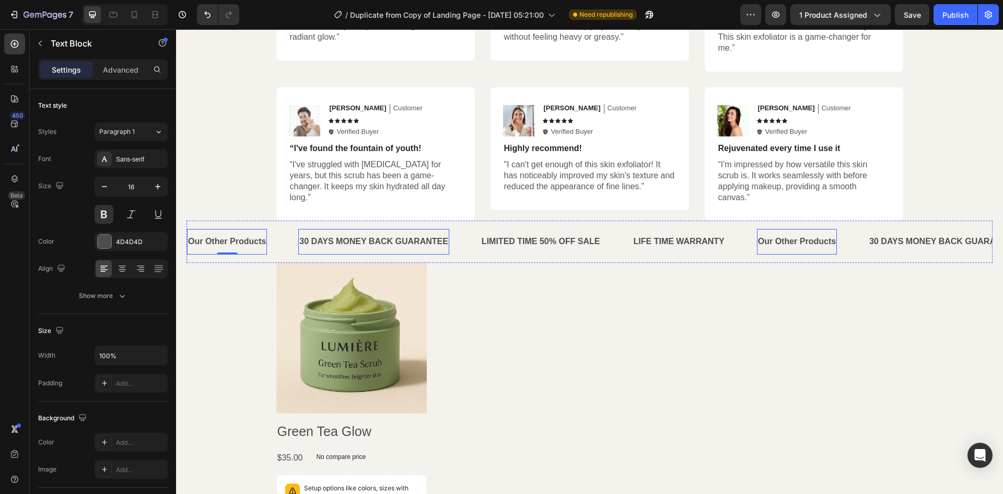
click at [339, 234] on p "30 DAYS MONEY BACK GUARANTEE" at bounding box center [373, 241] width 149 height 15
click at [366, 234] on p "30 DAYS MONEY BACK GUARANTEE" at bounding box center [373, 241] width 149 height 15
drag, startPoint x: 366, startPoint y: 230, endPoint x: 349, endPoint y: 230, distance: 17.2
click at [349, 234] on p "30 DAYS MONEY BACK GUARANTEE" at bounding box center [373, 241] width 149 height 15
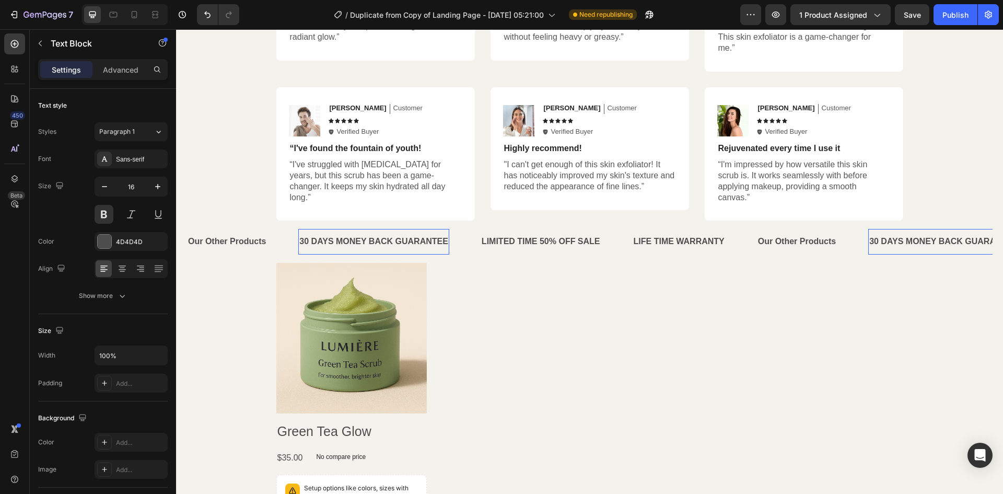
click at [355, 234] on p "30 DAYS MONEY BACK GUARANTEE" at bounding box center [373, 241] width 149 height 15
click at [355, 234] on p "Our Other Products" at bounding box center [338, 241] width 78 height 15
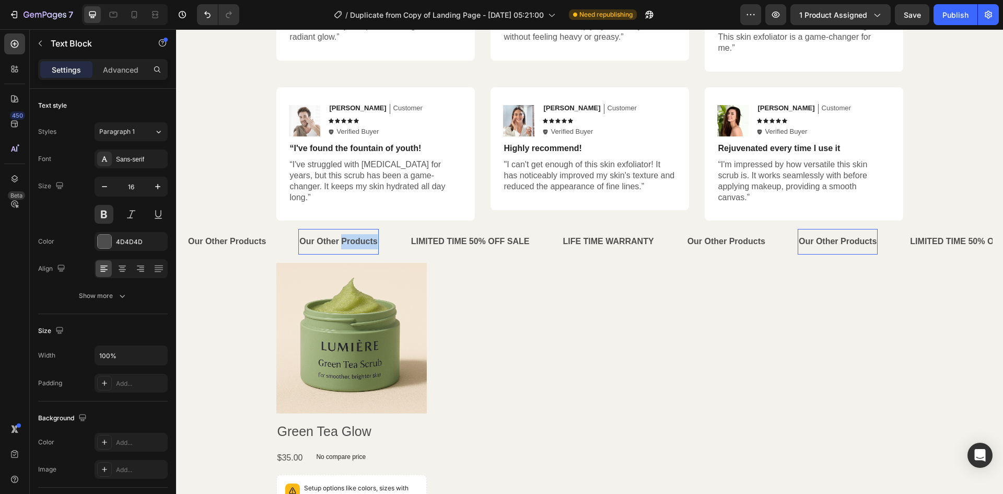
click at [355, 234] on p "Our Other Products" at bounding box center [338, 241] width 78 height 15
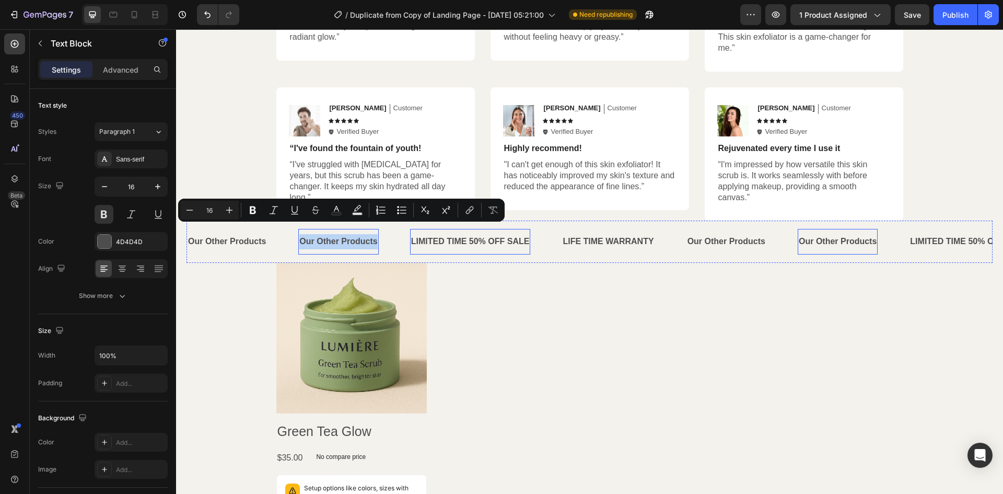
copy p "Our Other Products"
click at [495, 233] on div "LIMITED TIME 50% OFF SALE" at bounding box center [470, 241] width 121 height 17
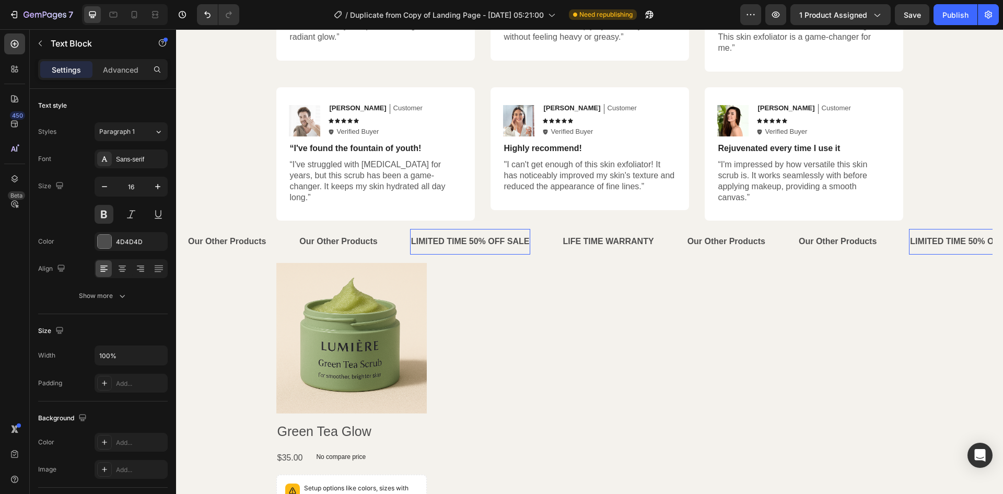
click at [495, 234] on p "LIMITED TIME 50% OFF SALE" at bounding box center [470, 241] width 119 height 15
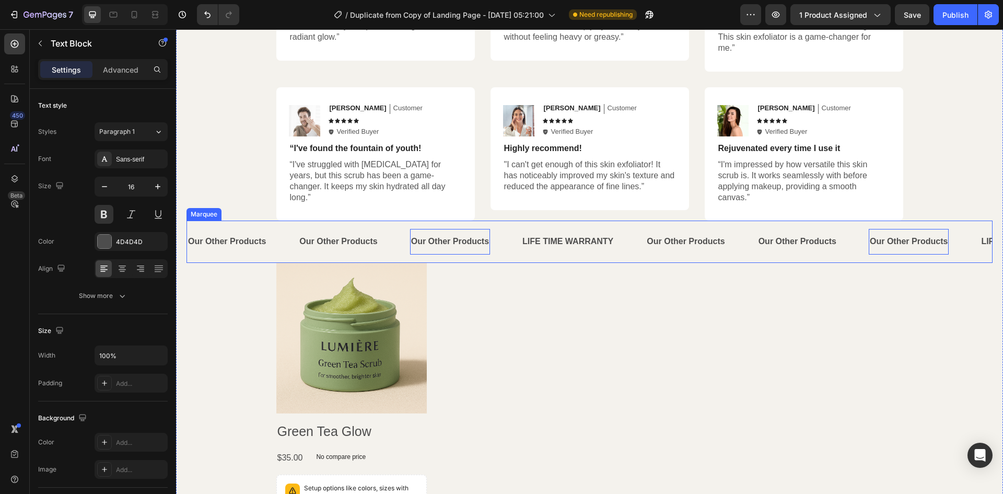
click at [589, 311] on div "Product Images Green Tea Glow Product Title $35.00 Product Price Product Price …" at bounding box center [589, 416] width 627 height 306
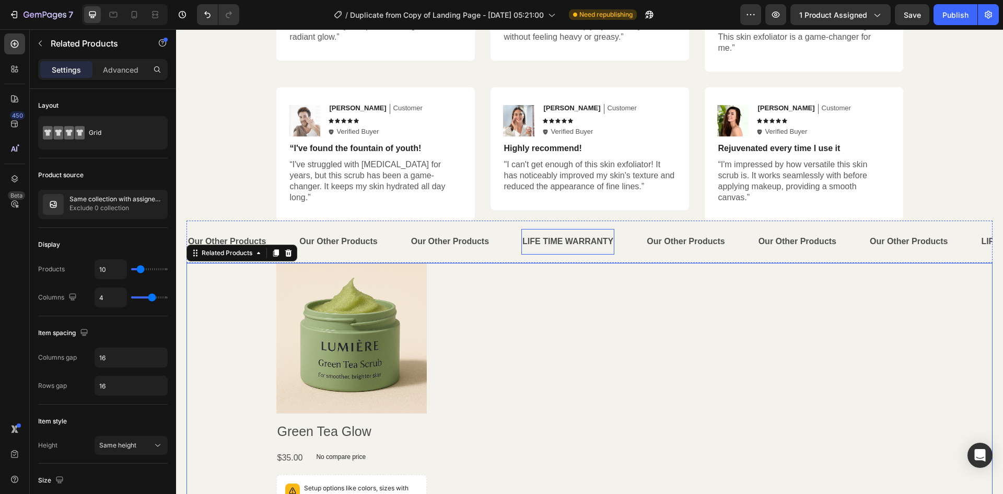
click at [602, 233] on div "LIFE TIME WARRANTY" at bounding box center [568, 241] width 93 height 17
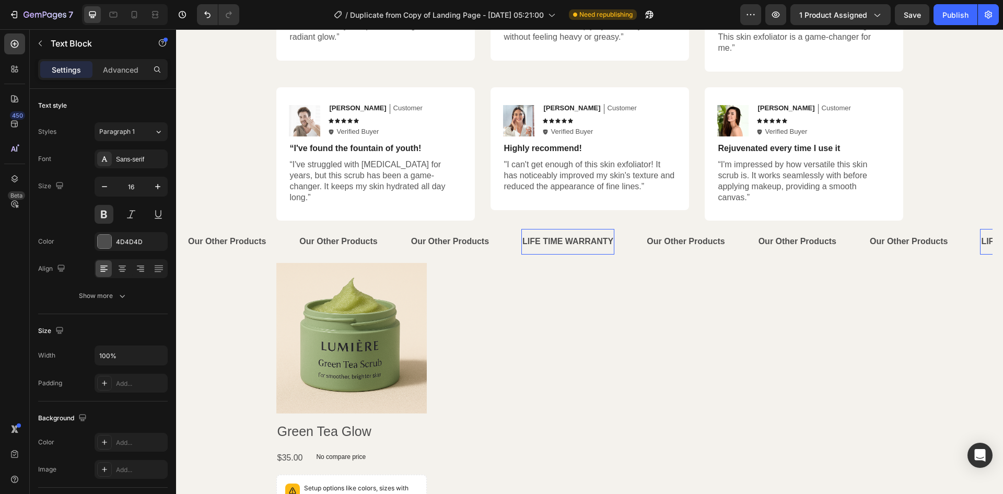
click at [602, 233] on div "LIFE TIME WARRANTY" at bounding box center [568, 241] width 93 height 17
click at [602, 234] on p "LIFE TIME WARRANTY" at bounding box center [568, 241] width 91 height 15
click at [952, 16] on div "Publish" at bounding box center [956, 14] width 26 height 11
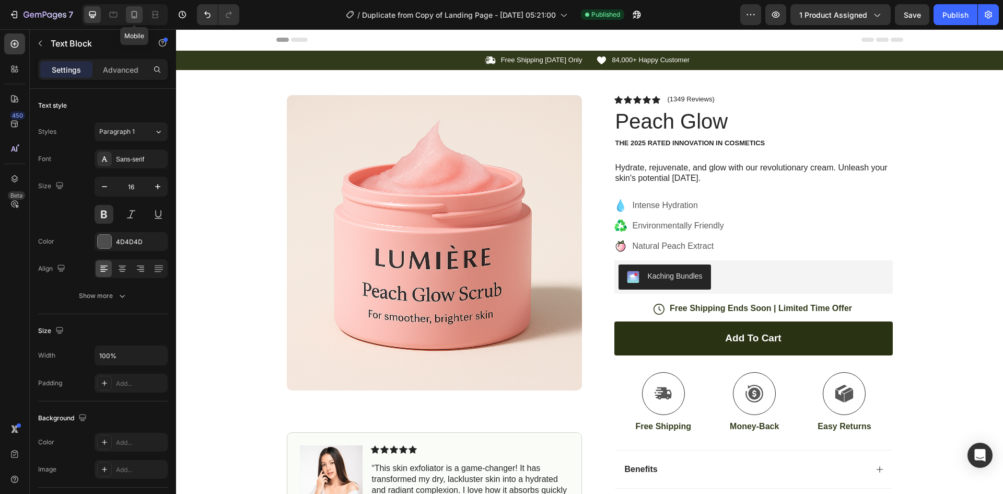
click at [132, 16] on icon at bounding box center [135, 14] width 6 height 7
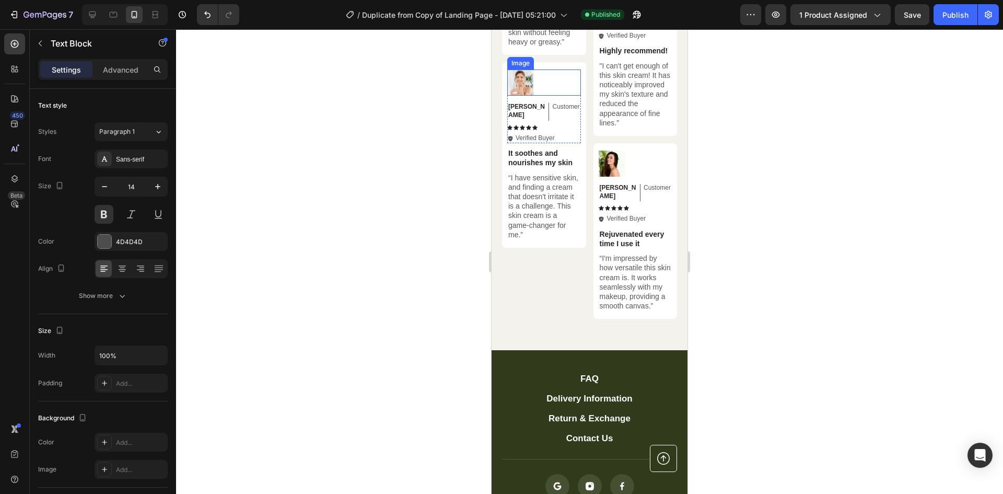
scroll to position [3628, 0]
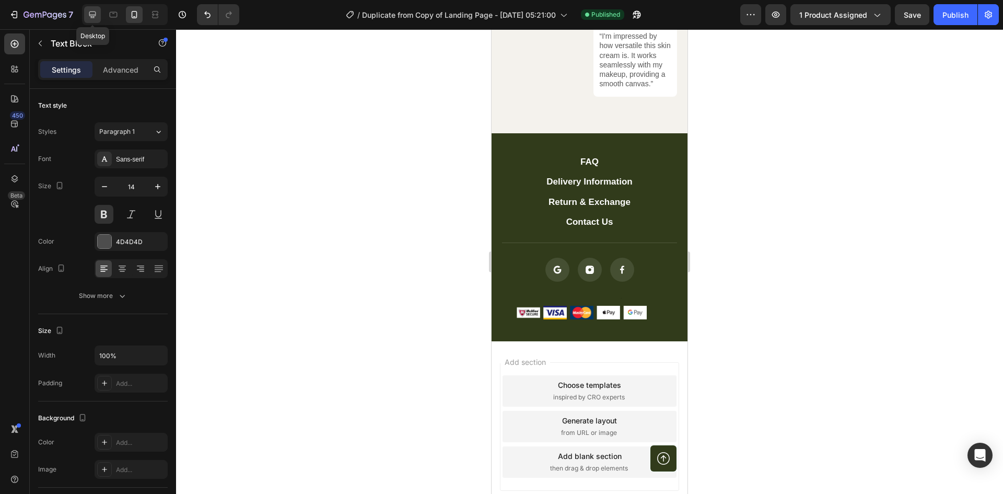
click at [96, 13] on icon at bounding box center [92, 14] width 10 height 10
type input "16"
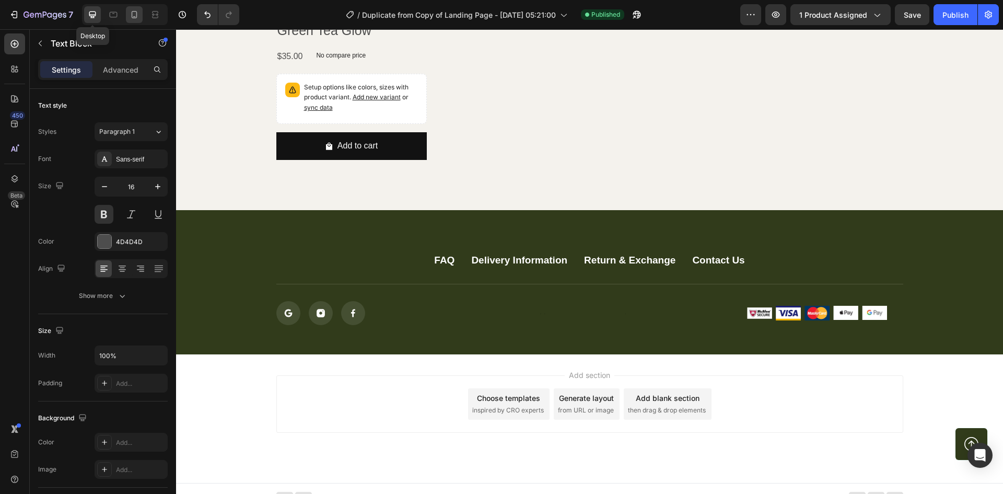
scroll to position [3372, 0]
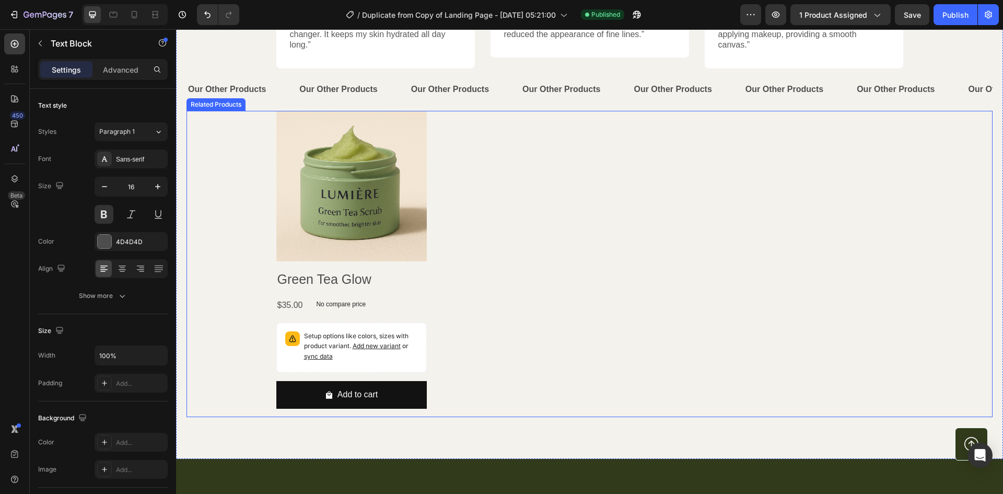
click at [232, 122] on div "Product Images Green Tea Glow Product Title $35.00 Product Price Product Price …" at bounding box center [590, 264] width 806 height 306
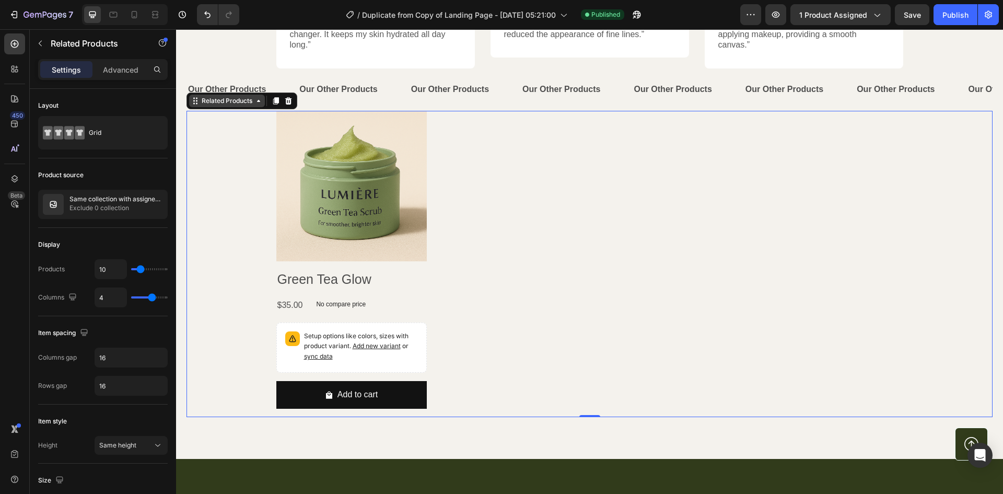
click at [236, 96] on div "Related Products" at bounding box center [227, 100] width 55 height 9
click at [126, 18] on div at bounding box center [134, 14] width 17 height 17
type input "100%"
type input "2"
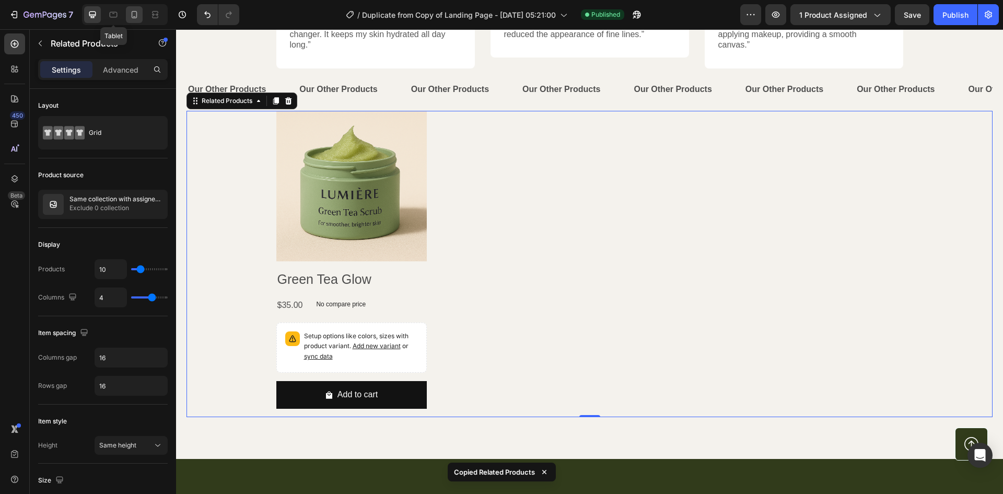
type input "2"
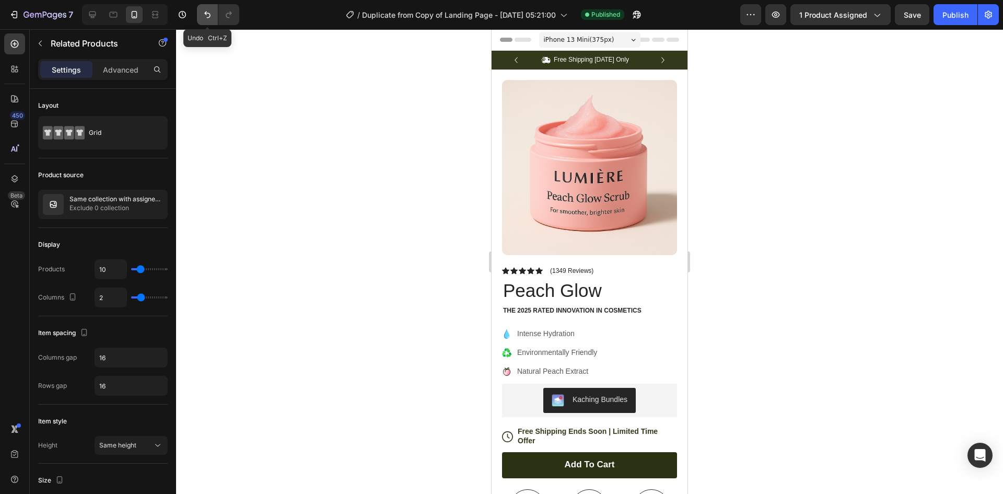
click at [216, 16] on button "Undo/Redo" at bounding box center [207, 14] width 21 height 21
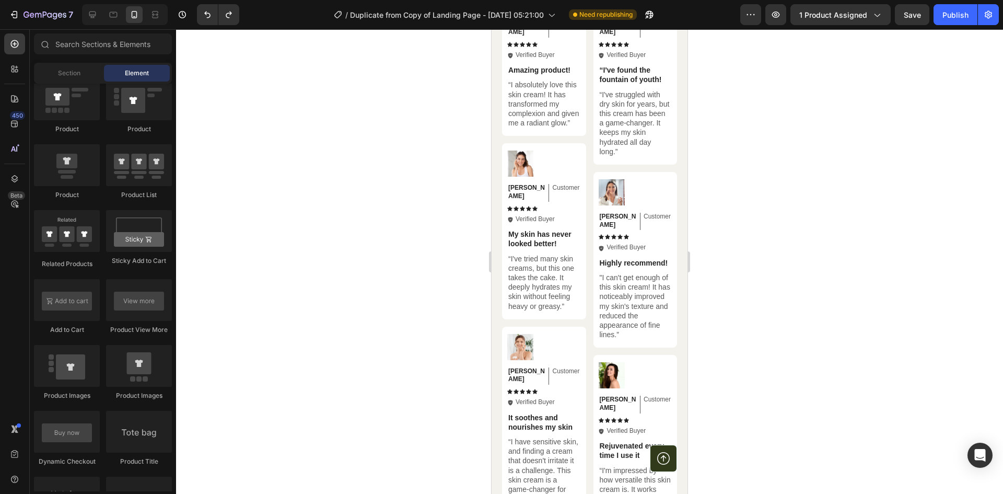
scroll to position [3450, 0]
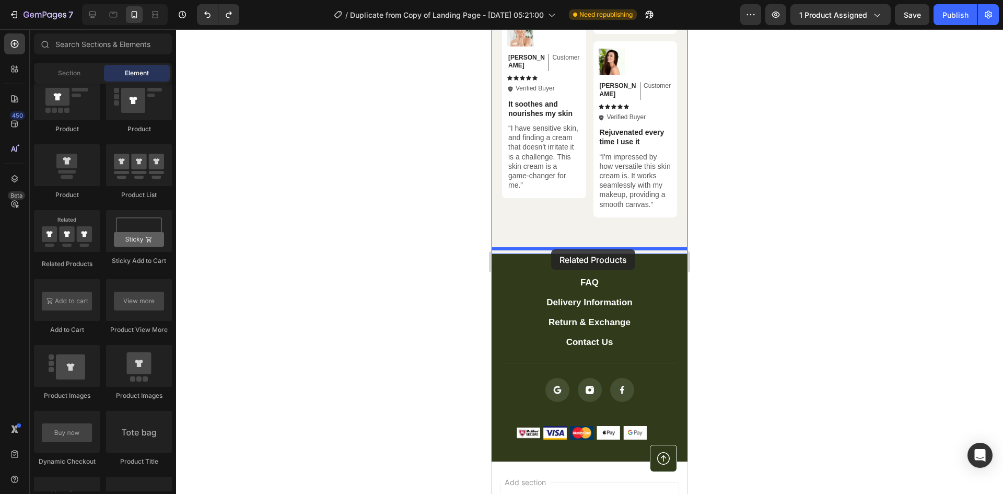
drag, startPoint x: 554, startPoint y: 263, endPoint x: 551, endPoint y: 249, distance: 14.9
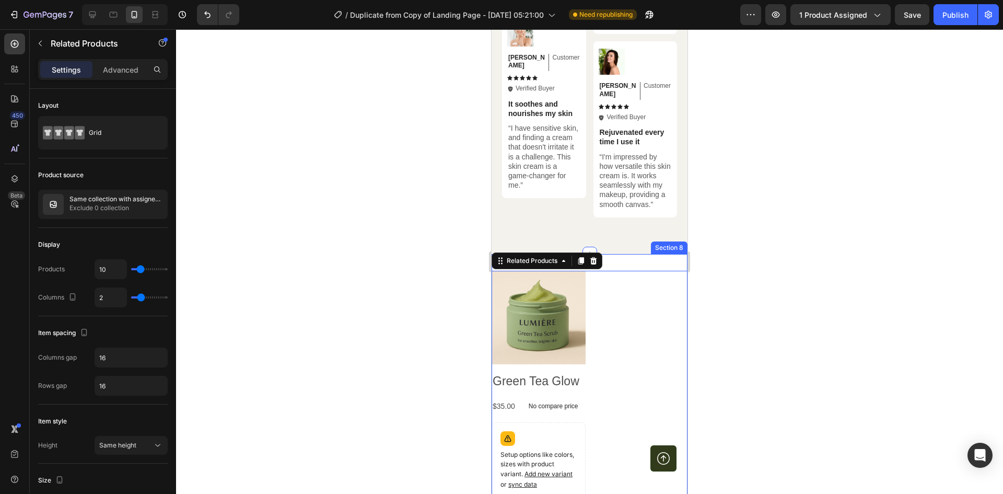
click at [645, 258] on div "Product Images Green Tea Glow Product Title $35.00 Product Price Product Price …" at bounding box center [590, 407] width 196 height 306
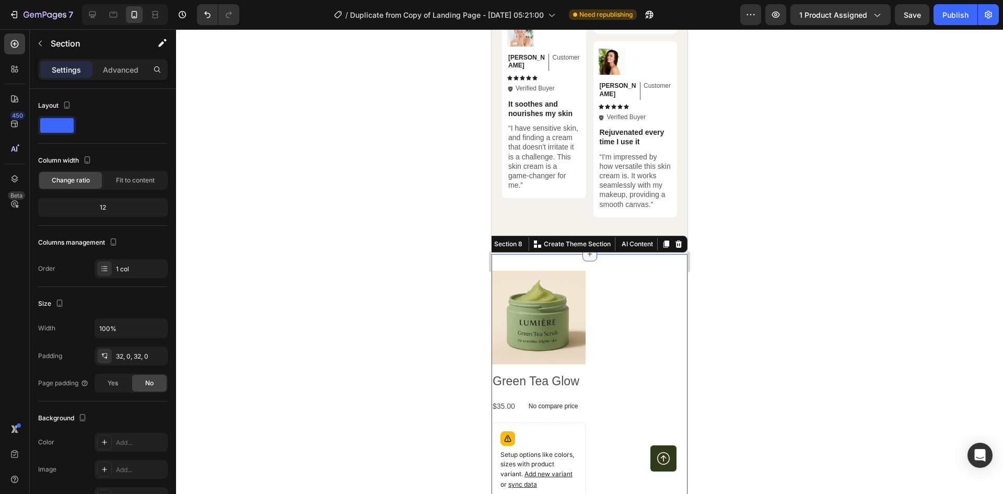
click at [591, 249] on div at bounding box center [590, 254] width 15 height 15
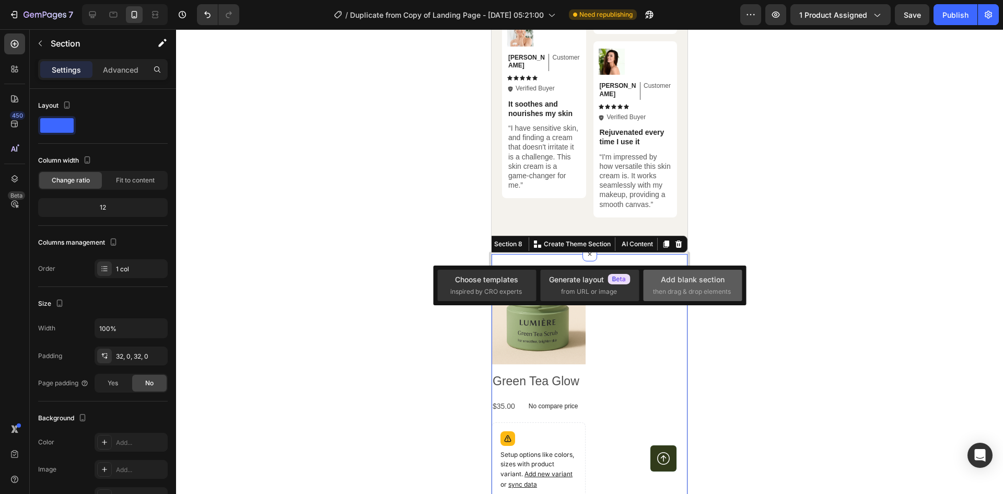
click at [685, 276] on div "Add blank section" at bounding box center [693, 279] width 64 height 11
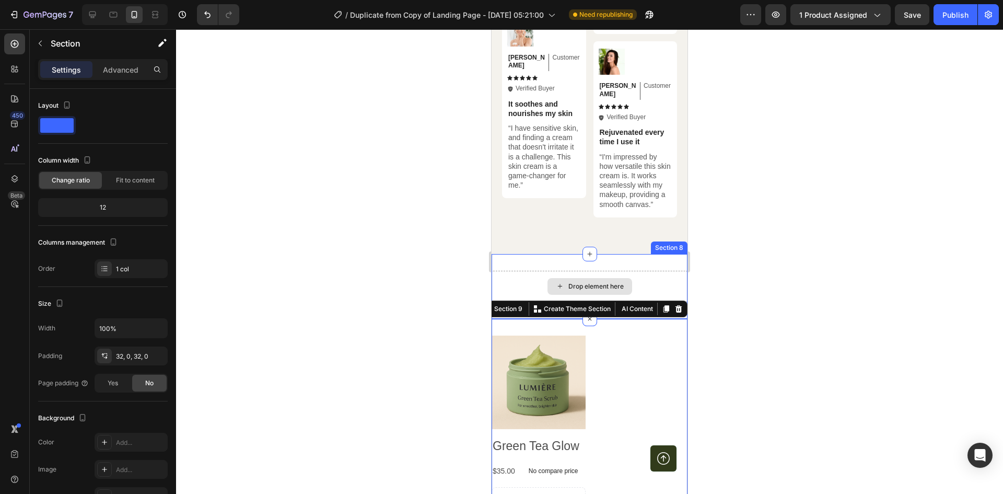
click at [622, 281] on div "Drop element here" at bounding box center [590, 286] width 85 height 17
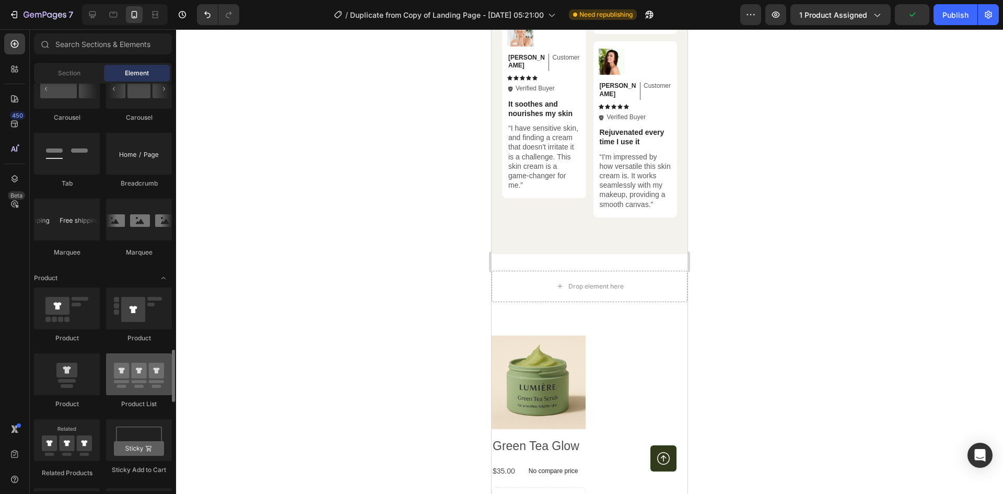
scroll to position [1098, 0]
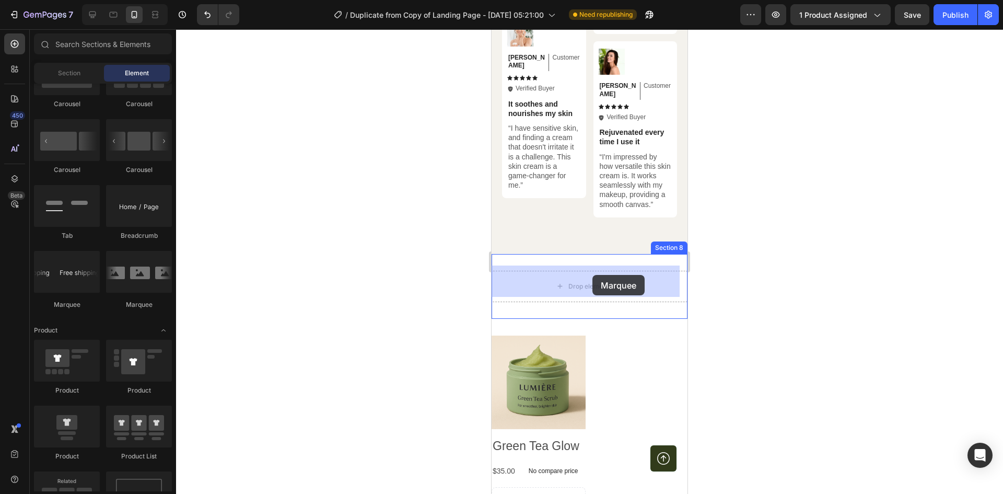
drag, startPoint x: 555, startPoint y: 307, endPoint x: 593, endPoint y: 275, distance: 50.1
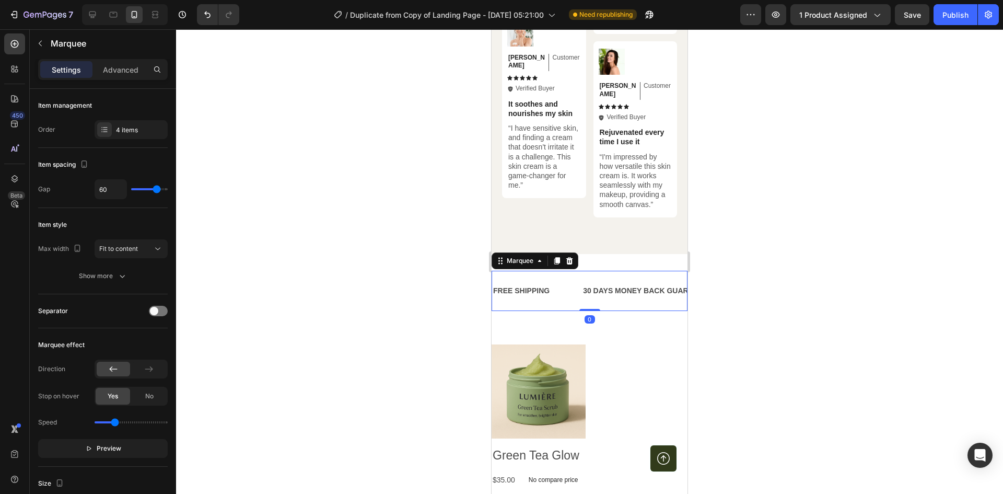
click at [524, 285] on div "FREE SHIPPING" at bounding box center [521, 290] width 59 height 15
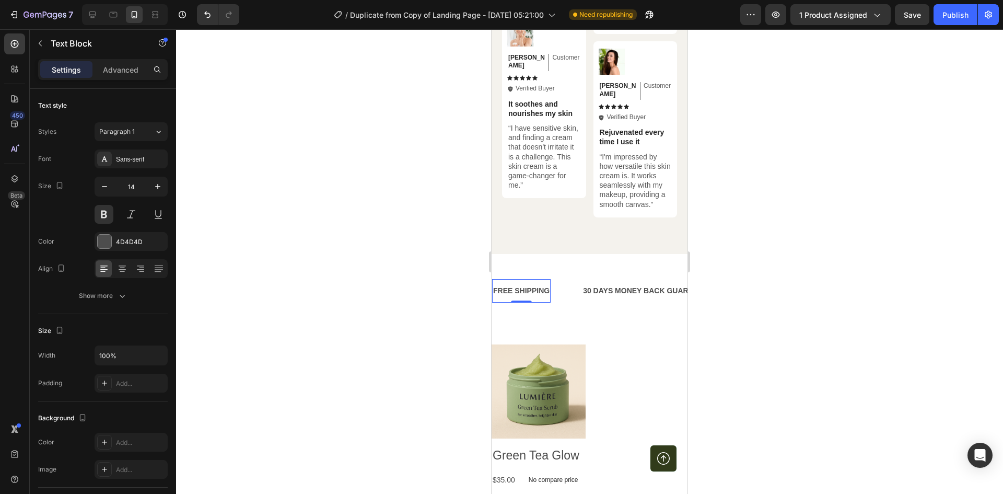
click at [524, 285] on div "FREE SHIPPING" at bounding box center [521, 290] width 59 height 15
click at [524, 285] on p "FREE SHIPPING" at bounding box center [521, 290] width 56 height 13
click at [637, 283] on div "30 DAYS MONEY BACK GUARANTEE" at bounding box center [660, 290] width 132 height 15
click at [637, 284] on p "30 DAYS MONEY BACK GUARANTEE" at bounding box center [660, 290] width 130 height 13
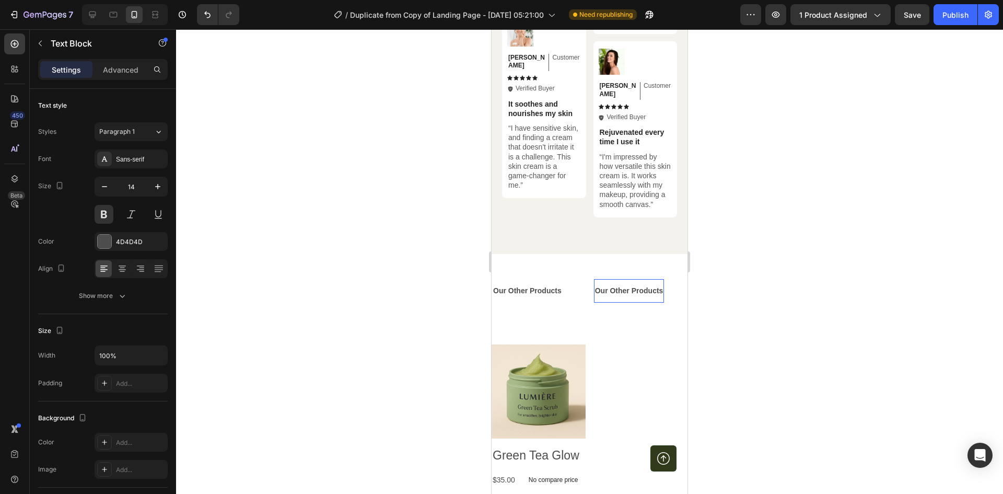
click at [674, 287] on div "Our Other Products Text Block 0" at bounding box center [645, 291] width 102 height 24
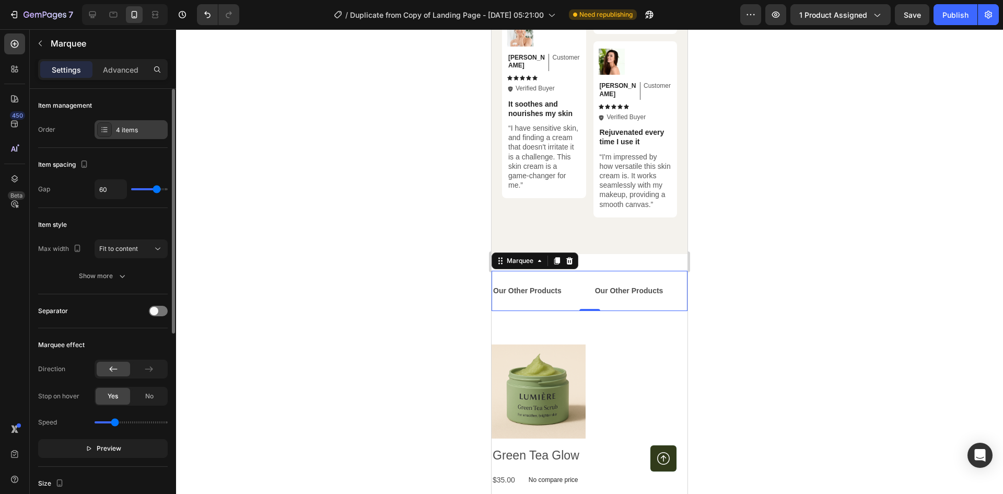
click at [102, 127] on icon at bounding box center [104, 129] width 8 height 8
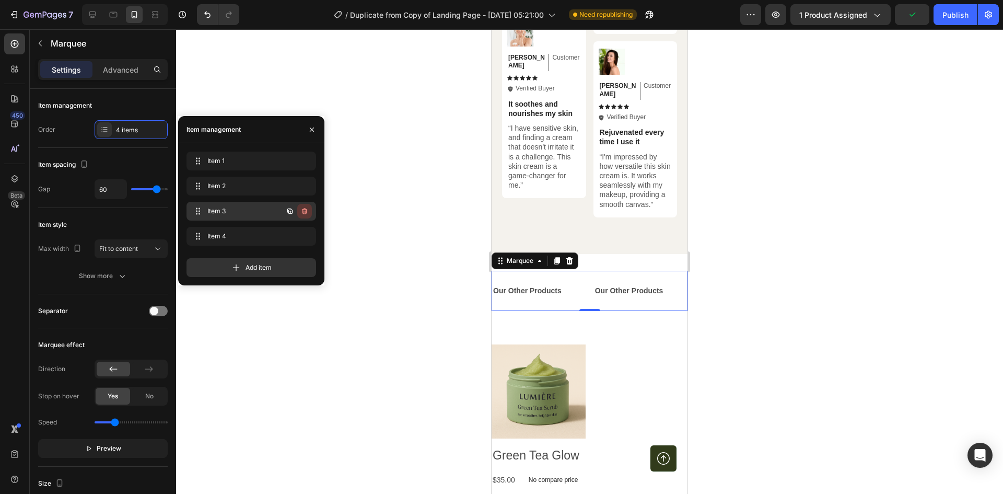
click at [304, 211] on icon "button" at bounding box center [304, 212] width 1 height 3
click at [306, 232] on button "button" at bounding box center [304, 236] width 15 height 15
click at [305, 234] on div "Delete" at bounding box center [297, 236] width 19 height 9
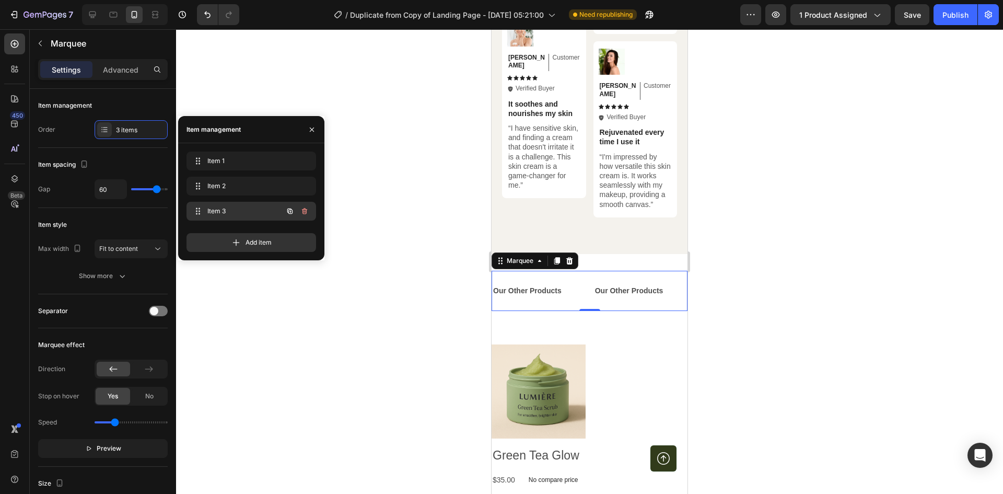
click at [307, 210] on icon "button" at bounding box center [304, 211] width 5 height 6
click at [307, 210] on div "Delete" at bounding box center [297, 210] width 19 height 9
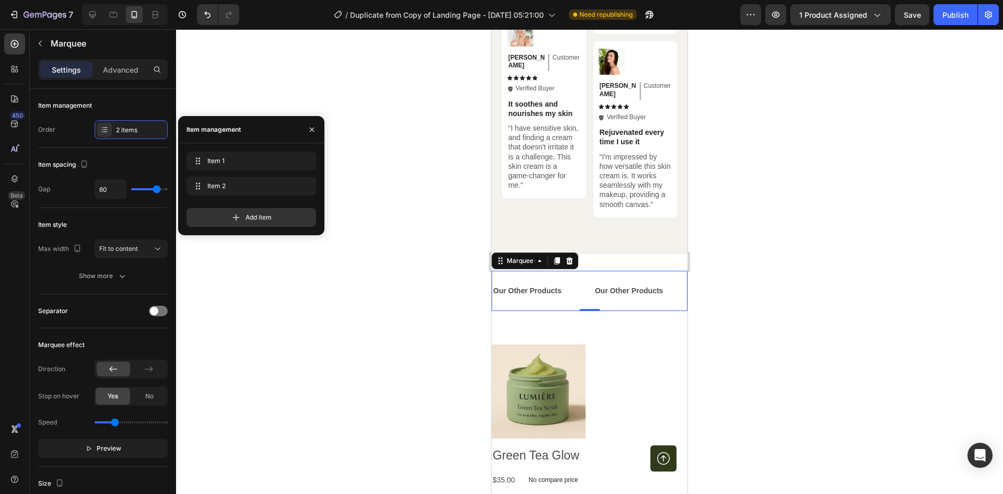
click at [386, 197] on div at bounding box center [589, 261] width 827 height 465
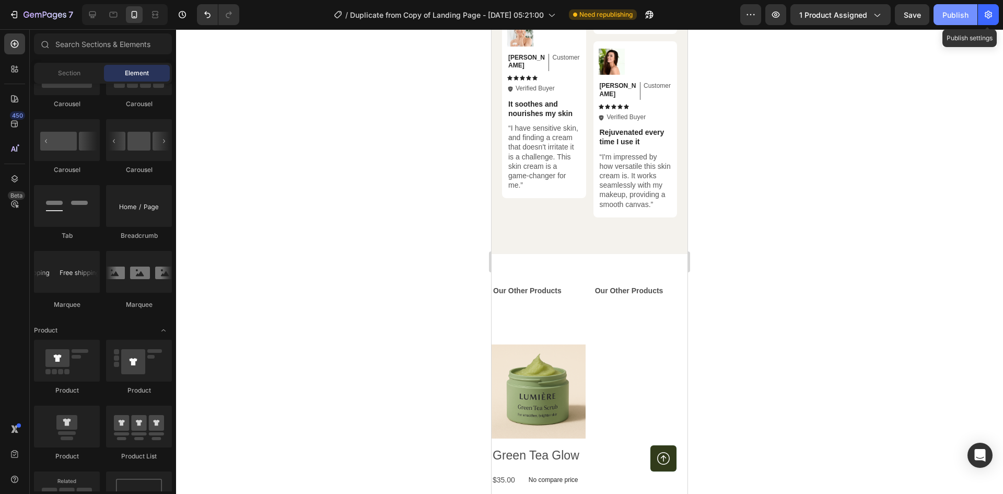
click at [961, 10] on div "Publish" at bounding box center [956, 14] width 26 height 11
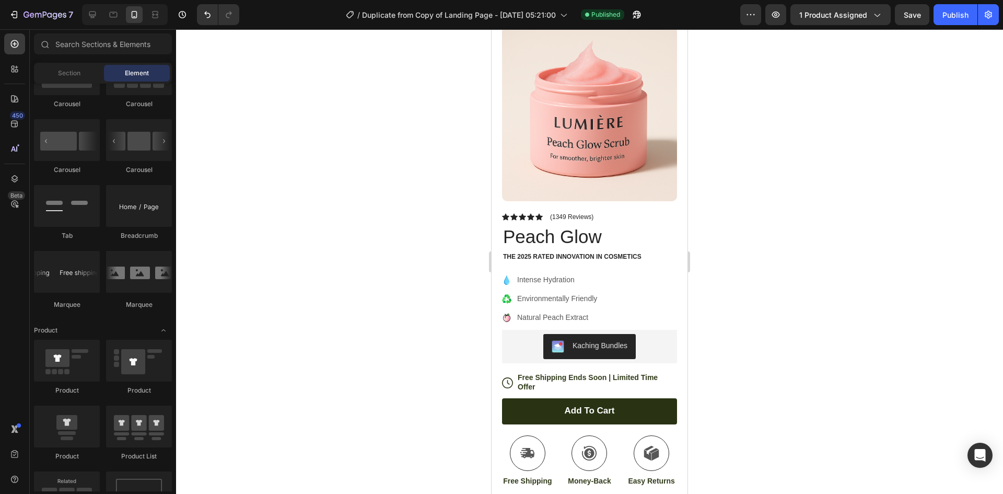
scroll to position [0, 0]
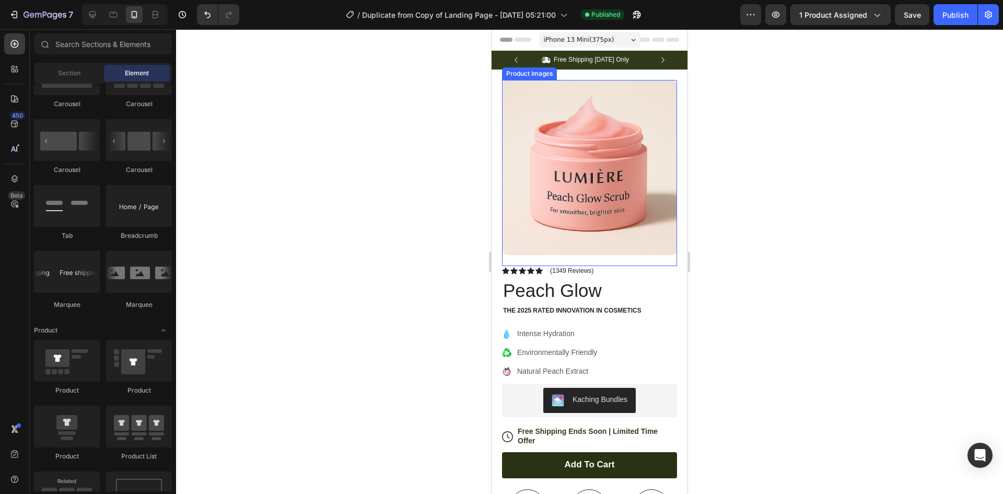
click at [582, 74] on div "Product Images Image Icon Icon Icon Icon Icon Icon List “This skin exfoliator i…" at bounding box center [590, 437] width 196 height 734
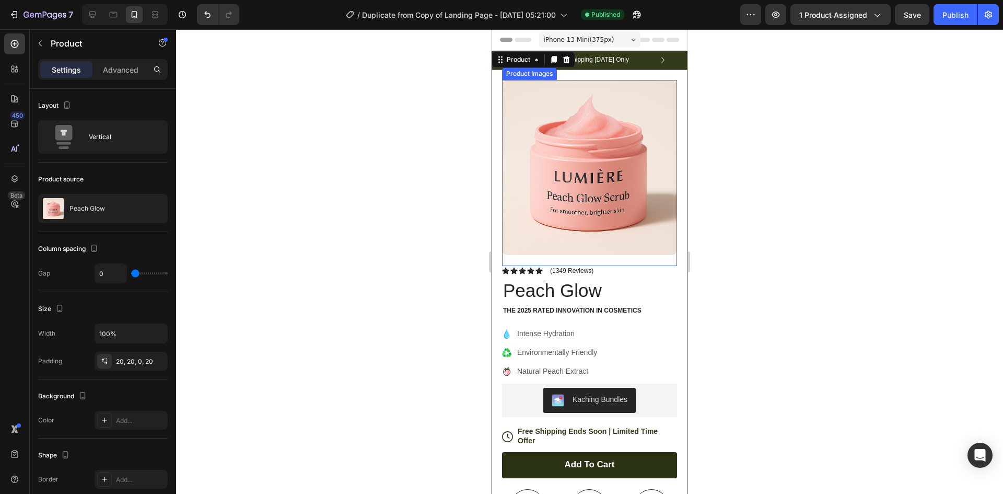
click at [756, 122] on div at bounding box center [589, 261] width 827 height 465
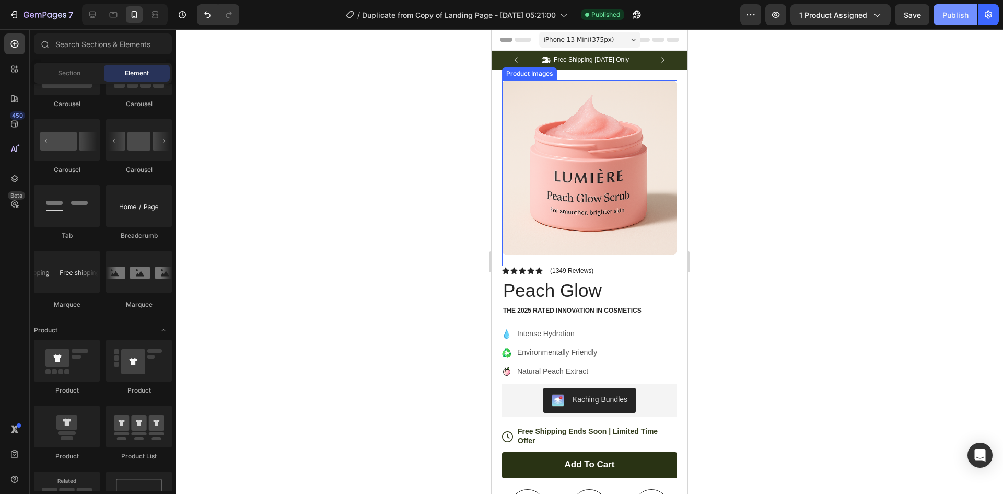
click at [957, 24] on button "Publish" at bounding box center [956, 14] width 44 height 21
